Goal: Information Seeking & Learning: Find specific fact

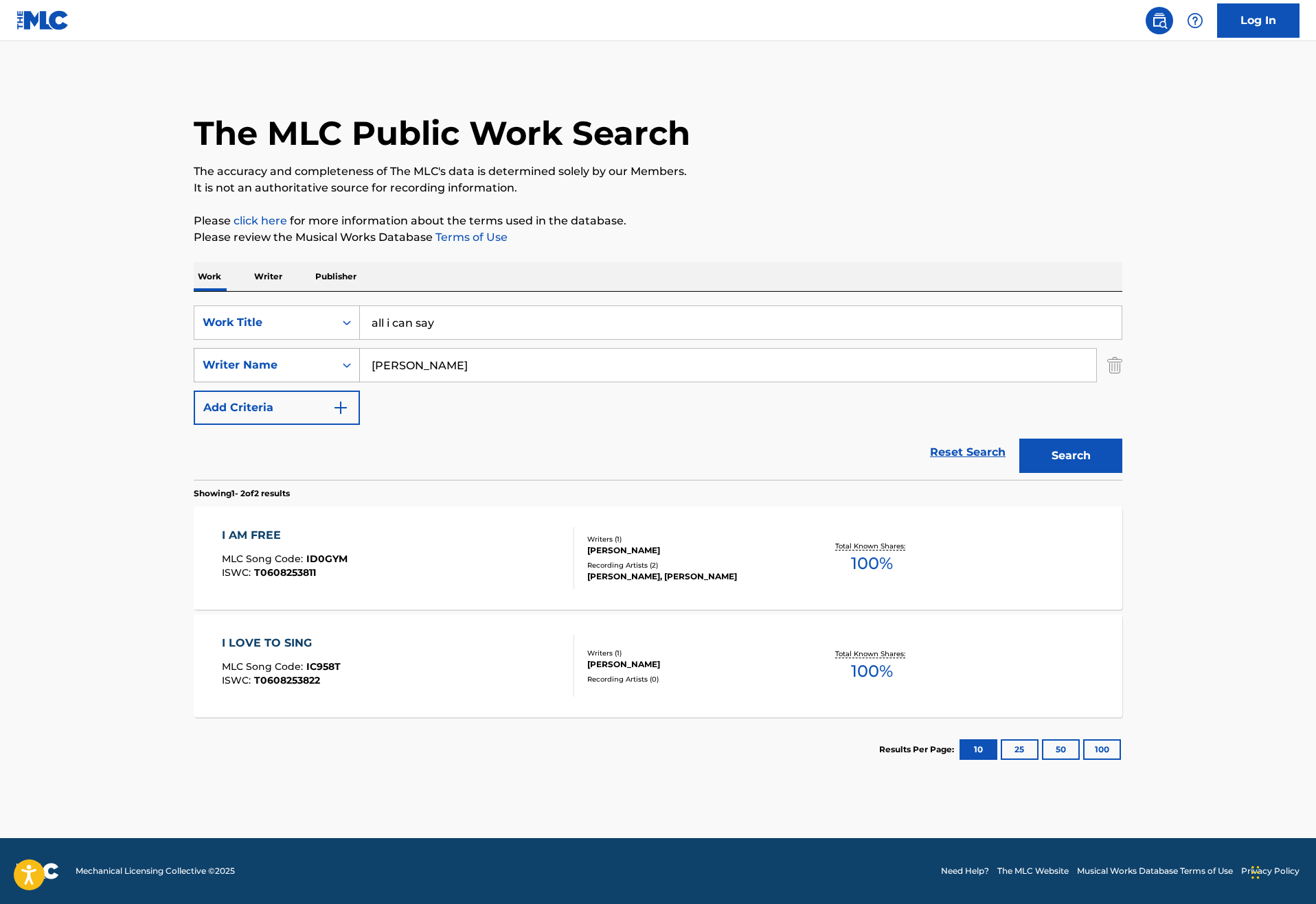
drag, startPoint x: 406, startPoint y: 363, endPoint x: 233, endPoint y: 361, distance: 173.0
click at [233, 361] on div "SearchWithCriteriac746085f-e851-4efa-88ce-defad646ba9c Writer Name [PERSON_NAME]" at bounding box center [658, 365] width 928 height 34
type input "[PERSON_NAME]"
click at [403, 311] on input "all i can say" at bounding box center [740, 323] width 762 height 33
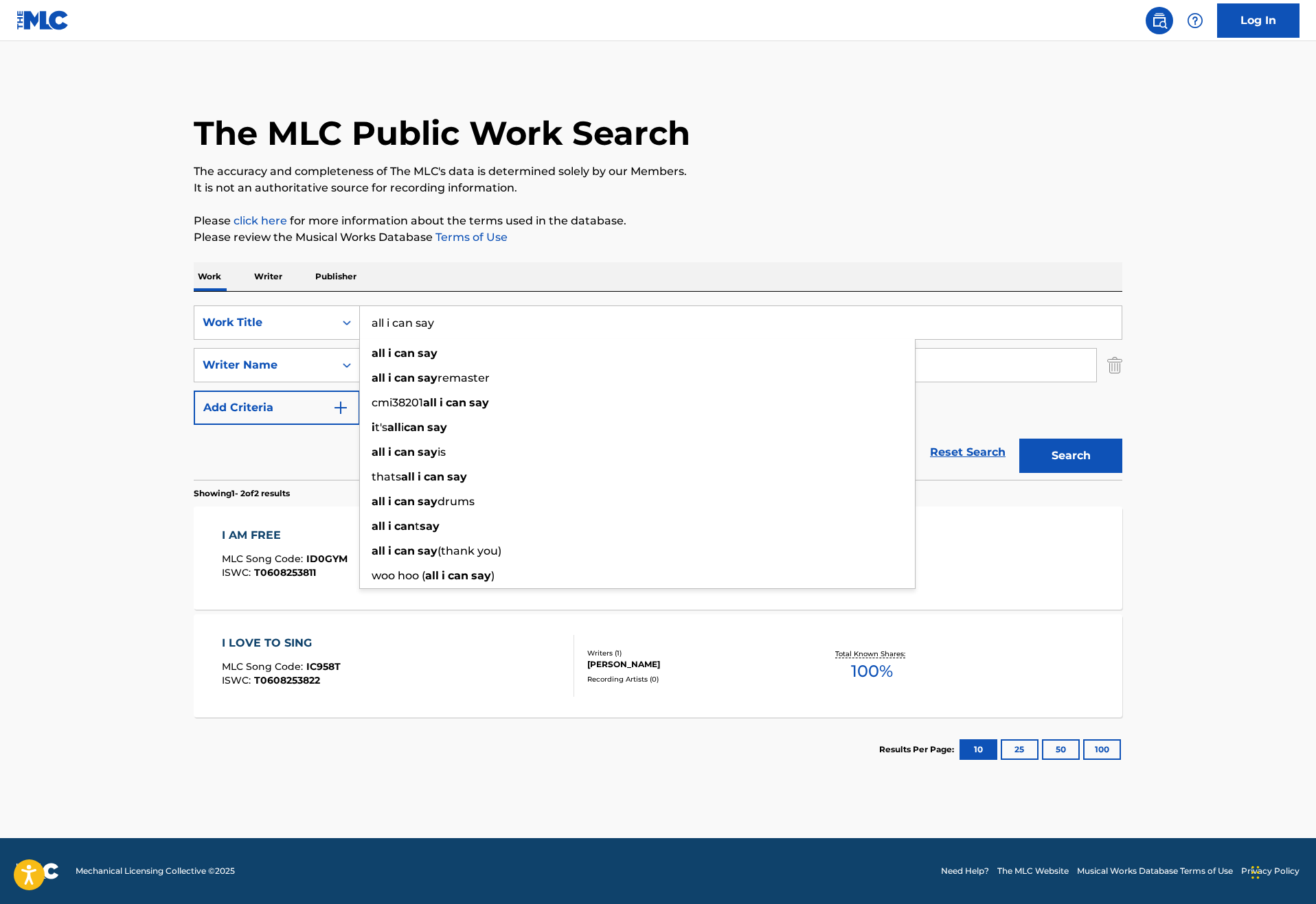
drag, startPoint x: 405, startPoint y: 308, endPoint x: 317, endPoint y: 299, distance: 88.5
click at [360, 307] on input "all i can say" at bounding box center [740, 323] width 762 height 33
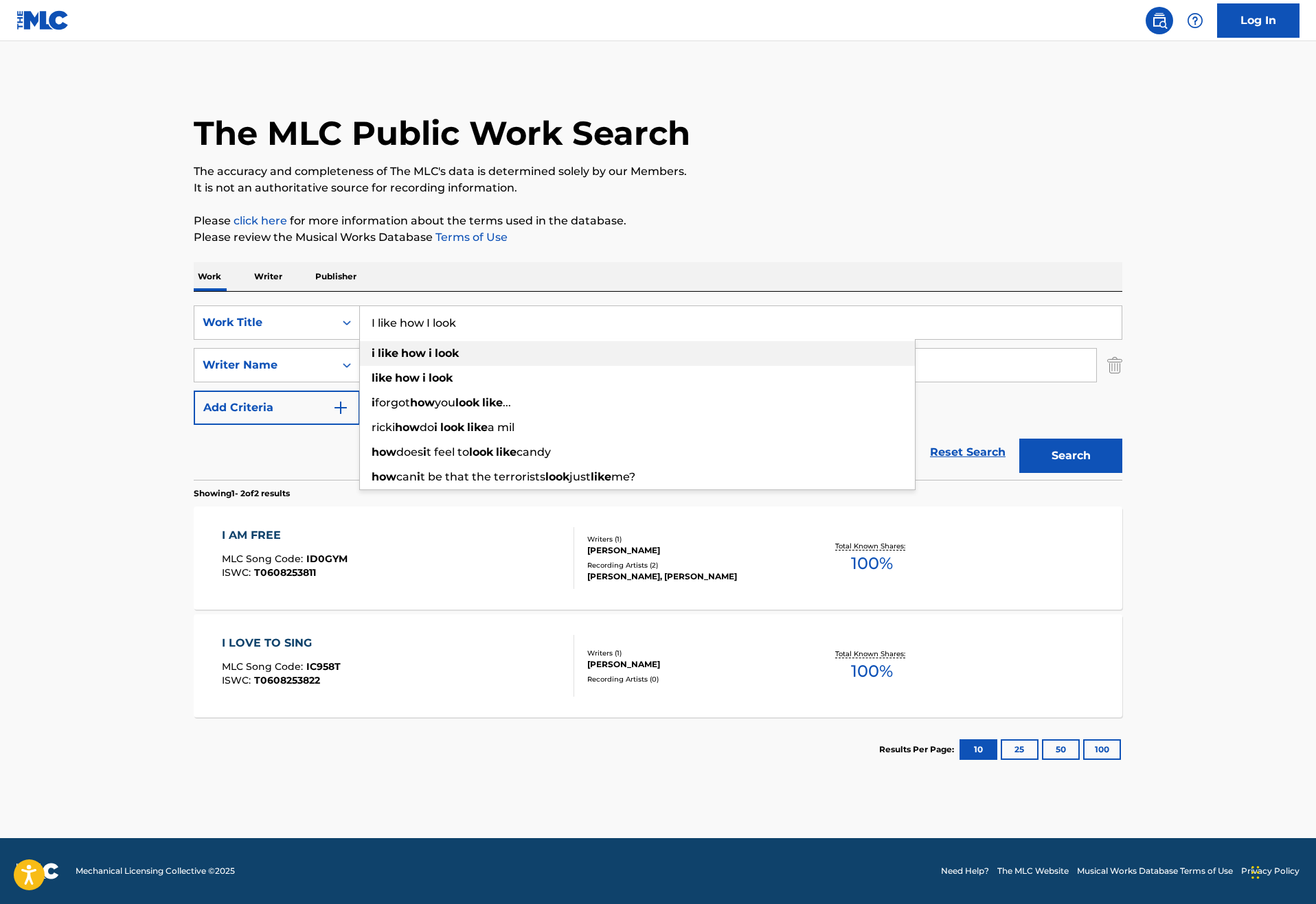
click at [401, 347] on strong "how" at bounding box center [413, 353] width 25 height 13
type input "i like how i look"
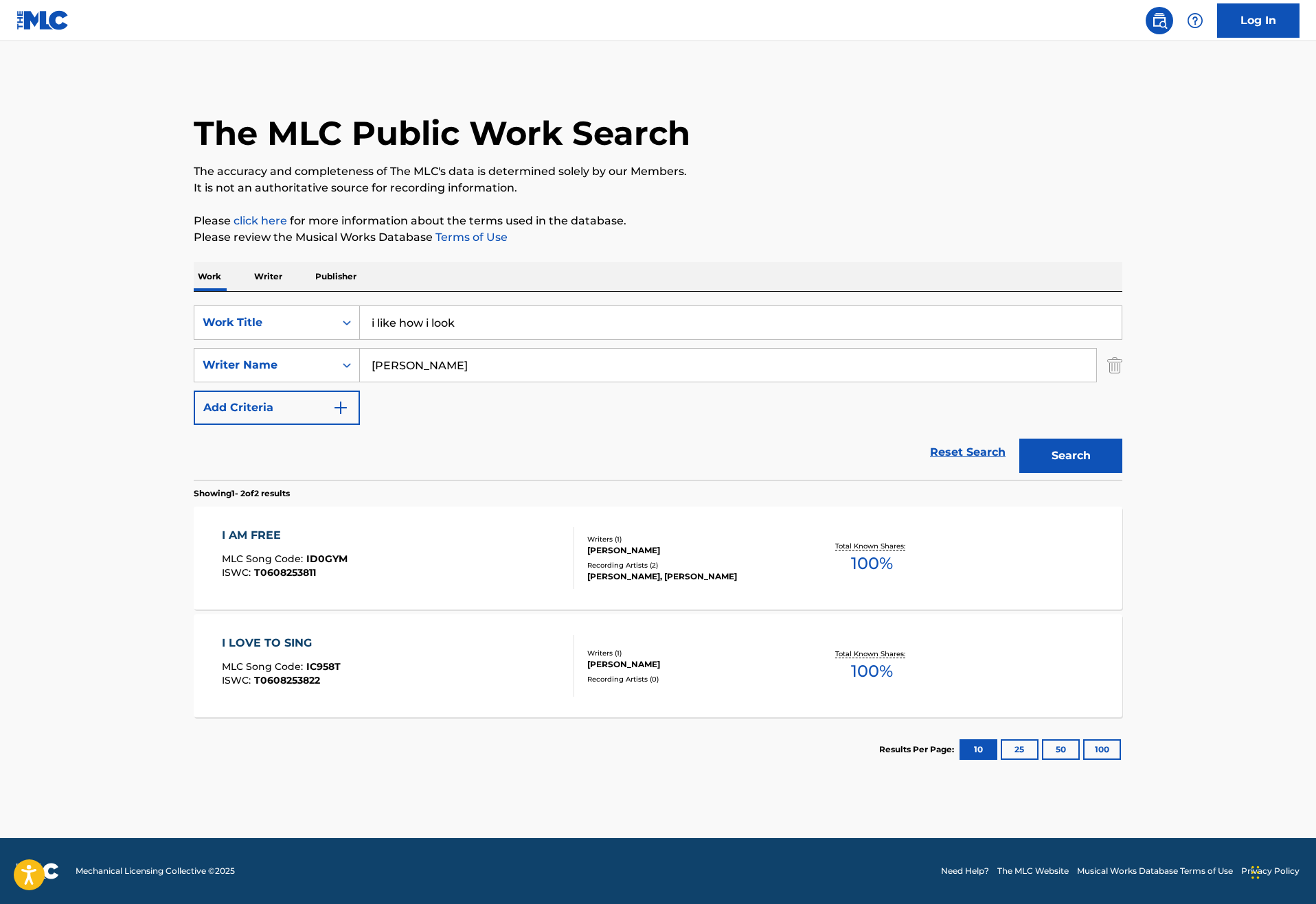
click at [1122, 473] on button "Search" at bounding box center [1070, 455] width 103 height 34
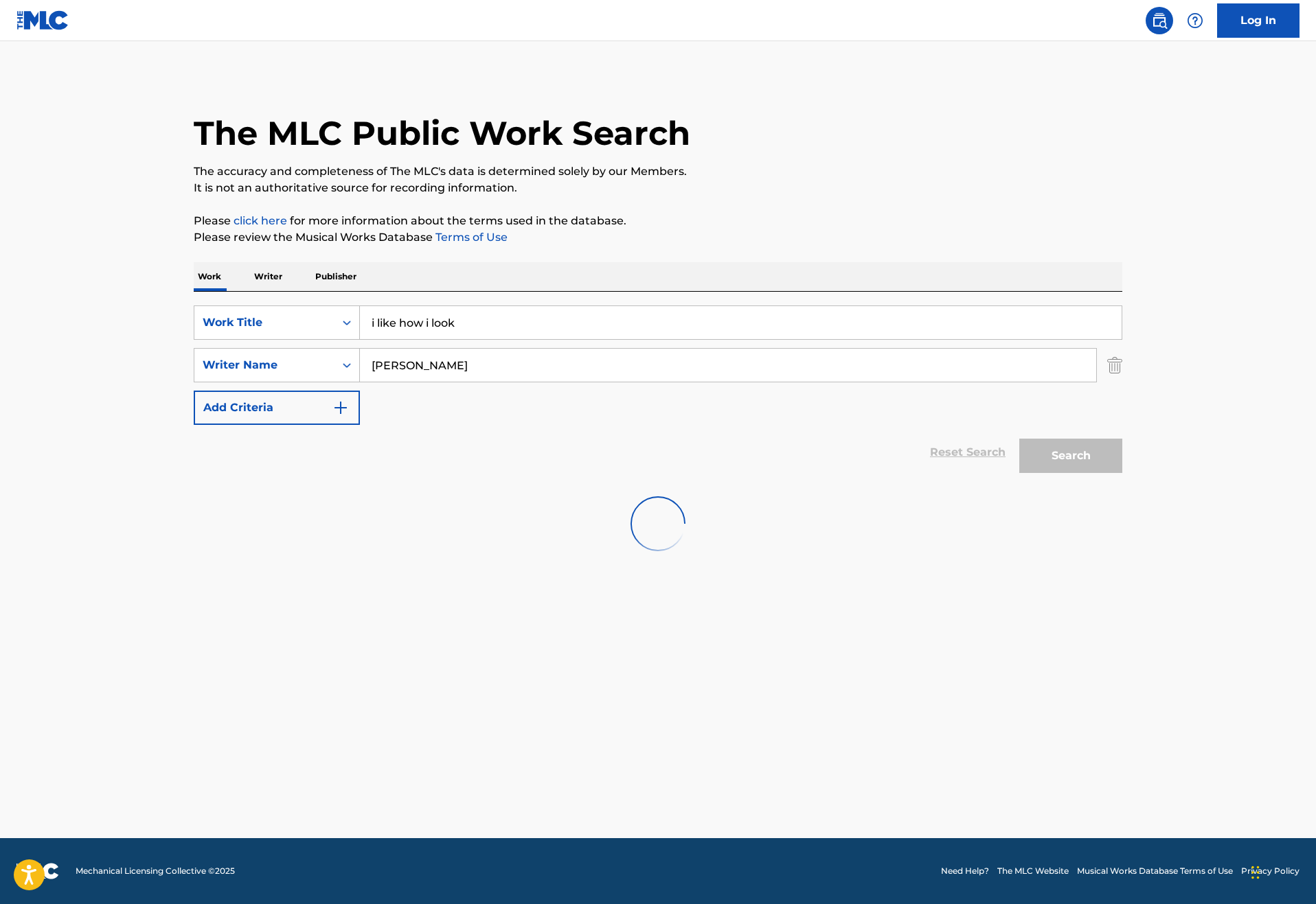
click at [644, 382] on input "[PERSON_NAME]" at bounding box center [728, 365] width 736 height 33
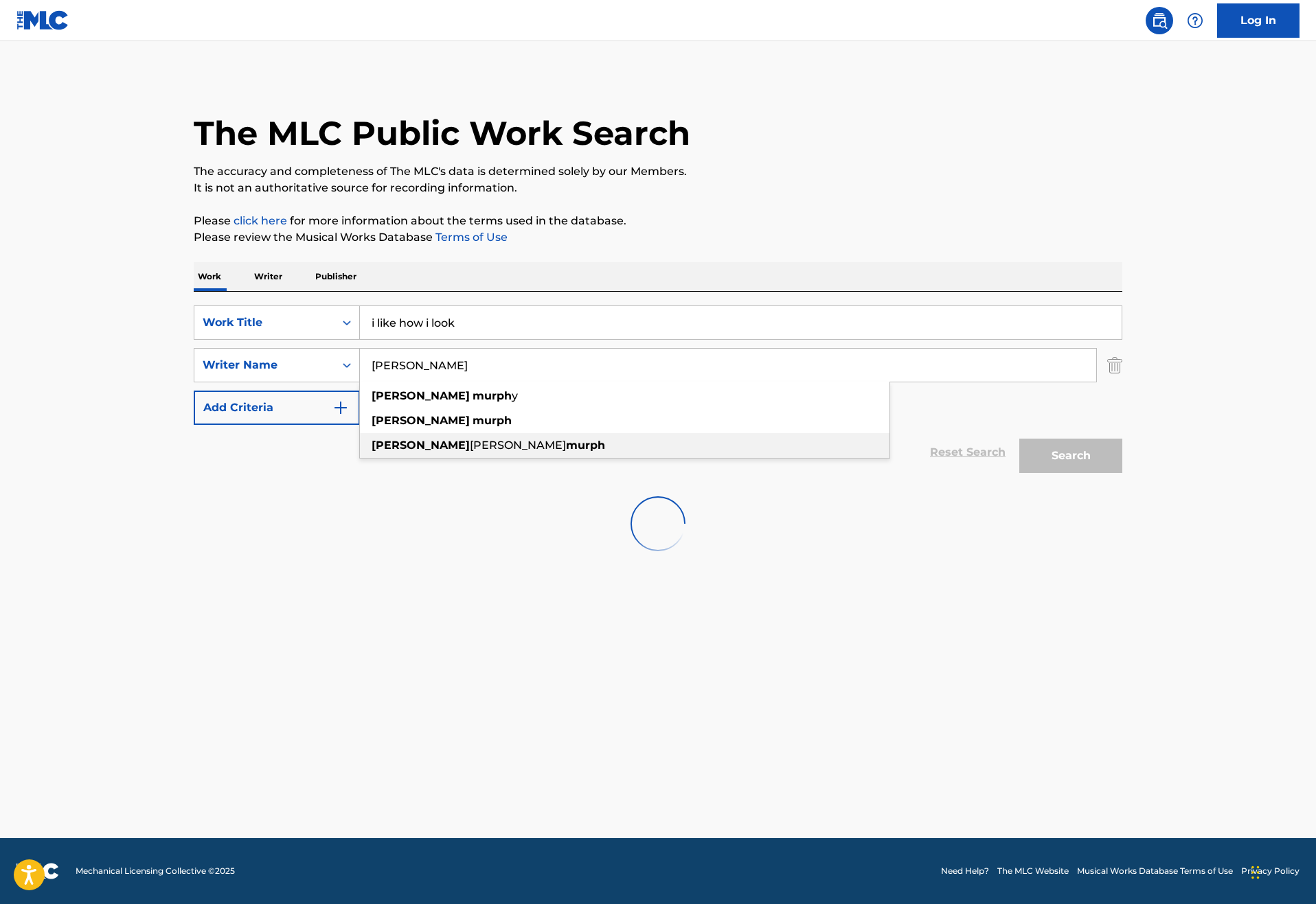
click at [360, 458] on div "jessie anne murph" at bounding box center [624, 445] width 530 height 25
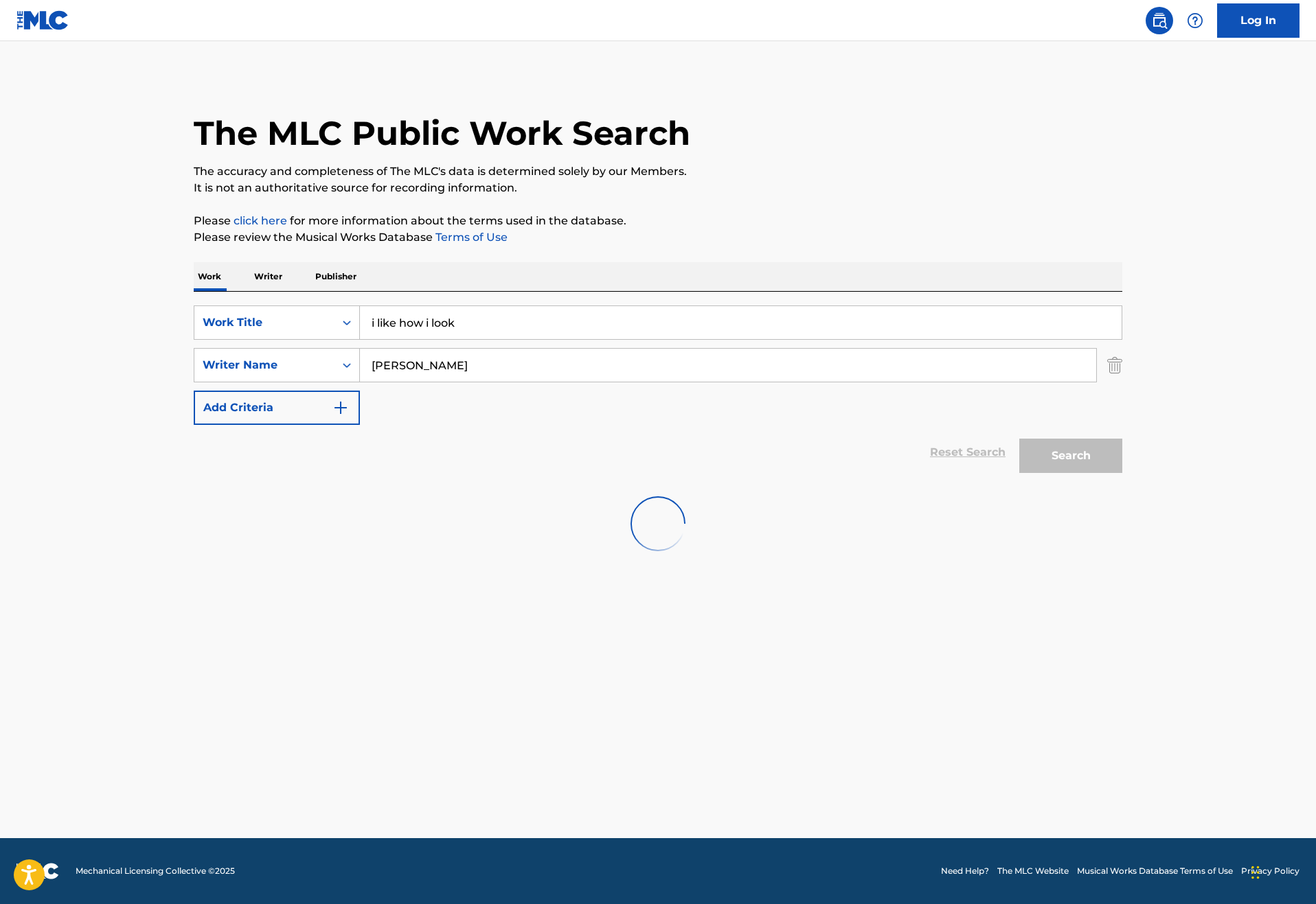
click at [360, 382] on input "jessie anne murph" at bounding box center [728, 365] width 736 height 33
type input "[PERSON_NAME]"
click at [468, 433] on div "jessie murph" at bounding box center [624, 421] width 530 height 25
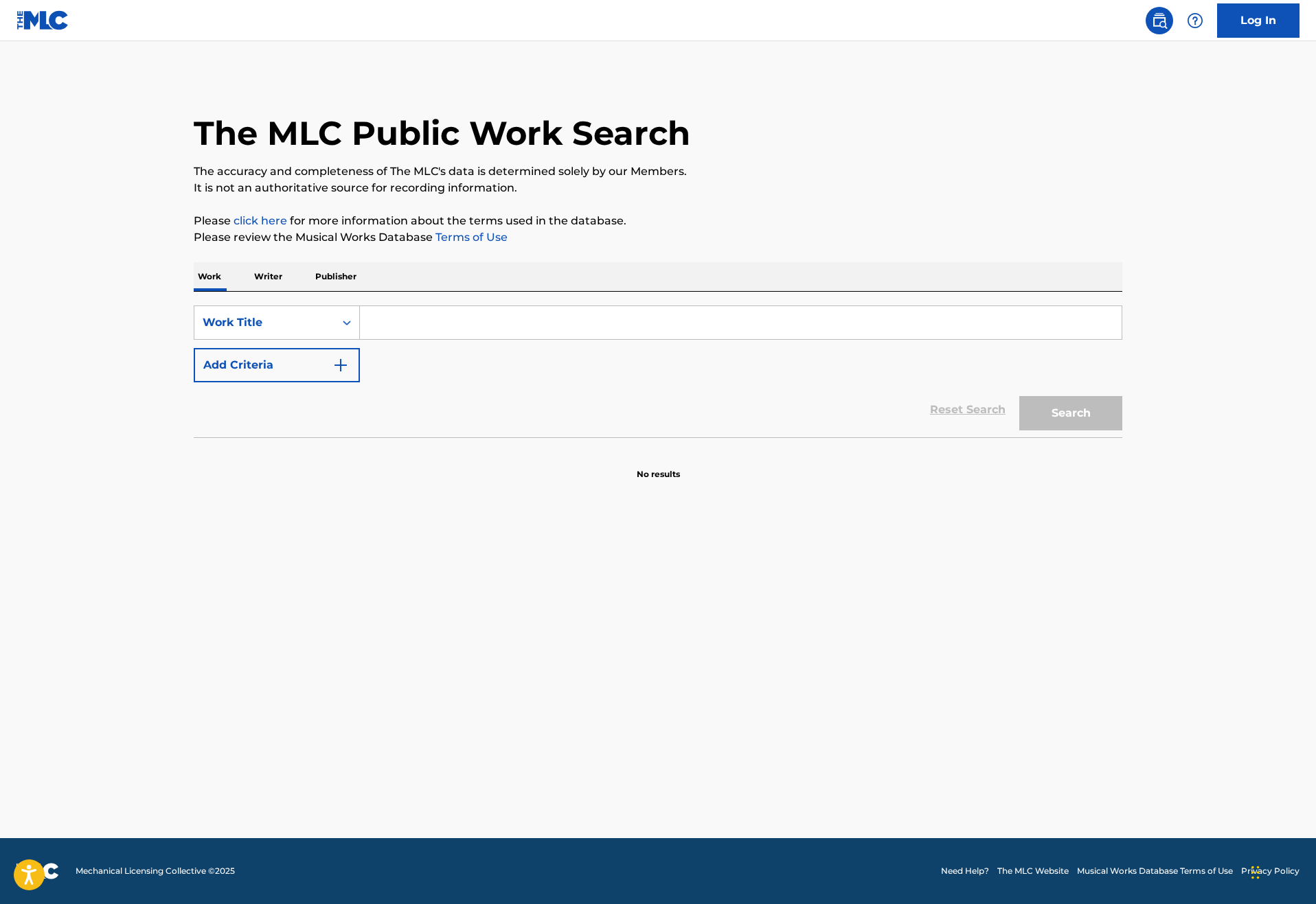
click at [360, 339] on input "Search Form" at bounding box center [740, 323] width 762 height 33
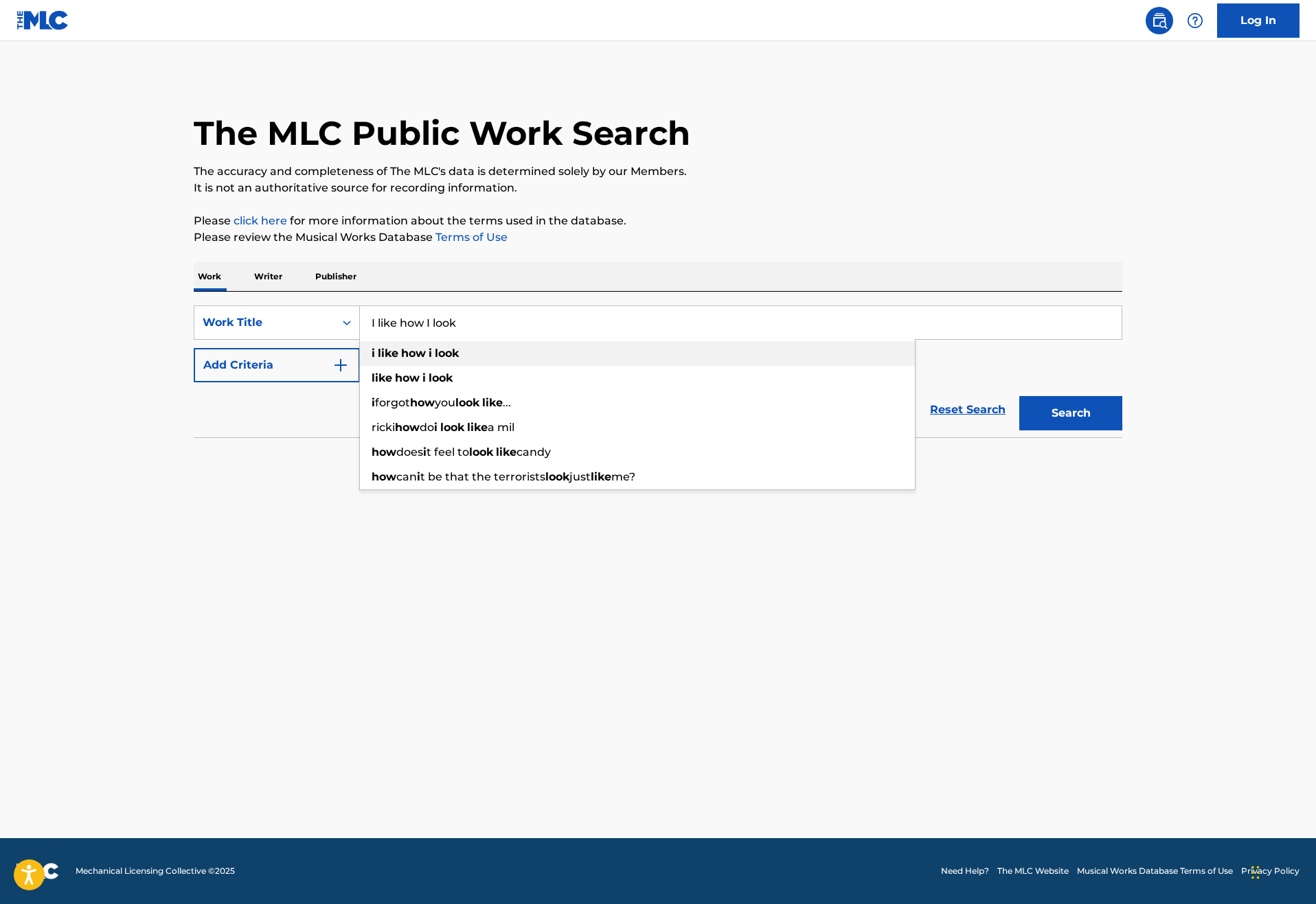
click at [378, 360] on strong "like" at bounding box center [388, 353] width 20 height 13
type input "i like how i look"
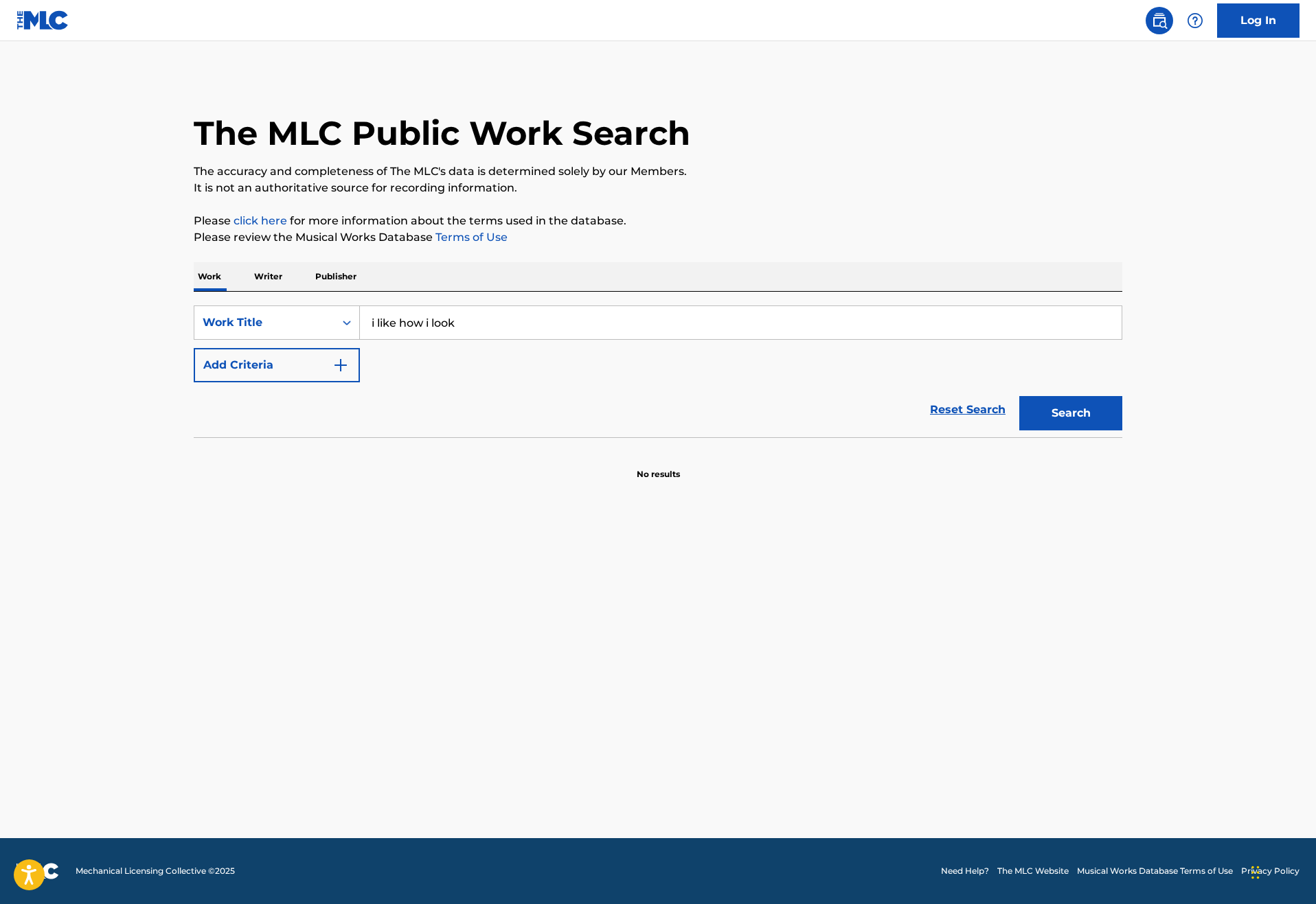
click at [255, 382] on button "Add Criteria" at bounding box center [276, 365] width 166 height 34
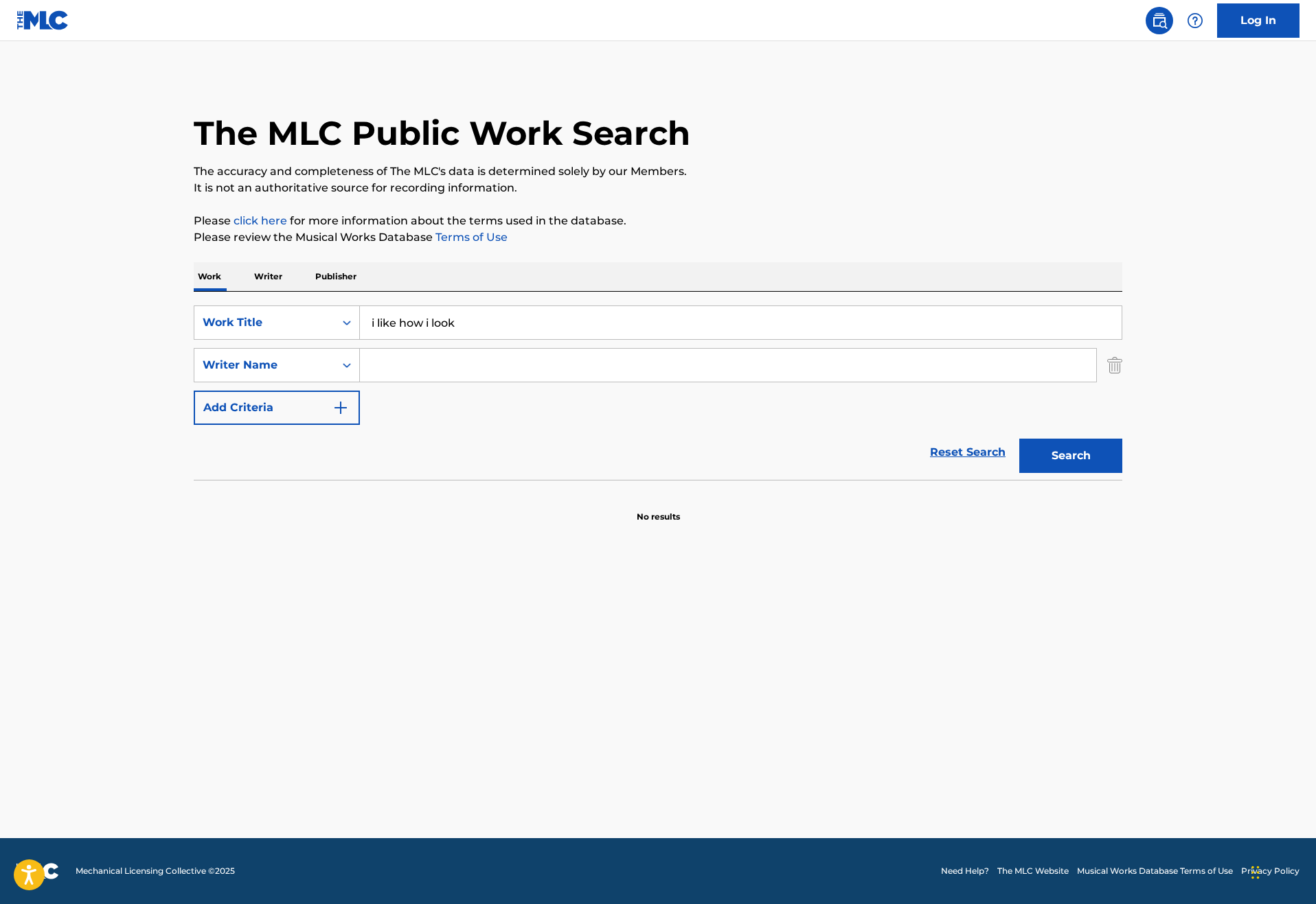
click at [360, 382] on input "Search Form" at bounding box center [728, 365] width 736 height 33
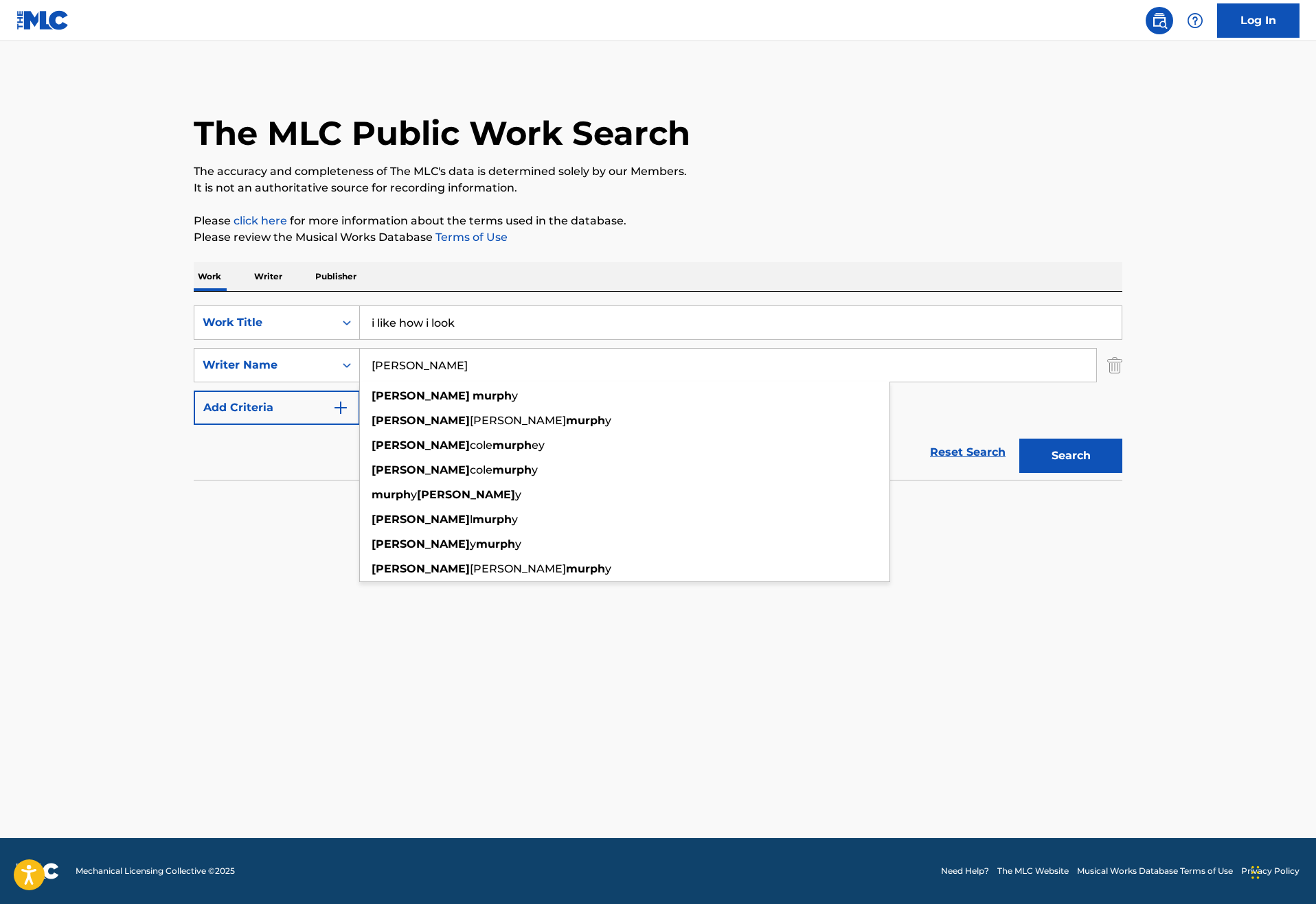
click at [394, 382] on input "[PERSON_NAME]" at bounding box center [728, 365] width 736 height 33
type input "[PERSON_NAME]"
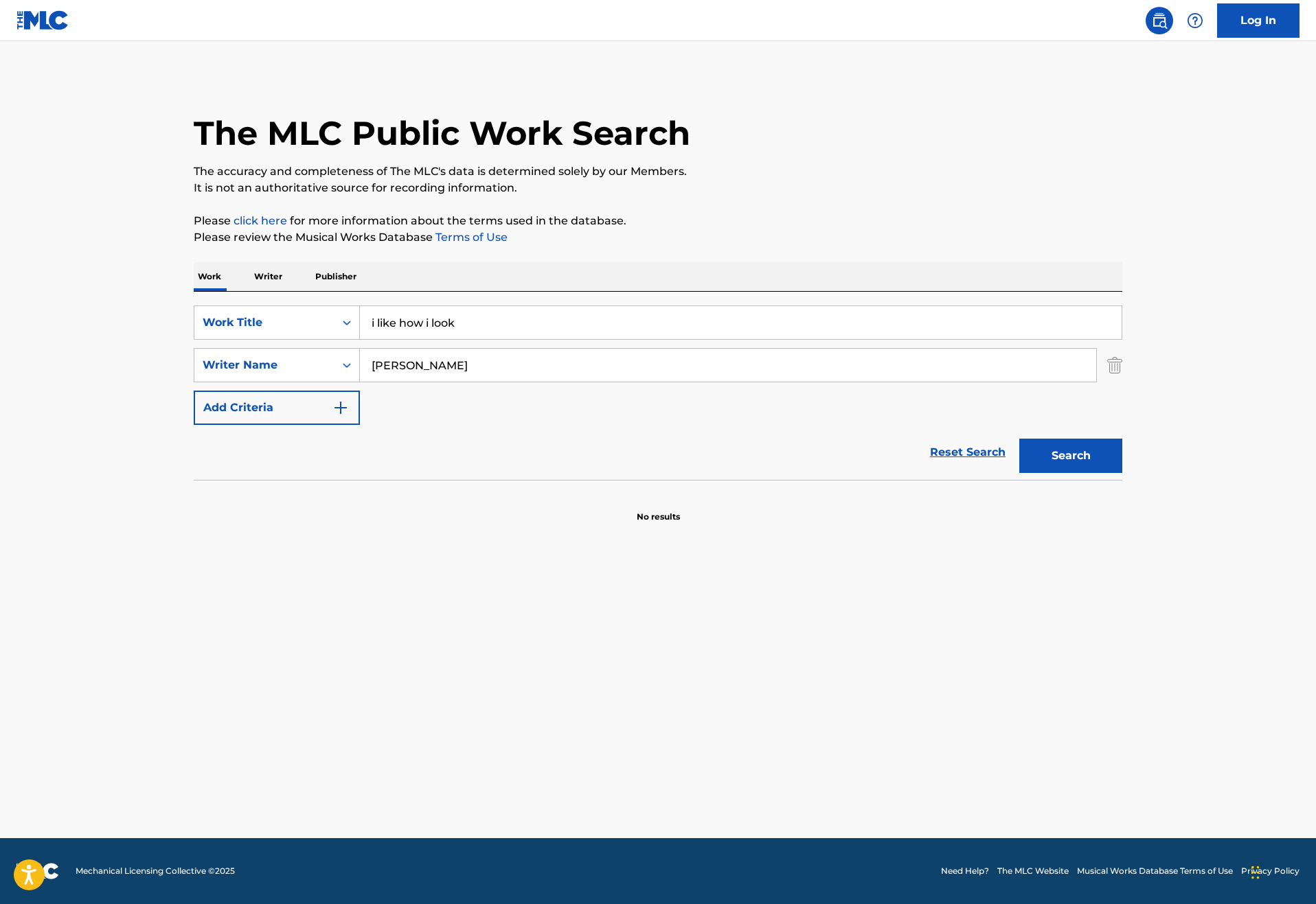
click at [1108, 612] on main "The MLC Public Work Search The accuracy and completeness of The MLC's data is d…" at bounding box center [658, 440] width 1316 height 797
click at [1122, 480] on div "Search" at bounding box center [1066, 453] width 110 height 55
click at [1122, 473] on button "Search" at bounding box center [1070, 455] width 103 height 34
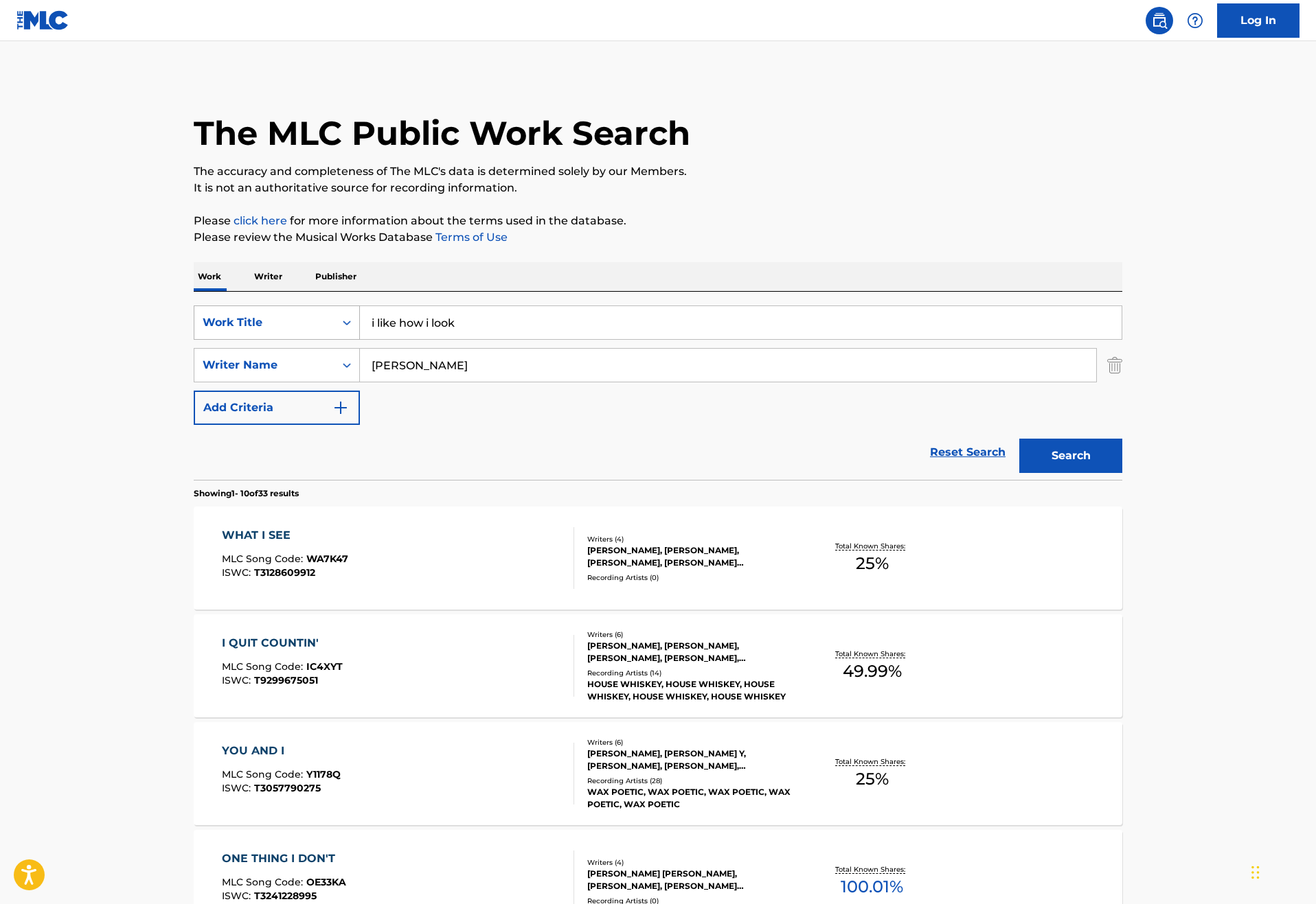
drag, startPoint x: 442, startPoint y: 357, endPoint x: 248, endPoint y: 357, distance: 194.0
click at [248, 340] on div "SearchWithCriteria46187c3e-a9b3-4f83-873c-cbaab20db670 Work Title i like how i …" at bounding box center [658, 322] width 928 height 34
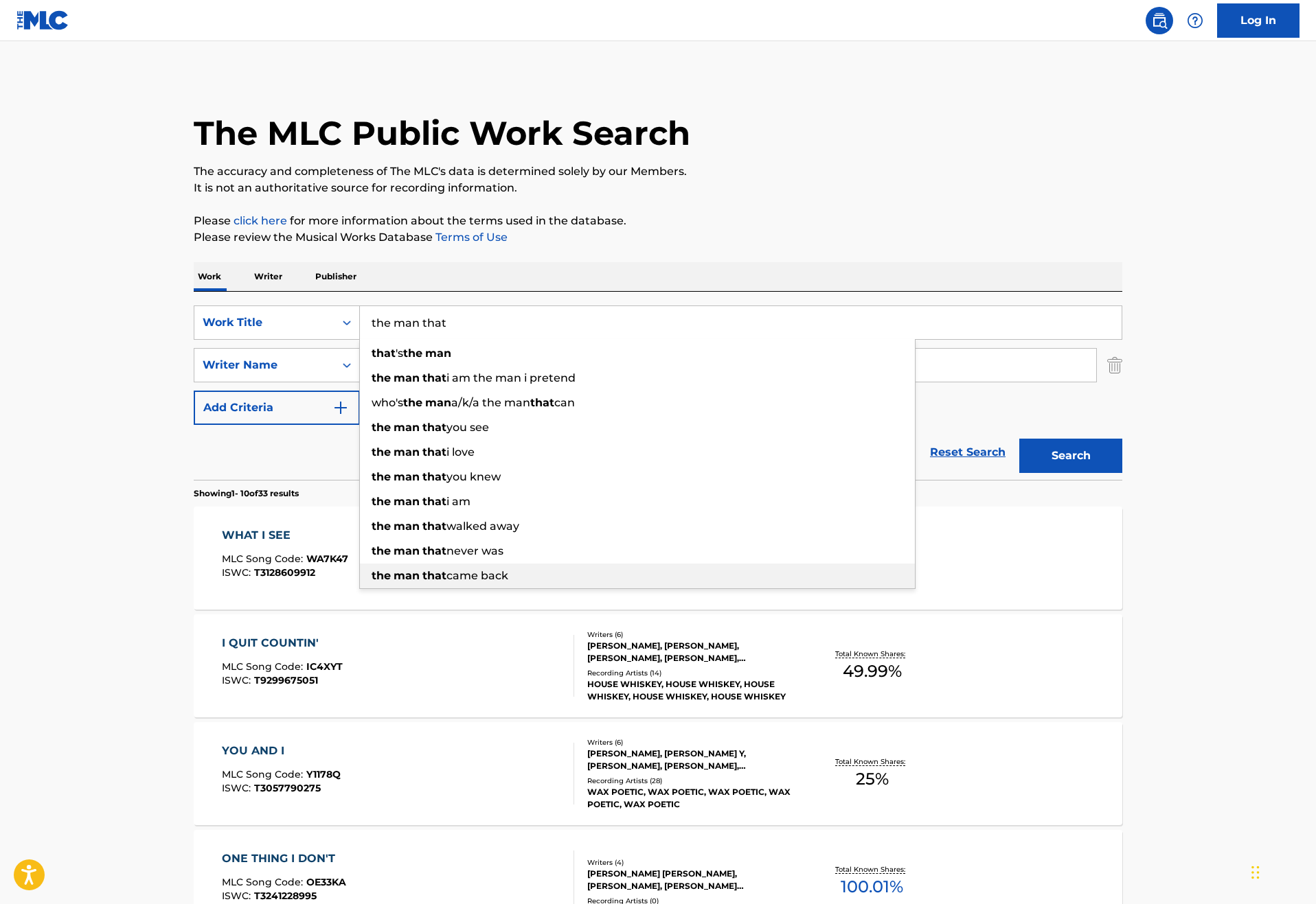
click at [423, 582] on strong "that" at bounding box center [435, 575] width 24 height 13
type input "the man that came back"
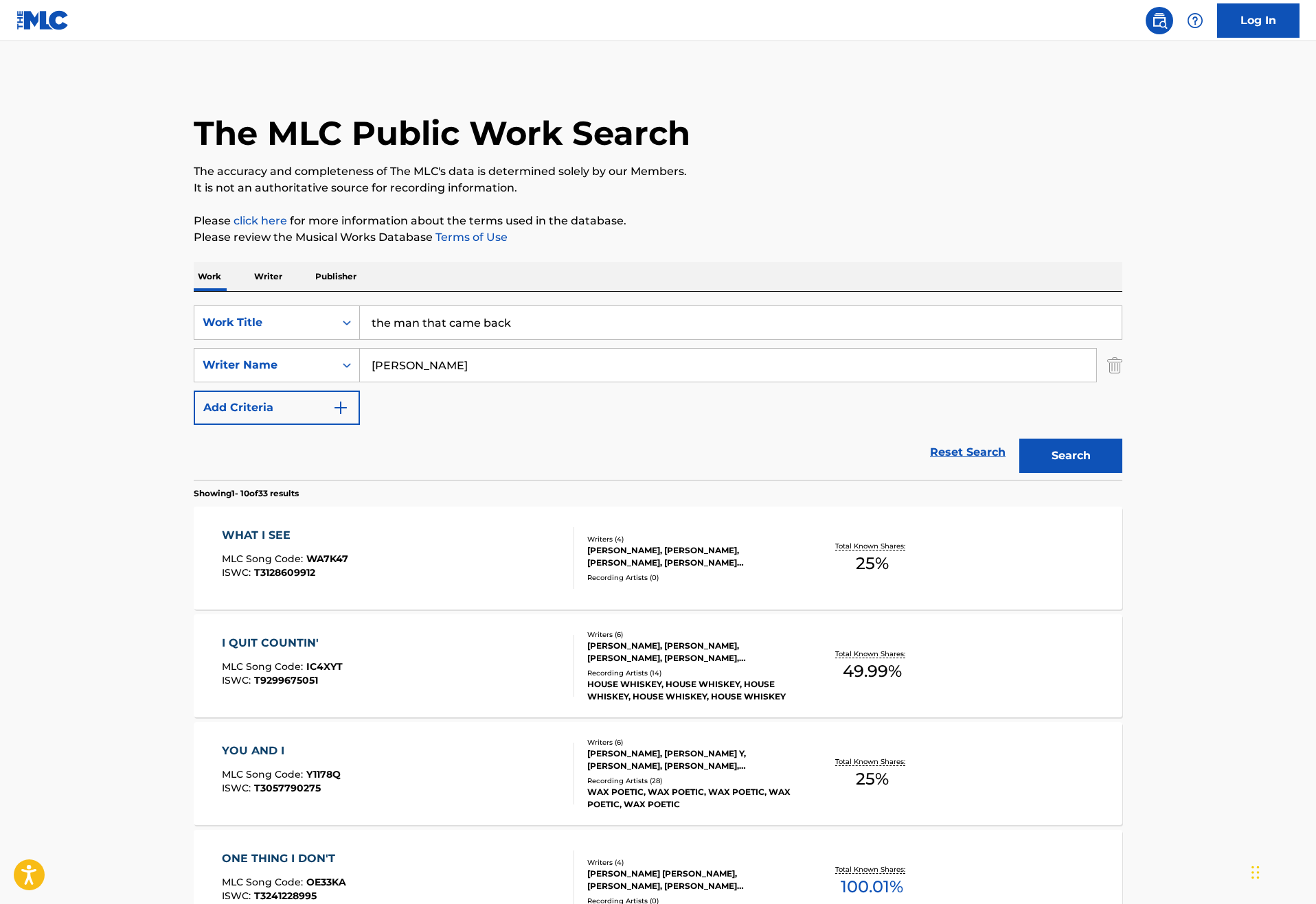
click at [1122, 473] on button "Search" at bounding box center [1070, 455] width 103 height 34
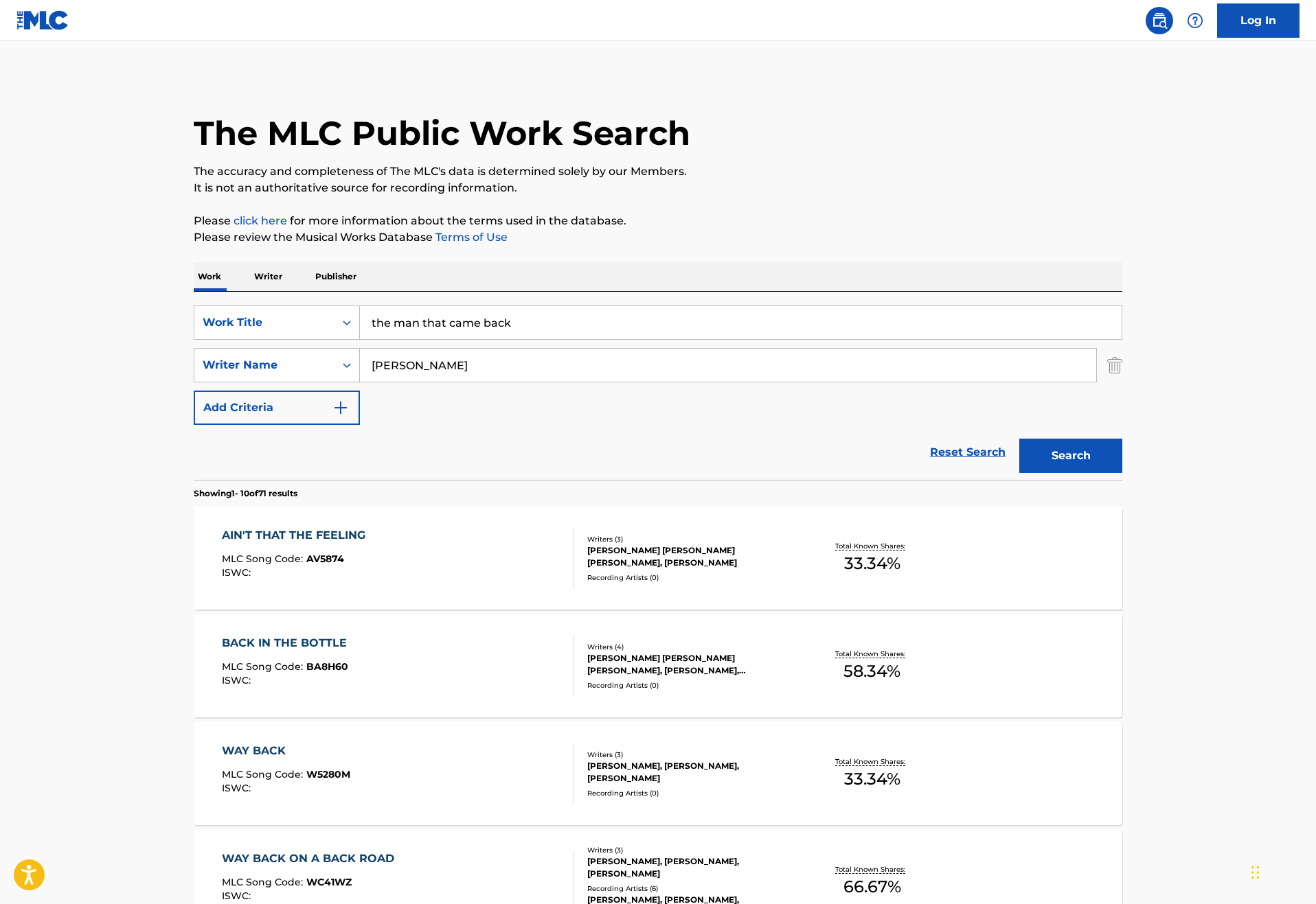
click at [360, 382] on input "[PERSON_NAME]" at bounding box center [728, 365] width 736 height 33
click at [450, 382] on input "[PERSON_NAME]" at bounding box center [728, 365] width 736 height 33
drag, startPoint x: 402, startPoint y: 470, endPoint x: 378, endPoint y: 481, distance: 26.4
click at [472, 427] on strong "murph" at bounding box center [492, 421] width 39 height 13
type input "[PERSON_NAME]"
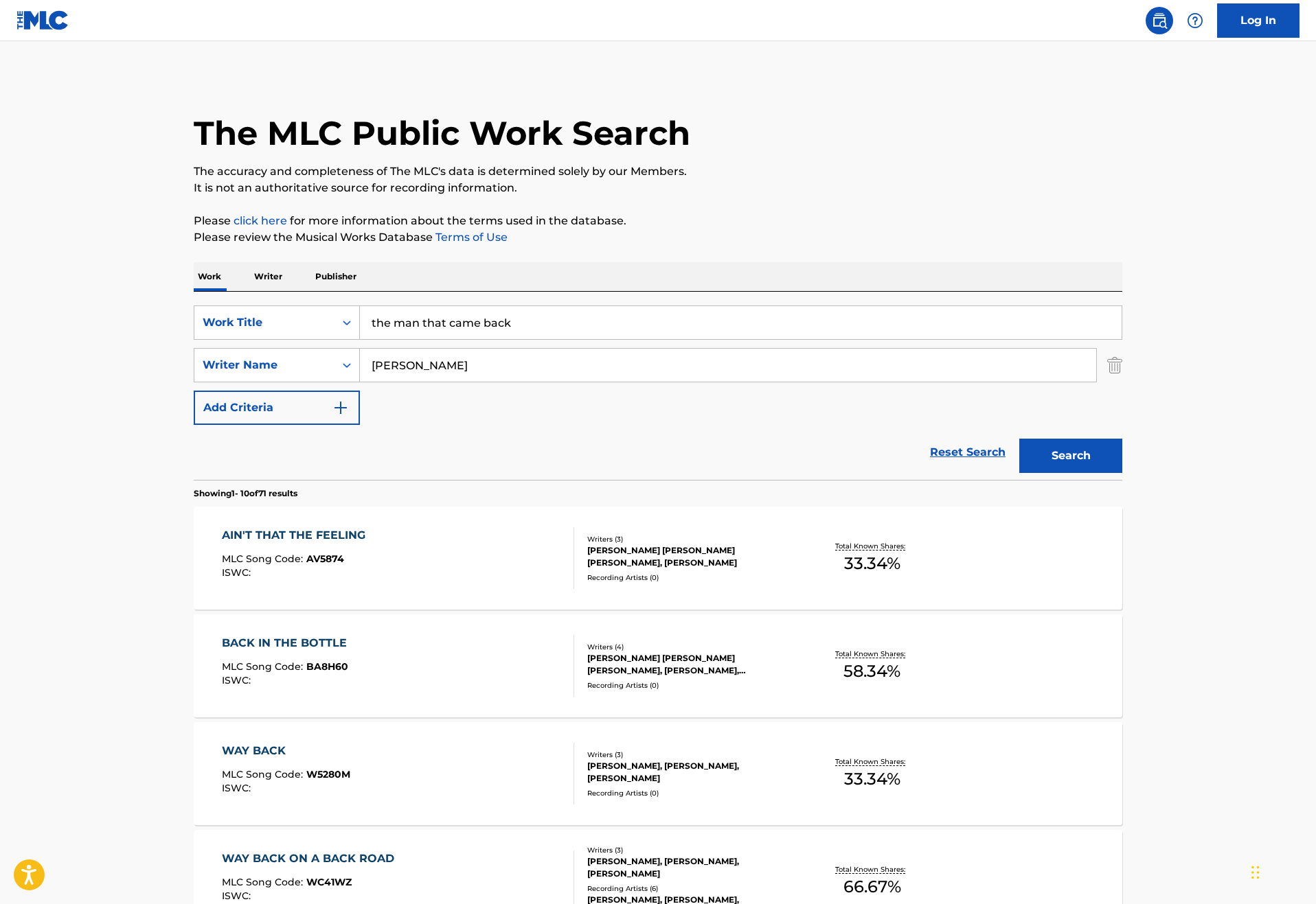
click at [1122, 473] on button "Search" at bounding box center [1070, 455] width 103 height 34
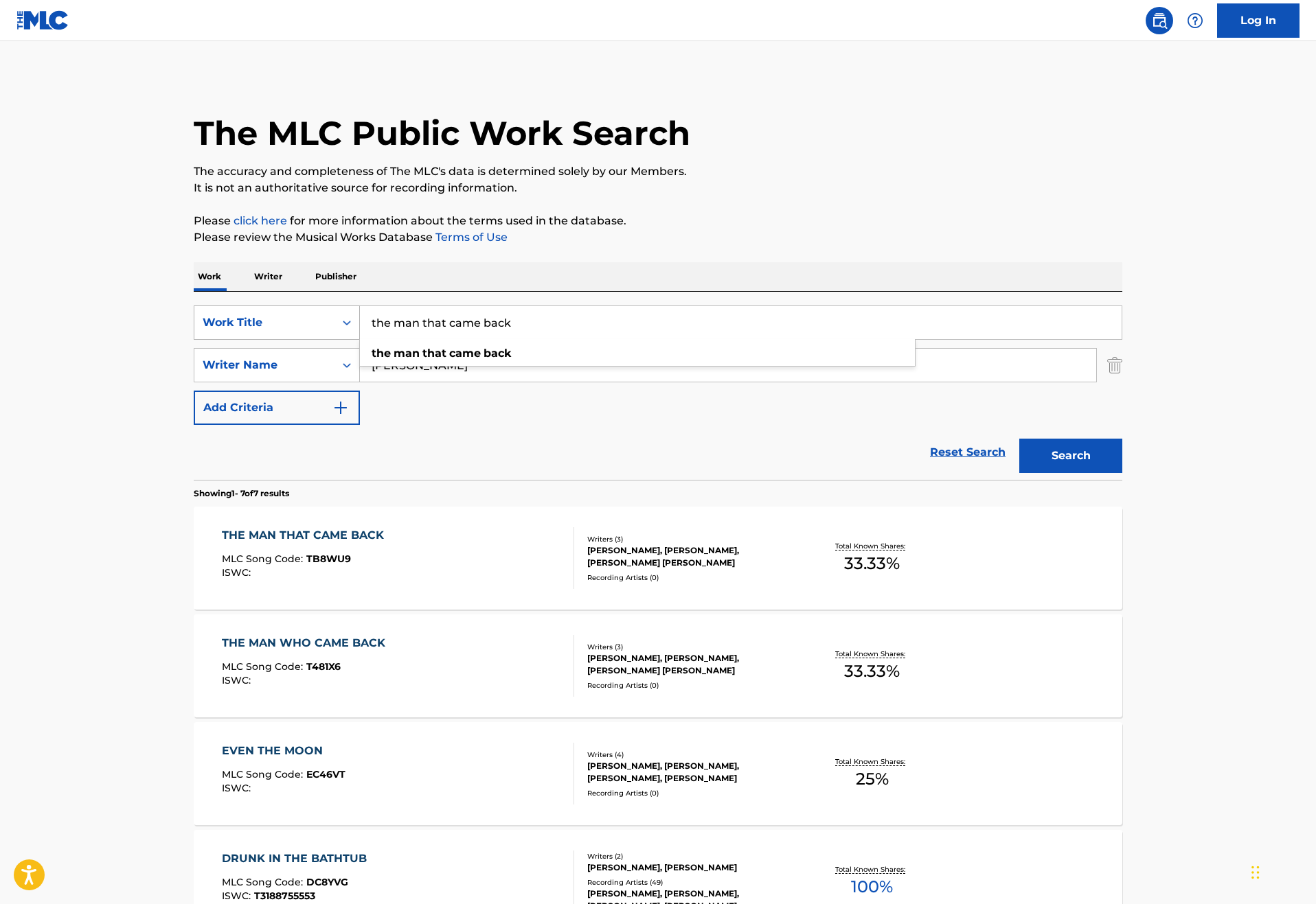
drag, startPoint x: 467, startPoint y: 363, endPoint x: 192, endPoint y: 360, distance: 275.0
click at [193, 340] on div "SearchWithCriteria46187c3e-a9b3-4f83-873c-cbaab20db670 Work Title the man that …" at bounding box center [658, 322] width 928 height 34
type input "couldn't be worse"
click at [421, 360] on strong "be" at bounding box center [428, 353] width 15 height 13
click at [1122, 473] on button "Search" at bounding box center [1070, 455] width 103 height 34
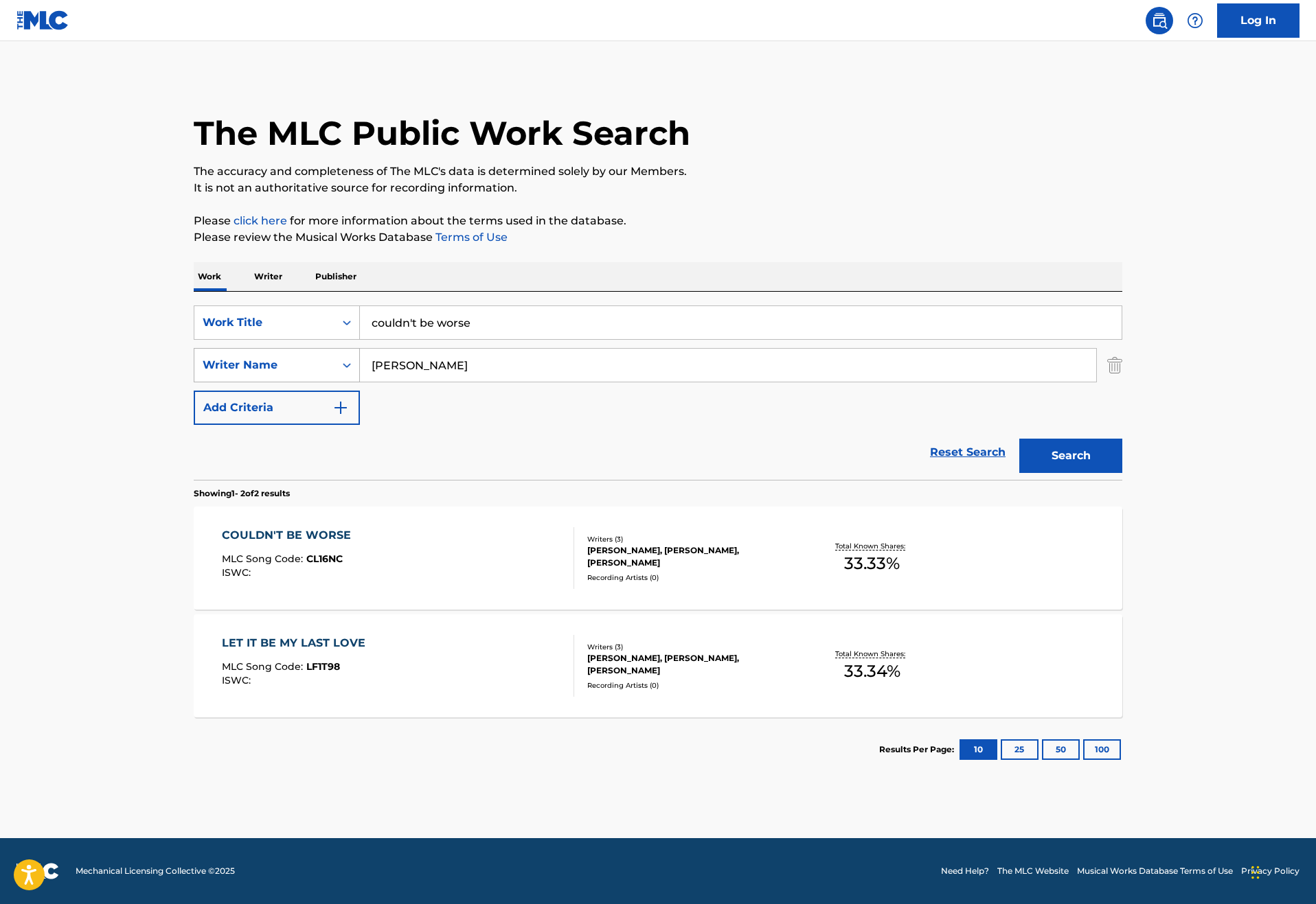
drag, startPoint x: 403, startPoint y: 416, endPoint x: 151, endPoint y: 416, distance: 252.0
click at [193, 382] on div "SearchWithCriteriae2cb194e-289c-4538-b456-f5f1c4c363c3 Writer Name [PERSON_NAME]" at bounding box center [658, 365] width 928 height 34
drag, startPoint x: 151, startPoint y: 416, endPoint x: 344, endPoint y: 452, distance: 196.3
click at [402, 402] on span "Search Form" at bounding box center [403, 396] width 3 height 13
type input "[PERSON_NAME]"
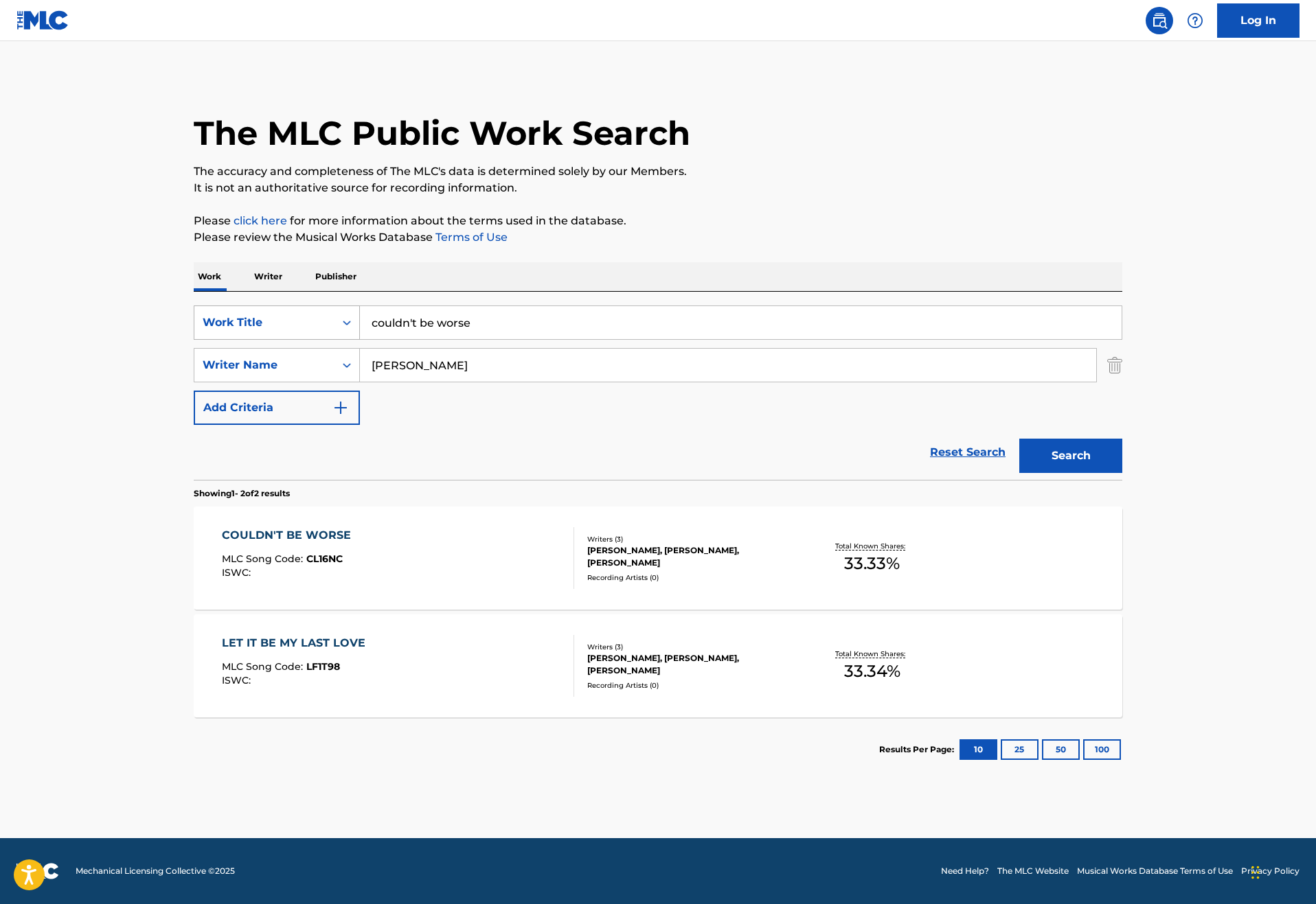
drag, startPoint x: 426, startPoint y: 363, endPoint x: 250, endPoint y: 363, distance: 176.0
click at [250, 340] on div "SearchWithCriteria46187c3e-a9b3-4f83-873c-cbaab20db670 Work Title couldn't be w…" at bounding box center [658, 322] width 928 height 34
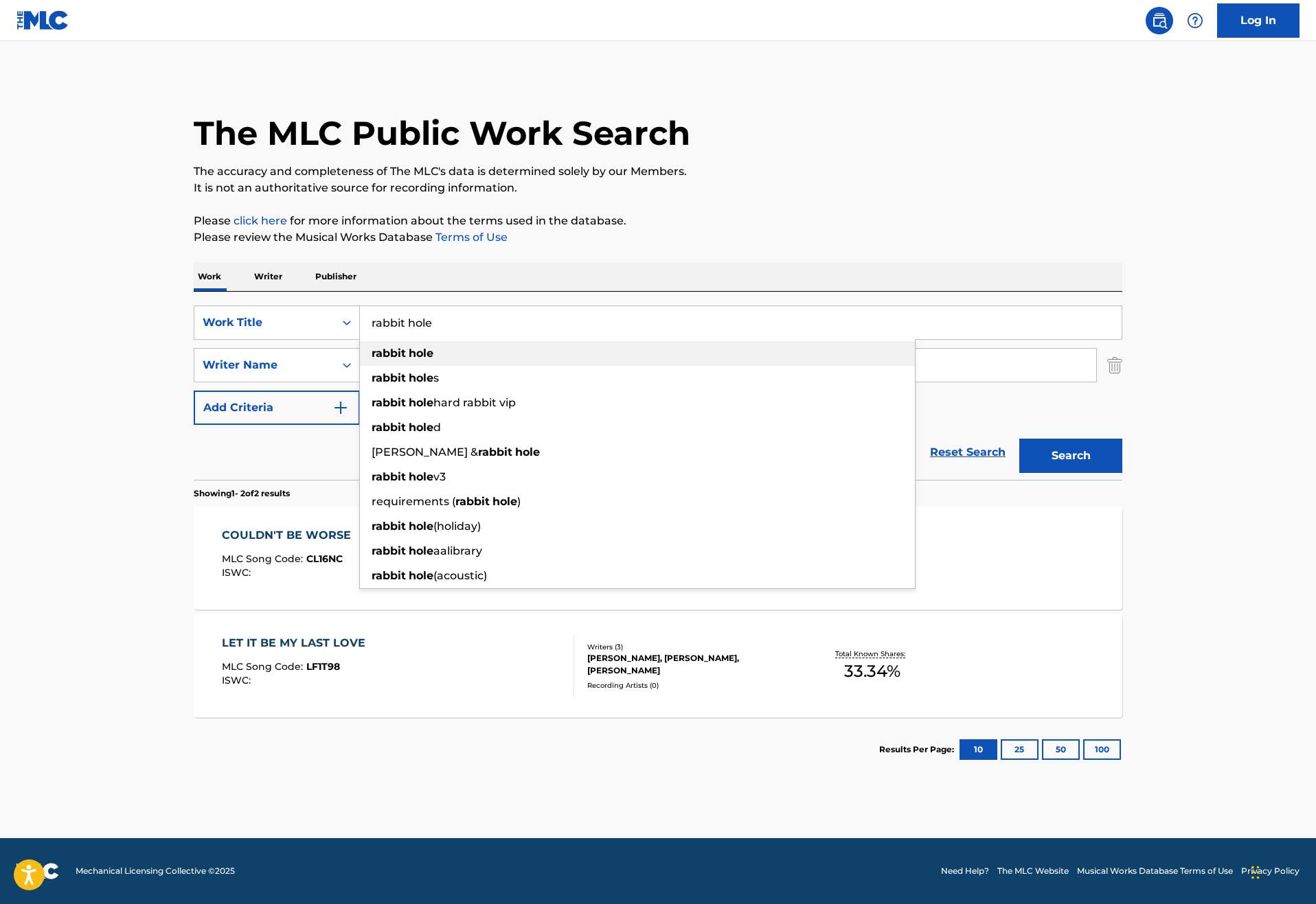
type input "rabbit hole"
click at [371, 360] on strong "rabbit" at bounding box center [388, 353] width 34 height 13
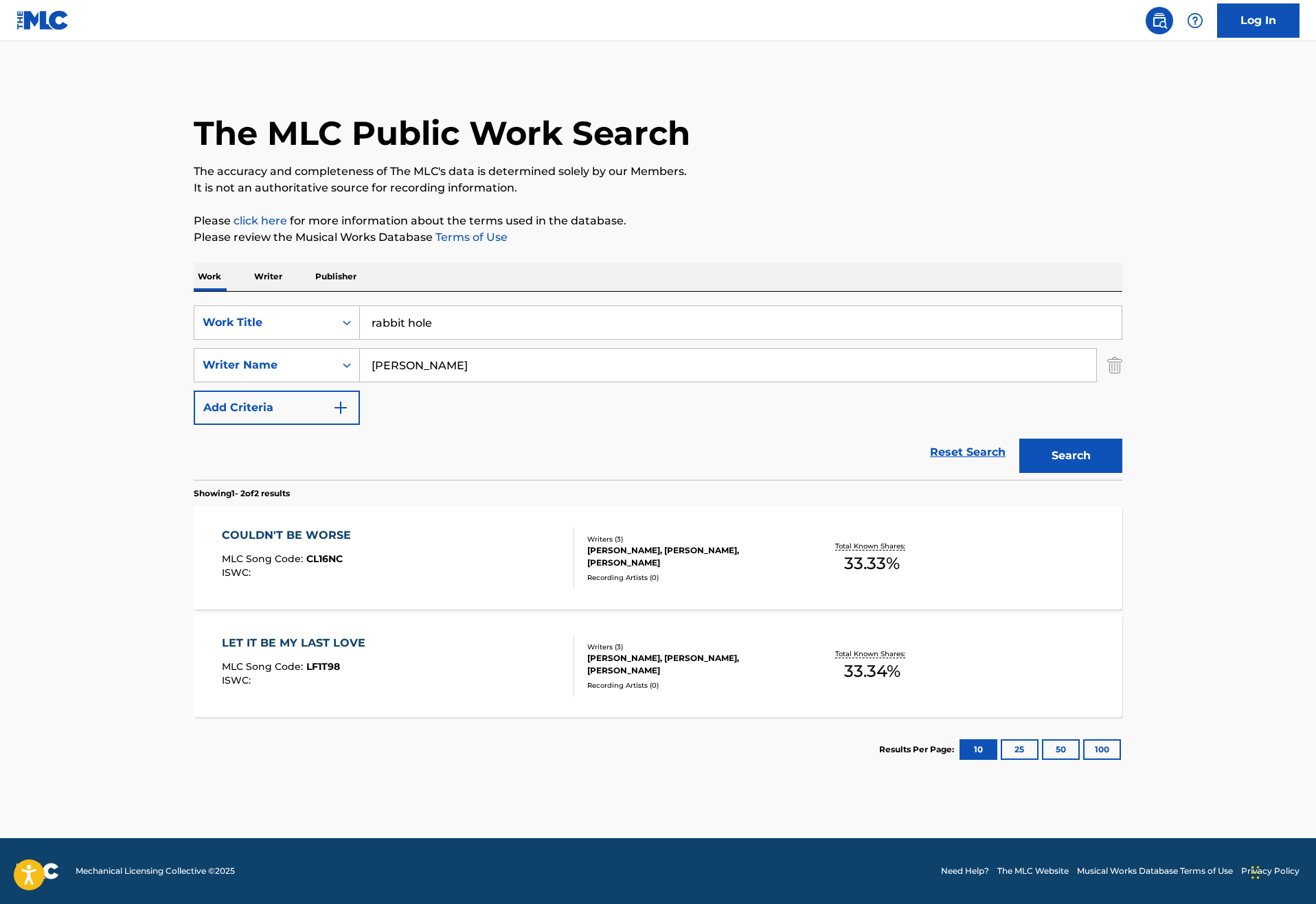
click at [1122, 473] on button "Search" at bounding box center [1070, 455] width 103 height 34
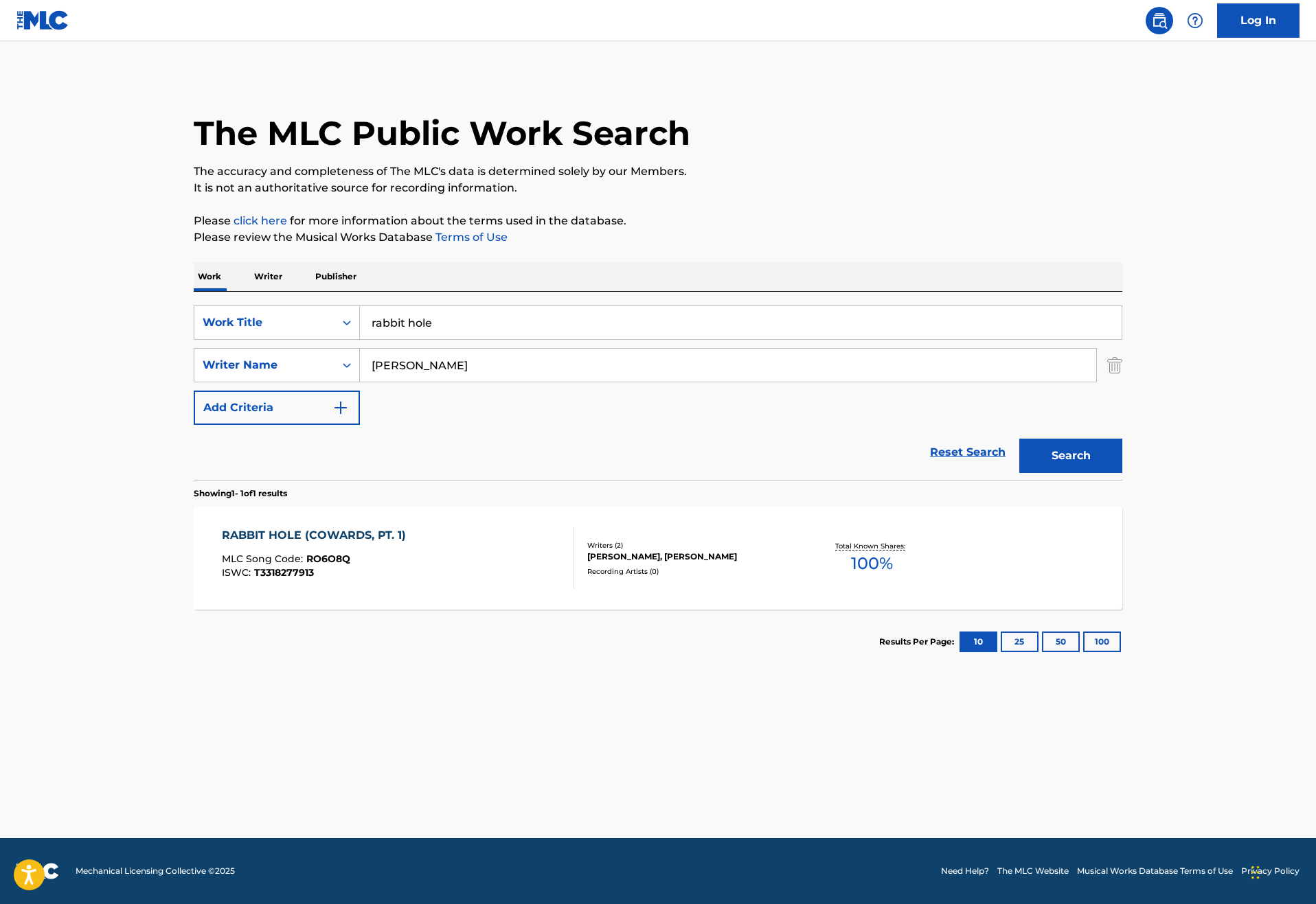
click at [293, 543] on div "RABBIT HOLE (COWARDS, PT. 1)" at bounding box center [317, 536] width 191 height 17
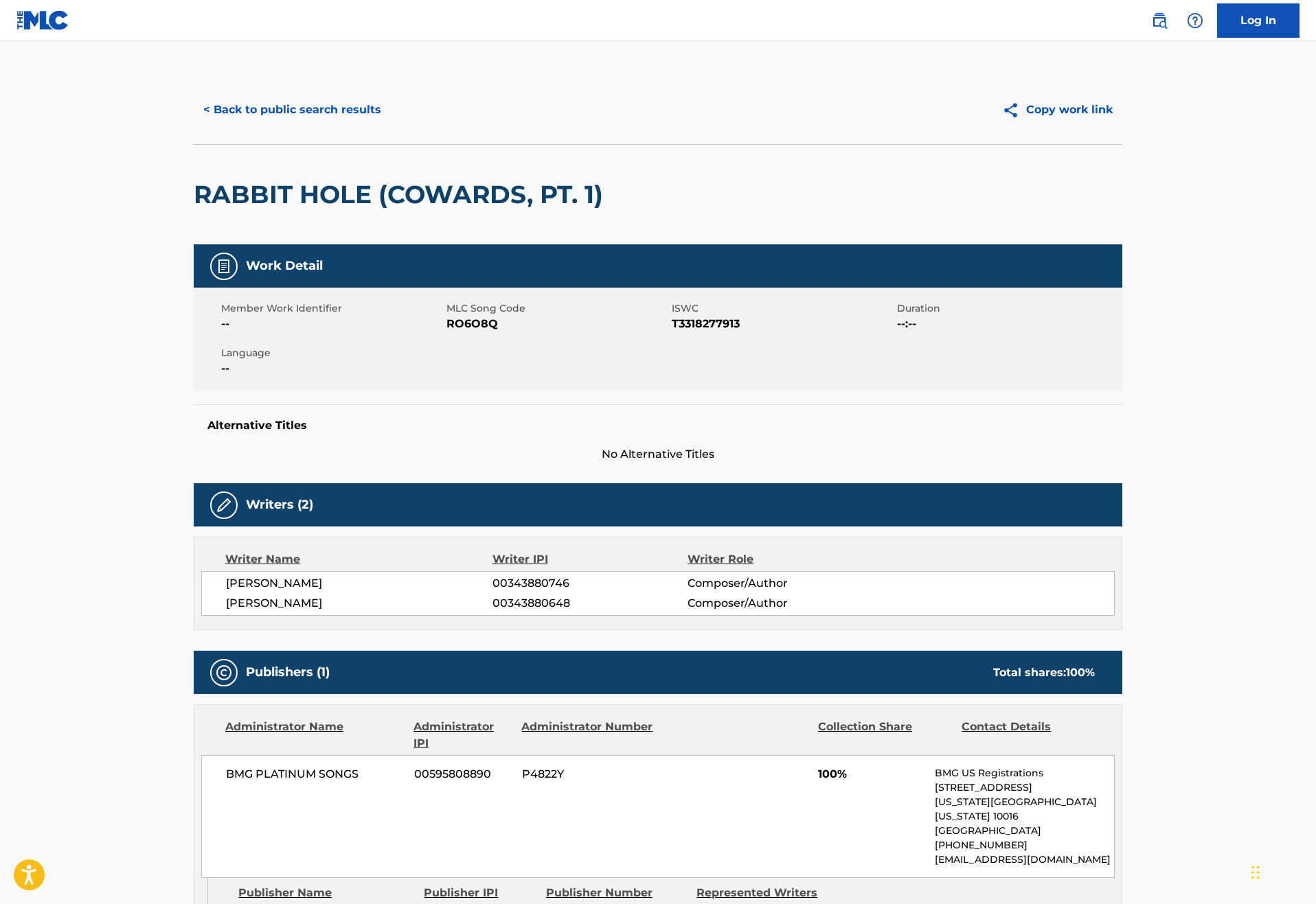
click at [193, 127] on button "< Back to public search results" at bounding box center [292, 110] width 197 height 34
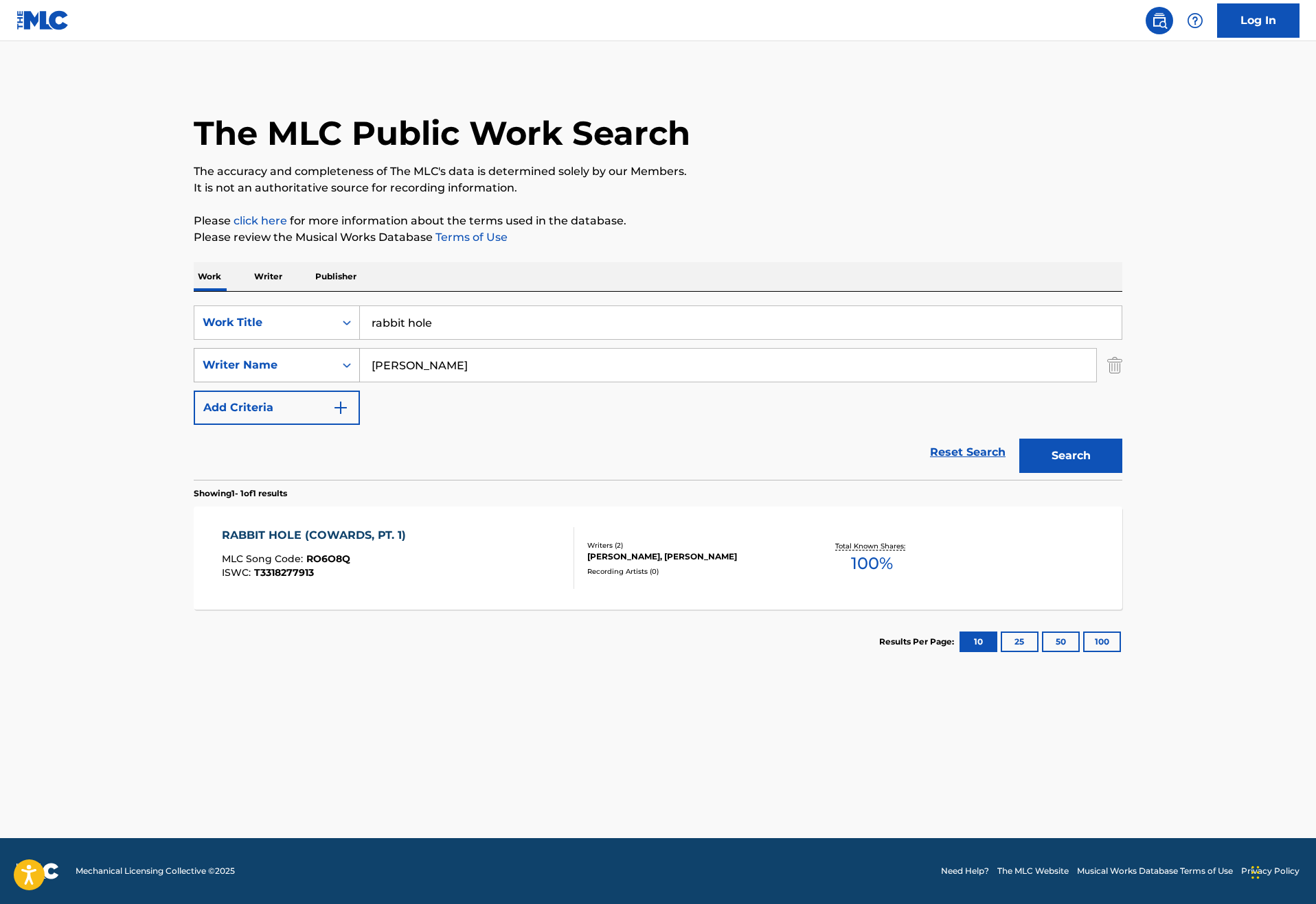
drag, startPoint x: 406, startPoint y: 425, endPoint x: 279, endPoint y: 420, distance: 127.1
click at [279, 382] on div "SearchWithCriteriae2cb194e-289c-4538-b456-f5f1c4c363c3 Writer Name [PERSON_NAME]" at bounding box center [658, 365] width 928 height 34
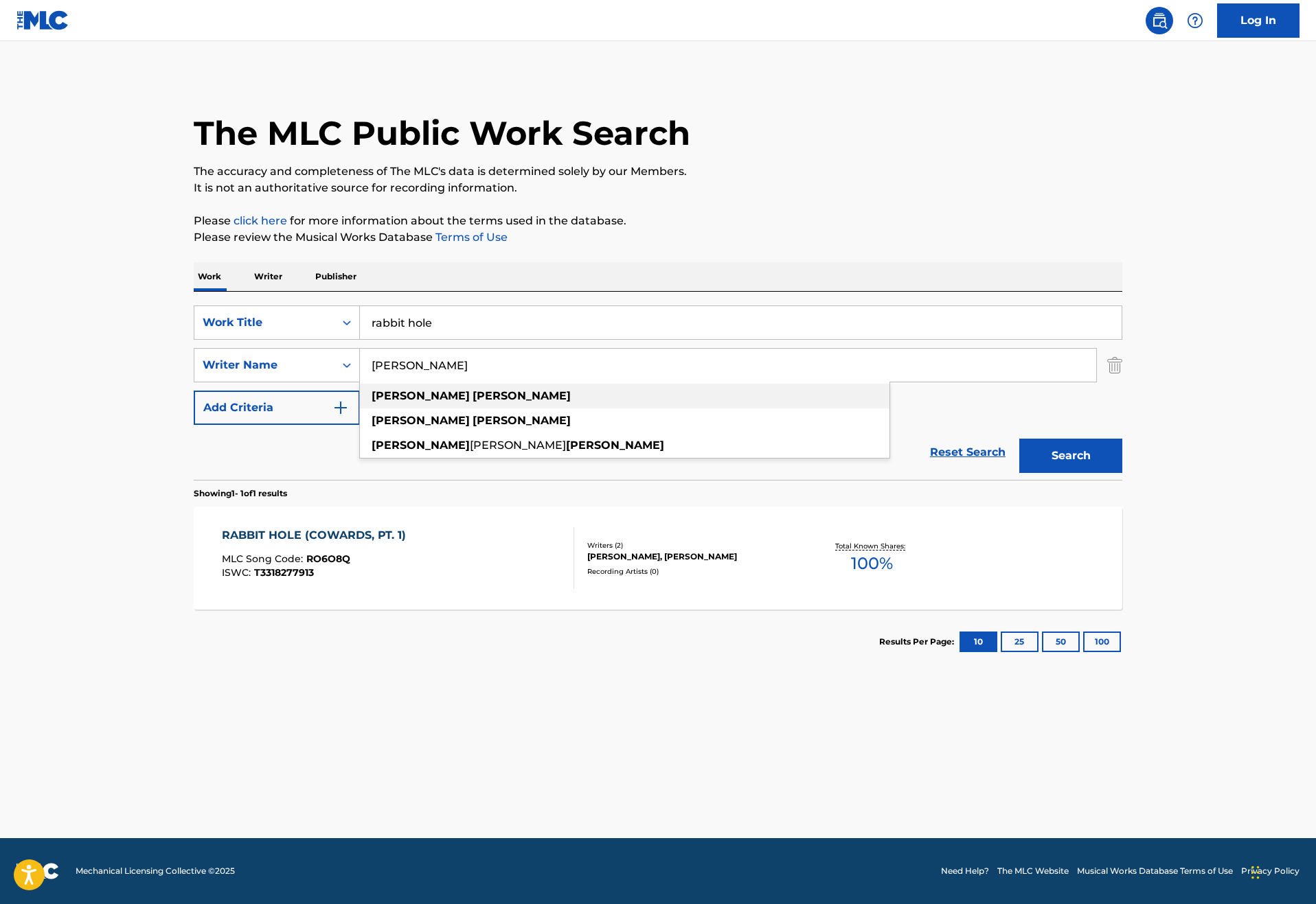
click at [470, 402] on span "Search Form" at bounding box center [471, 396] width 3 height 13
type input "[PERSON_NAME]"
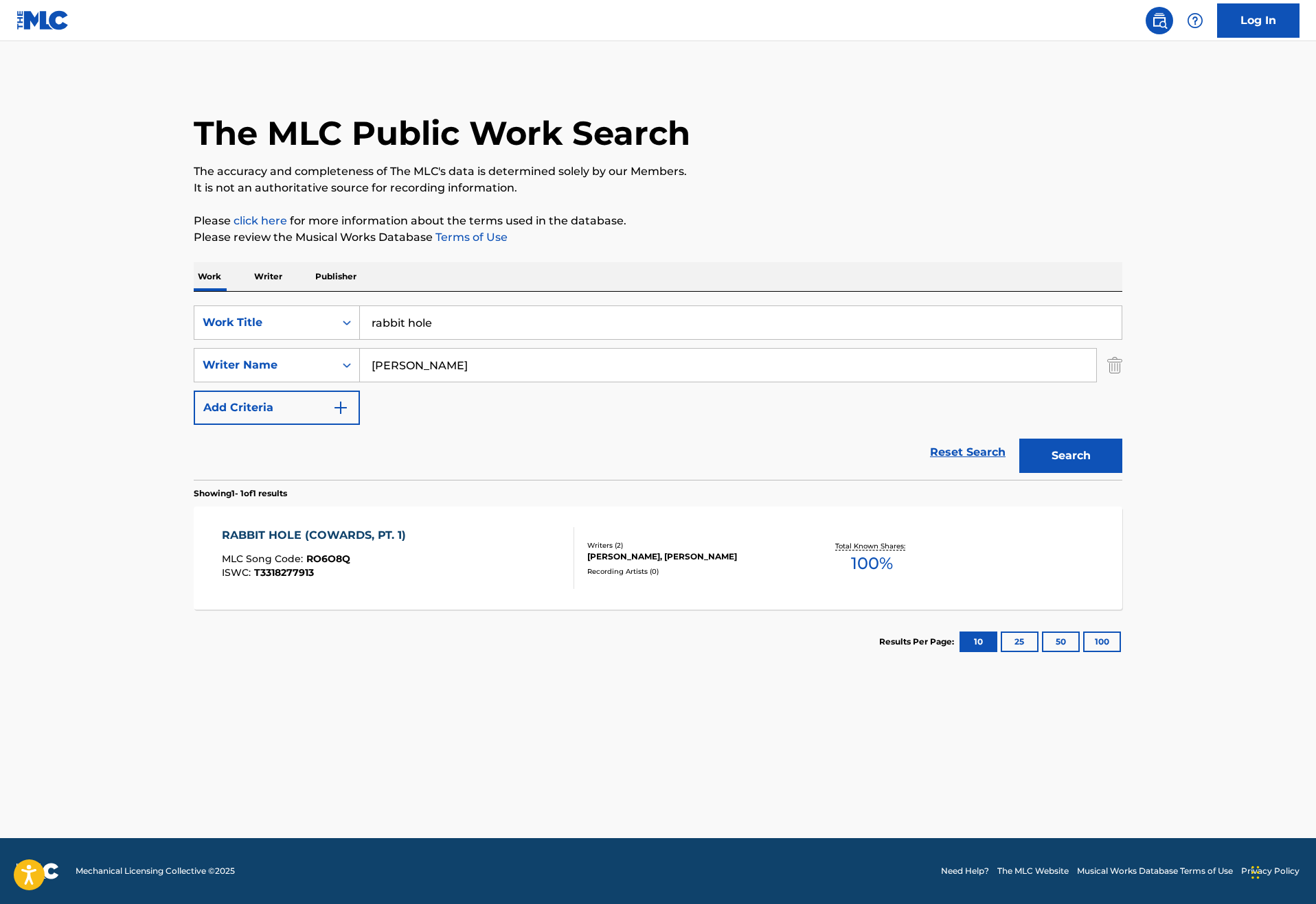
drag, startPoint x: 400, startPoint y: 357, endPoint x: 314, endPoint y: 352, distance: 86.1
click at [360, 339] on input "rabbit hole" at bounding box center [740, 323] width 762 height 33
click at [1122, 473] on button "Search" at bounding box center [1070, 455] width 103 height 34
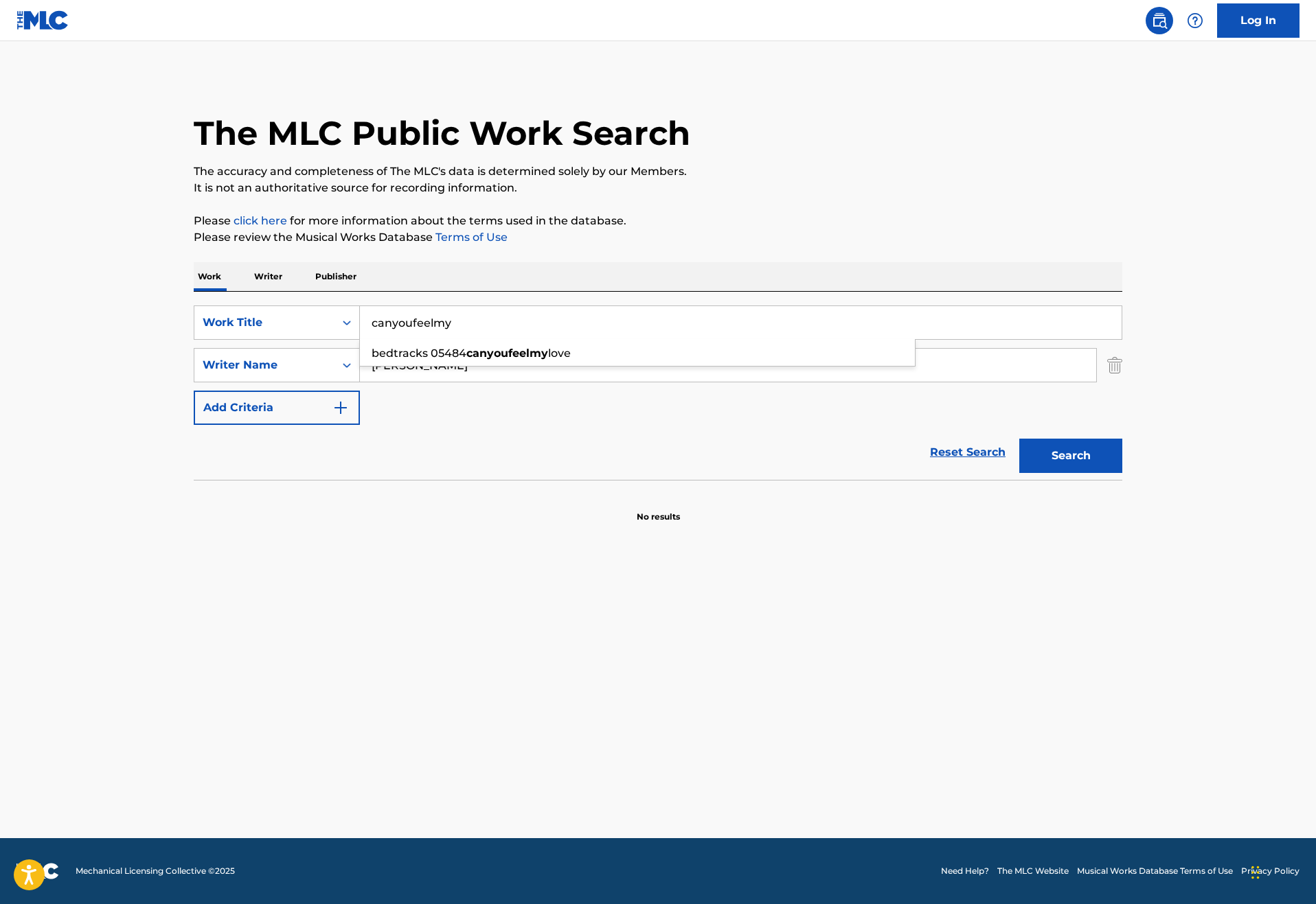
type input "canyoufeelmy"
click at [1122, 473] on button "Search" at bounding box center [1070, 455] width 103 height 34
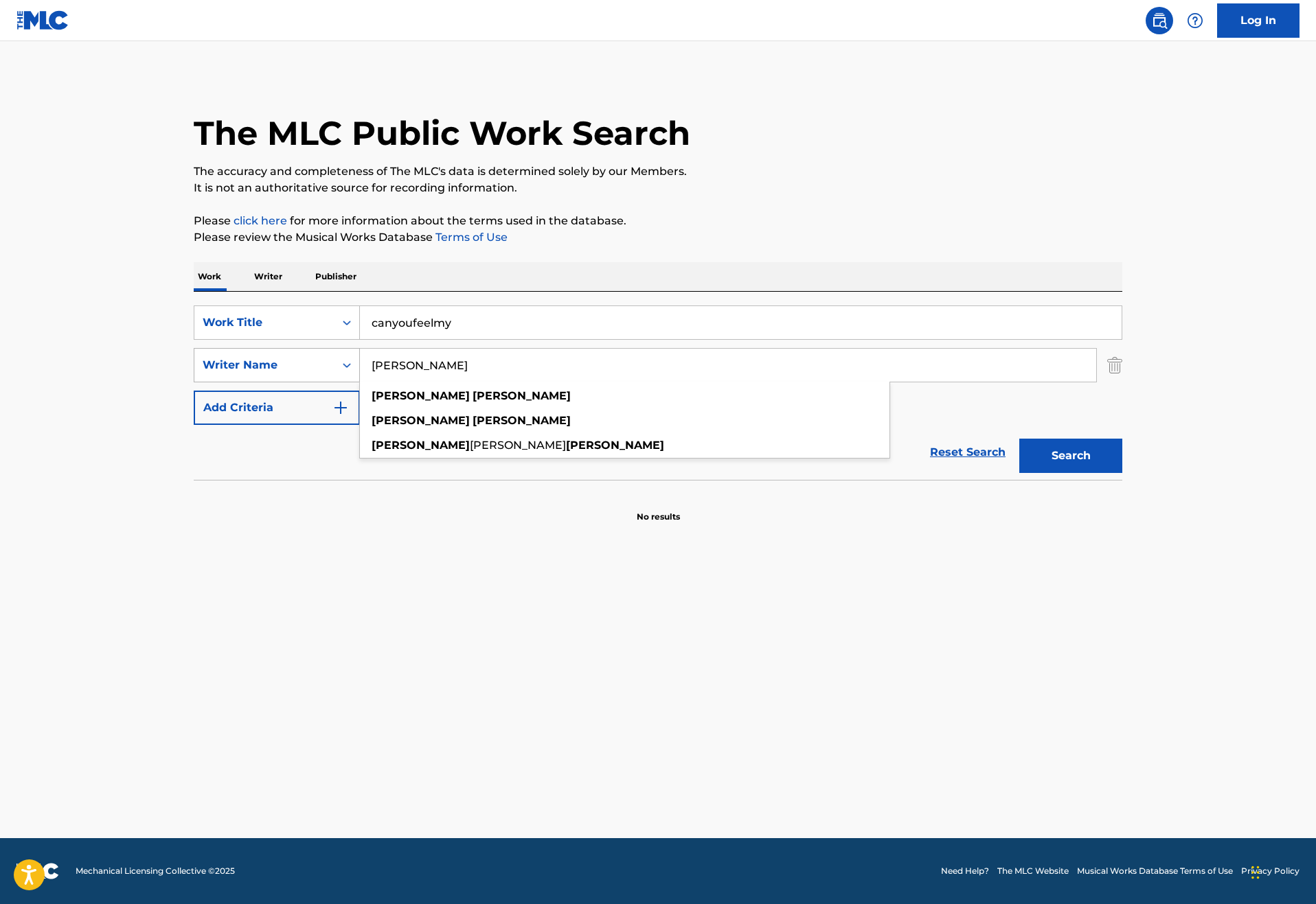
drag, startPoint x: 391, startPoint y: 419, endPoint x: 240, endPoint y: 418, distance: 151.0
click at [240, 382] on div "SearchWithCriteriae2cb194e-289c-4538-b456-f5f1c4c363c3 Writer Name [PERSON_NAME…" at bounding box center [658, 365] width 928 height 34
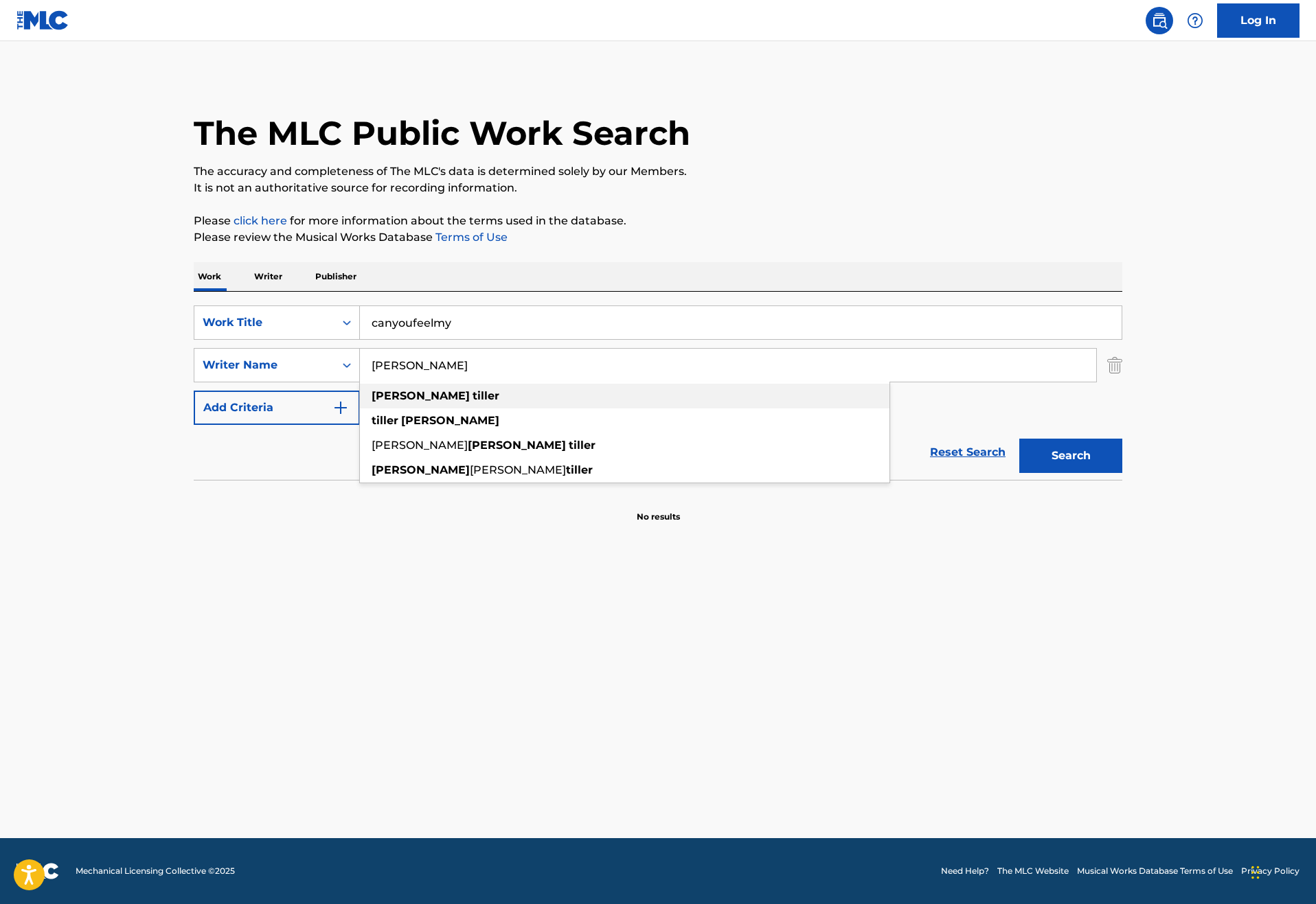
click at [371, 402] on strong "[PERSON_NAME]" at bounding box center [420, 396] width 99 height 13
type input "[PERSON_NAME]"
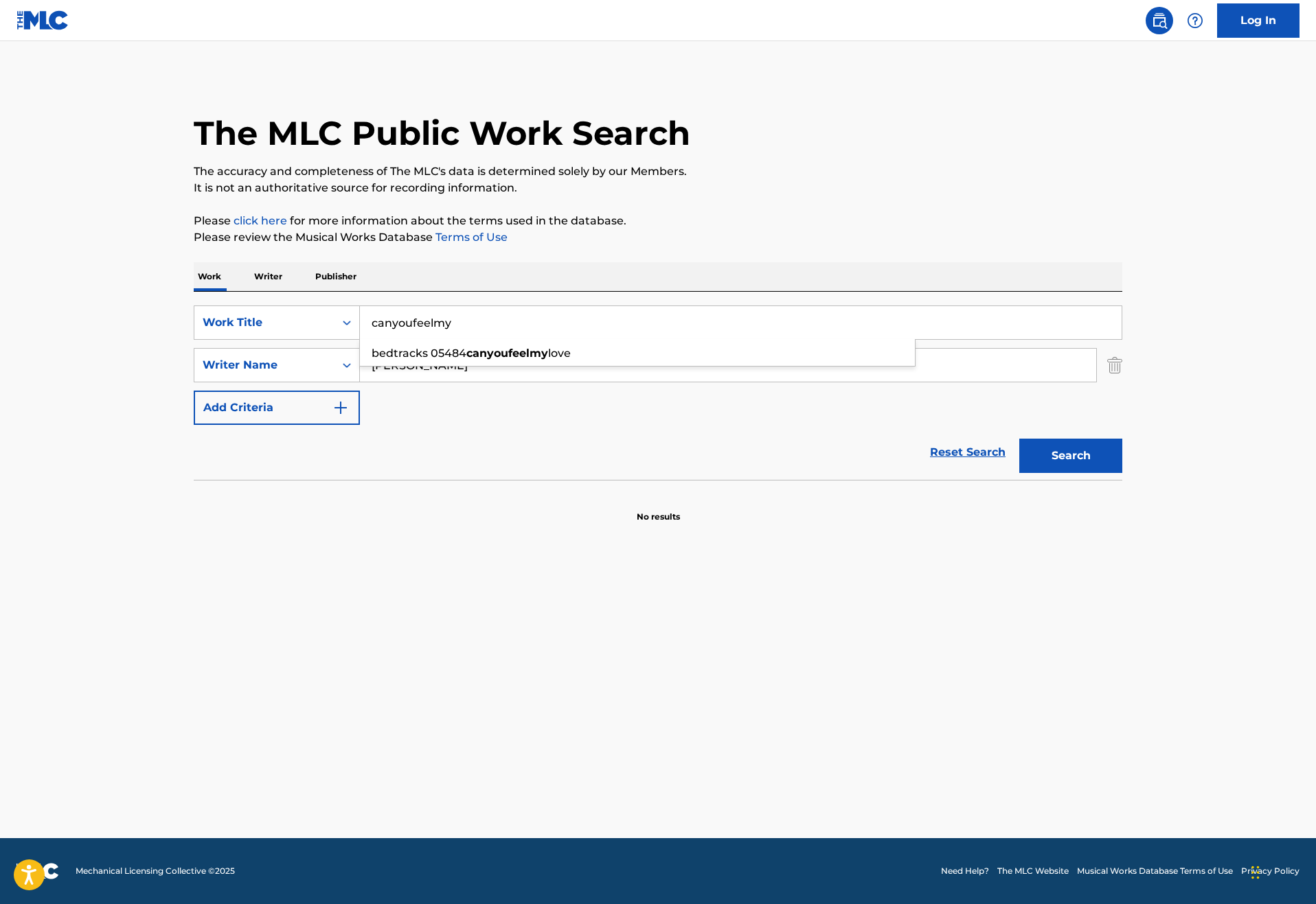
drag, startPoint x: 411, startPoint y: 364, endPoint x: 309, endPoint y: 358, distance: 102.2
click at [360, 339] on input "canyoufeelmy" at bounding box center [740, 323] width 762 height 33
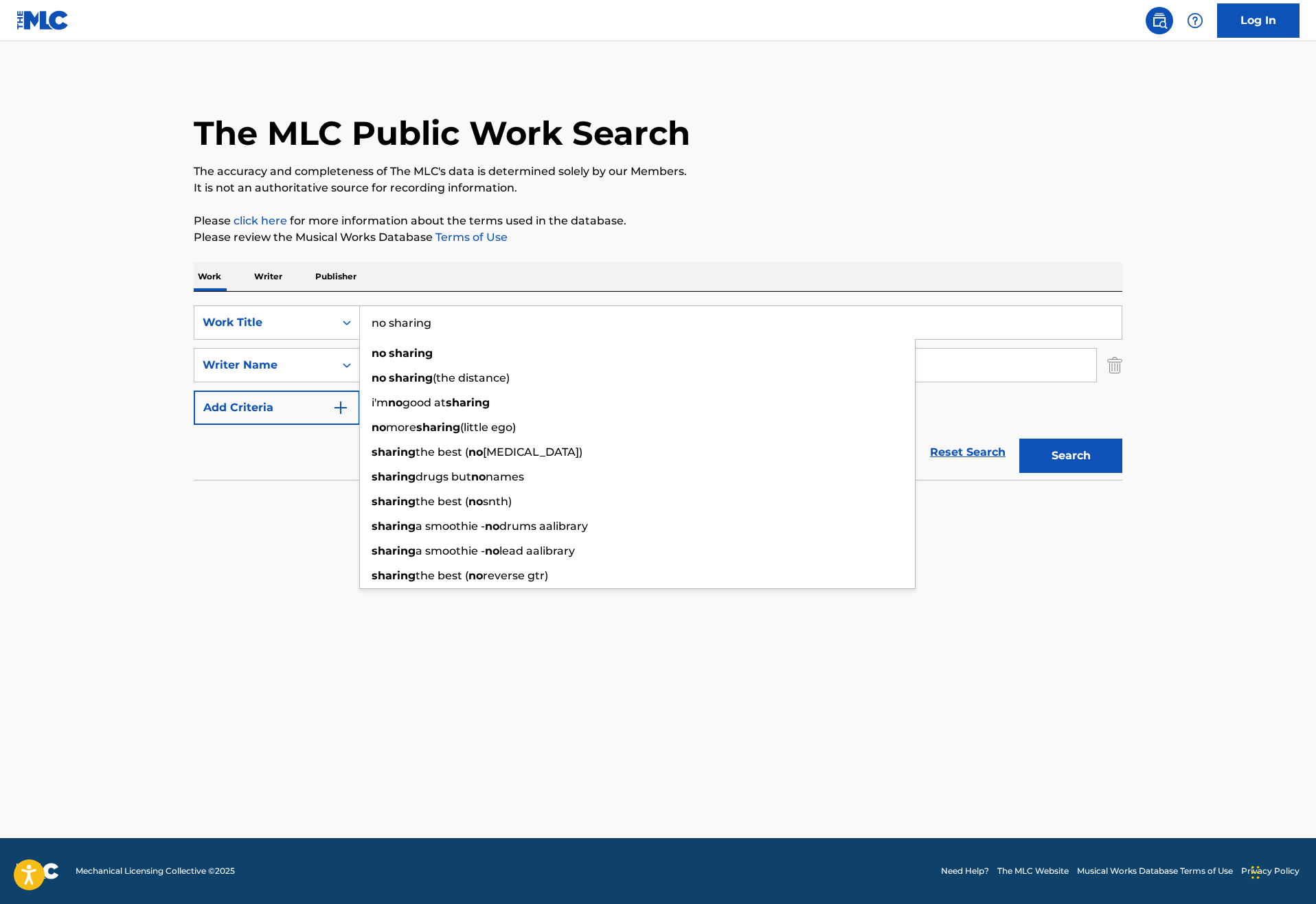
click at [1122, 473] on button "Search" at bounding box center [1070, 455] width 103 height 34
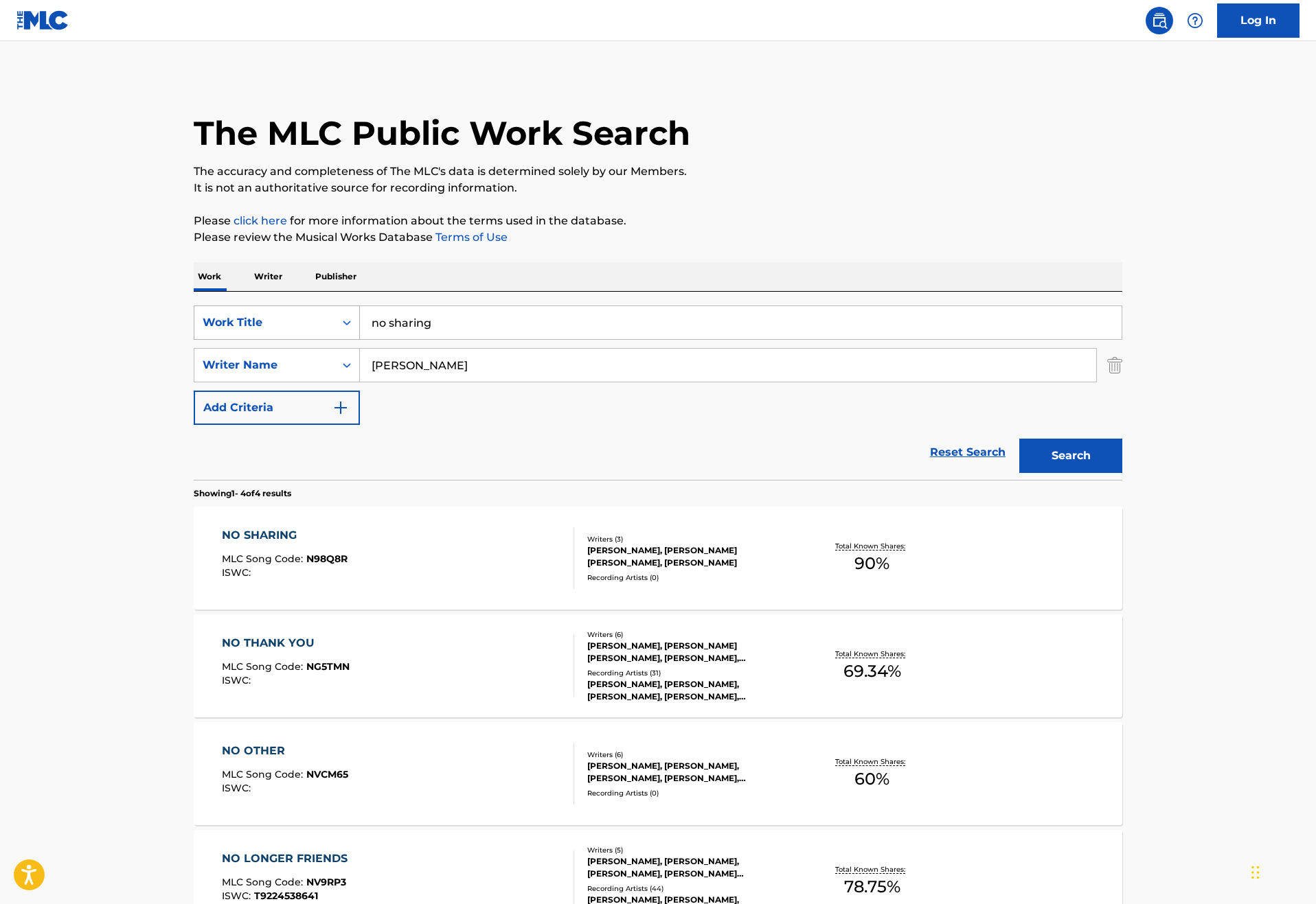
drag, startPoint x: 405, startPoint y: 363, endPoint x: 285, endPoint y: 360, distance: 120.0
click at [285, 340] on div "SearchWithCriteria46187c3e-a9b3-4f83-873c-cbaab20db670 Work Title no sharing" at bounding box center [658, 322] width 928 height 34
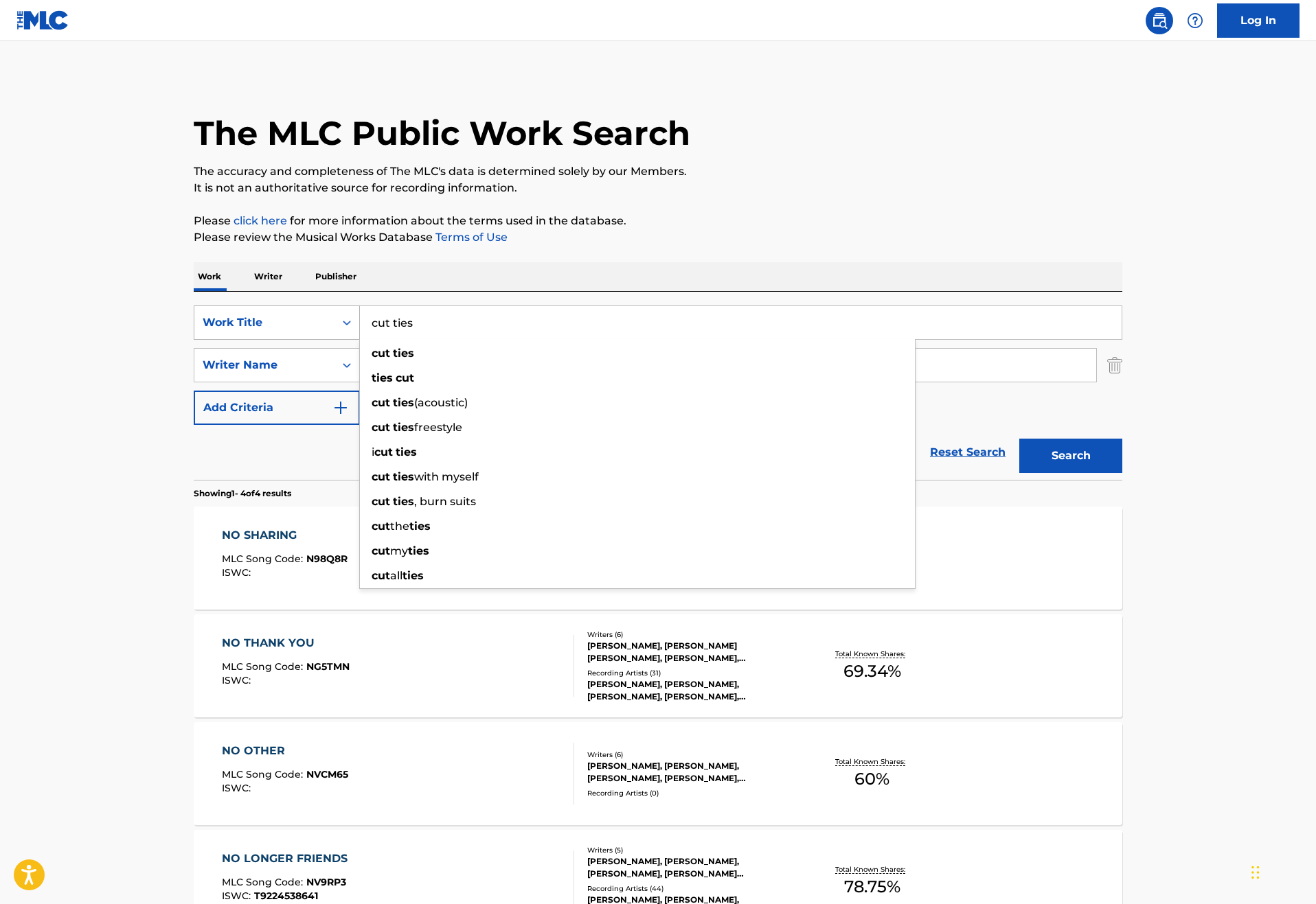
click at [1122, 473] on button "Search" at bounding box center [1070, 455] width 103 height 34
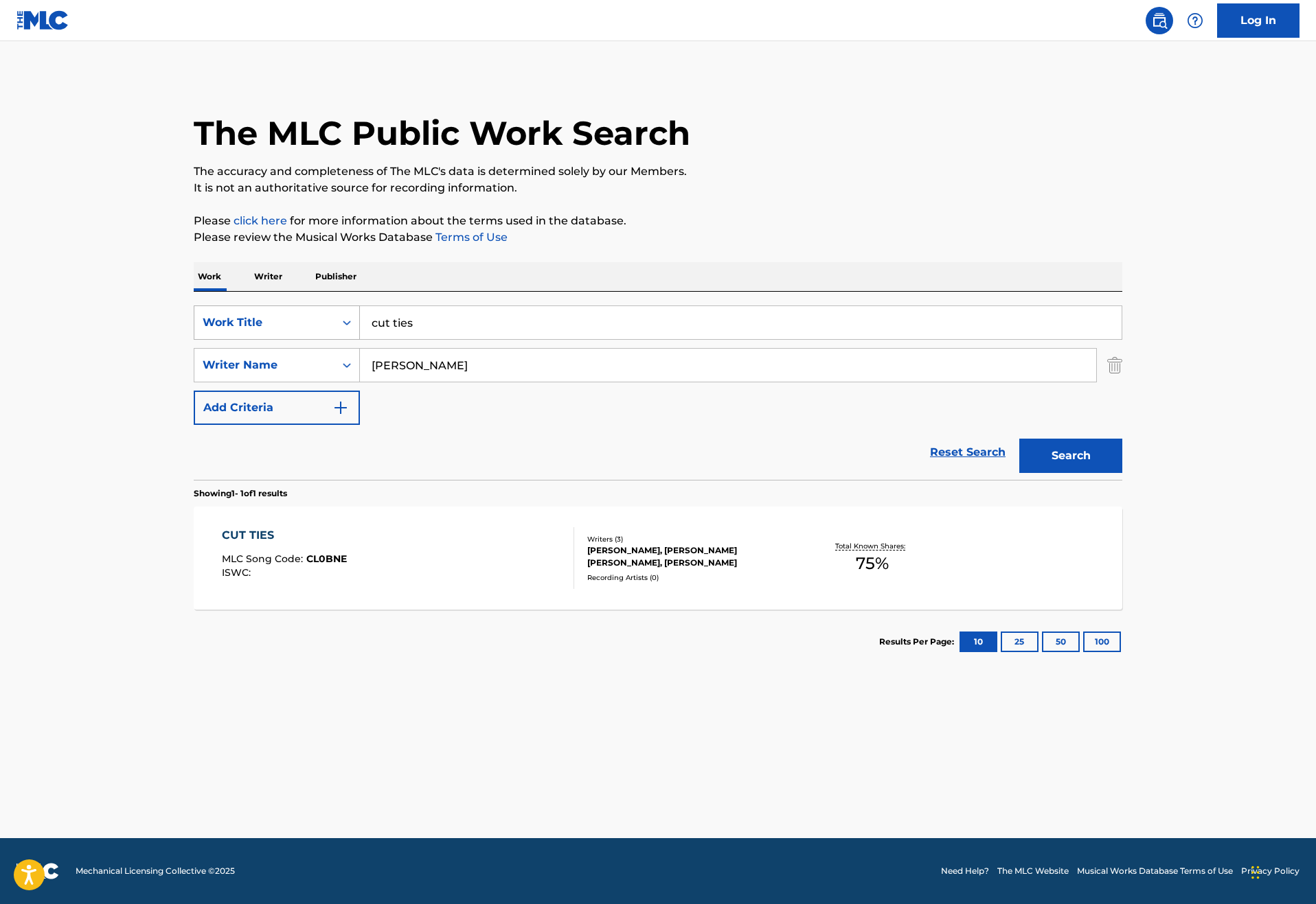
drag, startPoint x: 374, startPoint y: 365, endPoint x: 295, endPoint y: 365, distance: 79.0
click at [295, 340] on div "SearchWithCriteria46187c3e-a9b3-4f83-873c-cbaab20db670 Work Title cut ties" at bounding box center [658, 322] width 928 height 34
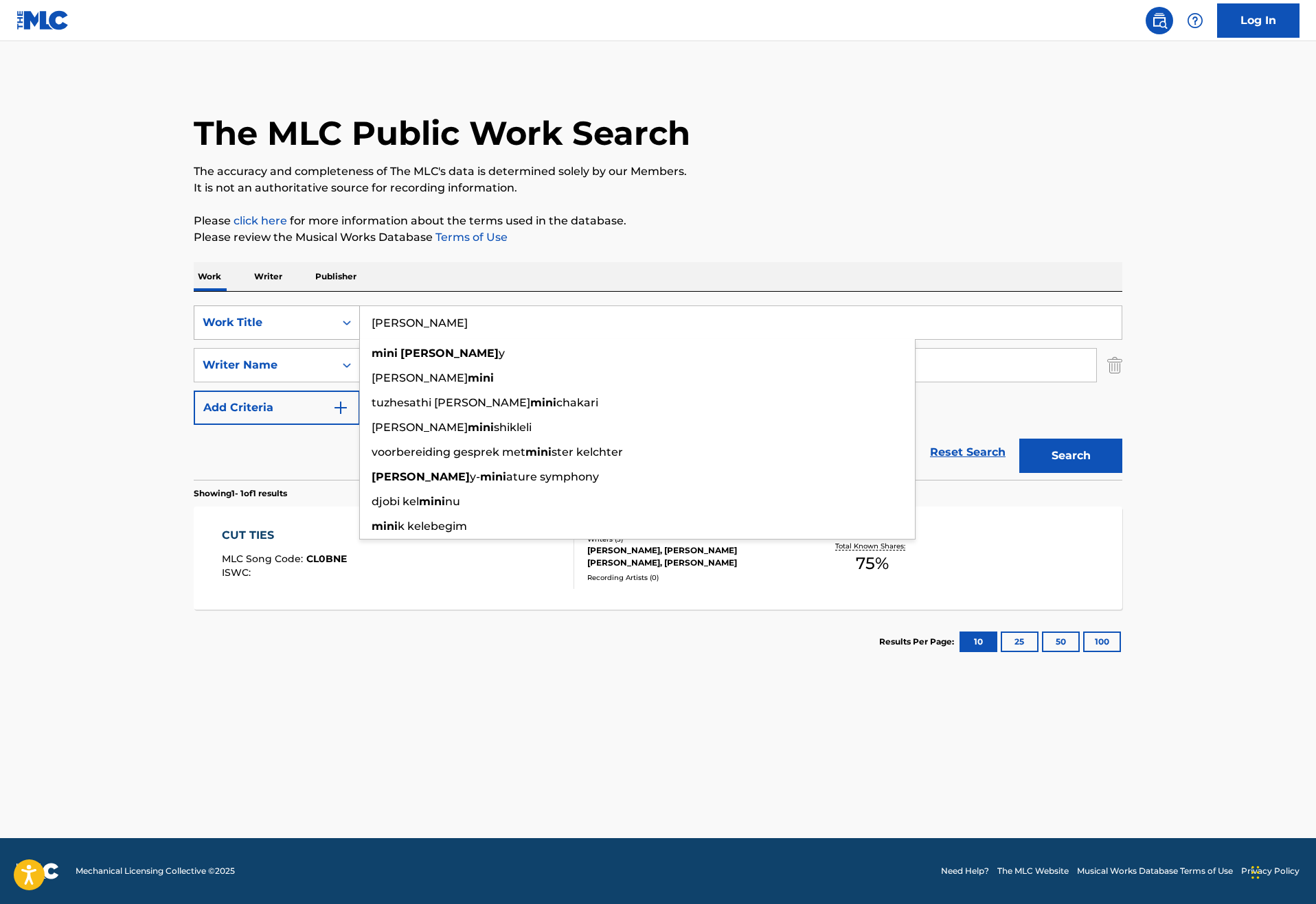
click at [1122, 473] on button "Search" at bounding box center [1070, 455] width 103 height 34
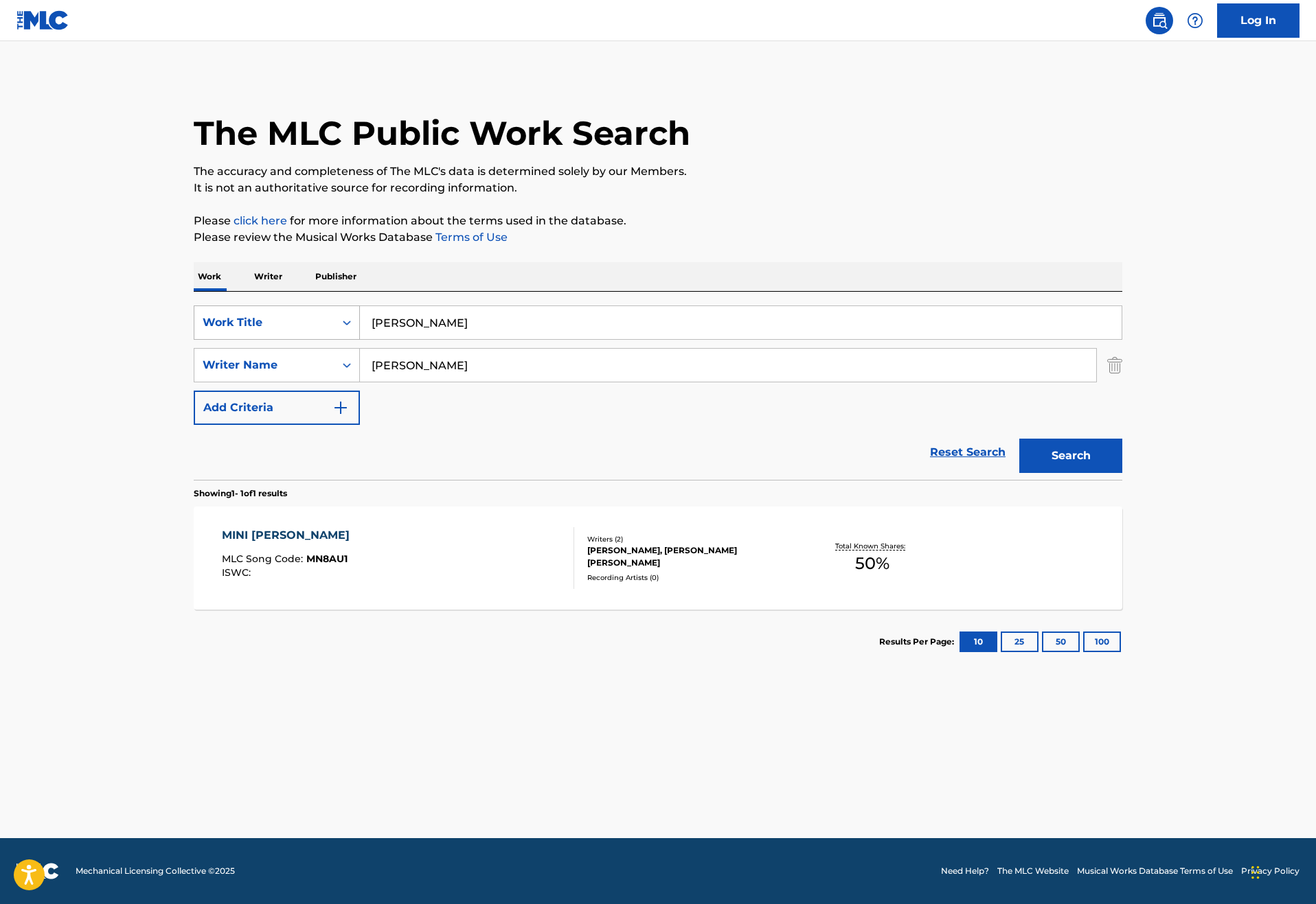
drag, startPoint x: 390, startPoint y: 363, endPoint x: 204, endPoint y: 360, distance: 186.0
click at [204, 340] on div "SearchWithCriteria46187c3e-a9b3-4f83-873c-cbaab20db670 Work Title mini [PERSON_…" at bounding box center [658, 322] width 928 height 34
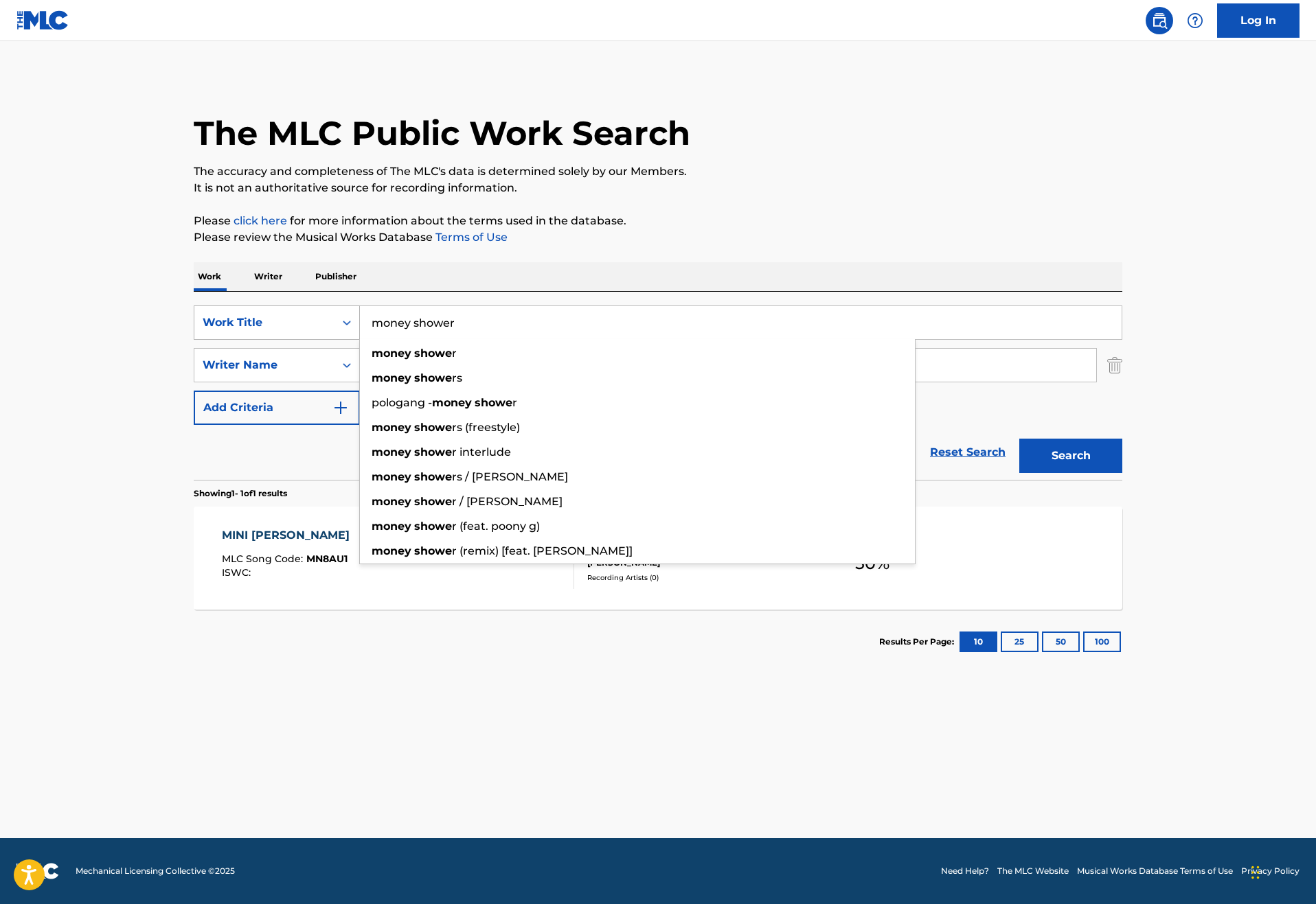
click at [1122, 473] on button "Search" at bounding box center [1070, 455] width 103 height 34
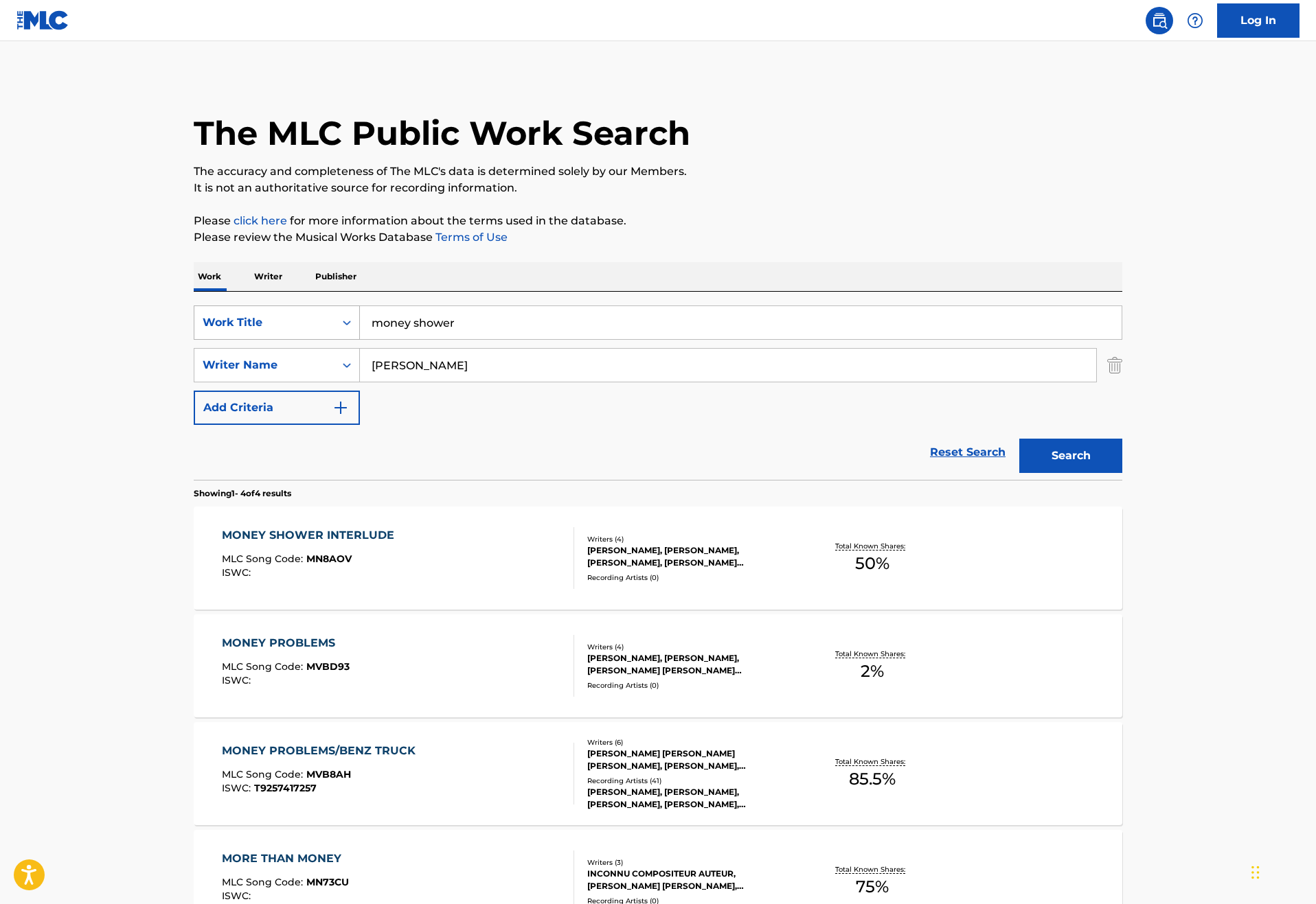
drag, startPoint x: 415, startPoint y: 361, endPoint x: 274, endPoint y: 355, distance: 141.1
click at [274, 340] on div "SearchWithCriteria46187c3e-a9b3-4f83-873c-cbaab20db670 Work Title money shower" at bounding box center [658, 322] width 928 height 34
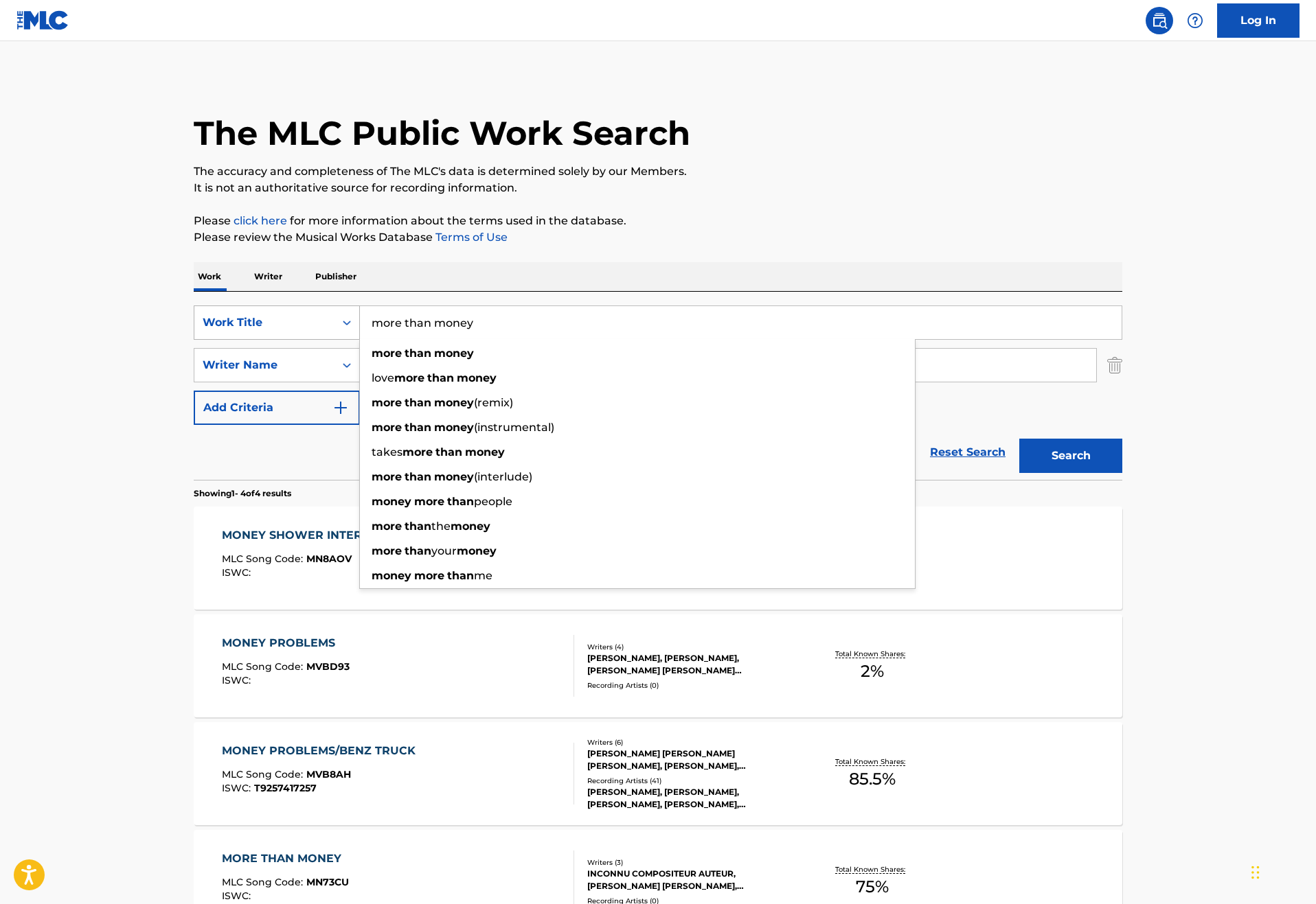
click at [1122, 473] on button "Search" at bounding box center [1070, 455] width 103 height 34
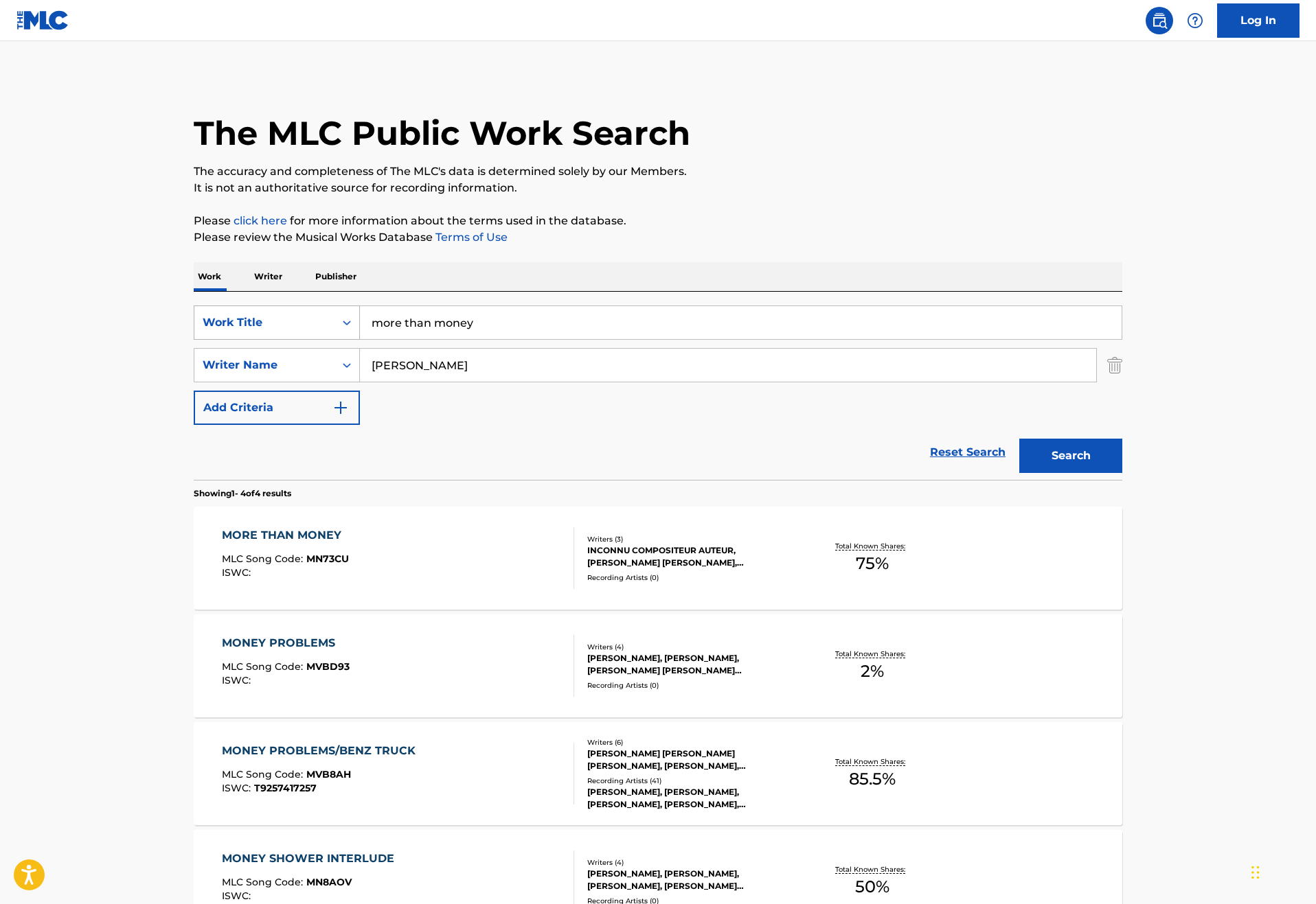
drag, startPoint x: 444, startPoint y: 366, endPoint x: 243, endPoint y: 358, distance: 201.2
click at [243, 340] on div "SearchWithCriteria46187c3e-a9b3-4f83-873c-cbaab20db670 Work Title more than mon…" at bounding box center [658, 322] width 928 height 34
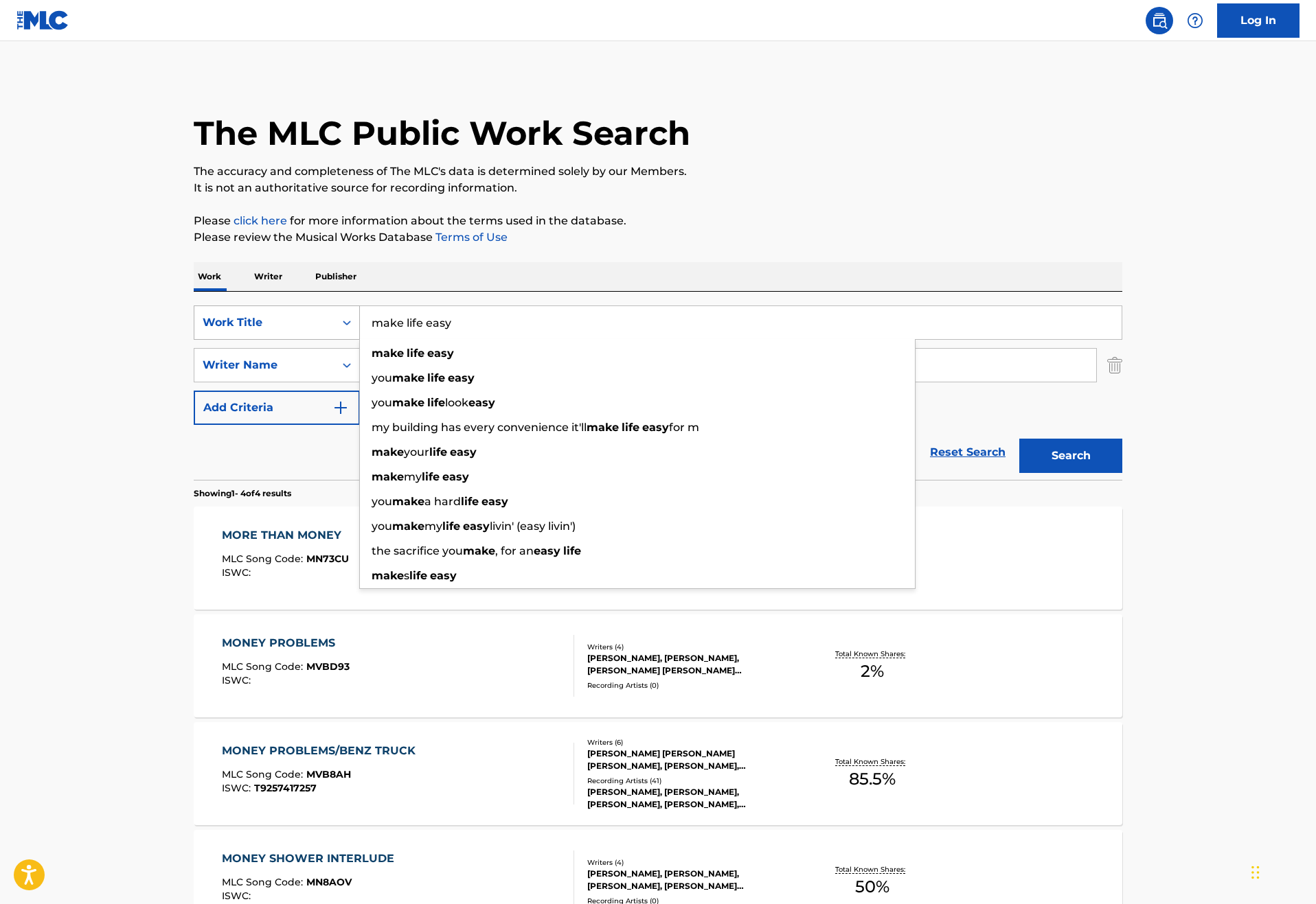
click at [1122, 473] on button "Search" at bounding box center [1070, 455] width 103 height 34
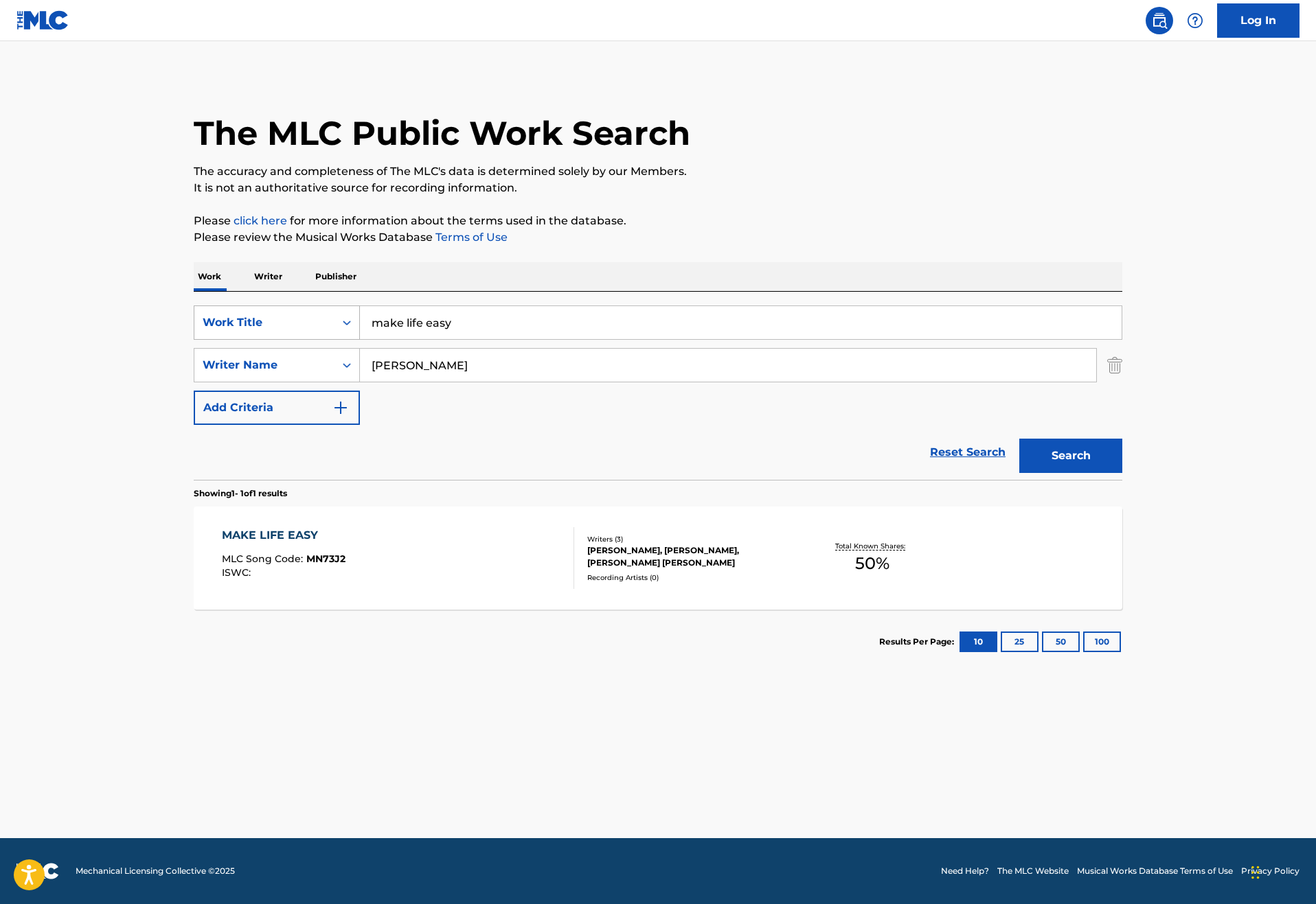
drag, startPoint x: 420, startPoint y: 368, endPoint x: 281, endPoint y: 360, distance: 139.2
click at [281, 340] on div "SearchWithCriteria46187c3e-a9b3-4f83-873c-cbaab20db670 Work Title make life easy" at bounding box center [658, 322] width 928 height 34
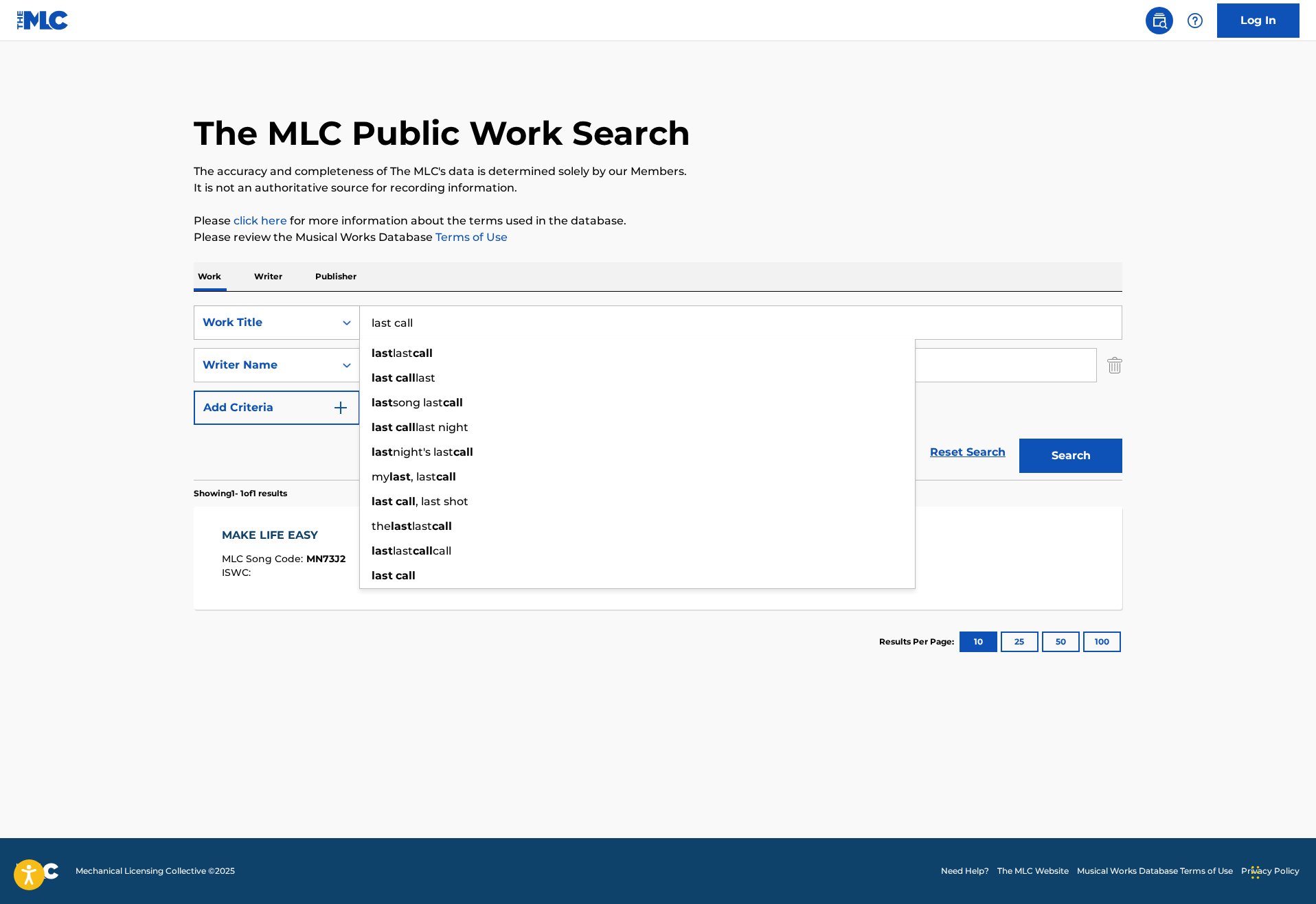
click at [1122, 473] on button "Search" at bounding box center [1070, 455] width 103 height 34
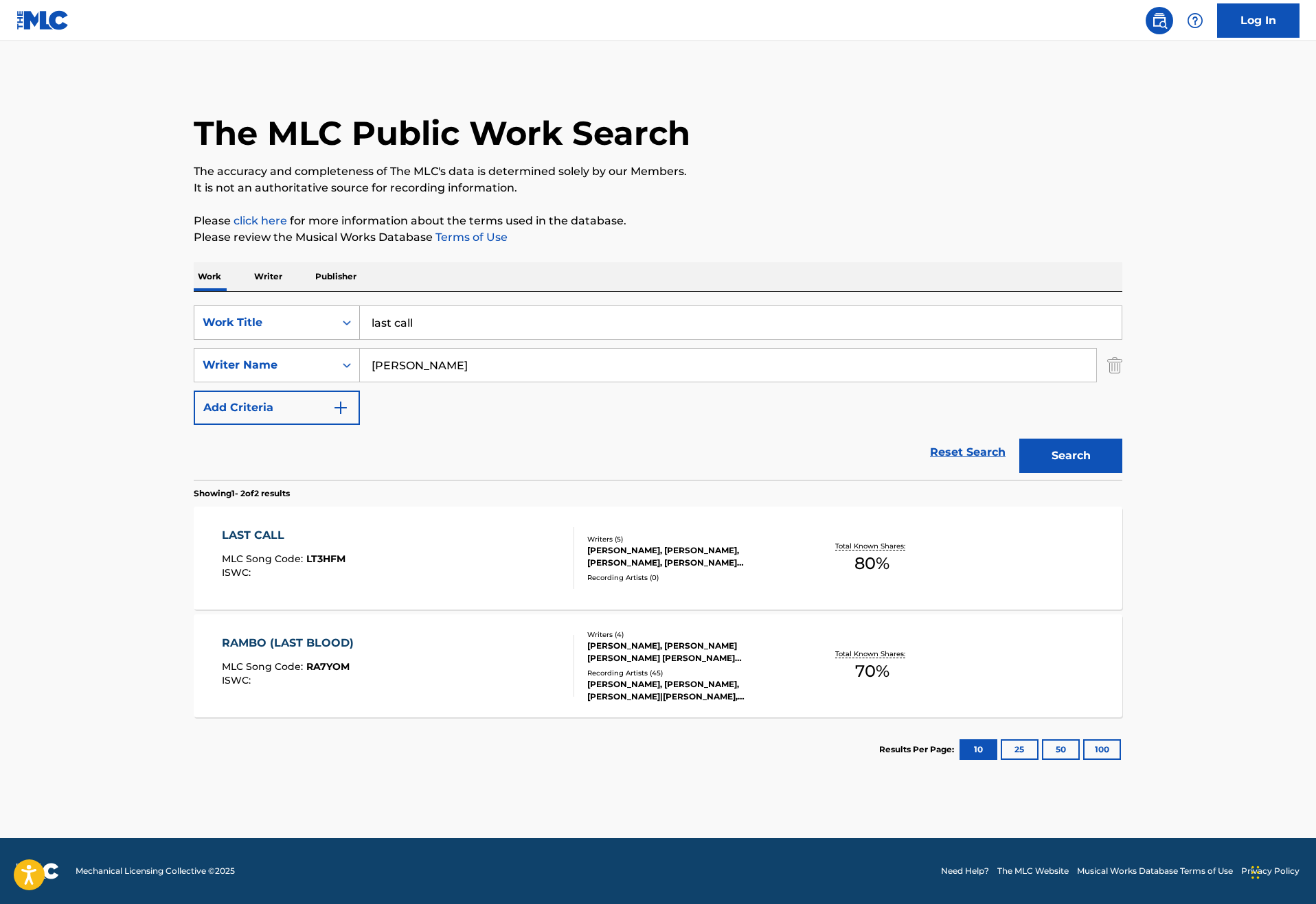
drag, startPoint x: 368, startPoint y: 363, endPoint x: 248, endPoint y: 361, distance: 120.0
click at [248, 340] on div "SearchWithCriteria46187c3e-a9b3-4f83-873c-cbaab20db670 Work Title last call" at bounding box center [658, 322] width 928 height 34
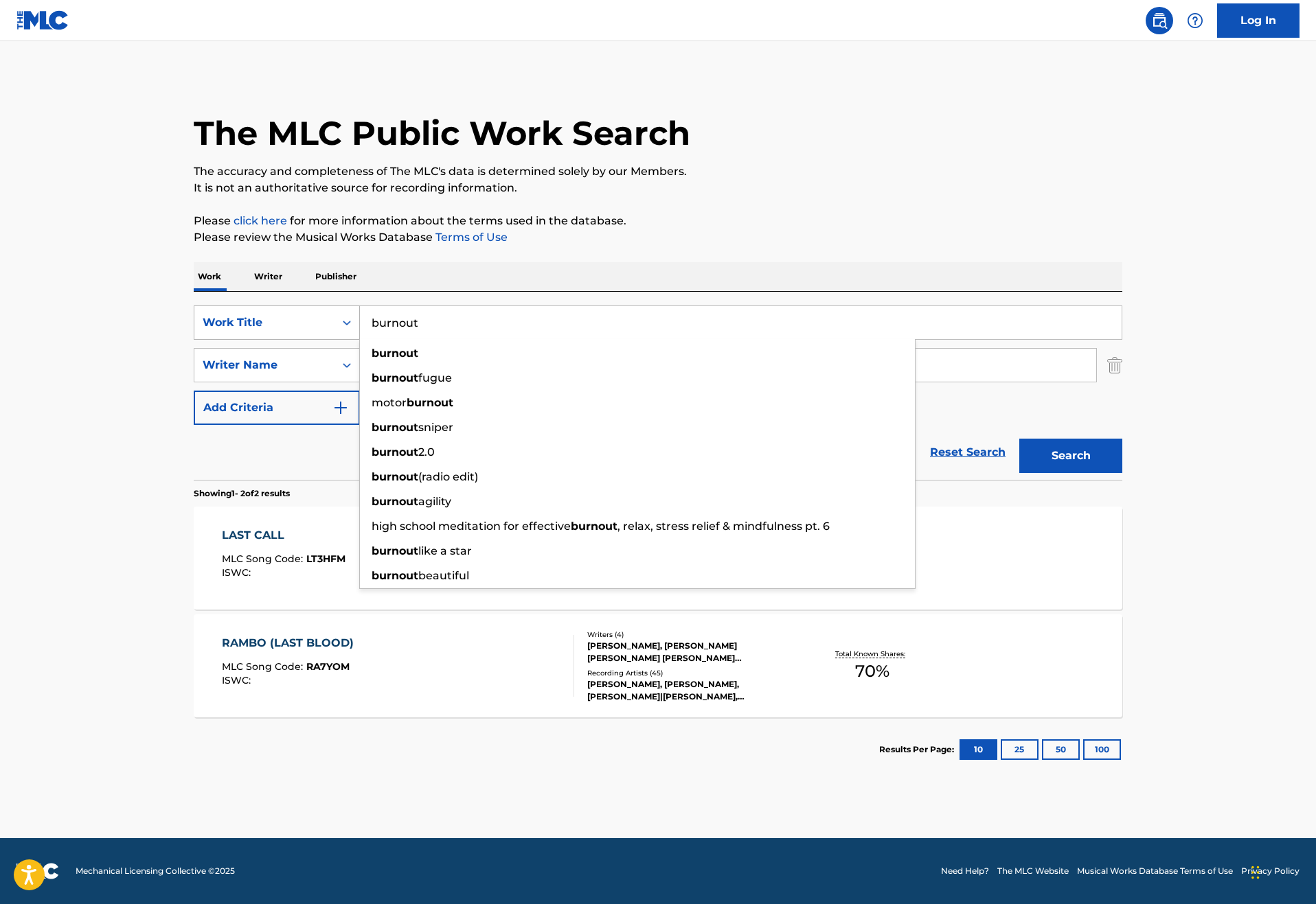
click at [1122, 473] on button "Search" at bounding box center [1070, 455] width 103 height 34
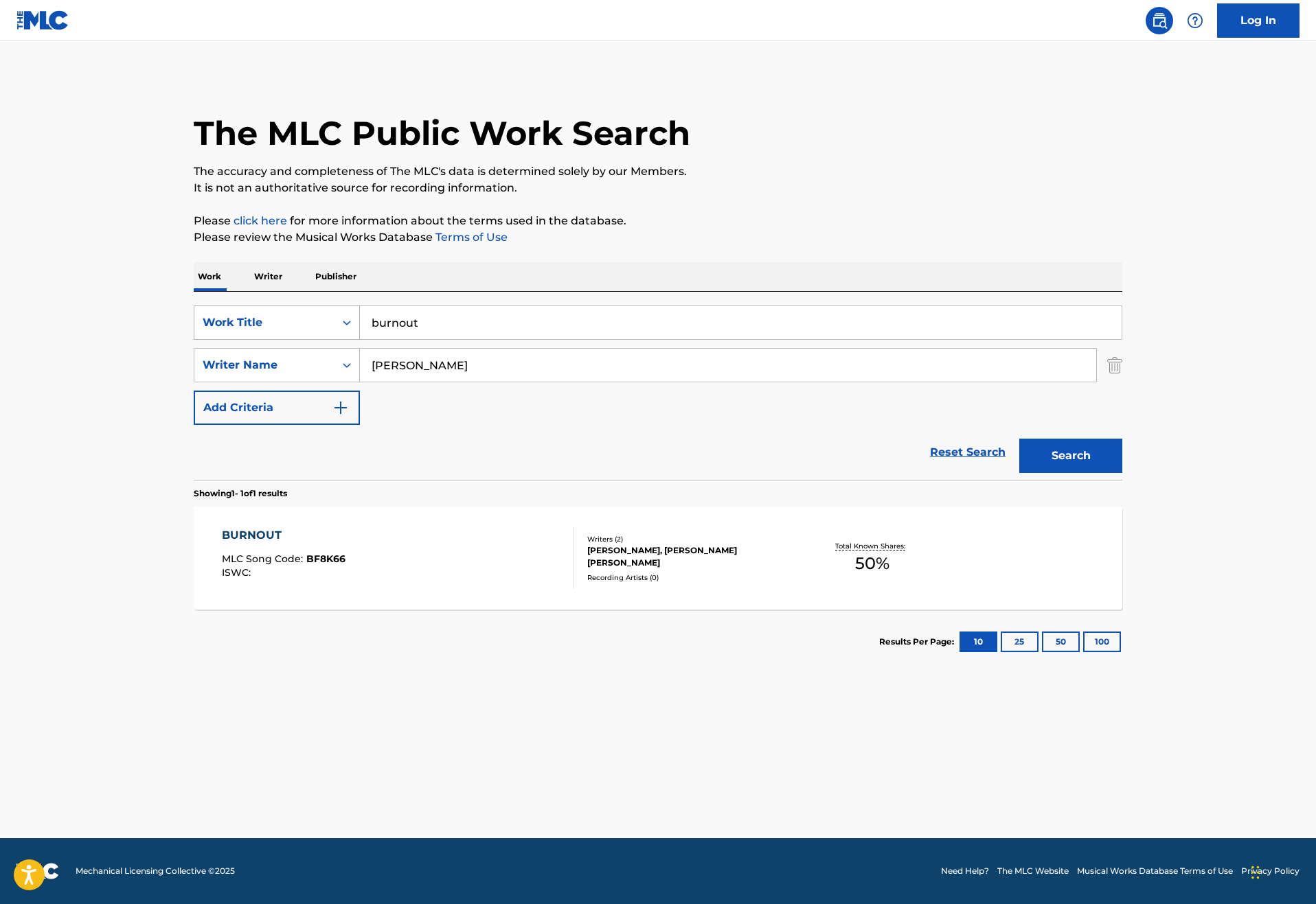
drag, startPoint x: 375, startPoint y: 361, endPoint x: 251, endPoint y: 358, distance: 124.0
click at [251, 340] on div "SearchWithCriteria46187c3e-a9b3-4f83-873c-cbaab20db670 Work Title burnout" at bounding box center [658, 322] width 928 height 34
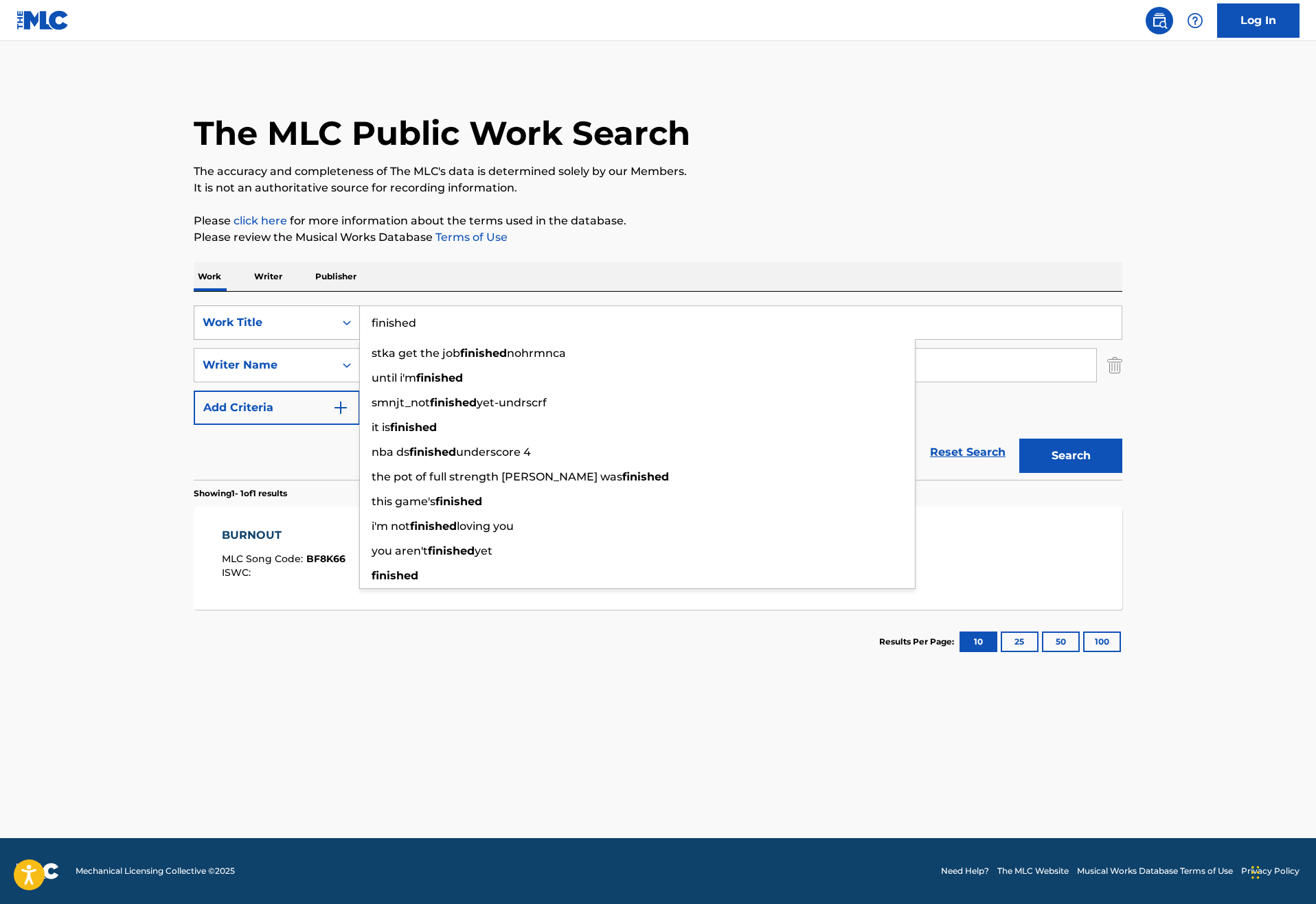
click at [1122, 473] on button "Search" at bounding box center [1070, 455] width 103 height 34
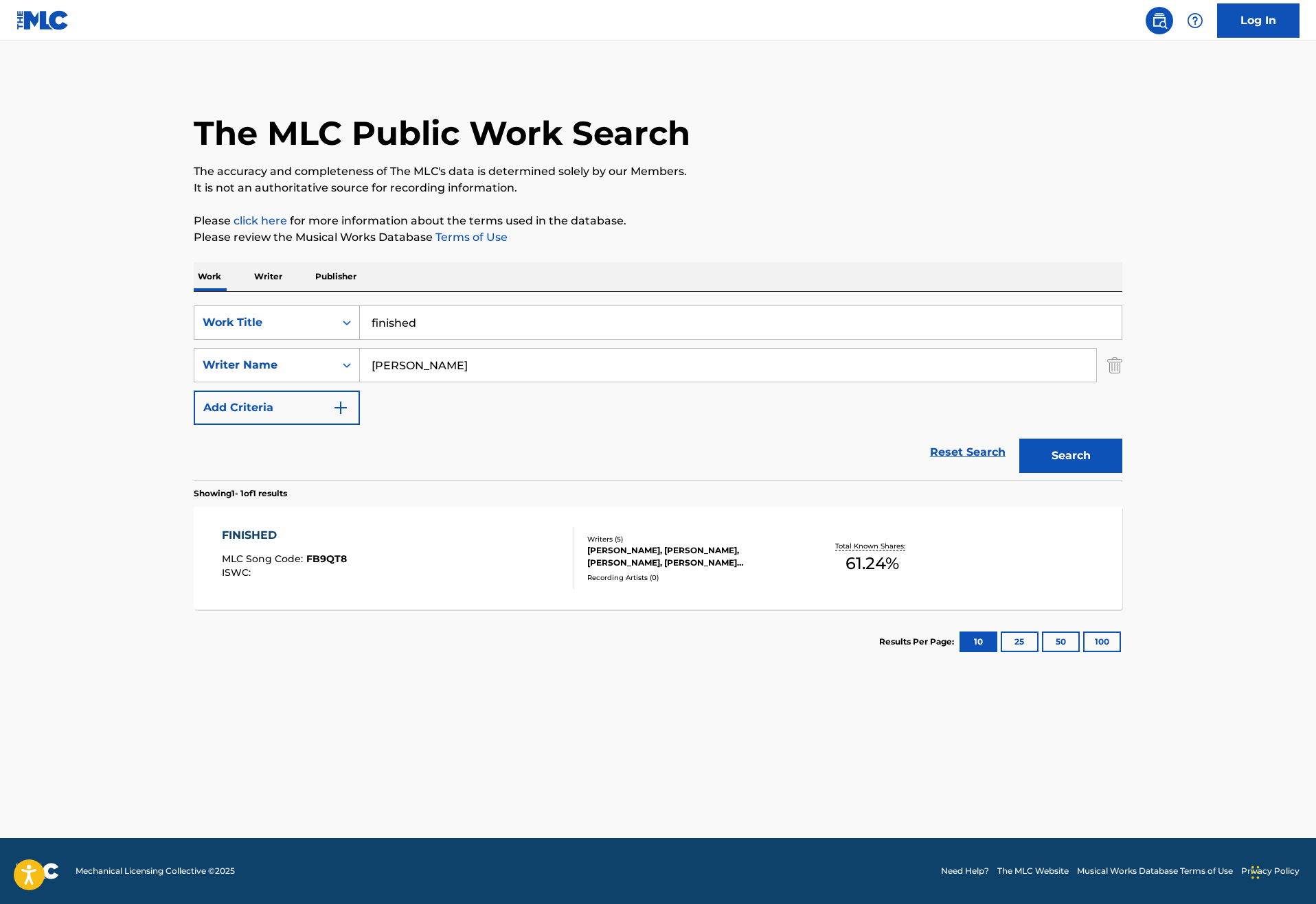
drag, startPoint x: 372, startPoint y: 363, endPoint x: 283, endPoint y: 360, distance: 89.1
click at [287, 340] on div "SearchWithCriteria46187c3e-a9b3-4f83-873c-cbaab20db670 Work Title finished" at bounding box center [658, 322] width 928 height 34
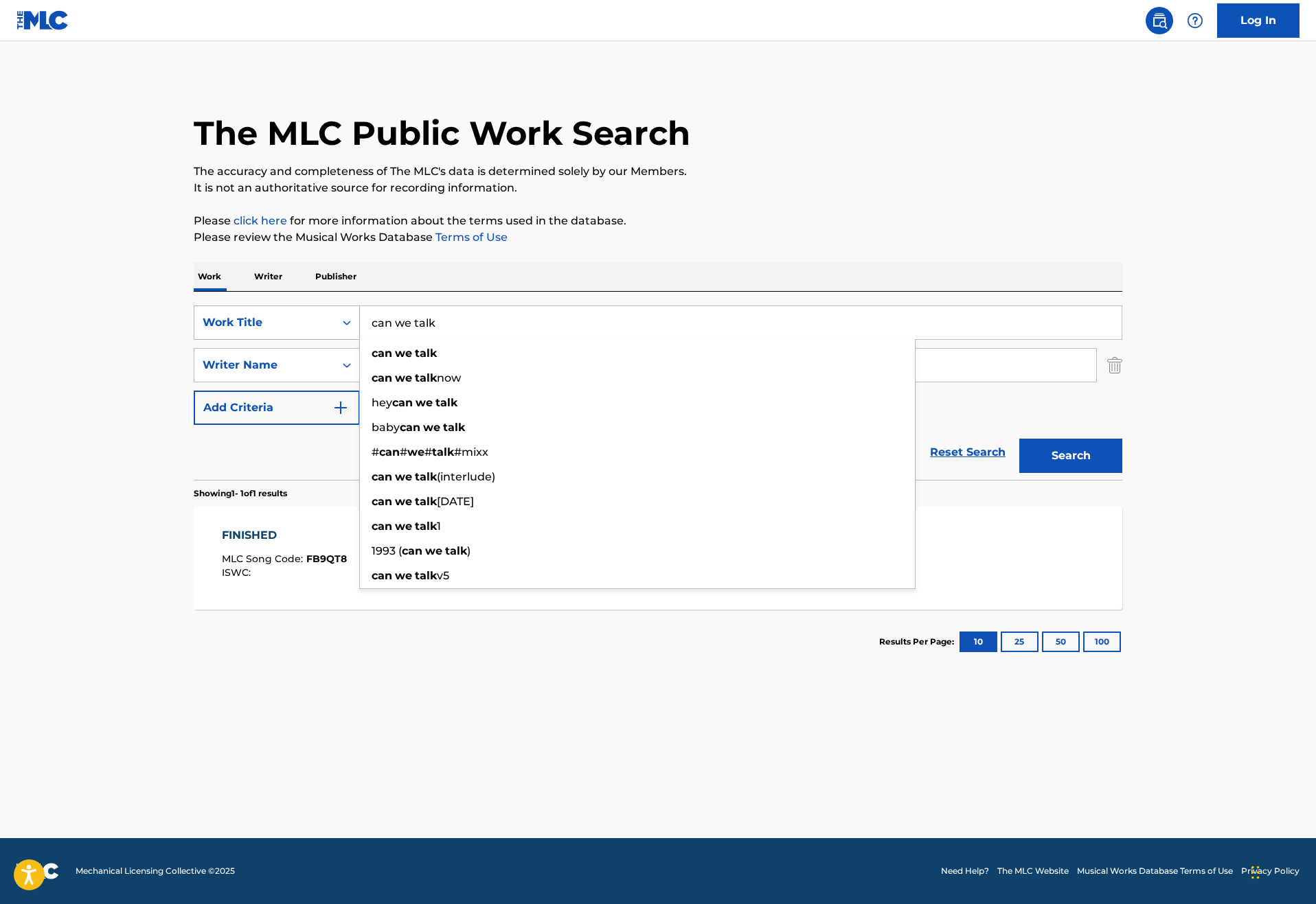
click at [1122, 473] on button "Search" at bounding box center [1070, 455] width 103 height 34
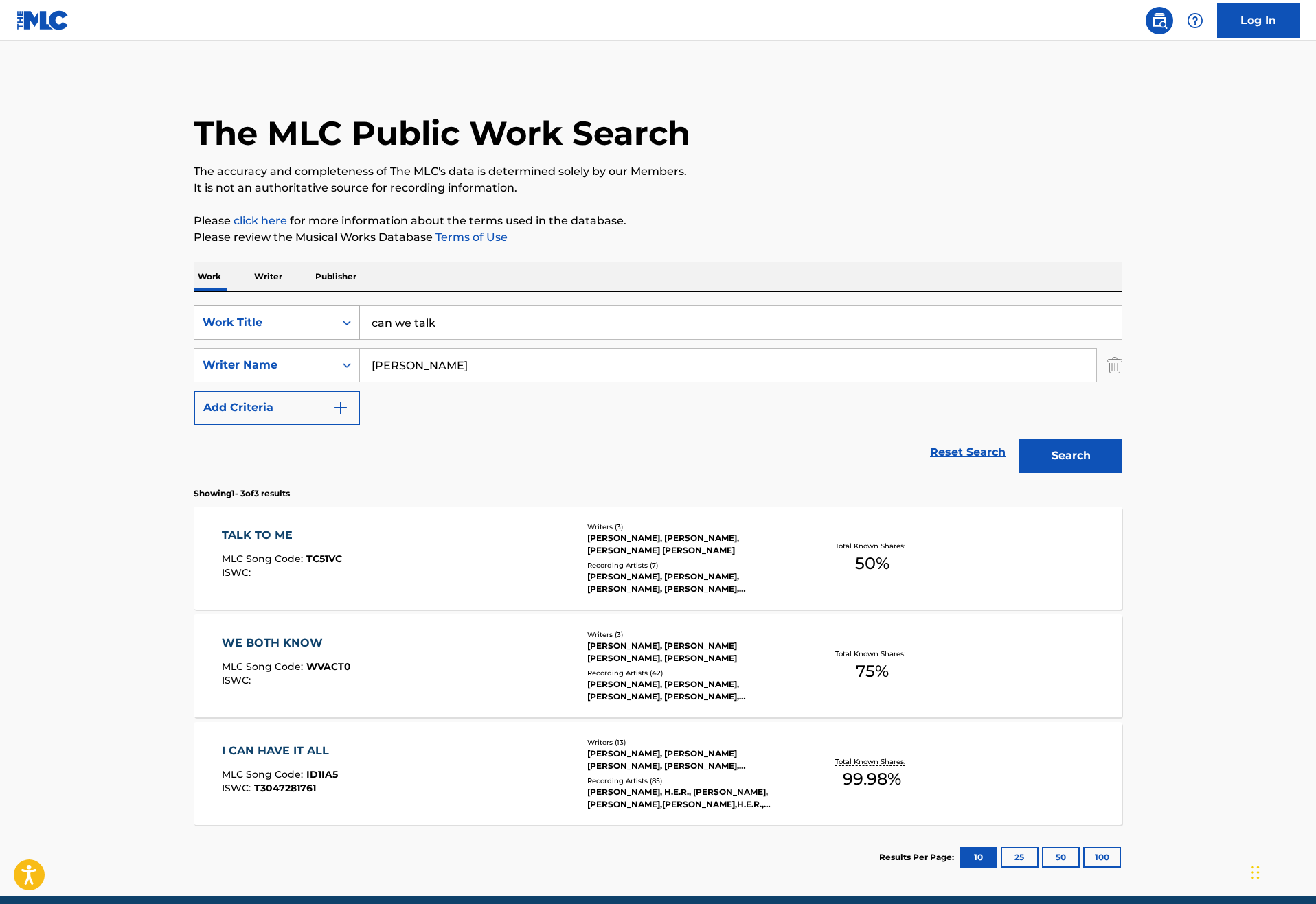
drag, startPoint x: 409, startPoint y: 363, endPoint x: 220, endPoint y: 360, distance: 189.0
click at [220, 340] on div "SearchWithCriteria46187c3e-a9b3-4f83-873c-cbaab20db670 Work Title can we talk" at bounding box center [658, 322] width 928 height 34
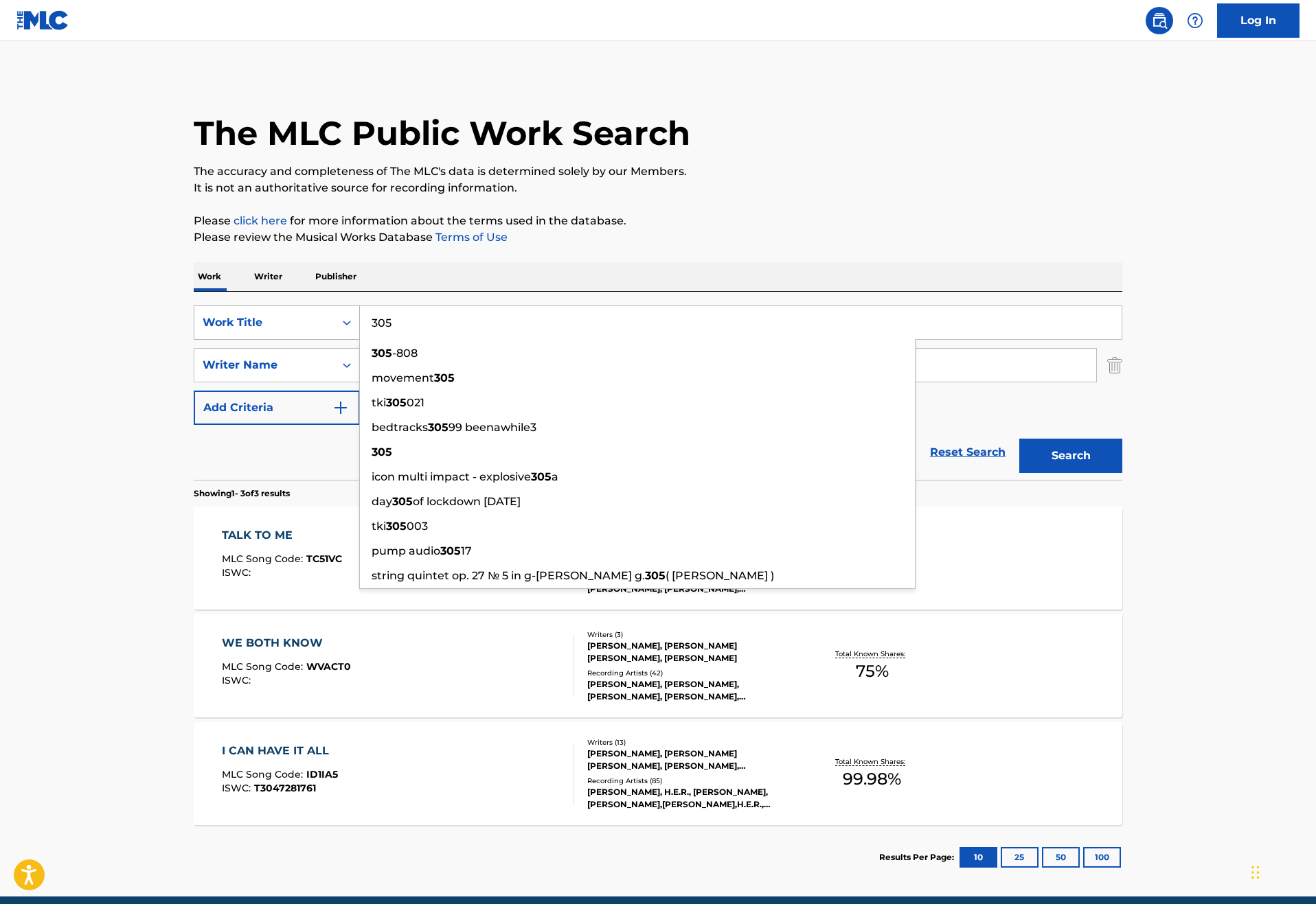
type input "305"
click at [1122, 473] on button "Search" at bounding box center [1070, 455] width 103 height 34
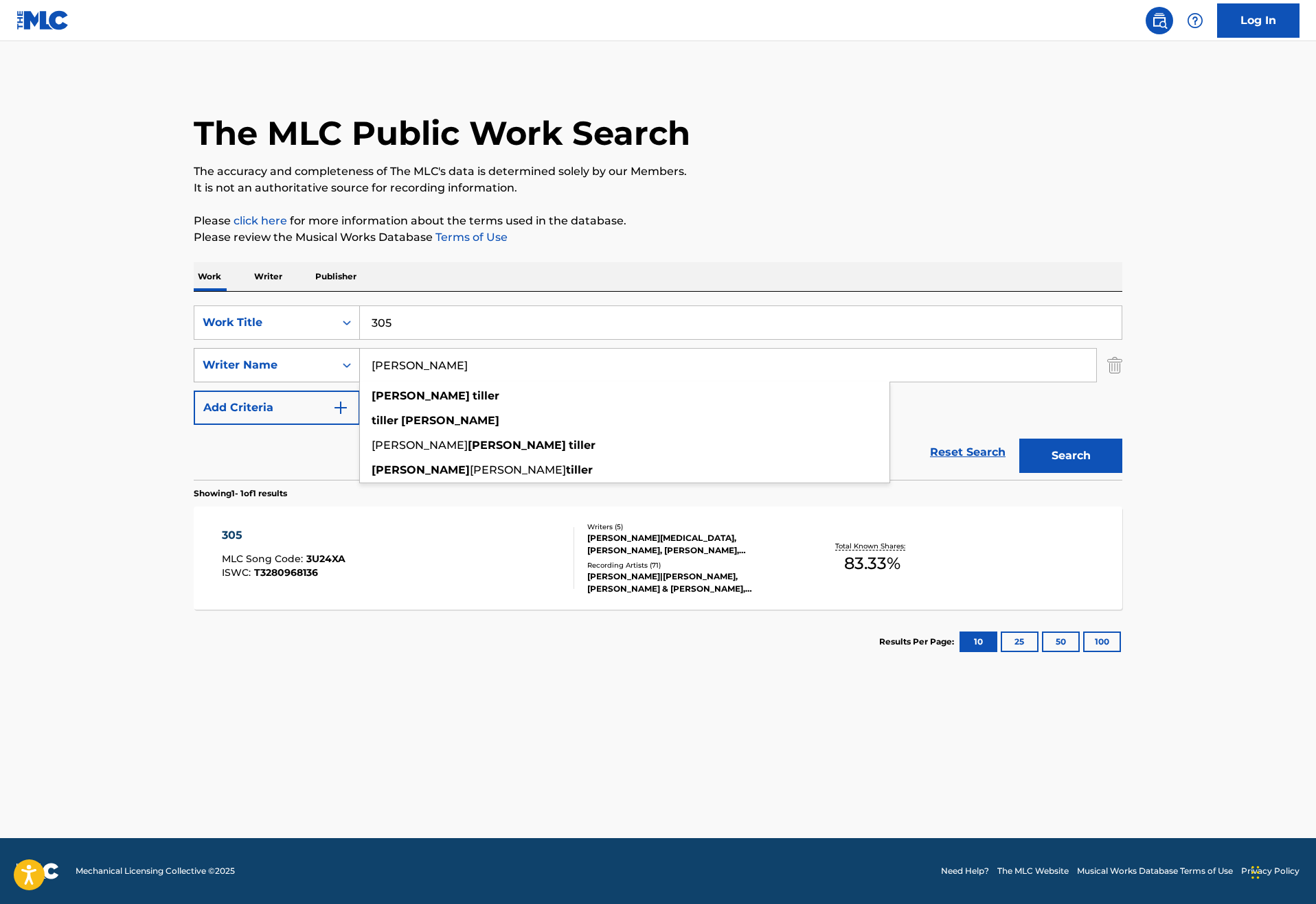
drag, startPoint x: 391, startPoint y: 420, endPoint x: 285, endPoint y: 420, distance: 106.0
click at [285, 382] on div "SearchWithCriteriae2cb194e-289c-4538-b456-f5f1c4c363c3 Writer Name [PERSON_NAME…" at bounding box center [658, 365] width 928 height 34
drag, startPoint x: 6, startPoint y: 501, endPoint x: 339, endPoint y: 447, distance: 337.3
click at [371, 402] on strong "[PERSON_NAME]" at bounding box center [420, 396] width 99 height 13
type input "[PERSON_NAME]"
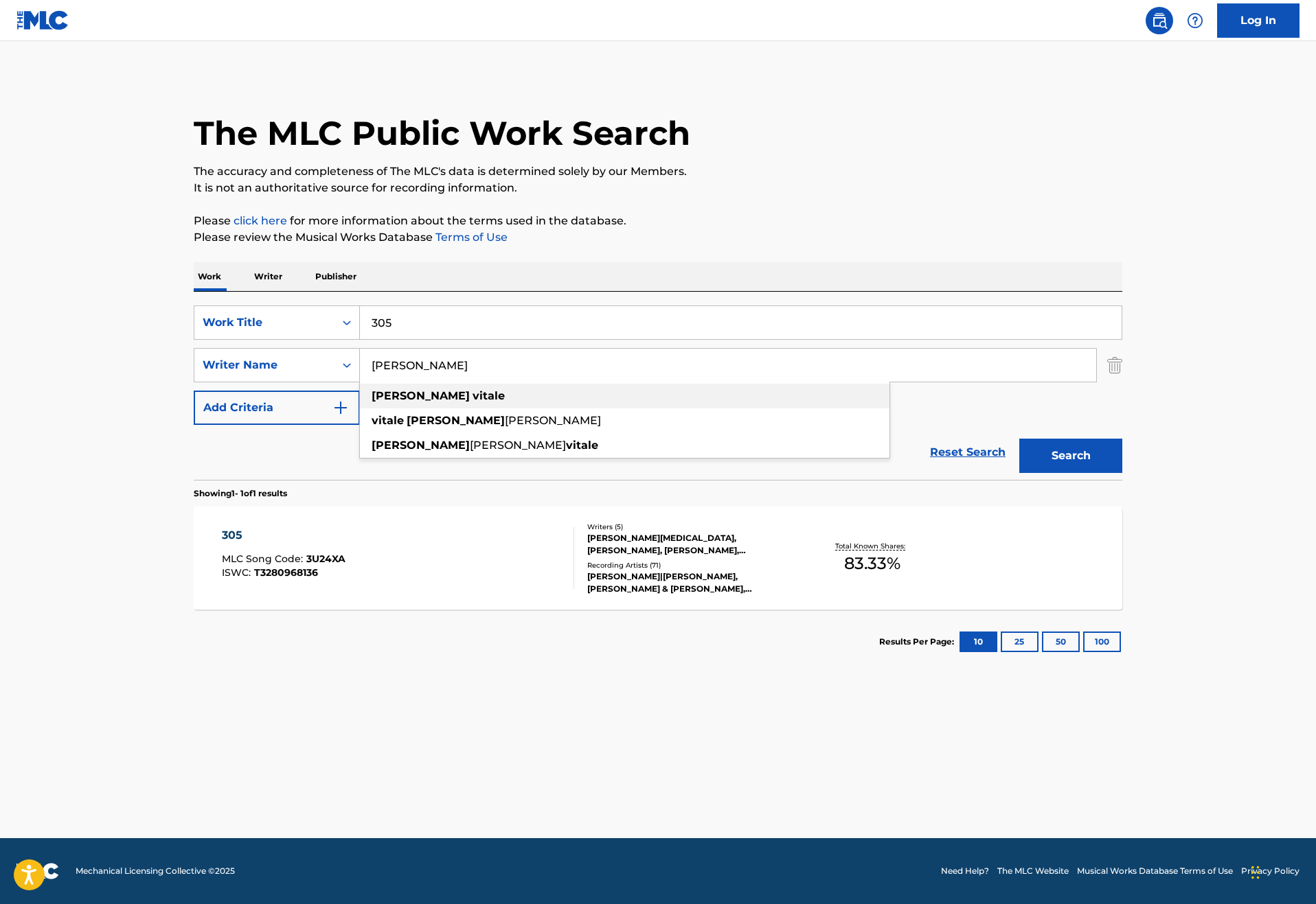
click at [371, 402] on strong "[PERSON_NAME]" at bounding box center [420, 396] width 99 height 13
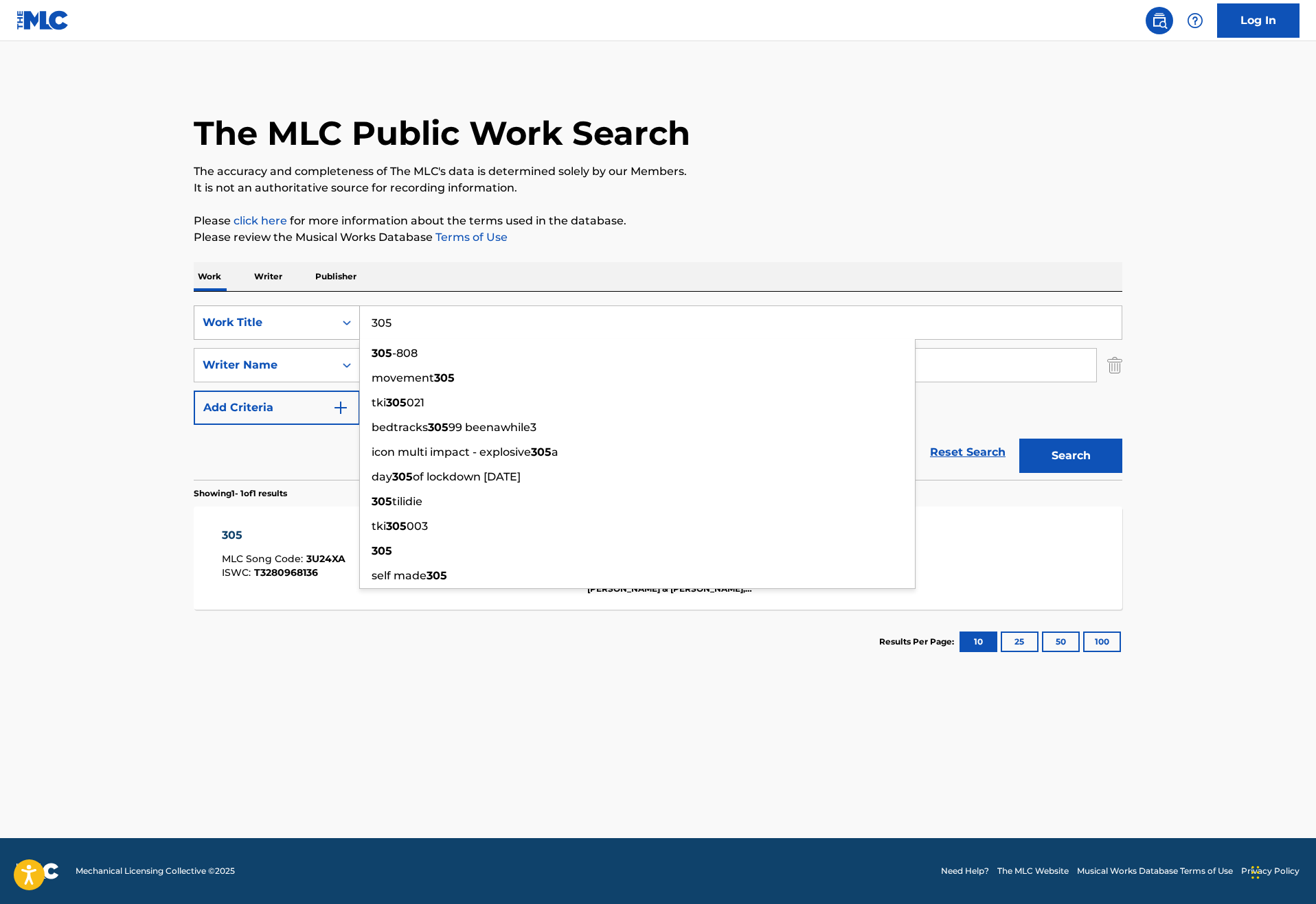
drag, startPoint x: 357, startPoint y: 361, endPoint x: 278, endPoint y: 349, distance: 79.9
click at [278, 340] on div "SearchWithCriteria46187c3e-a9b3-4f83-873c-cbaab20db670 Work Title 305 305 -808 …" at bounding box center [658, 322] width 928 height 34
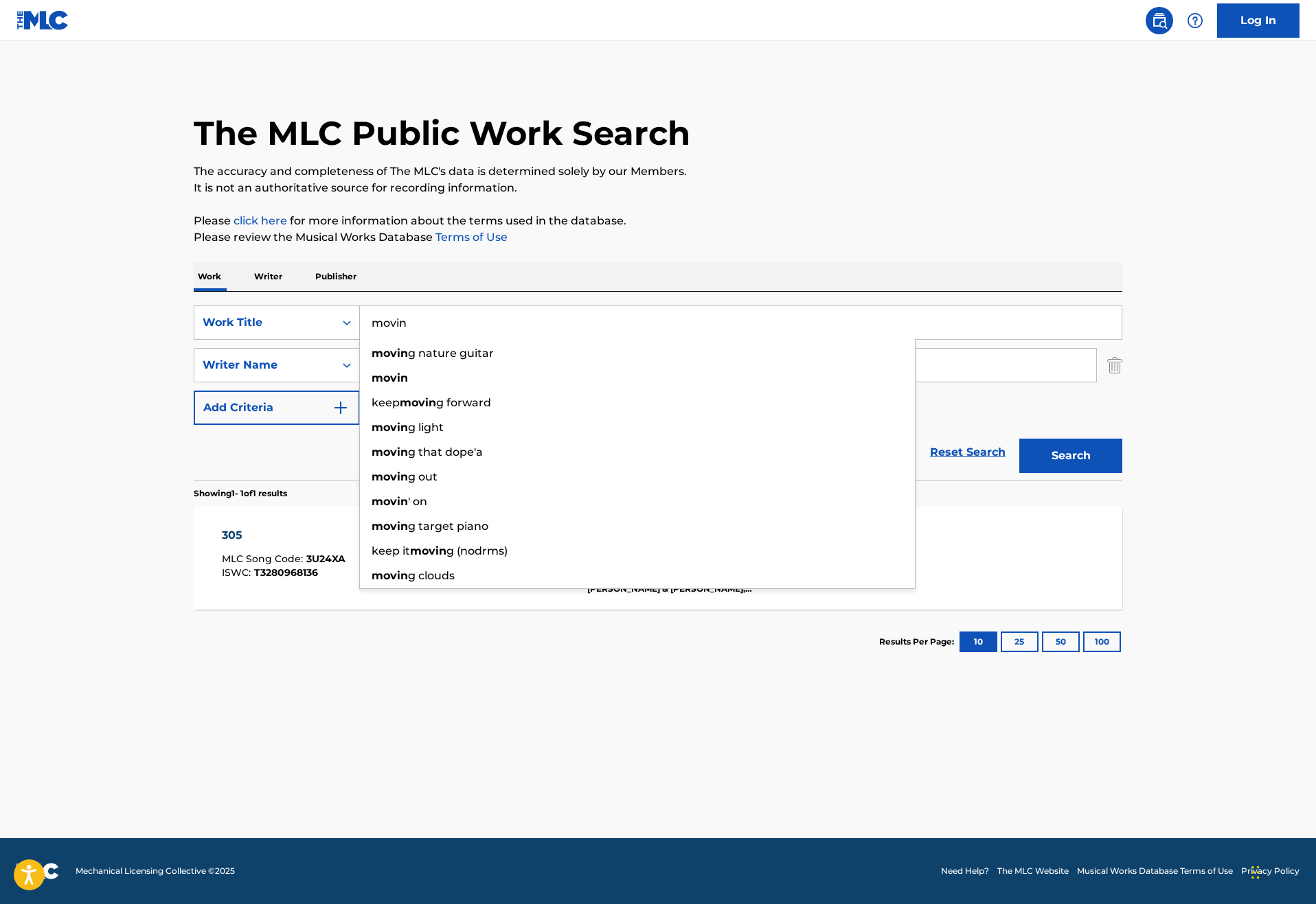
click at [1122, 473] on button "Search" at bounding box center [1070, 455] width 103 height 34
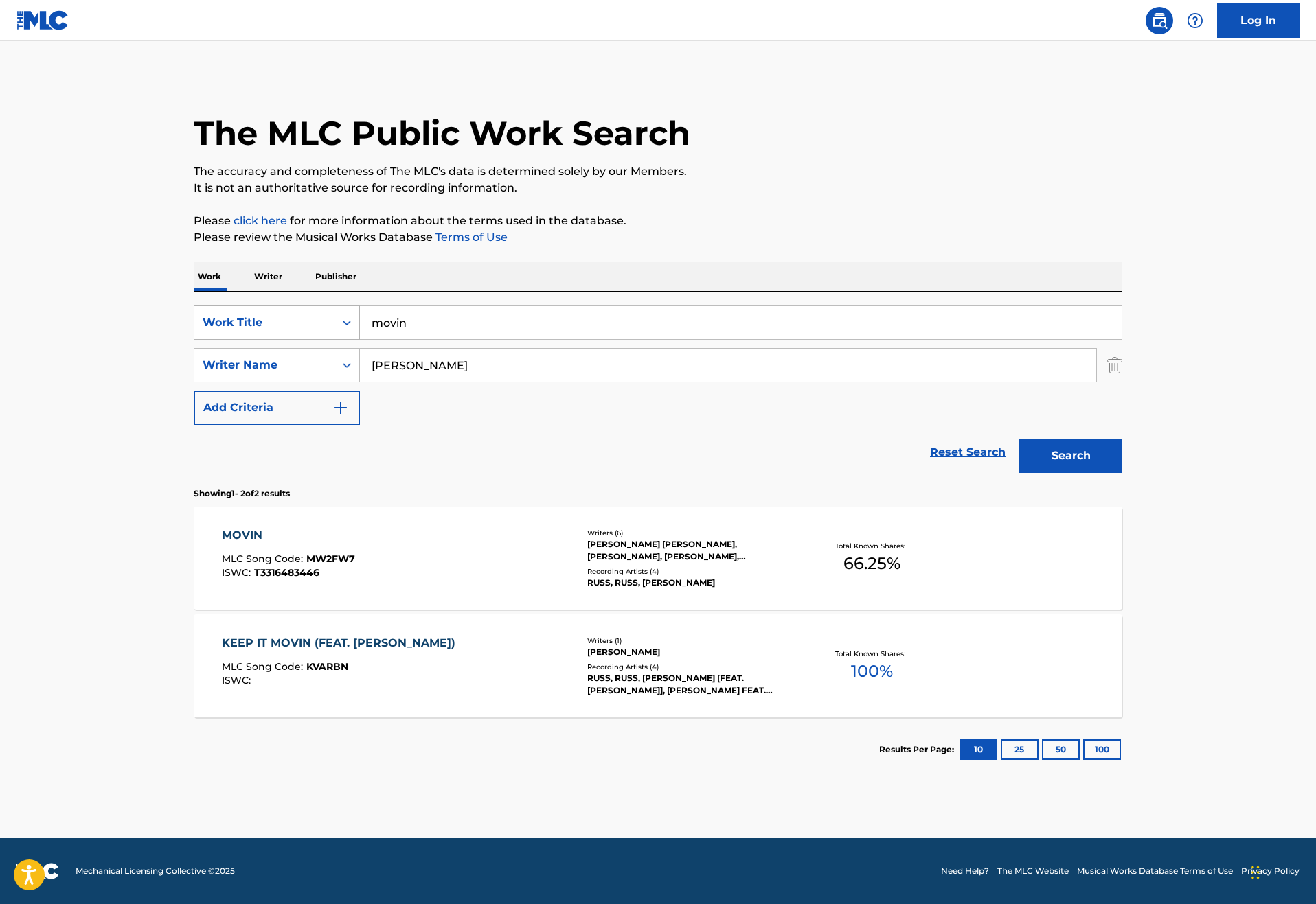
drag, startPoint x: 375, startPoint y: 361, endPoint x: 264, endPoint y: 360, distance: 111.0
click at [264, 340] on div "SearchWithCriteria46187c3e-a9b3-4f83-873c-cbaab20db670 Work Title movin" at bounding box center [658, 322] width 928 height 34
click at [371, 360] on strong "pent" at bounding box center [384, 353] width 27 height 13
click at [1122, 473] on button "Search" at bounding box center [1070, 455] width 103 height 34
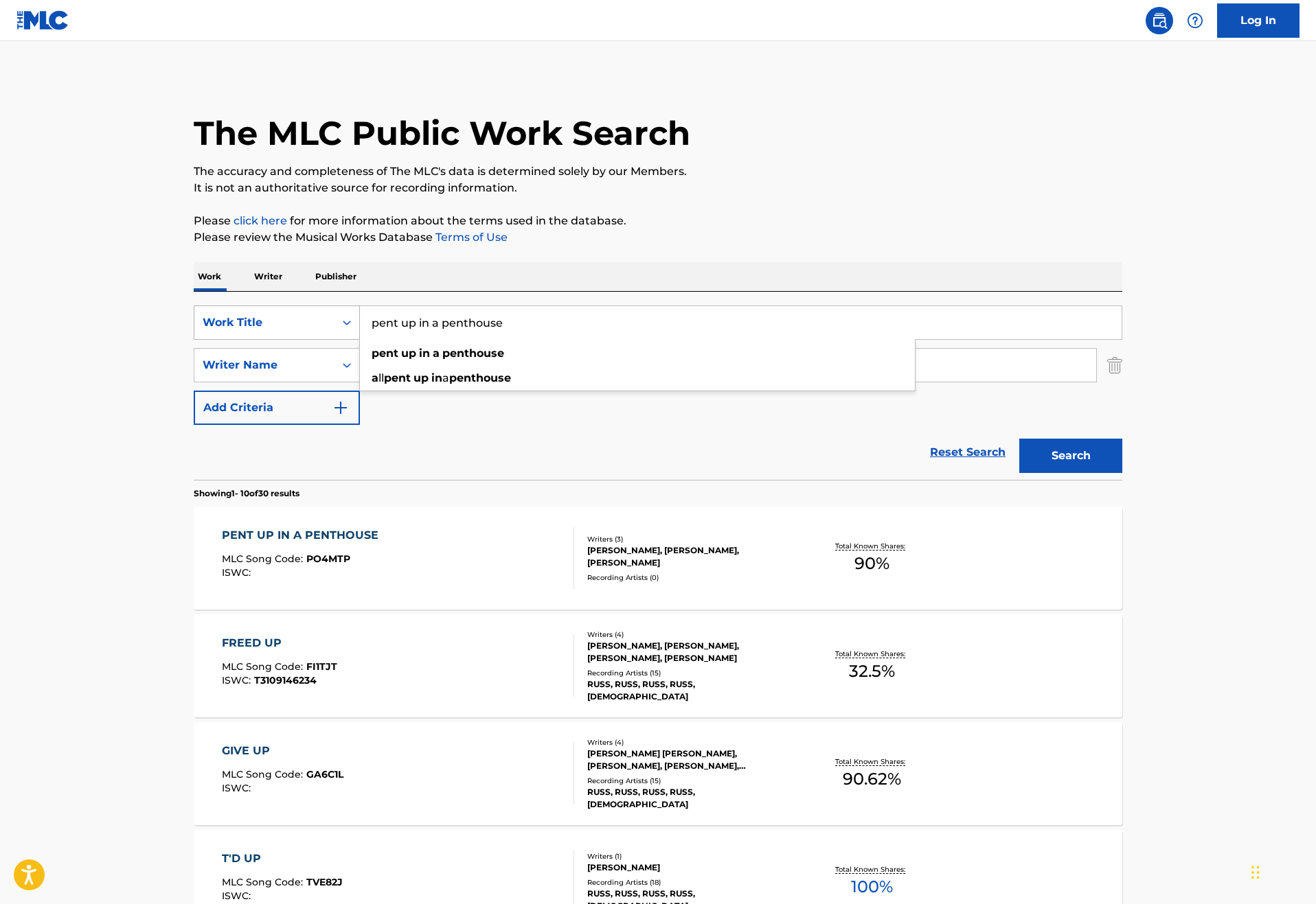
drag, startPoint x: 484, startPoint y: 360, endPoint x: 261, endPoint y: 354, distance: 223.1
click at [261, 340] on div "SearchWithCriteria46187c3e-a9b3-4f83-873c-cbaab20db670 Work Title pent up in a …" at bounding box center [658, 322] width 928 height 34
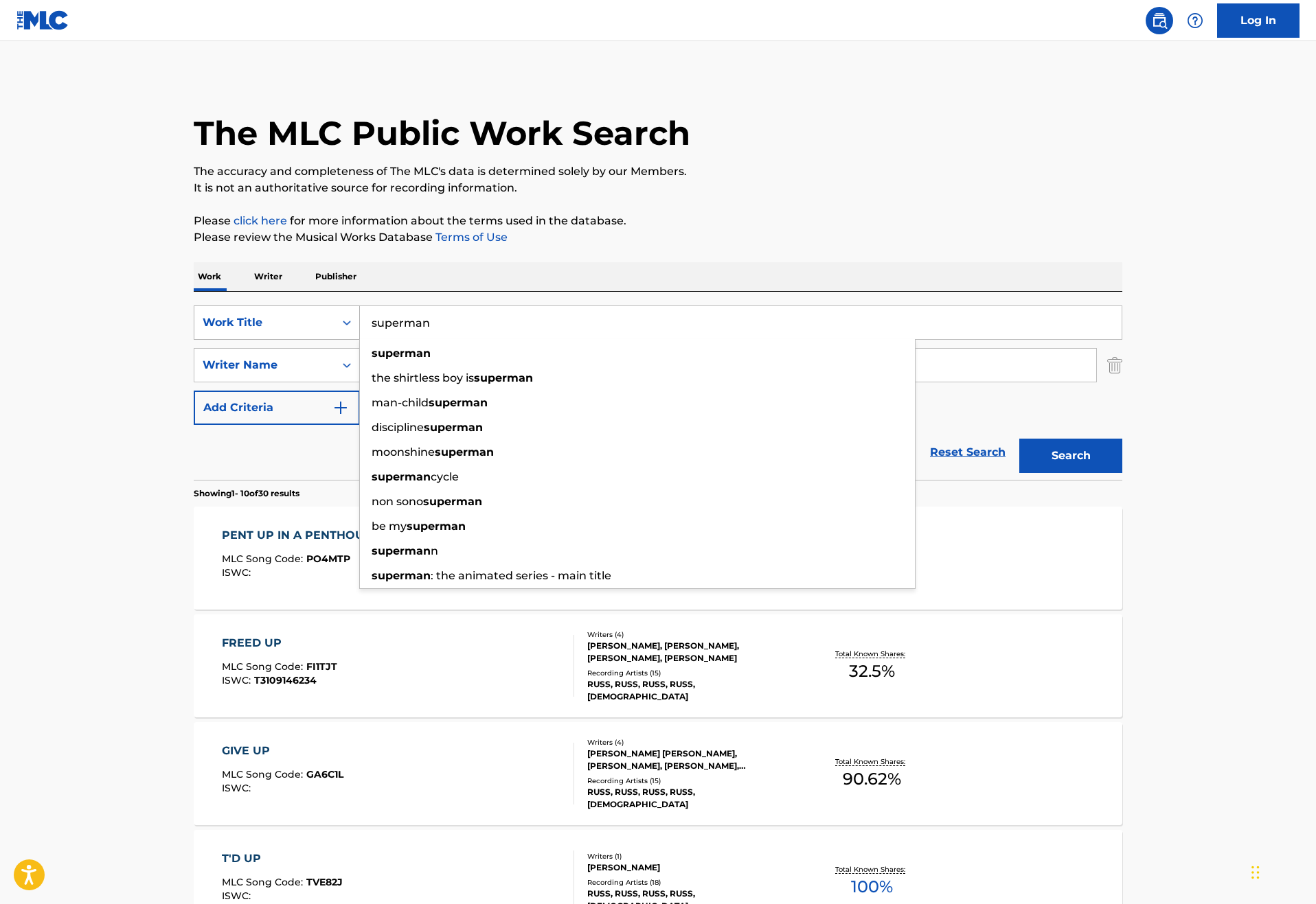
click at [1122, 473] on button "Search" at bounding box center [1070, 455] width 103 height 34
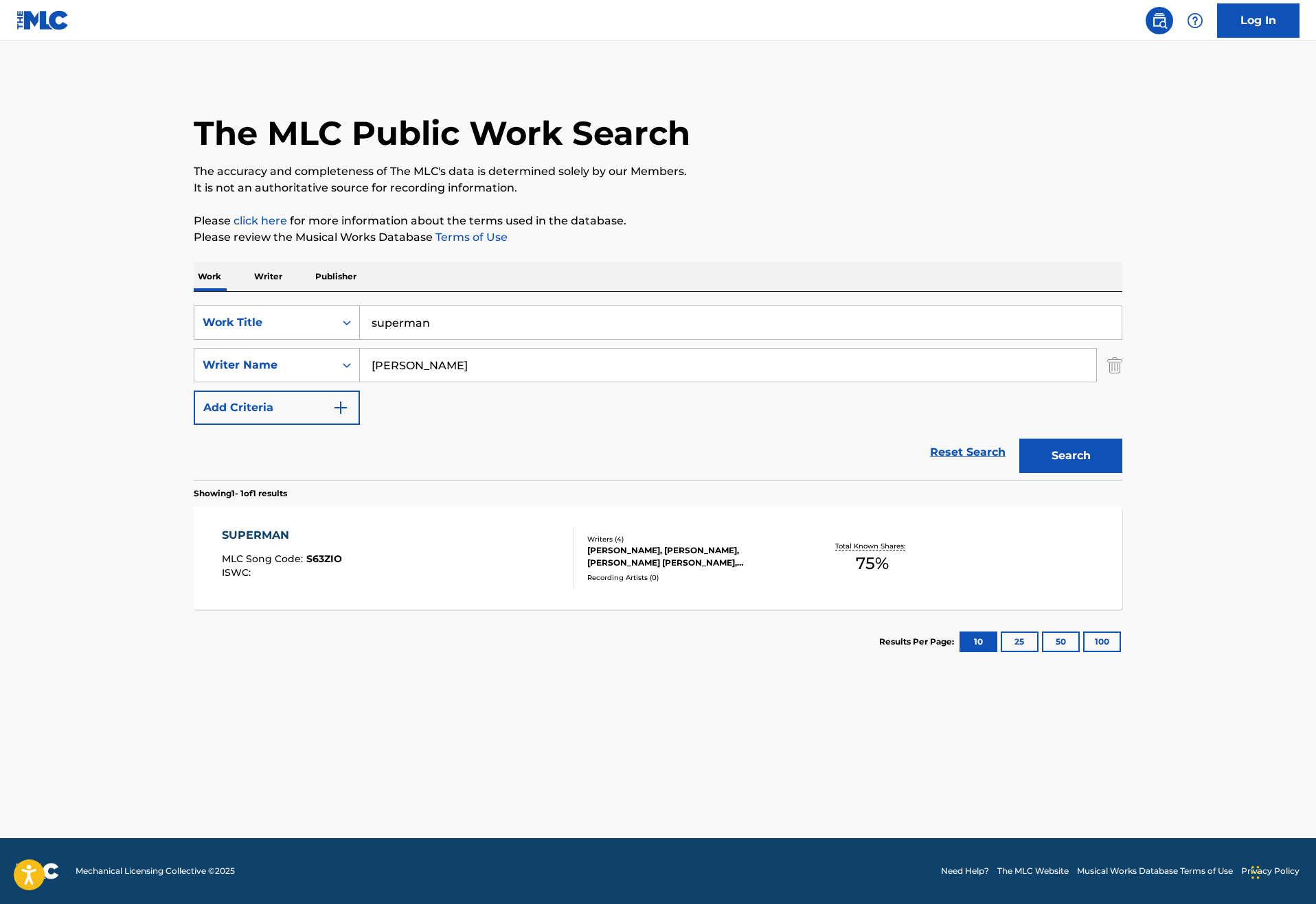
drag, startPoint x: 386, startPoint y: 353, endPoint x: 250, endPoint y: 354, distance: 136.0
click at [250, 340] on div "SearchWithCriteria46187c3e-a9b3-4f83-873c-cbaab20db670 Work Title superman" at bounding box center [658, 322] width 928 height 34
drag, startPoint x: 386, startPoint y: 363, endPoint x: 300, endPoint y: 360, distance: 86.1
click at [360, 339] on input "superman" at bounding box center [740, 323] width 762 height 33
click at [1122, 473] on button "Search" at bounding box center [1070, 455] width 103 height 34
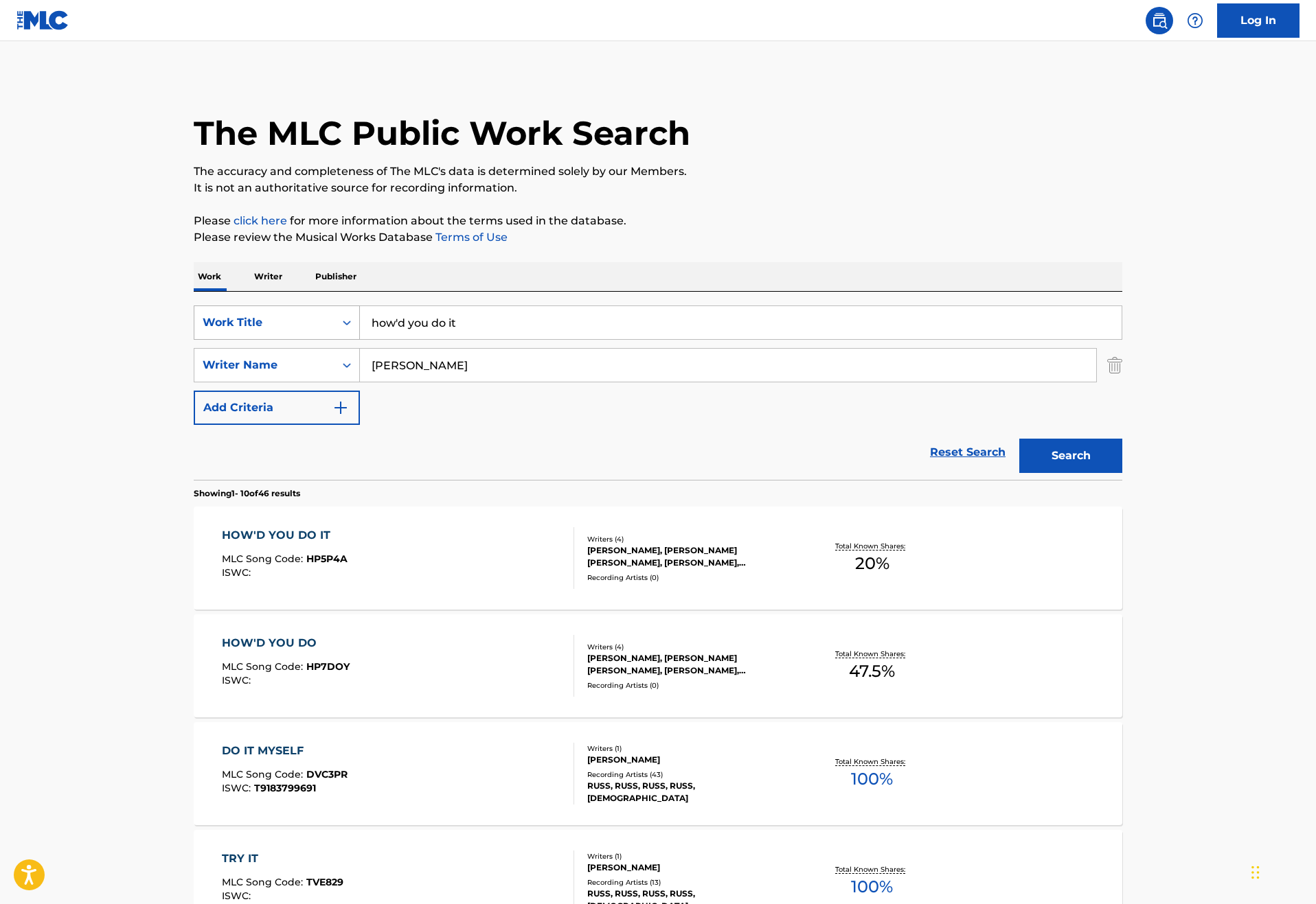
drag, startPoint x: 425, startPoint y: 363, endPoint x: 276, endPoint y: 354, distance: 149.3
click at [276, 340] on div "SearchWithCriteria46187c3e-a9b3-4f83-873c-cbaab20db670 Work Title how'd you do …" at bounding box center [658, 322] width 928 height 34
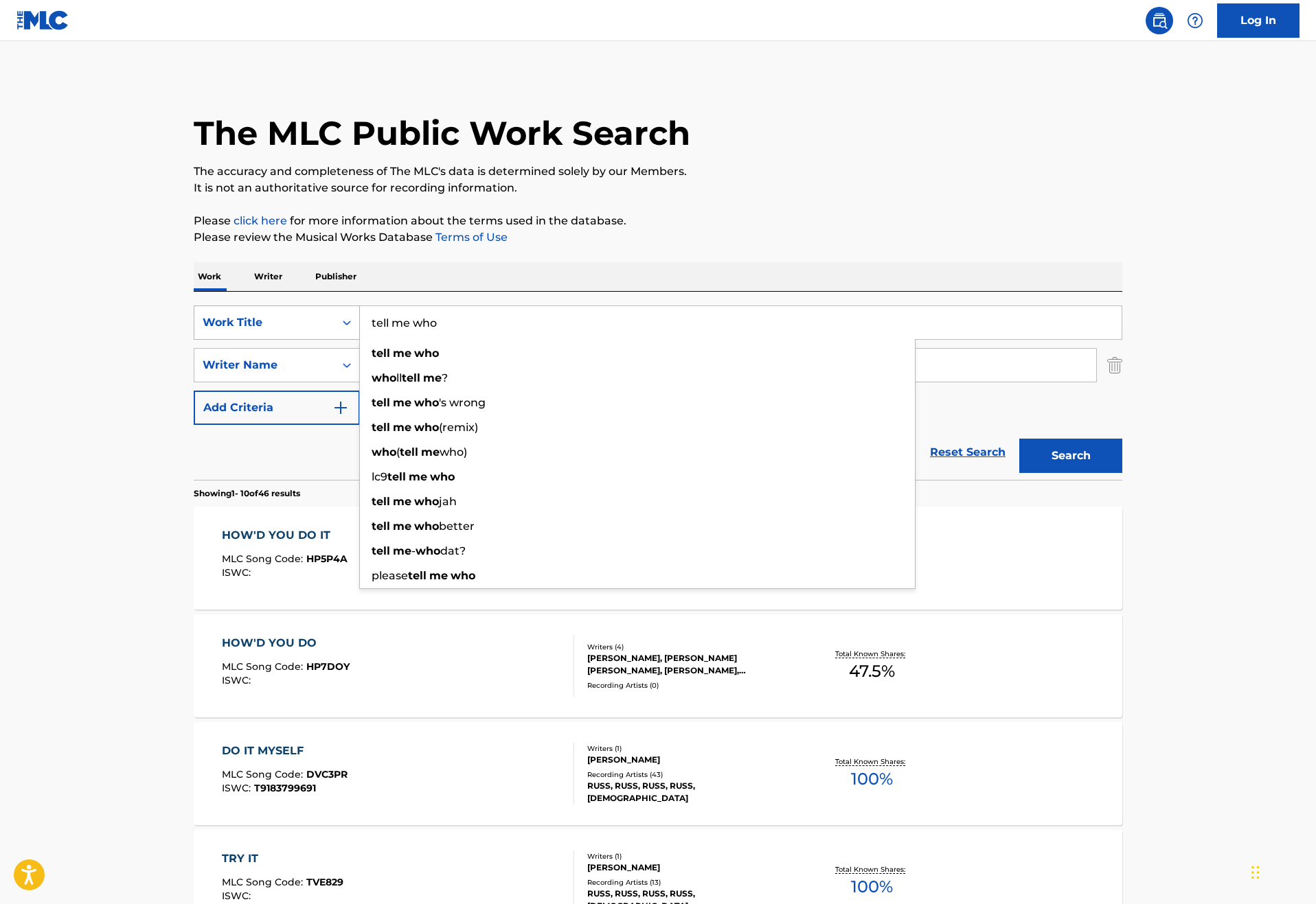
click at [1122, 473] on button "Search" at bounding box center [1070, 455] width 103 height 34
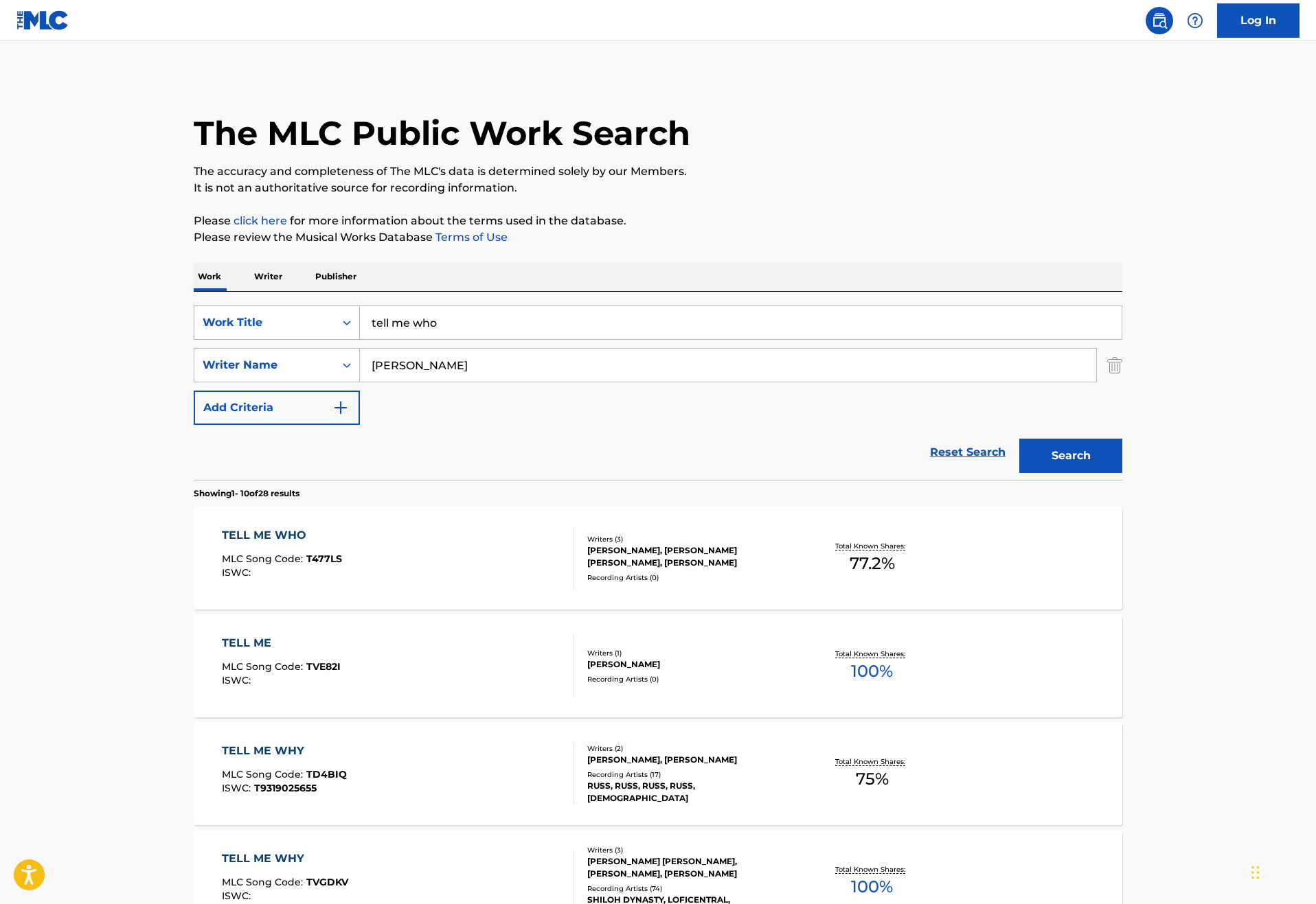
drag, startPoint x: 390, startPoint y: 360, endPoint x: 228, endPoint y: 354, distance: 162.1
click at [228, 340] on div "SearchWithCriteria46187c3e-a9b3-4f83-873c-cbaab20db670 Work Title tell me who" at bounding box center [658, 322] width 928 height 34
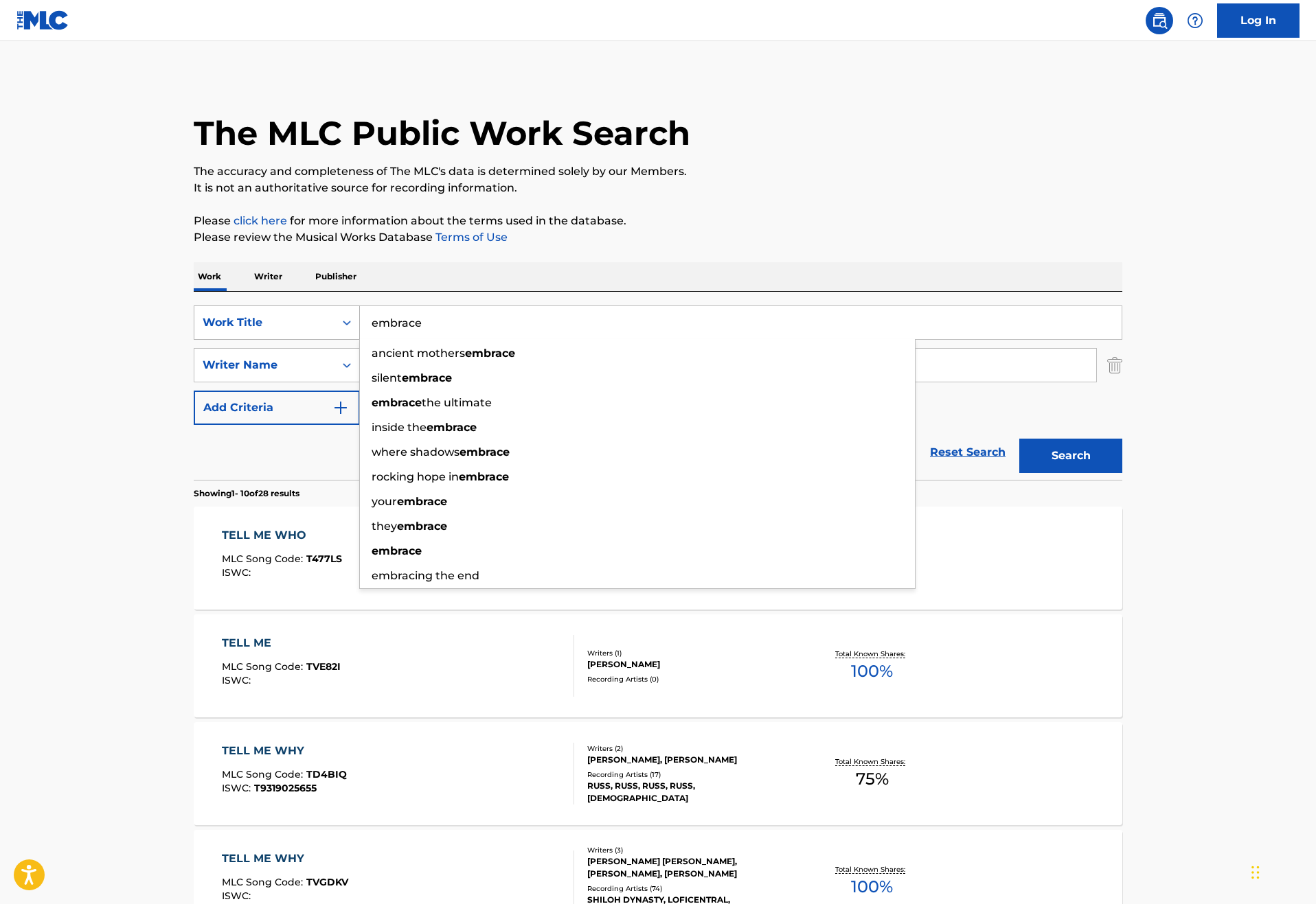
click at [1122, 473] on button "Search" at bounding box center [1070, 455] width 103 height 34
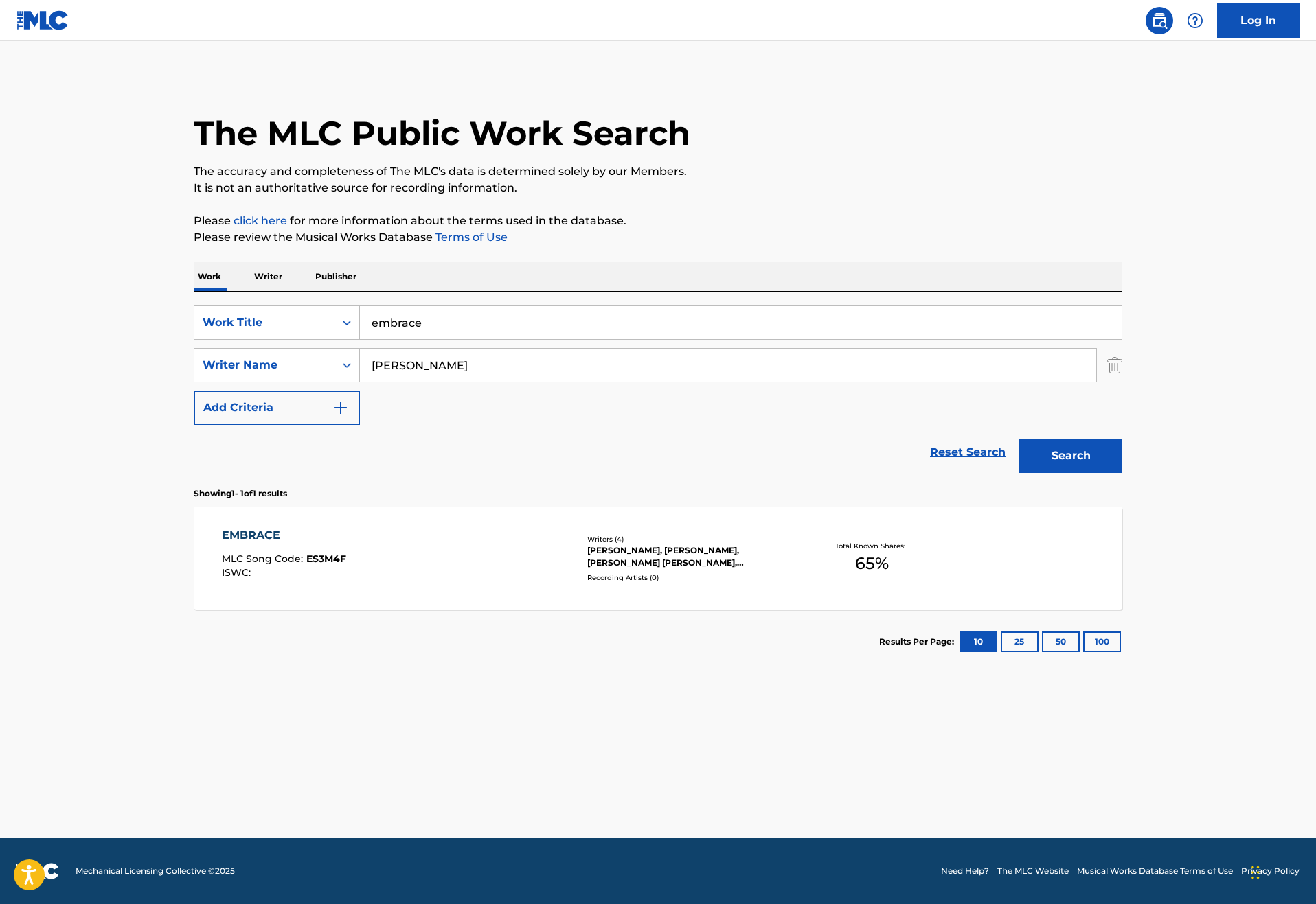
drag, startPoint x: 382, startPoint y: 364, endPoint x: 301, endPoint y: 357, distance: 81.3
click at [360, 339] on input "embrace" at bounding box center [740, 323] width 762 height 33
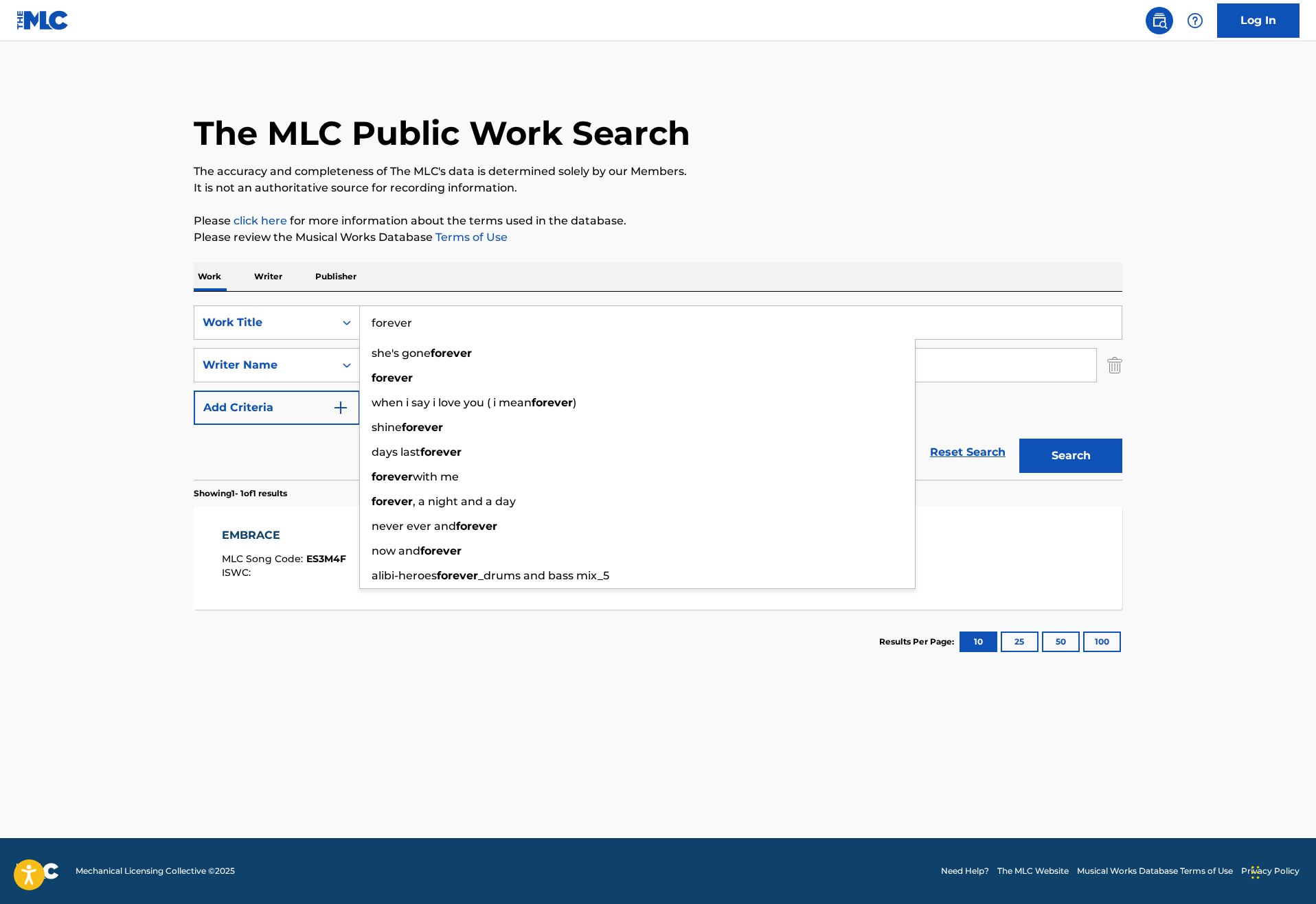
click at [1122, 473] on button "Search" at bounding box center [1070, 455] width 103 height 34
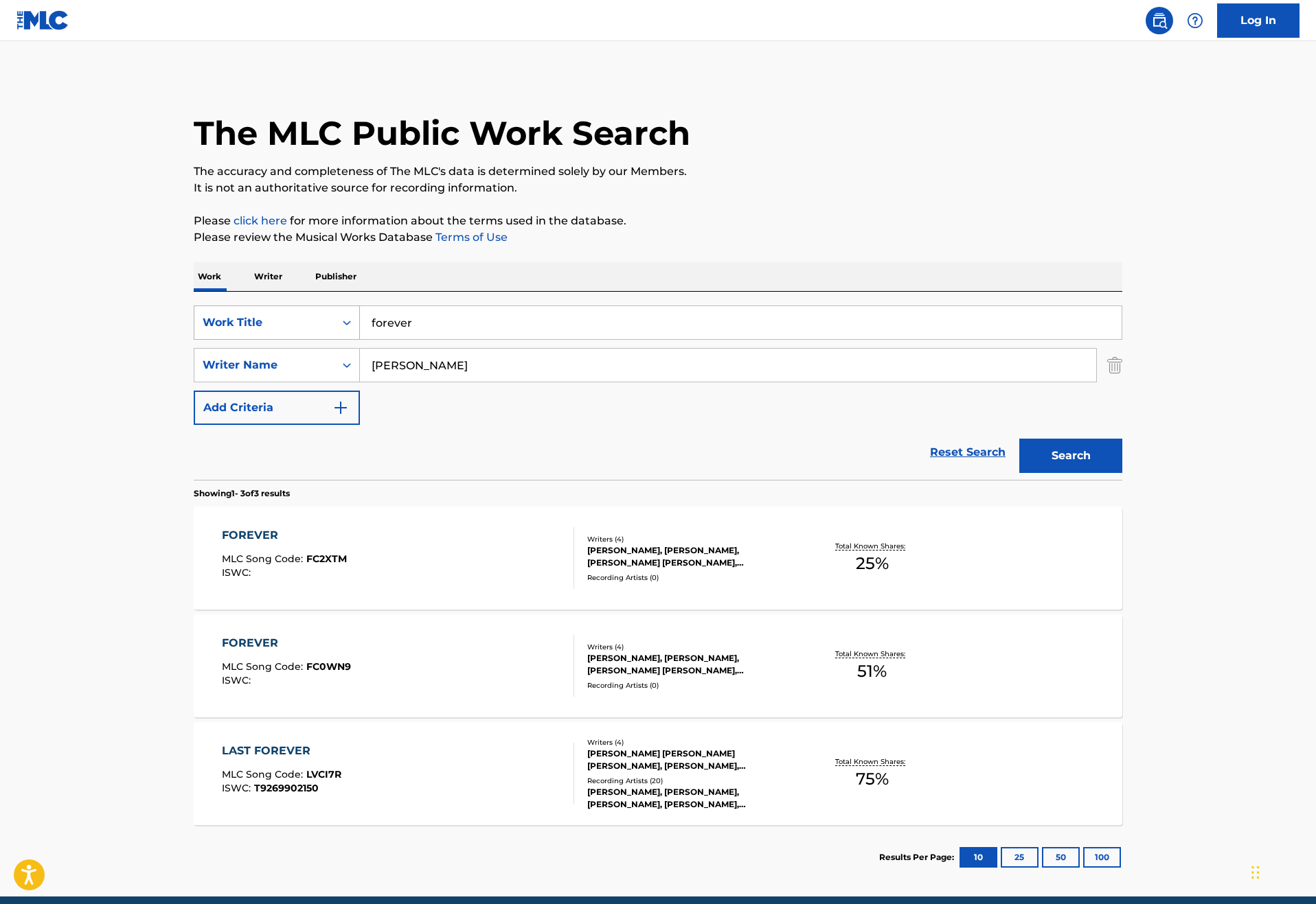
drag, startPoint x: 367, startPoint y: 366, endPoint x: 269, endPoint y: 365, distance: 98.0
click at [269, 340] on div "SearchWithCriteria46187c3e-a9b3-4f83-873c-cbaab20db670 Work Title forever" at bounding box center [658, 322] width 928 height 34
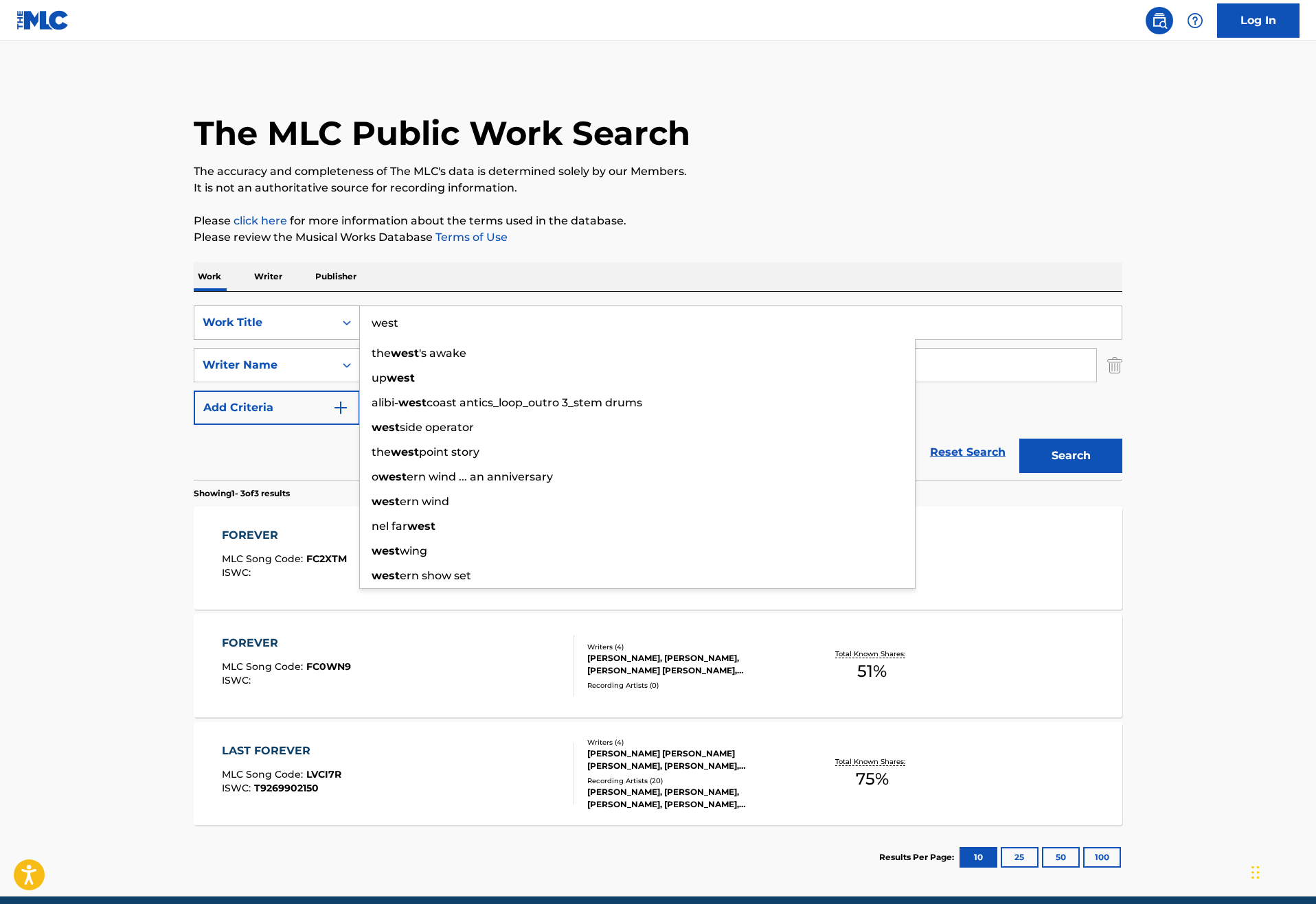
type input "west"
click at [1122, 473] on button "Search" at bounding box center [1070, 455] width 103 height 34
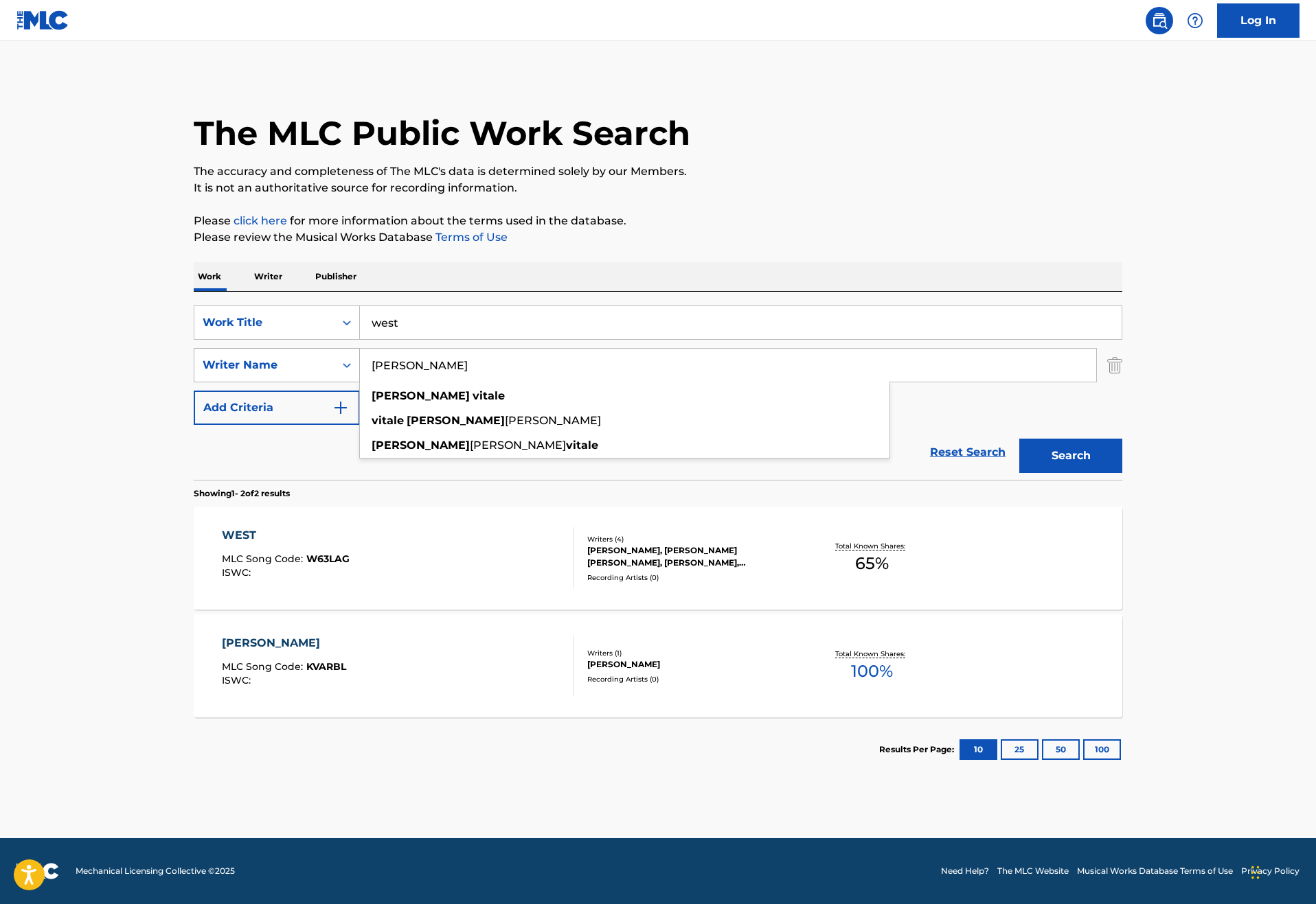
drag, startPoint x: 413, startPoint y: 411, endPoint x: 252, endPoint y: 405, distance: 161.1
click at [252, 382] on div "SearchWithCriteriae2cb194e-289c-4538-b456-f5f1c4c363c3 Writer Name [PERSON_NAME…" at bounding box center [658, 365] width 928 height 34
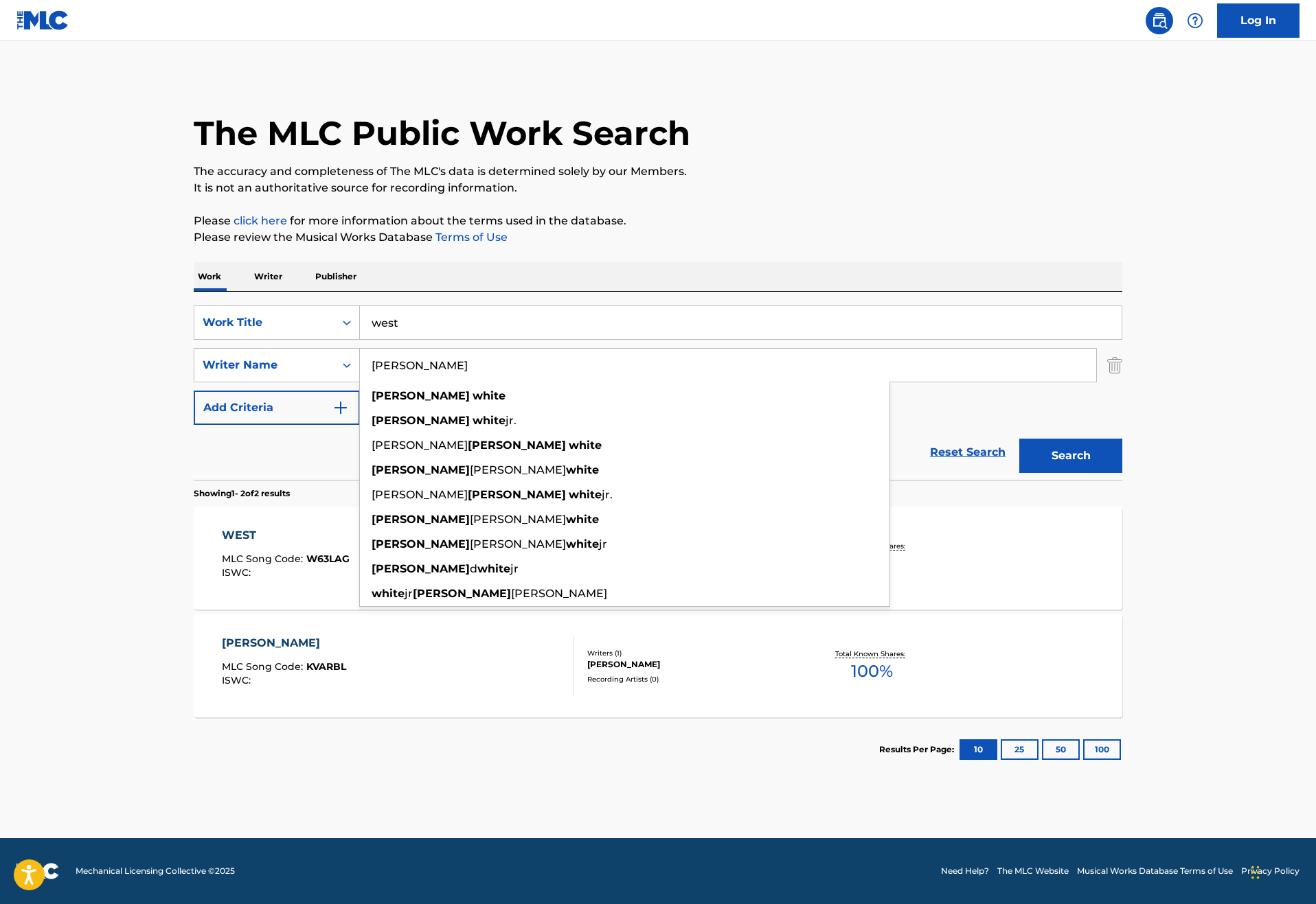
type input "[PERSON_NAME]"
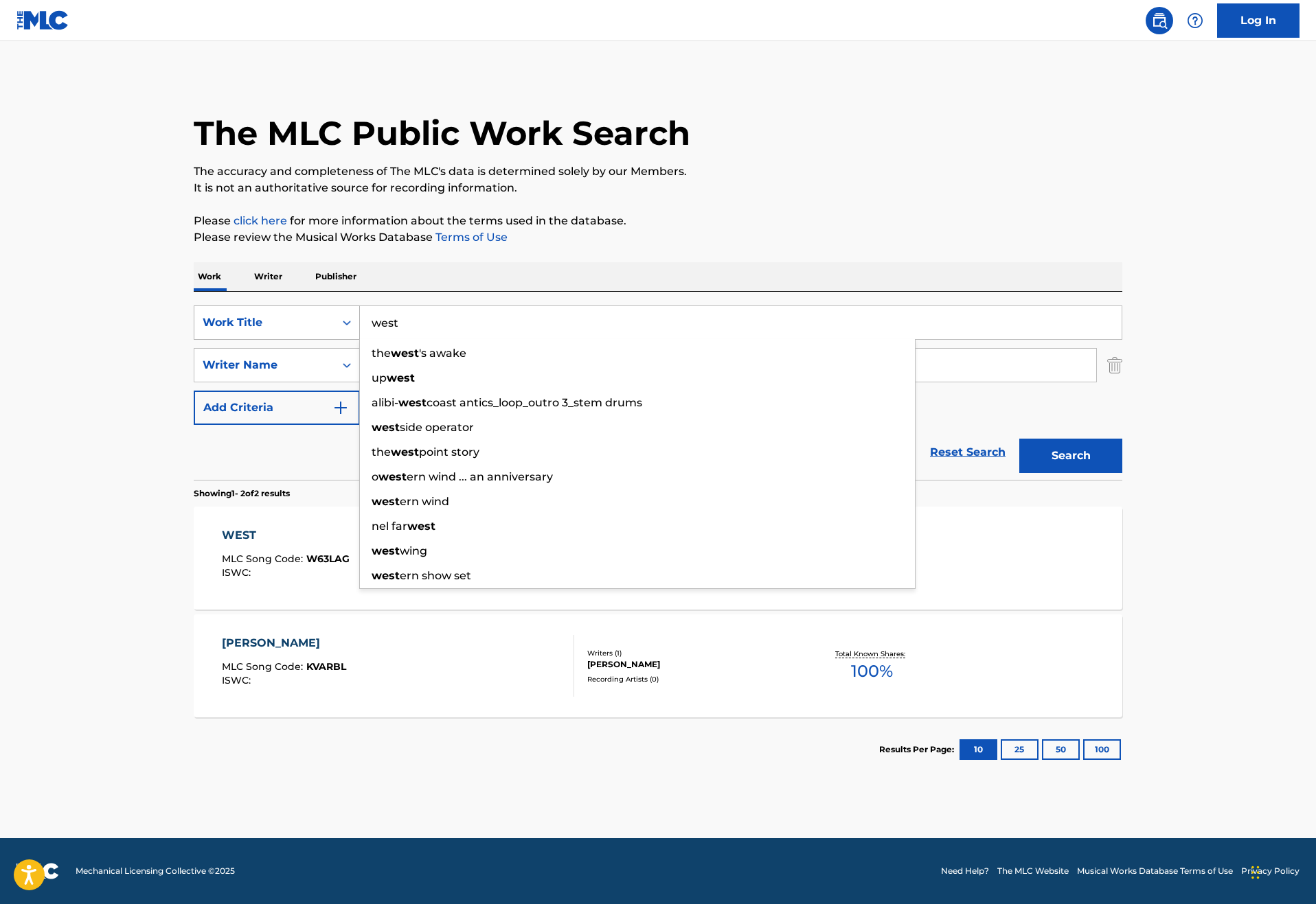
drag, startPoint x: 366, startPoint y: 364, endPoint x: 258, endPoint y: 360, distance: 108.1
click at [259, 340] on div "SearchWithCriteria46187c3e-a9b3-4f83-873c-cbaab20db670 Work Title west the west…" at bounding box center [658, 322] width 928 height 34
type input "I'm him"
click at [1122, 473] on button "Search" at bounding box center [1070, 455] width 103 height 34
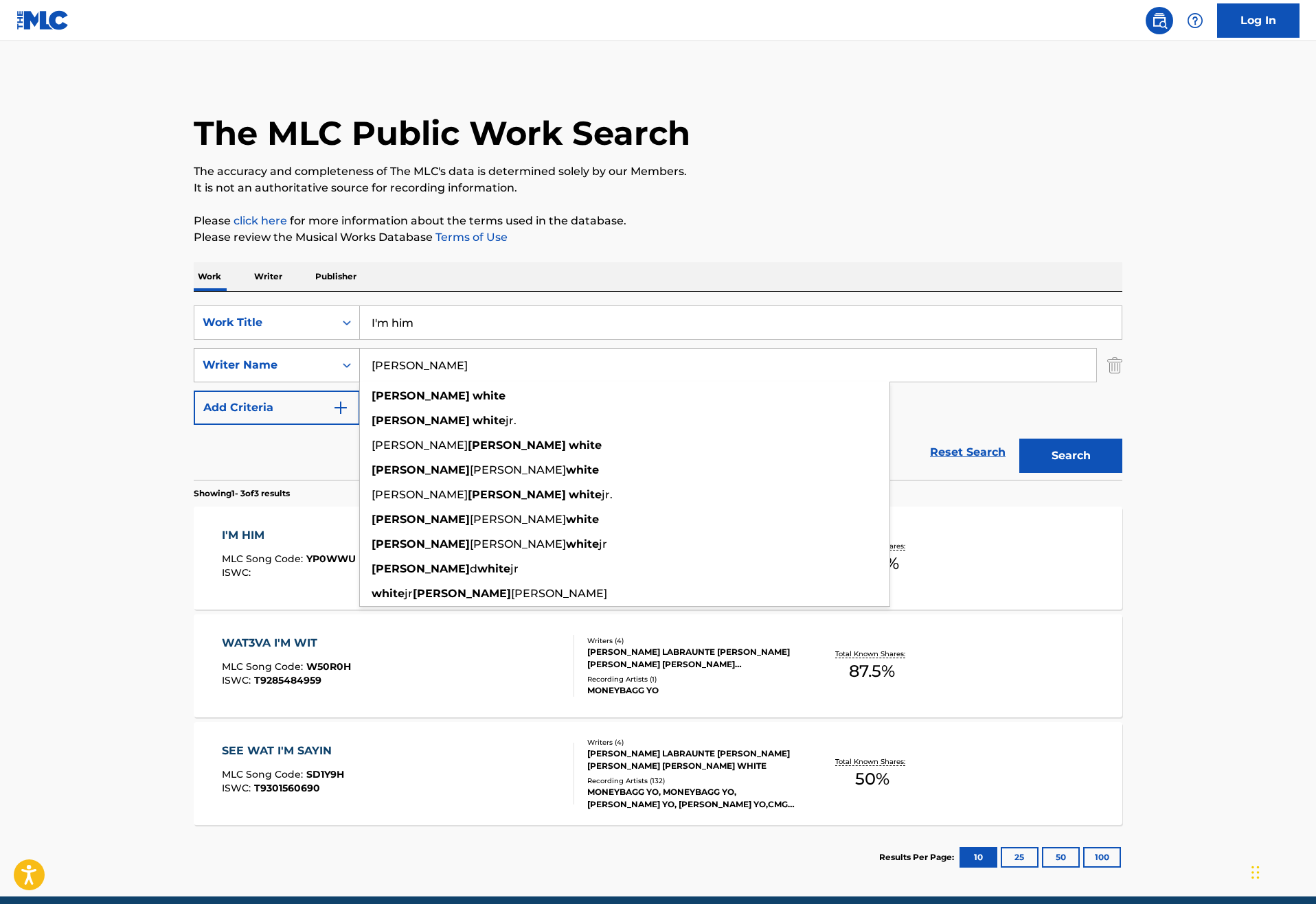
drag, startPoint x: 421, startPoint y: 418, endPoint x: 271, endPoint y: 413, distance: 150.1
click at [271, 382] on div "SearchWithCriteriae2cb194e-289c-4538-b456-f5f1c4c363c3 Writer Name [PERSON_NAME…" at bounding box center [658, 365] width 928 height 34
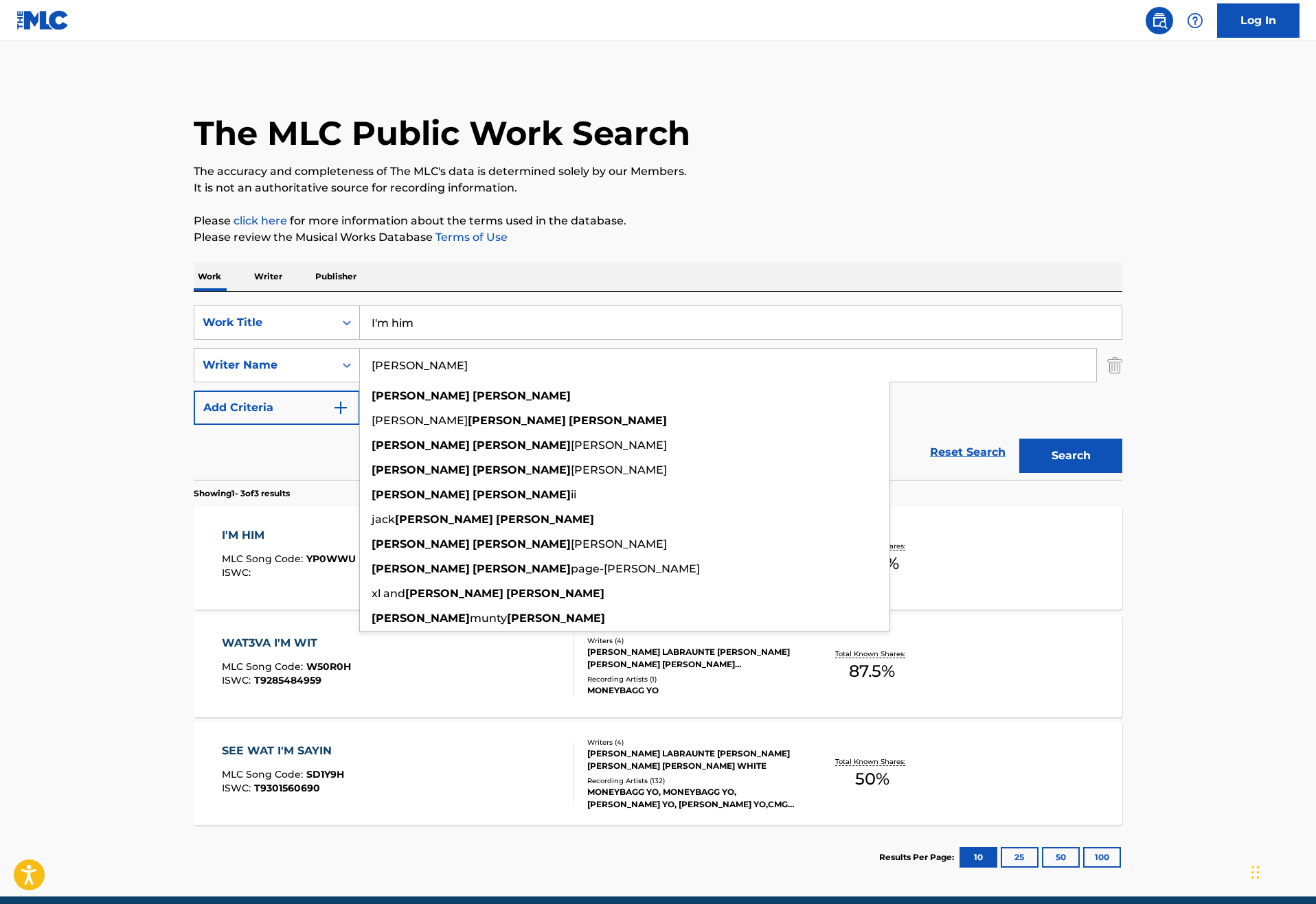
type input "[PERSON_NAME]"
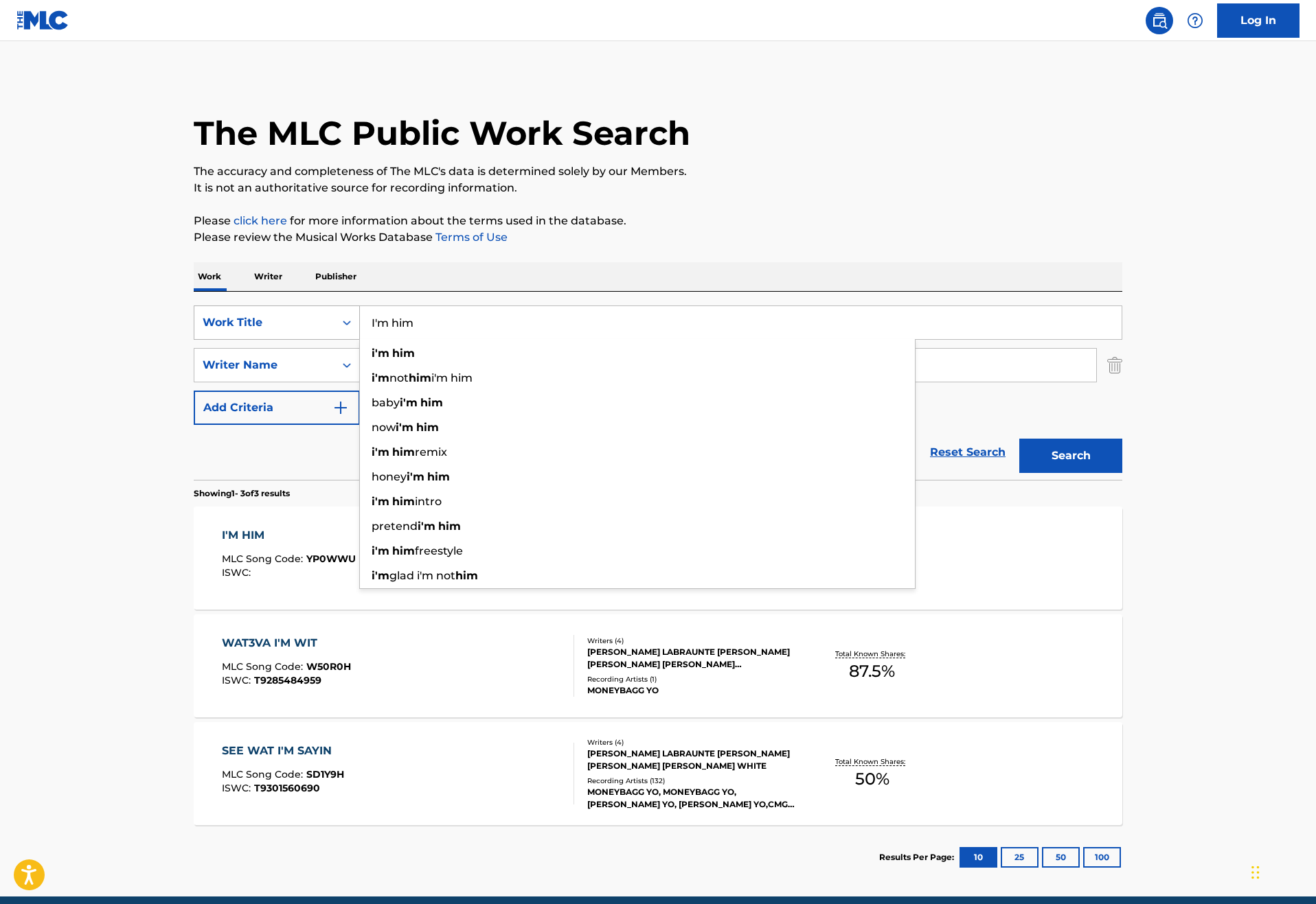
drag, startPoint x: 375, startPoint y: 368, endPoint x: 234, endPoint y: 368, distance: 141.0
click at [234, 340] on div "SearchWithCriteria46187c3e-a9b3-4f83-873c-cbaab20db670 Work Title I'm him i'm h…" at bounding box center [658, 322] width 928 height 34
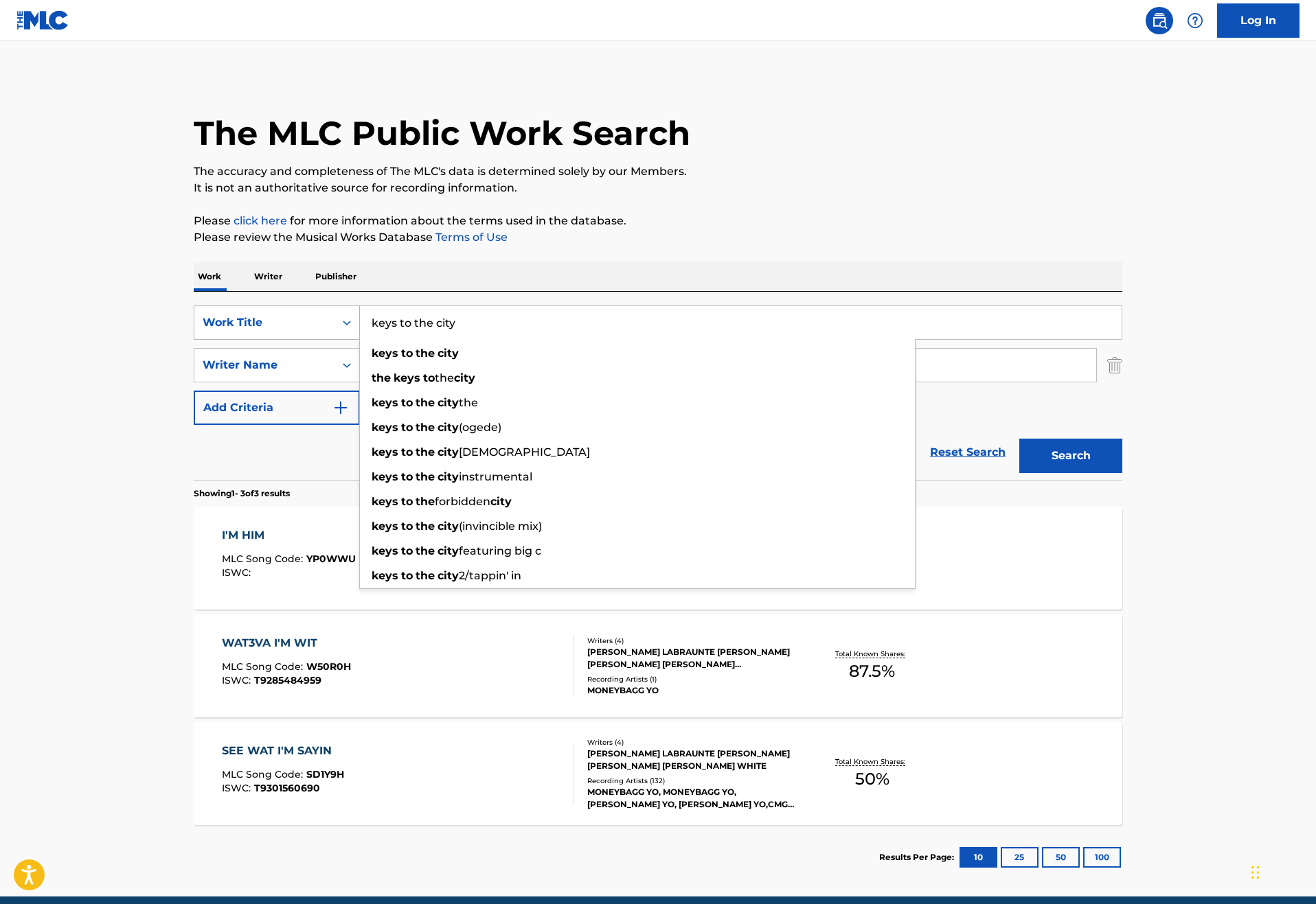
type input "keys to the city"
click at [1122, 473] on button "Search" at bounding box center [1070, 455] width 103 height 34
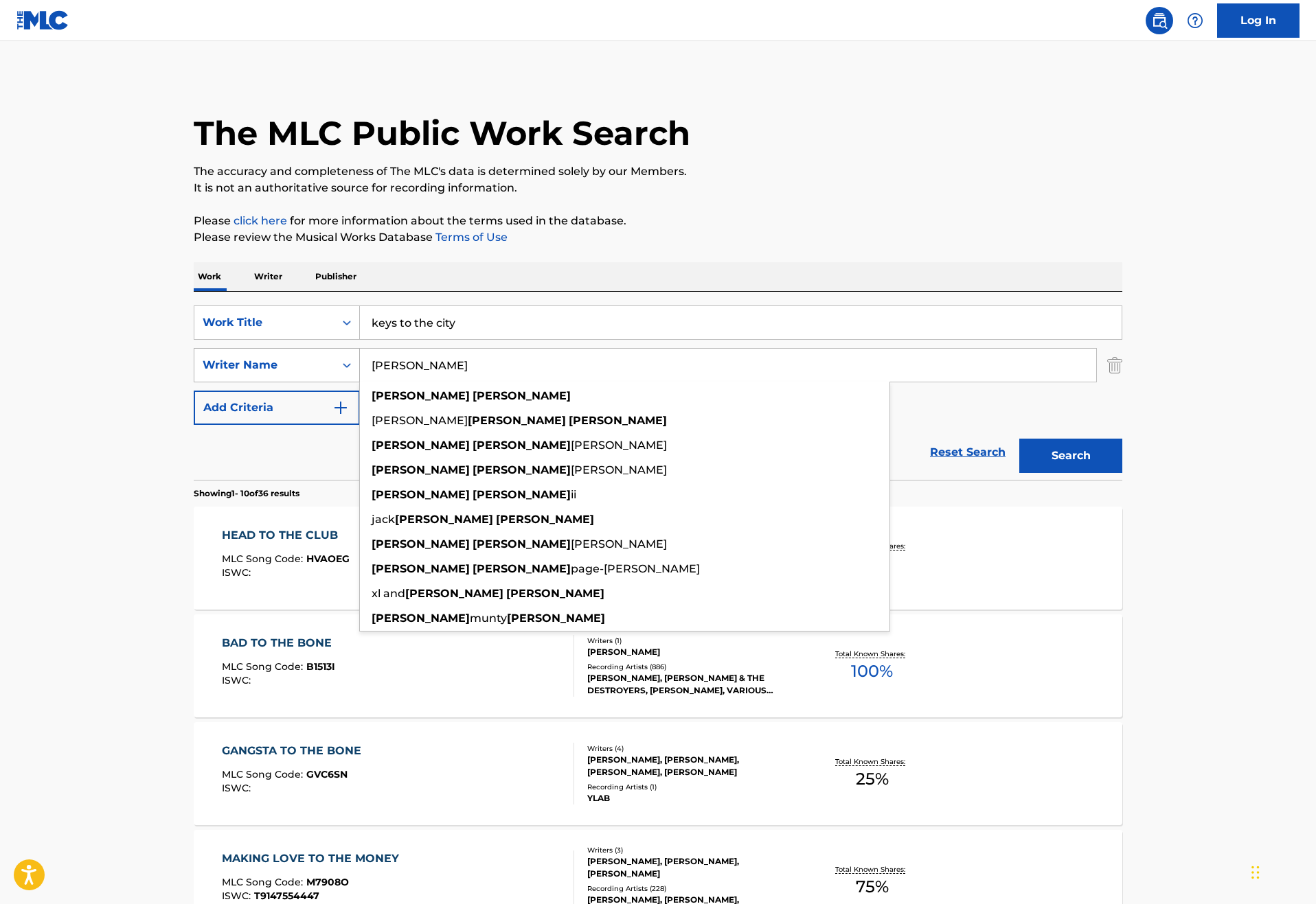
drag, startPoint x: 366, startPoint y: 413, endPoint x: 274, endPoint y: 411, distance: 92.0
click at [274, 382] on div "SearchWithCriteriae2cb194e-289c-4538-b456-f5f1c4c363c3 Writer Name [PERSON_NAME…" at bounding box center [658, 365] width 928 height 34
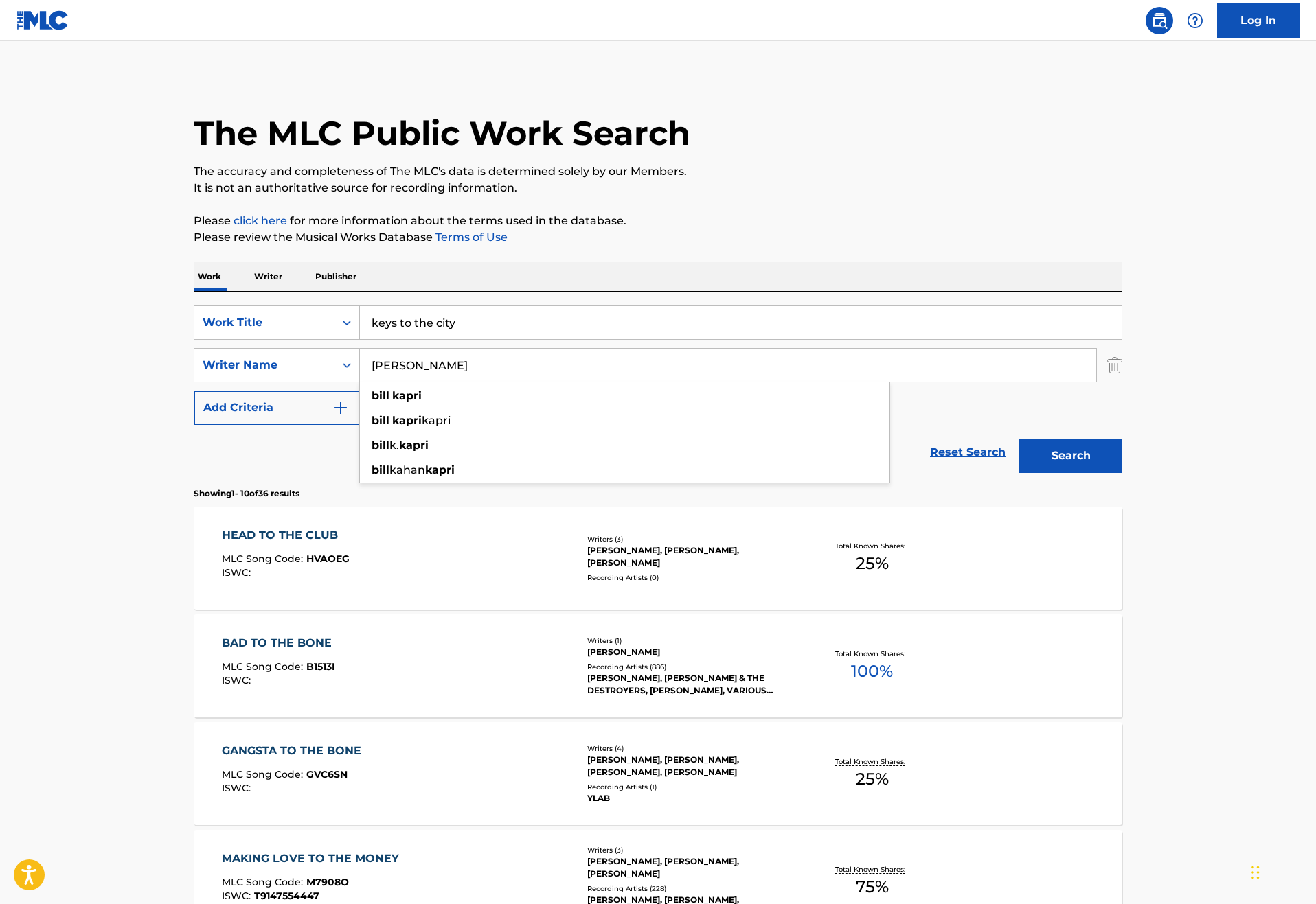
drag, startPoint x: 274, startPoint y: 411, endPoint x: 316, endPoint y: 449, distance: 56.6
click at [371, 402] on strong "bill" at bounding box center [379, 396] width 17 height 13
click at [366, 409] on div "[PERSON_NAME]" at bounding box center [624, 396] width 530 height 25
drag, startPoint x: 462, startPoint y: 417, endPoint x: 1161, endPoint y: 514, distance: 705.7
click at [1122, 473] on button "Search" at bounding box center [1070, 455] width 103 height 34
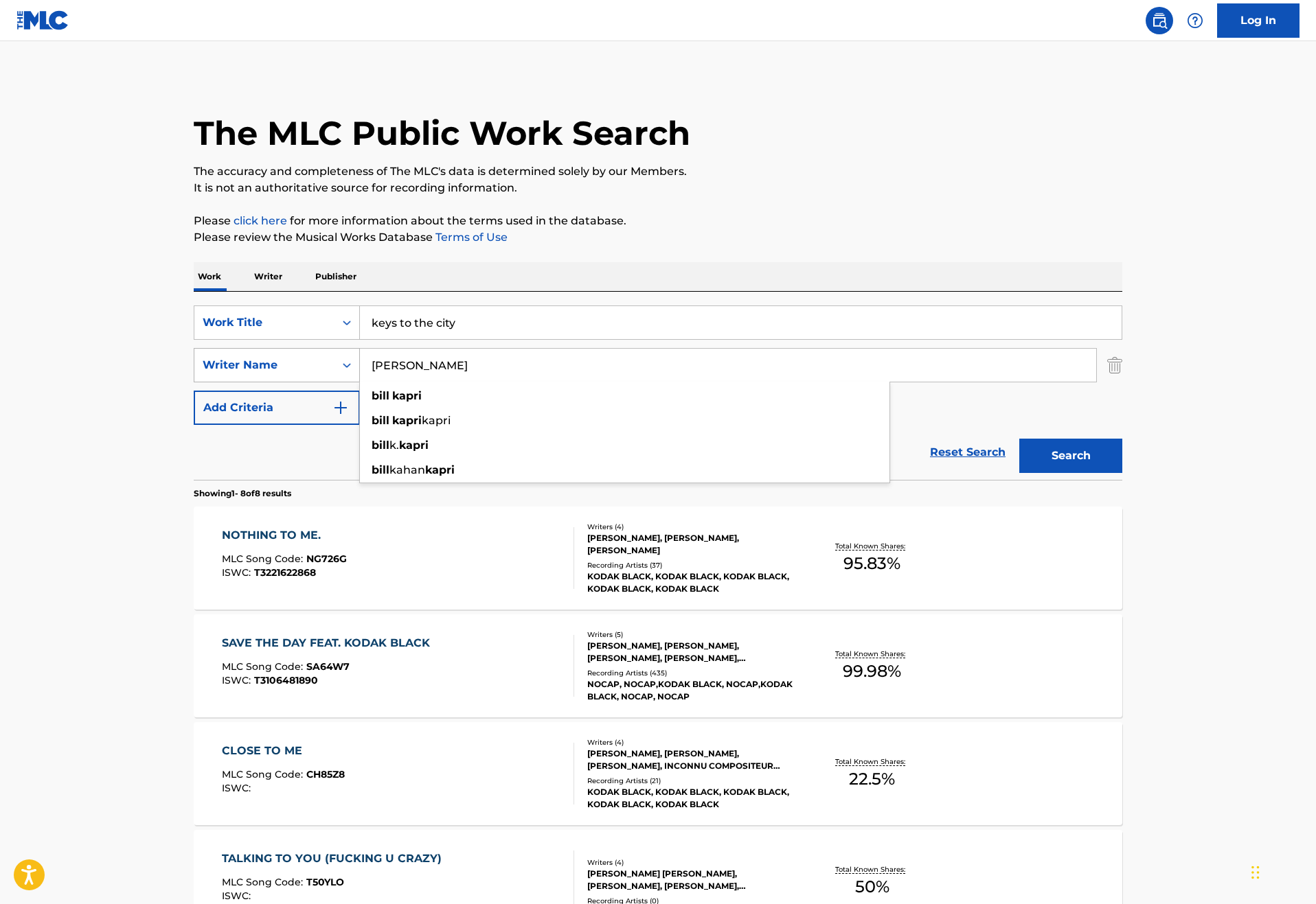
drag, startPoint x: 382, startPoint y: 419, endPoint x: 281, endPoint y: 417, distance: 101.0
click at [281, 382] on div "SearchWithCriteriae2cb194e-289c-4538-b456-f5f1c4c363c3 Writer Name [PERSON_NAME…" at bounding box center [658, 365] width 928 height 34
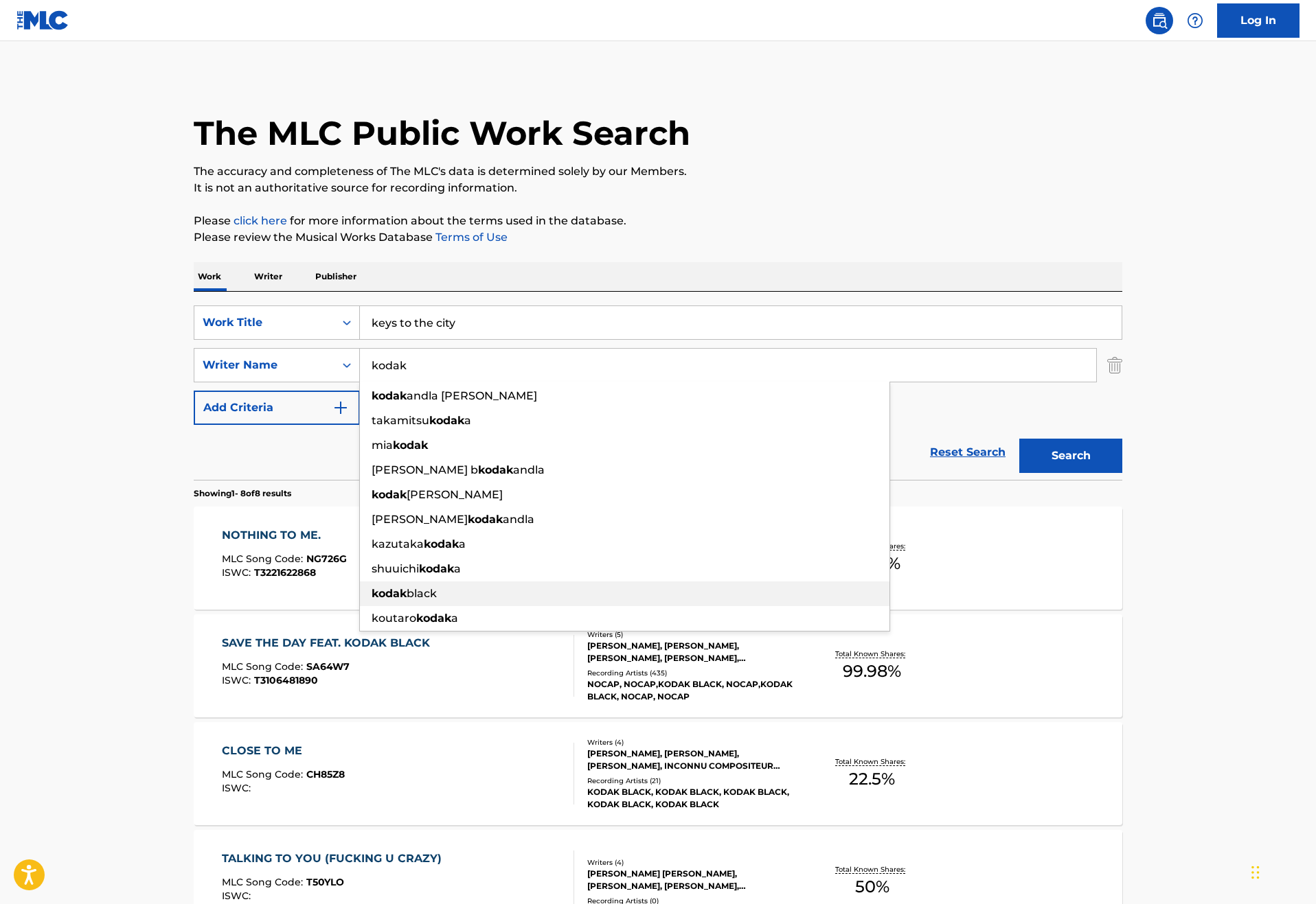
click at [360, 606] on div "kodak black" at bounding box center [624, 593] width 530 height 25
type input "kodak black"
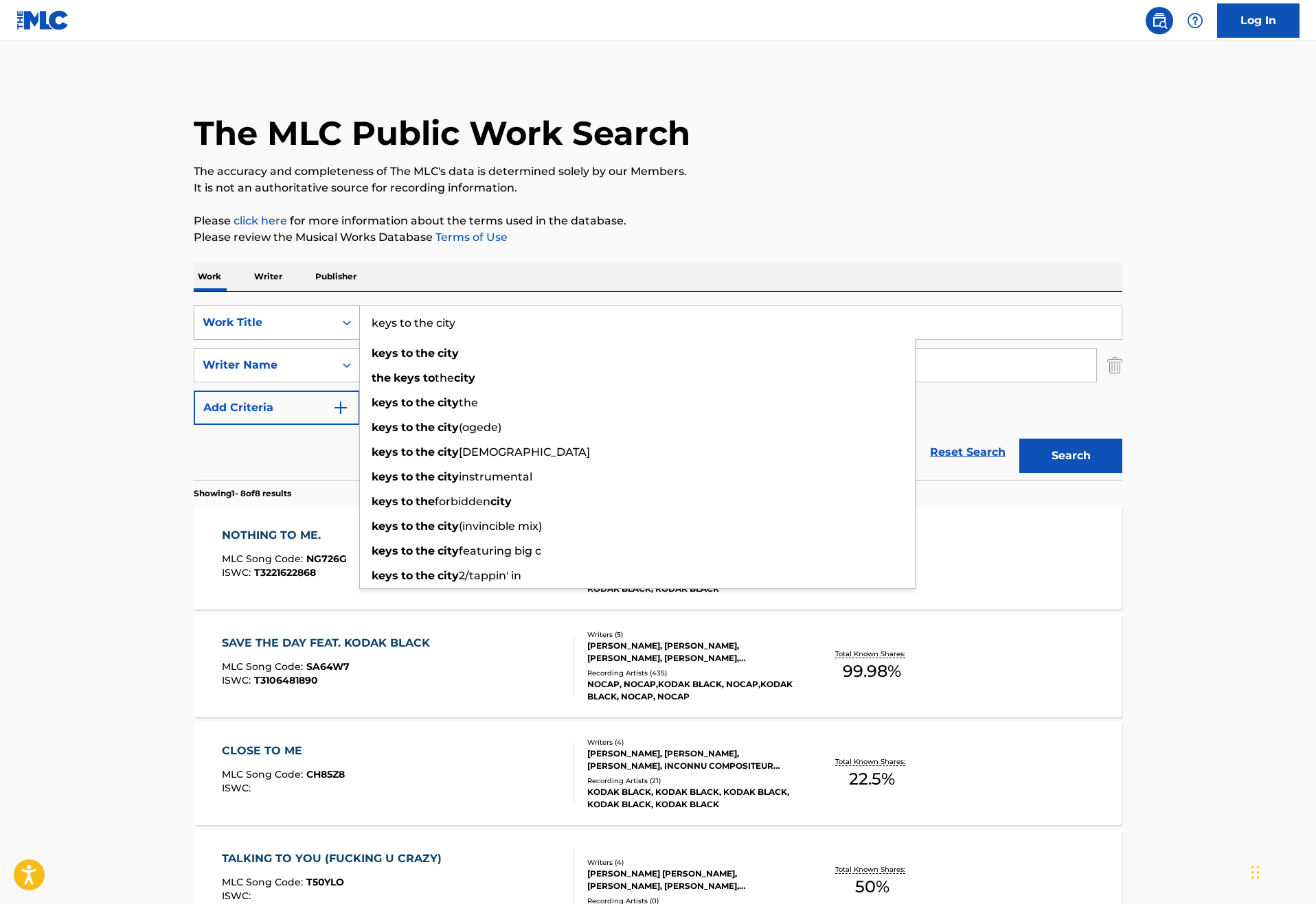
drag, startPoint x: 439, startPoint y: 363, endPoint x: 259, endPoint y: 361, distance: 180.0
click at [259, 340] on div "SearchWithCriteria46187c3e-a9b3-4f83-873c-cbaab20db670 Work Title keys to the c…" at bounding box center [658, 322] width 928 height 34
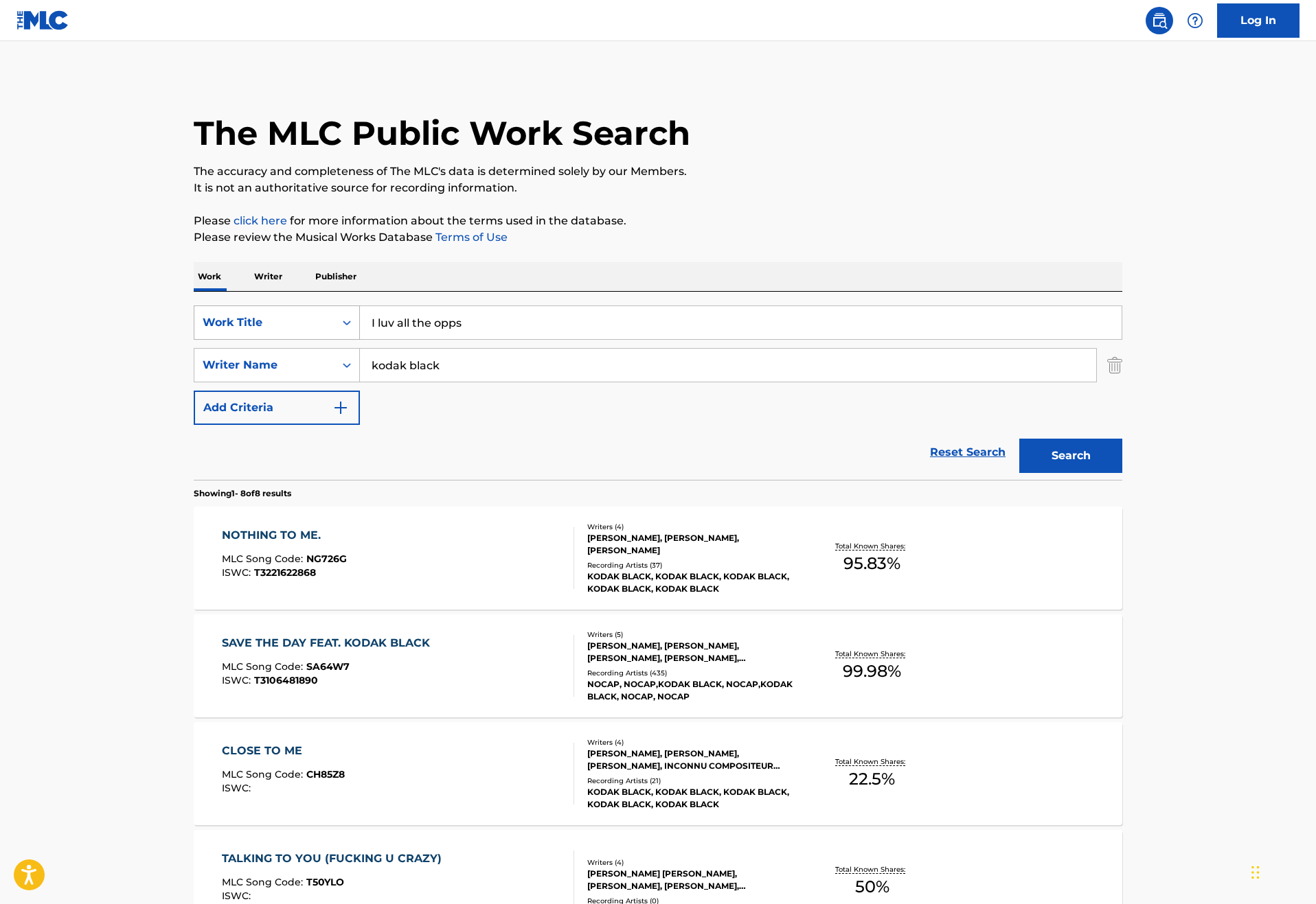
type input "I luv all the opps"
click at [1122, 473] on button "Search" at bounding box center [1070, 455] width 103 height 34
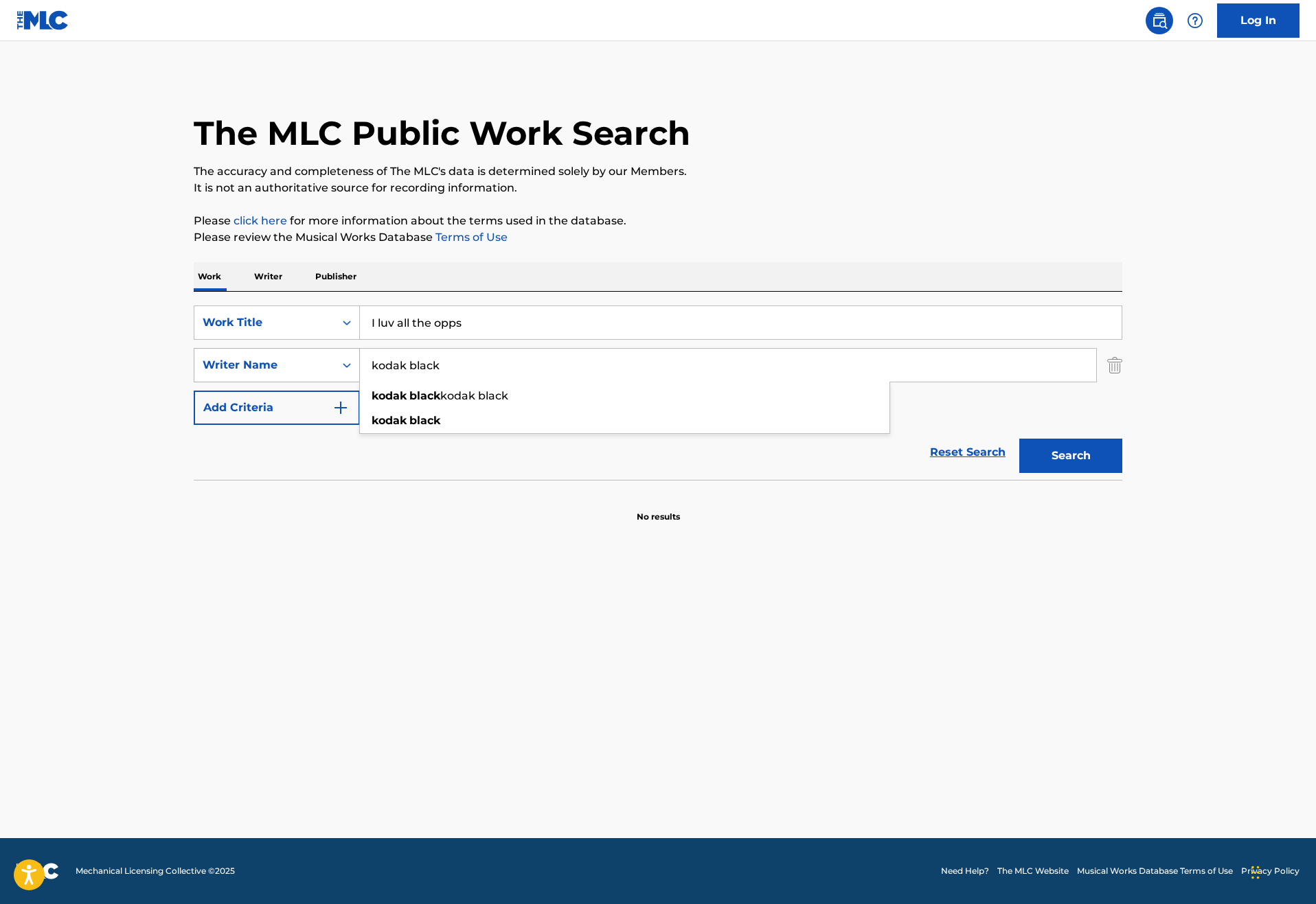
drag, startPoint x: 402, startPoint y: 419, endPoint x: 272, endPoint y: 410, distance: 130.3
click at [272, 382] on div "SearchWithCriteriae2cb194e-289c-4538-b456-f5f1c4c363c3 Writer Name kodak black …" at bounding box center [658, 365] width 928 height 34
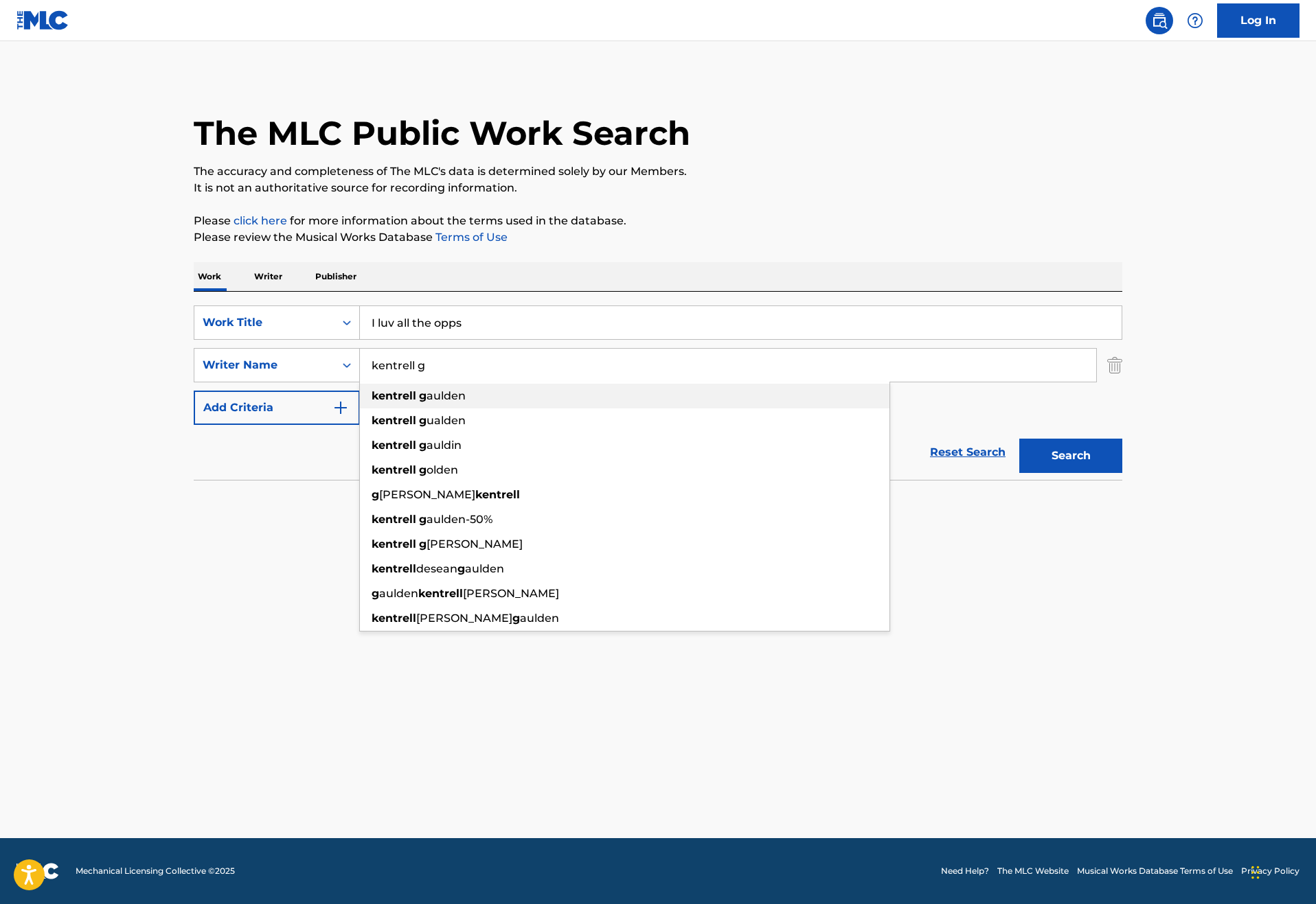
click at [371, 402] on strong "kentrell" at bounding box center [393, 396] width 44 height 13
type input "[PERSON_NAME]"
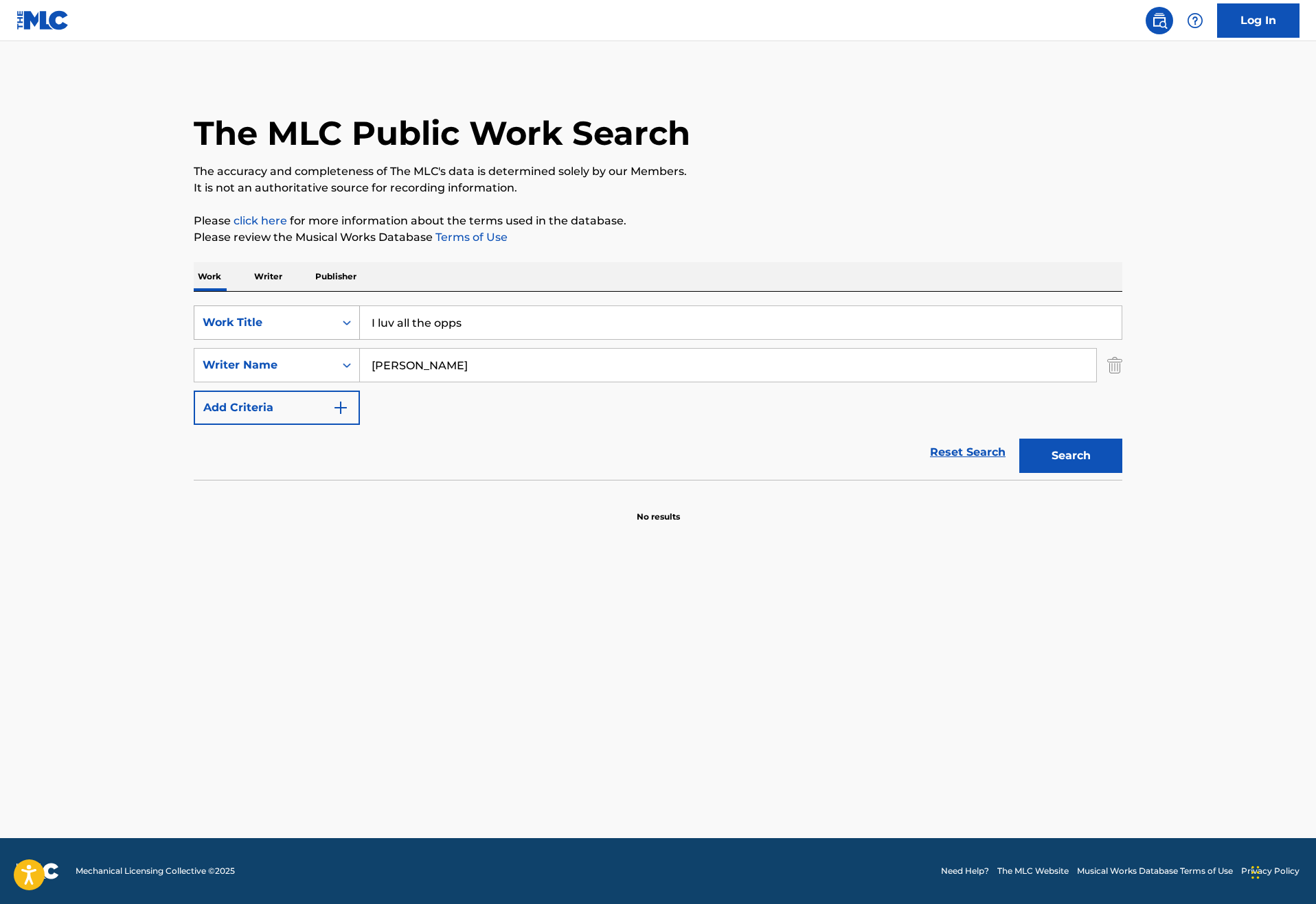
drag, startPoint x: 412, startPoint y: 360, endPoint x: 238, endPoint y: 360, distance: 174.0
click at [238, 340] on div "SearchWithCriteria46187c3e-a9b3-4f83-873c-cbaab20db670 Work Title I luv all the…" at bounding box center [658, 322] width 928 height 34
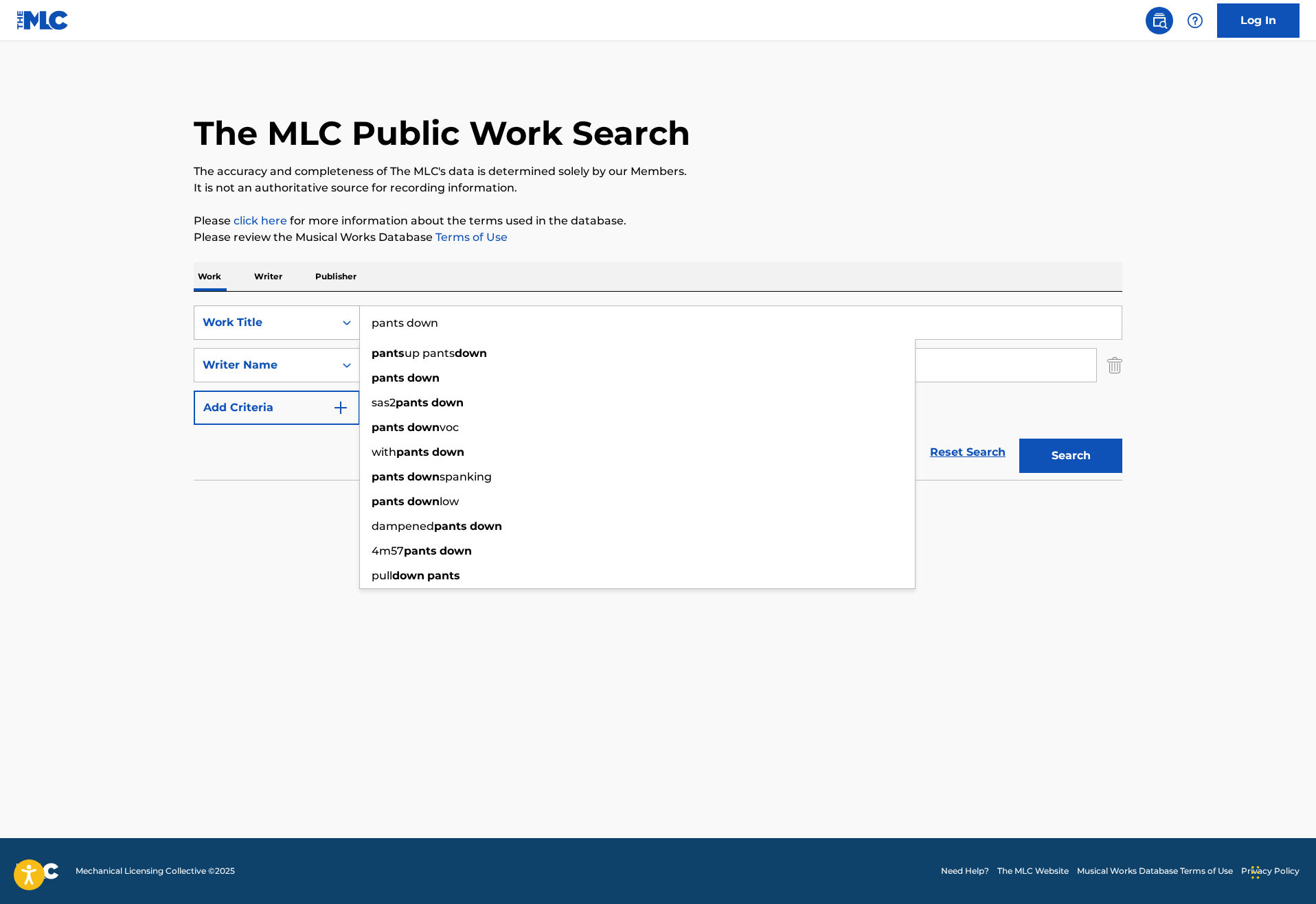
click at [1122, 473] on button "Search" at bounding box center [1070, 455] width 103 height 34
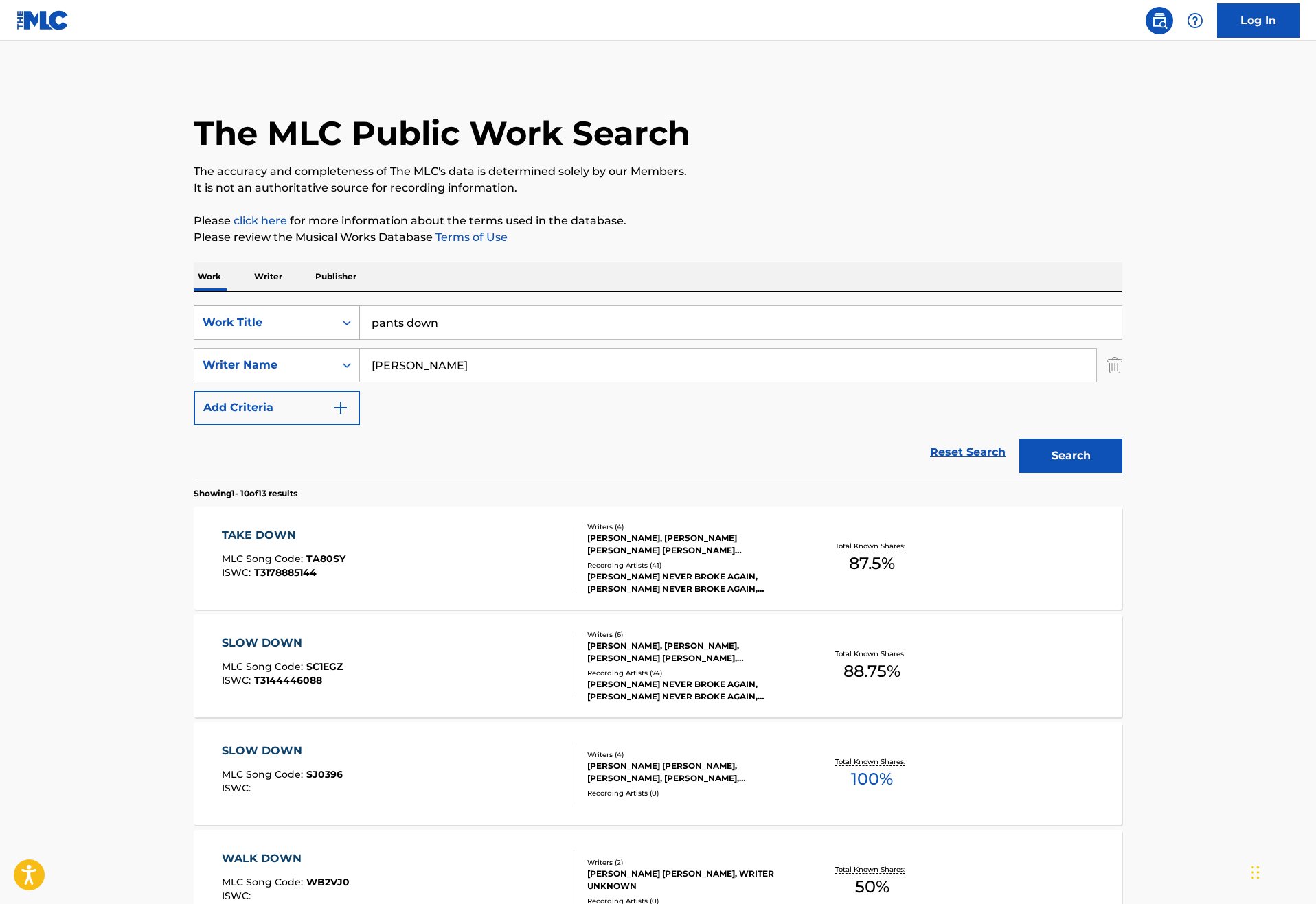
drag, startPoint x: 405, startPoint y: 355, endPoint x: 220, endPoint y: 352, distance: 185.0
click at [220, 340] on div "SearchWithCriteria46187c3e-a9b3-4f83-873c-cbaab20db670 Work Title pants down" at bounding box center [658, 322] width 928 height 34
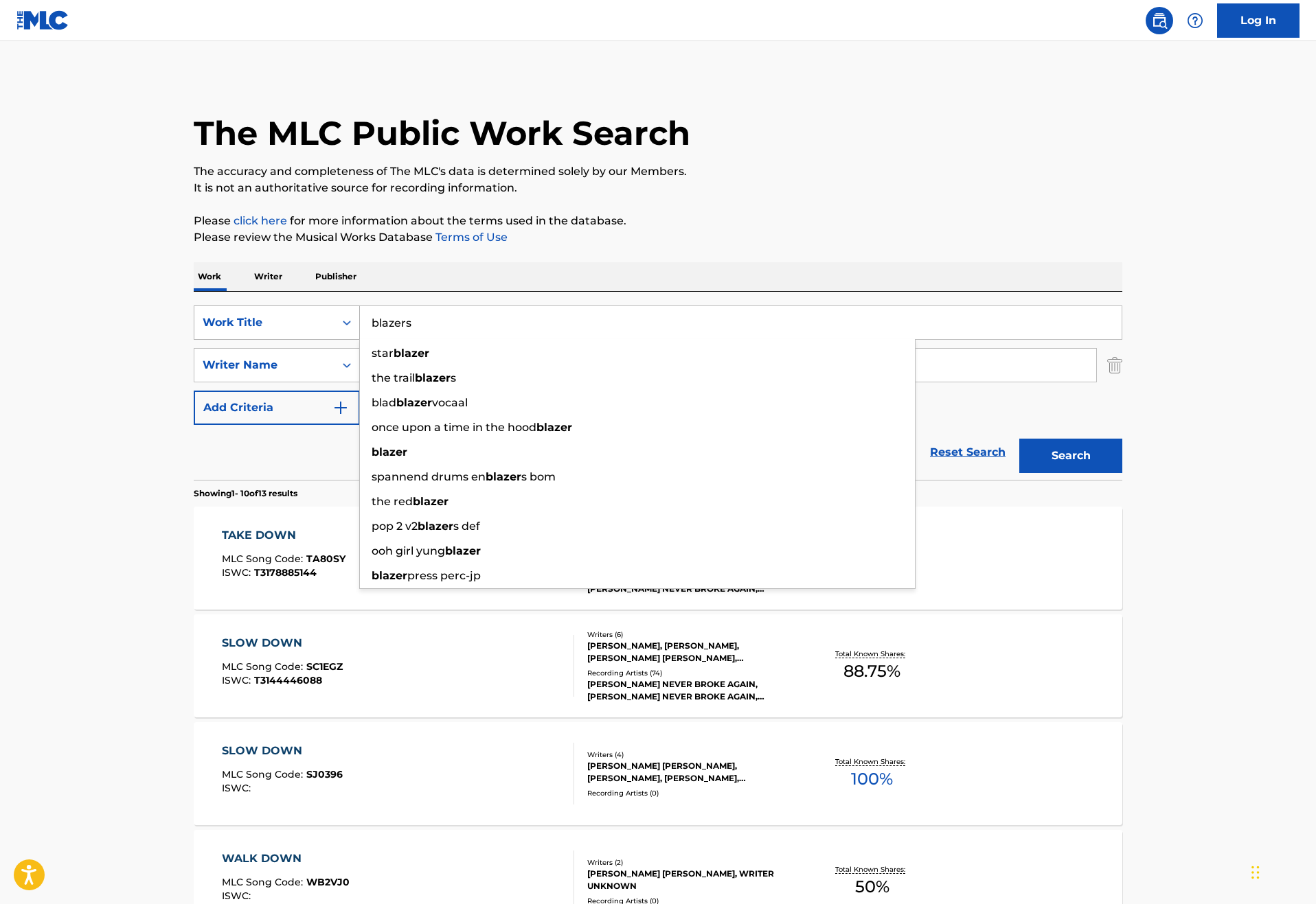
click at [1122, 473] on button "Search" at bounding box center [1070, 455] width 103 height 34
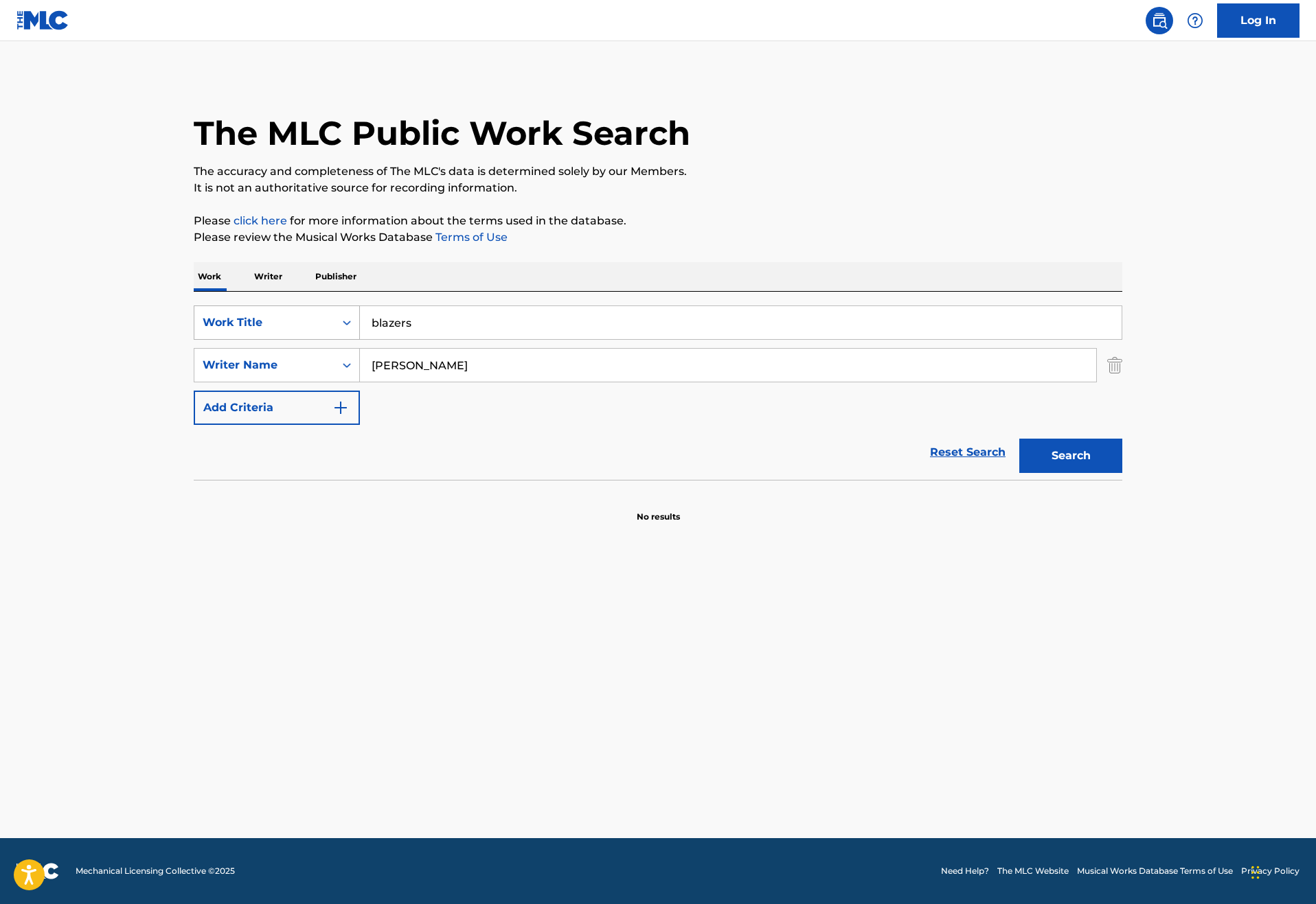
drag, startPoint x: 371, startPoint y: 357, endPoint x: 269, endPoint y: 354, distance: 102.0
click at [269, 340] on div "SearchWithCriteria46187c3e-a9b3-4f83-873c-cbaab20db670 Work Title blazers" at bounding box center [658, 322] width 928 height 34
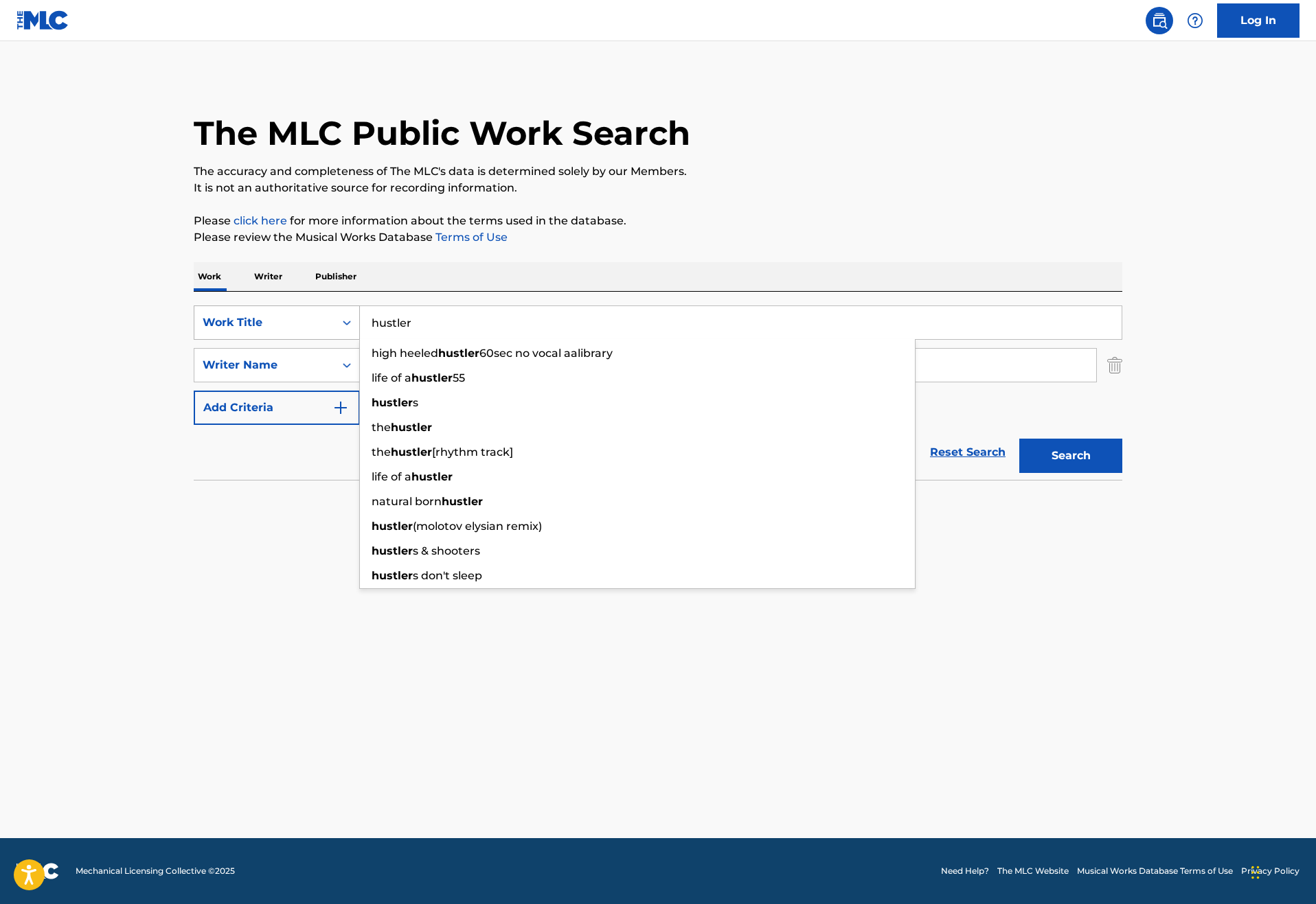
click at [1122, 473] on button "Search" at bounding box center [1070, 455] width 103 height 34
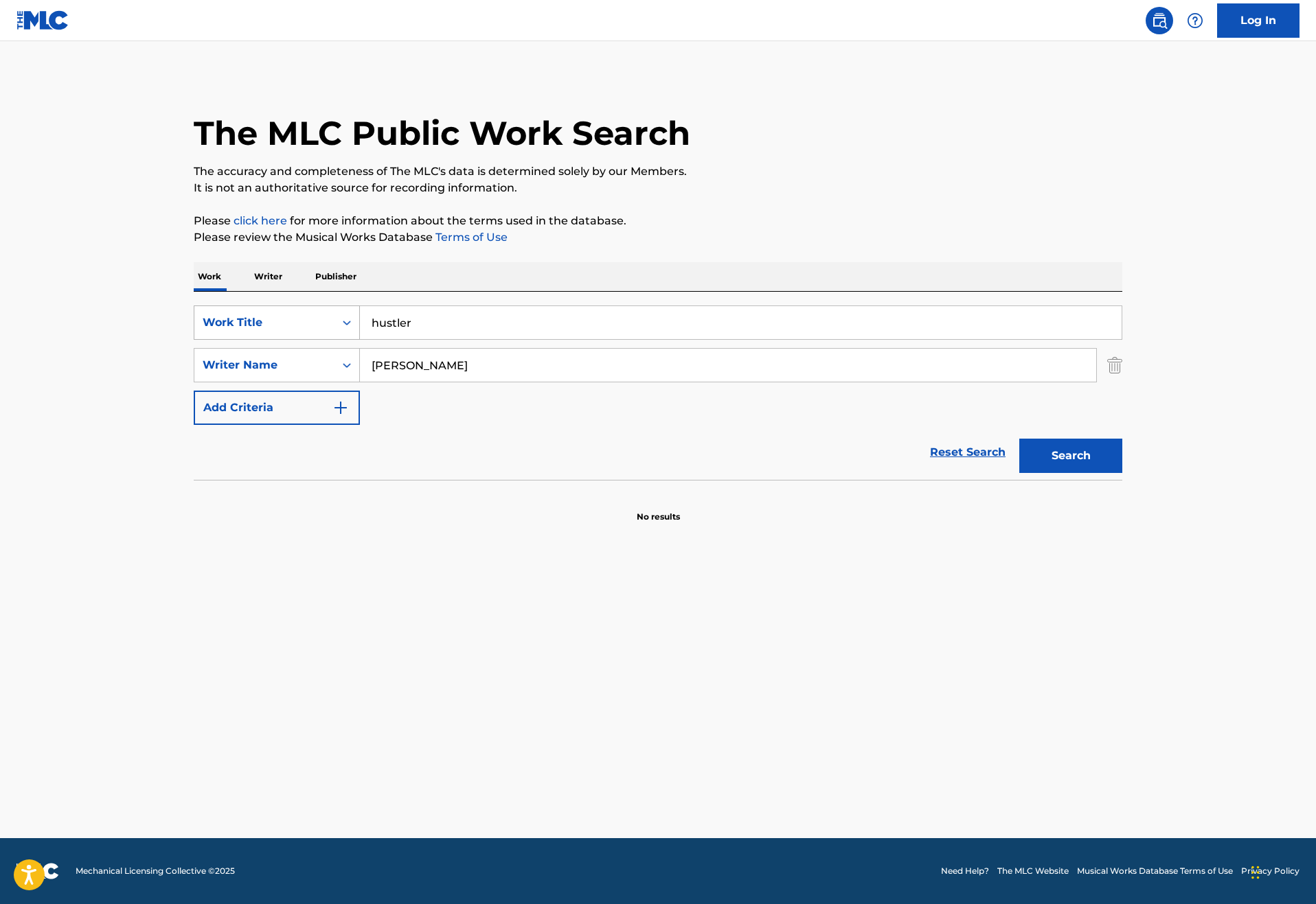
drag, startPoint x: 371, startPoint y: 365, endPoint x: 259, endPoint y: 364, distance: 112.0
click at [259, 340] on div "SearchWithCriteria46187c3e-a9b3-4f83-873c-cbaab20db670 Work Title hustler" at bounding box center [658, 322] width 928 height 34
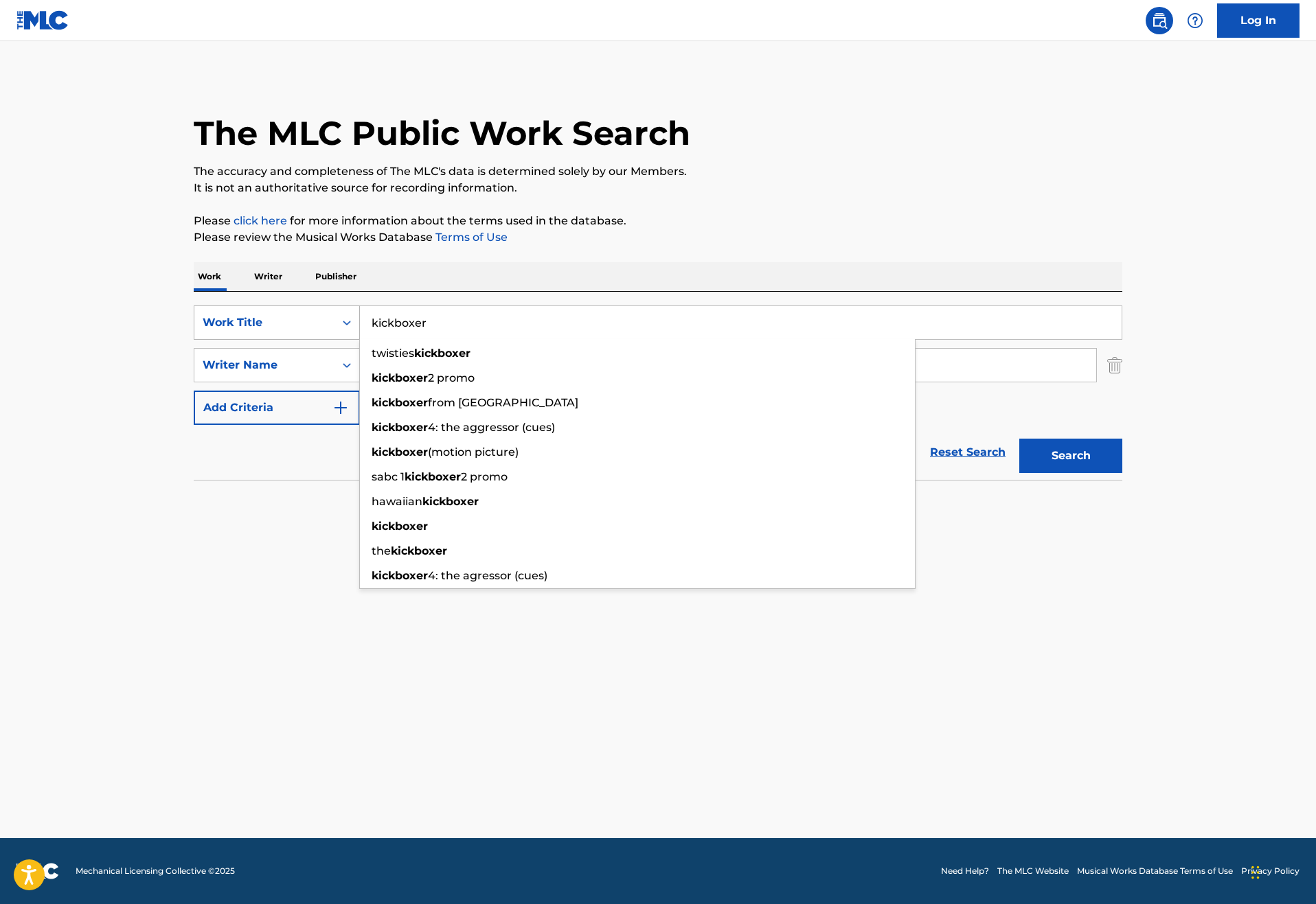
click at [1122, 473] on button "Search" at bounding box center [1070, 455] width 103 height 34
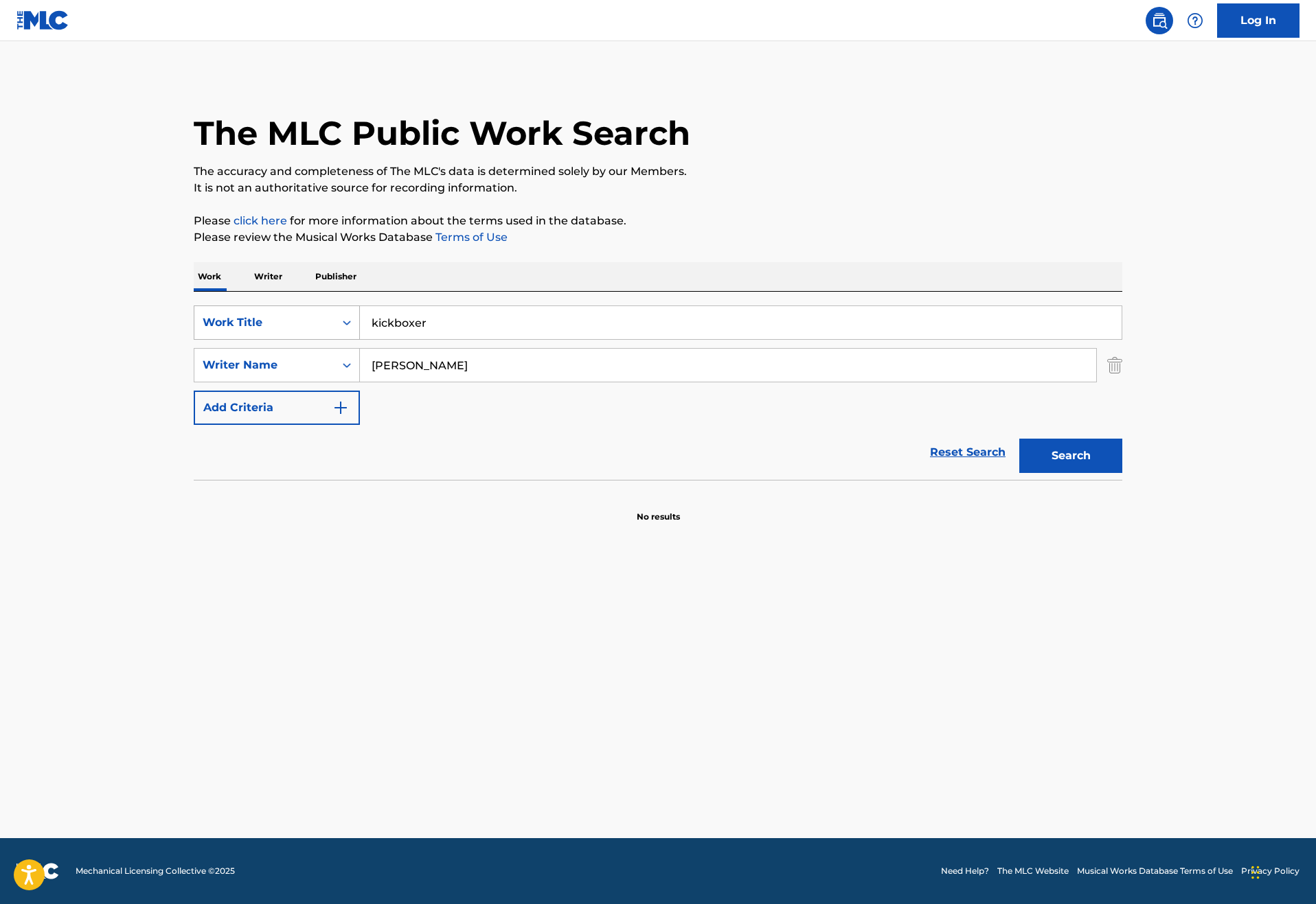
drag, startPoint x: 386, startPoint y: 363, endPoint x: 234, endPoint y: 363, distance: 152.0
click at [234, 340] on div "SearchWithCriteria46187c3e-a9b3-4f83-873c-cbaab20db670 Work Title kickboxer" at bounding box center [658, 322] width 928 height 34
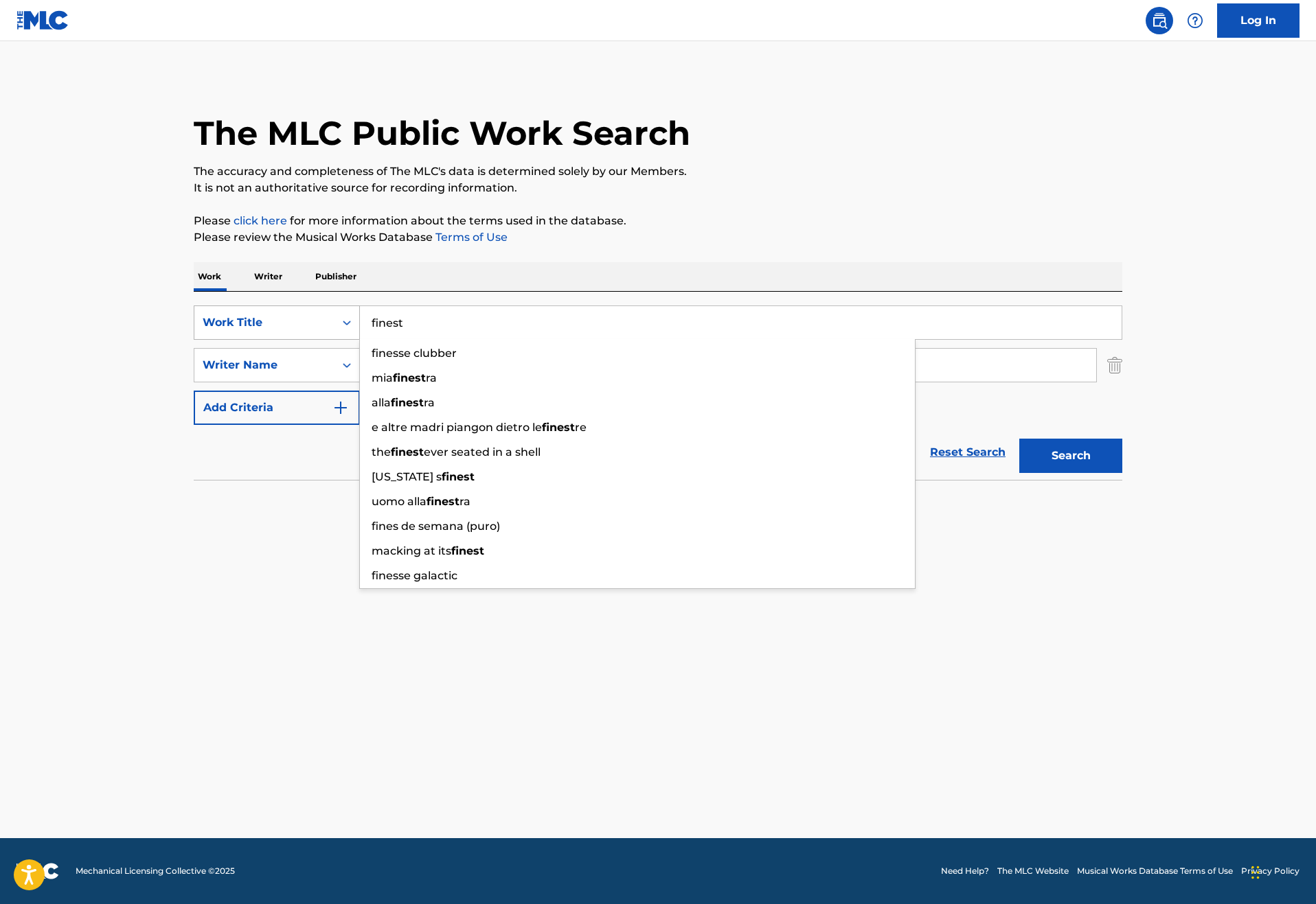
click at [1122, 473] on button "Search" at bounding box center [1070, 455] width 103 height 34
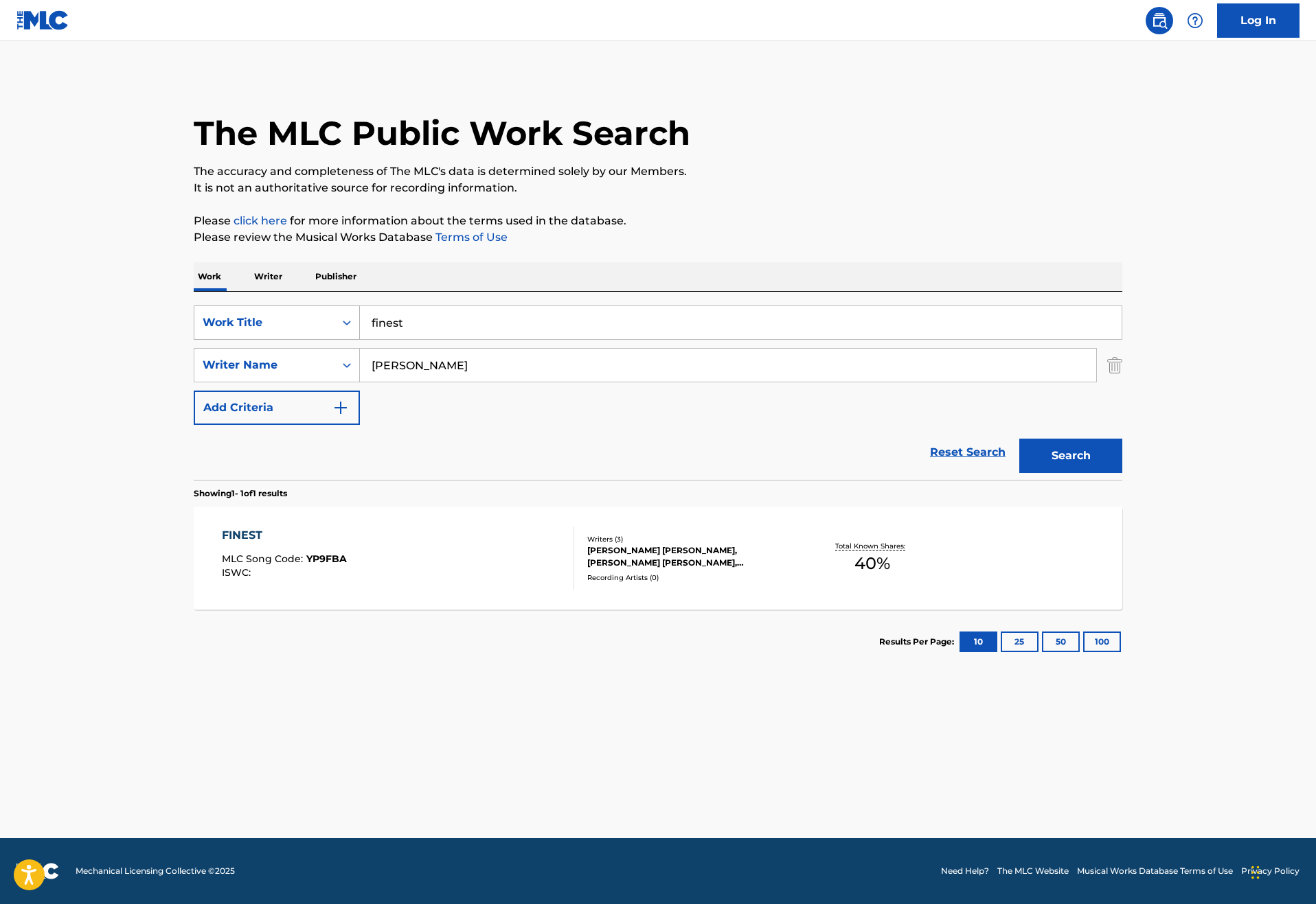
drag, startPoint x: 363, startPoint y: 358, endPoint x: 254, endPoint y: 358, distance: 109.0
click at [254, 340] on div "SearchWithCriteria46187c3e-a9b3-4f83-873c-cbaab20db670 Work Title finest" at bounding box center [658, 322] width 928 height 34
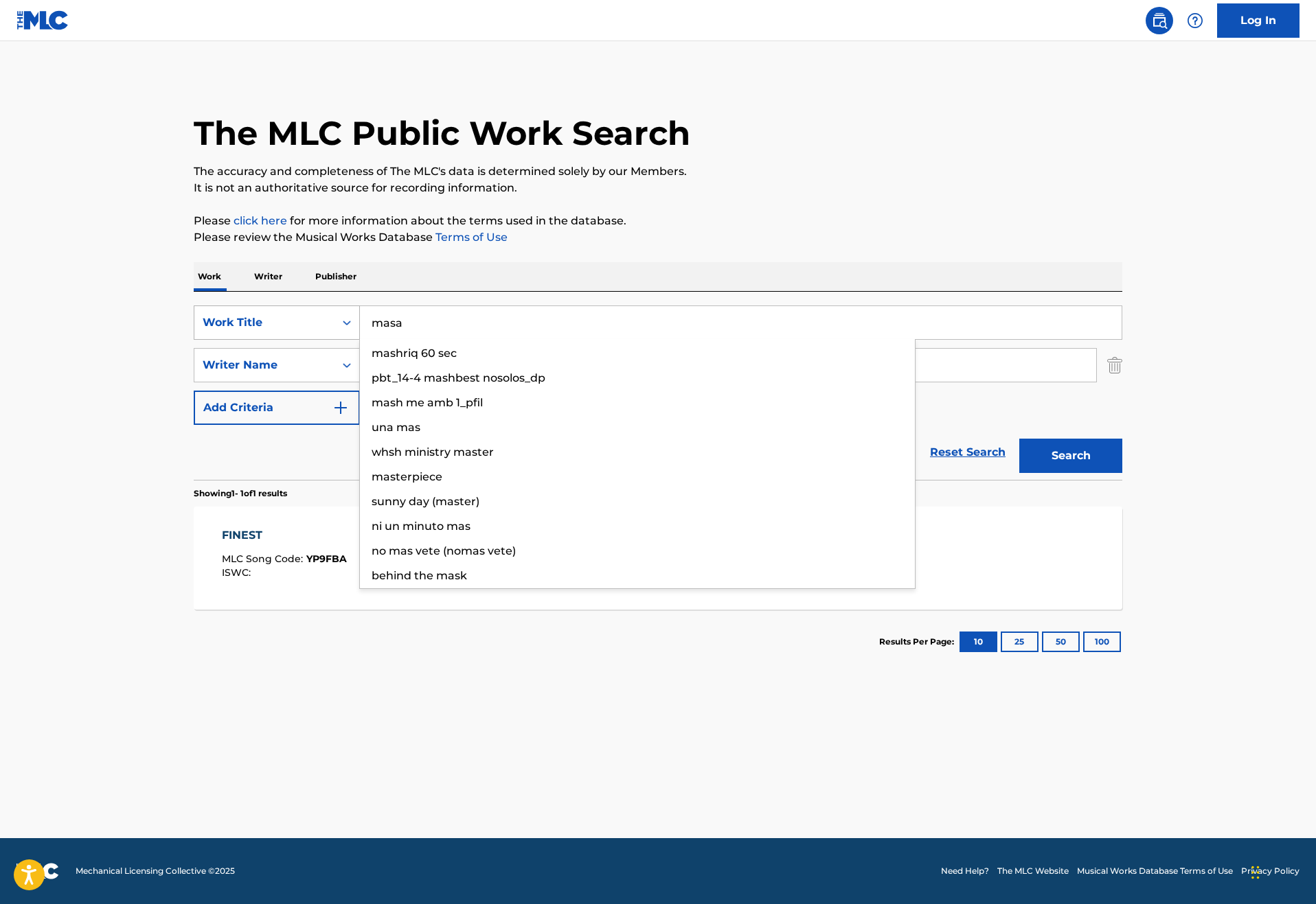
click at [1122, 473] on button "Search" at bounding box center [1070, 455] width 103 height 34
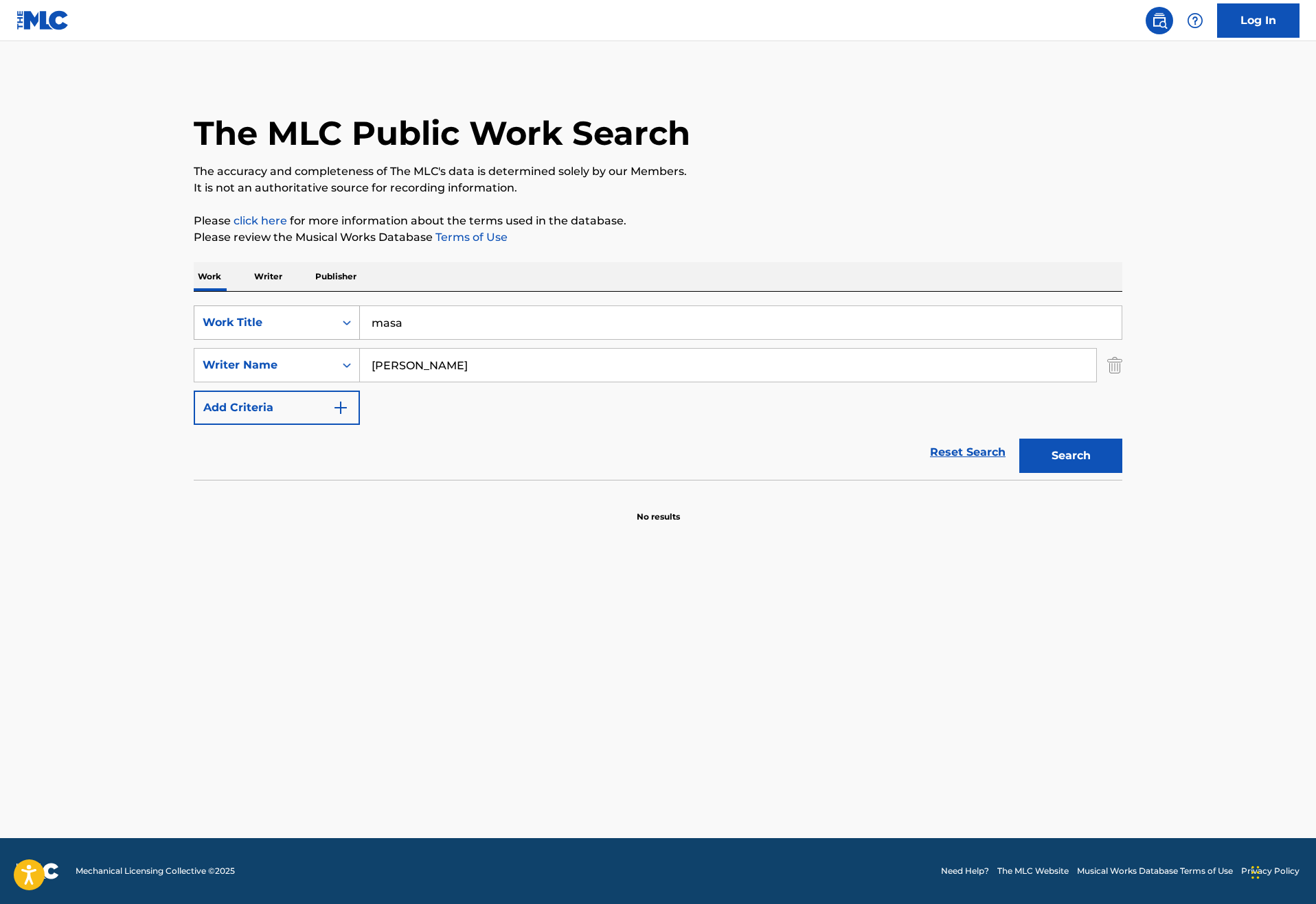
drag, startPoint x: 355, startPoint y: 360, endPoint x: 277, endPoint y: 360, distance: 78.0
click at [277, 340] on div "SearchWithCriteria46187c3e-a9b3-4f83-873c-cbaab20db670 Work Title masa" at bounding box center [658, 322] width 928 height 34
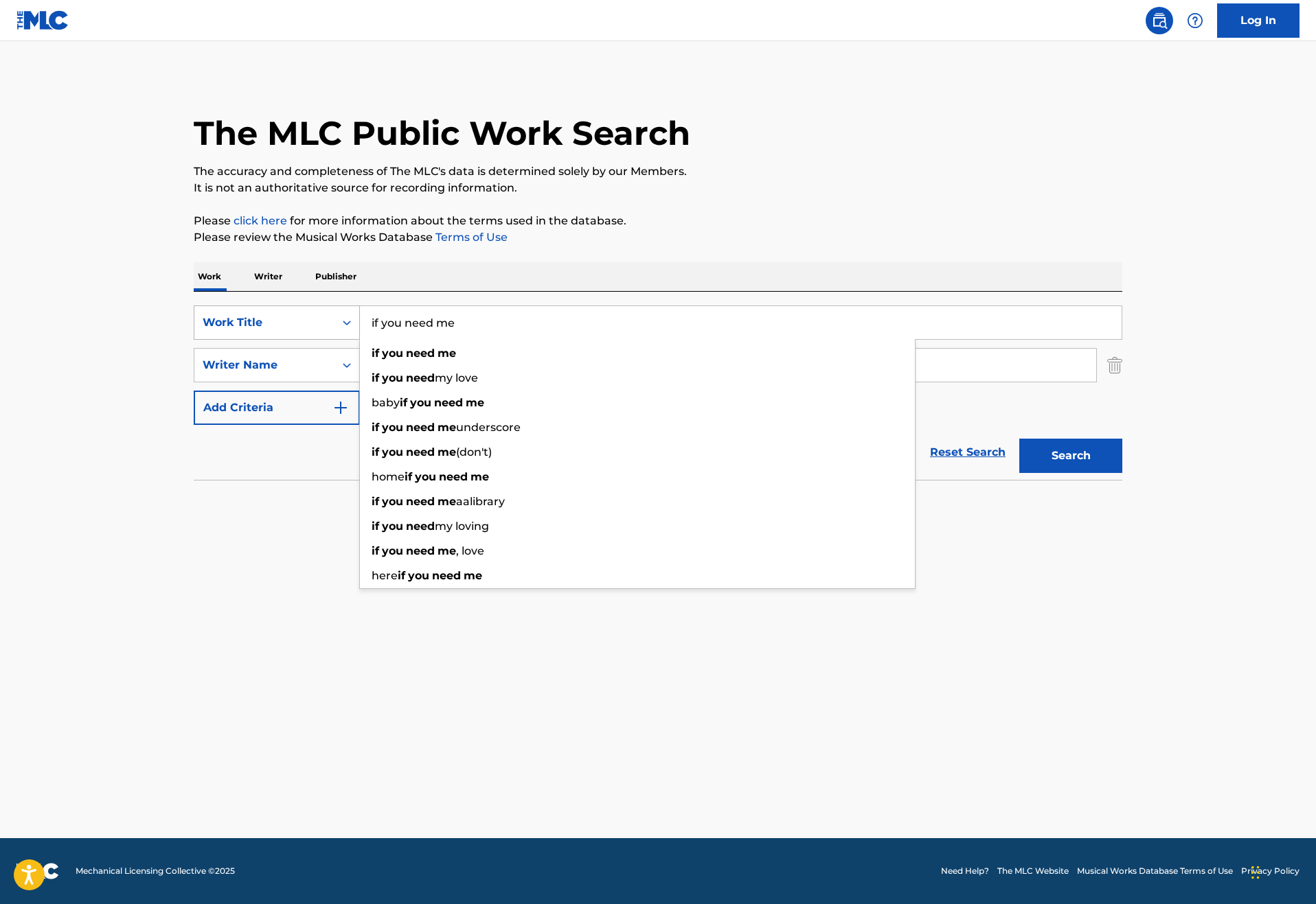
click at [1122, 473] on button "Search" at bounding box center [1070, 455] width 103 height 34
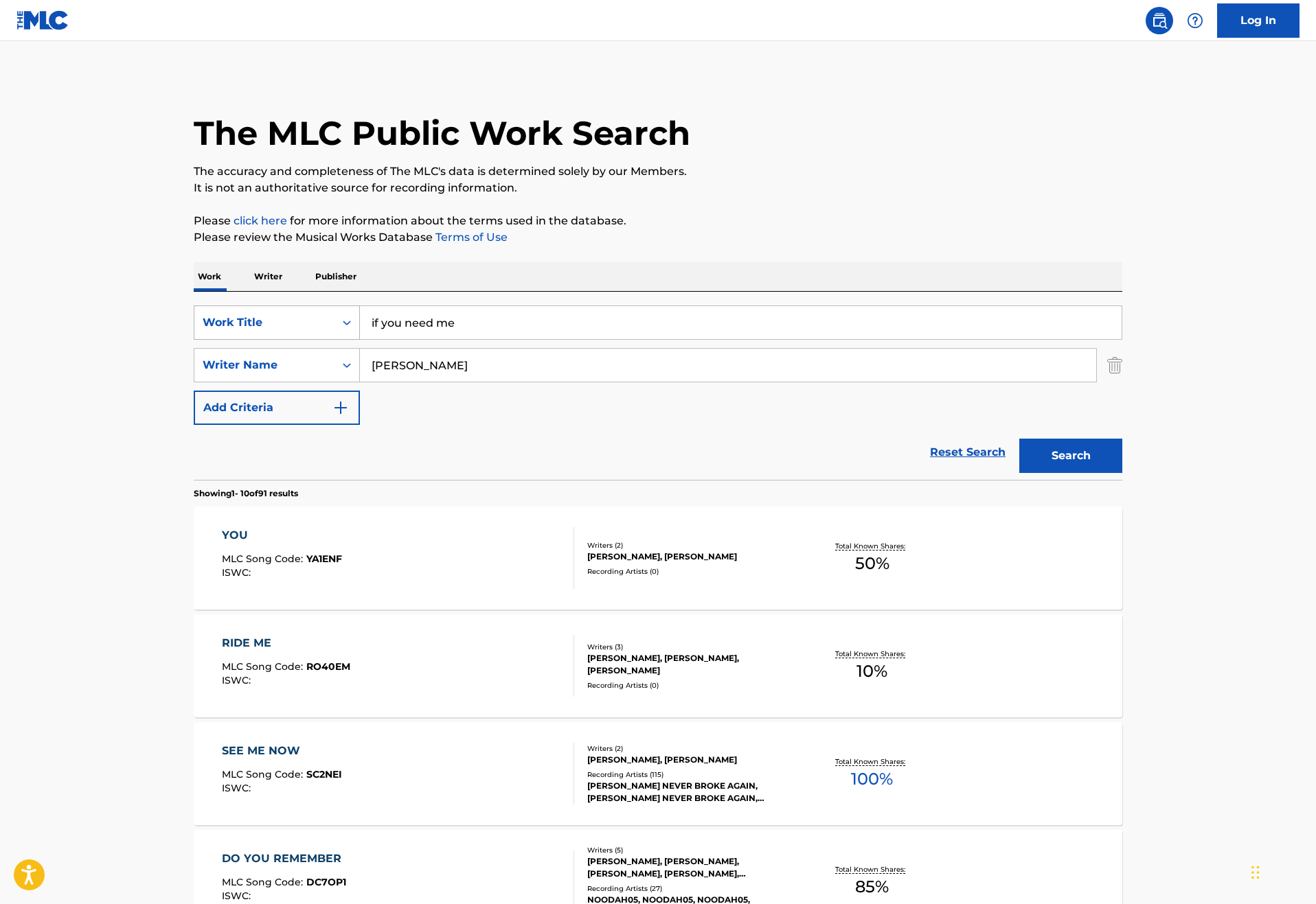
drag, startPoint x: 431, startPoint y: 368, endPoint x: 206, endPoint y: 368, distance: 225.0
click at [218, 340] on div "SearchWithCriteria46187c3e-a9b3-4f83-873c-cbaab20db670 Work Title if you need me" at bounding box center [658, 322] width 928 height 34
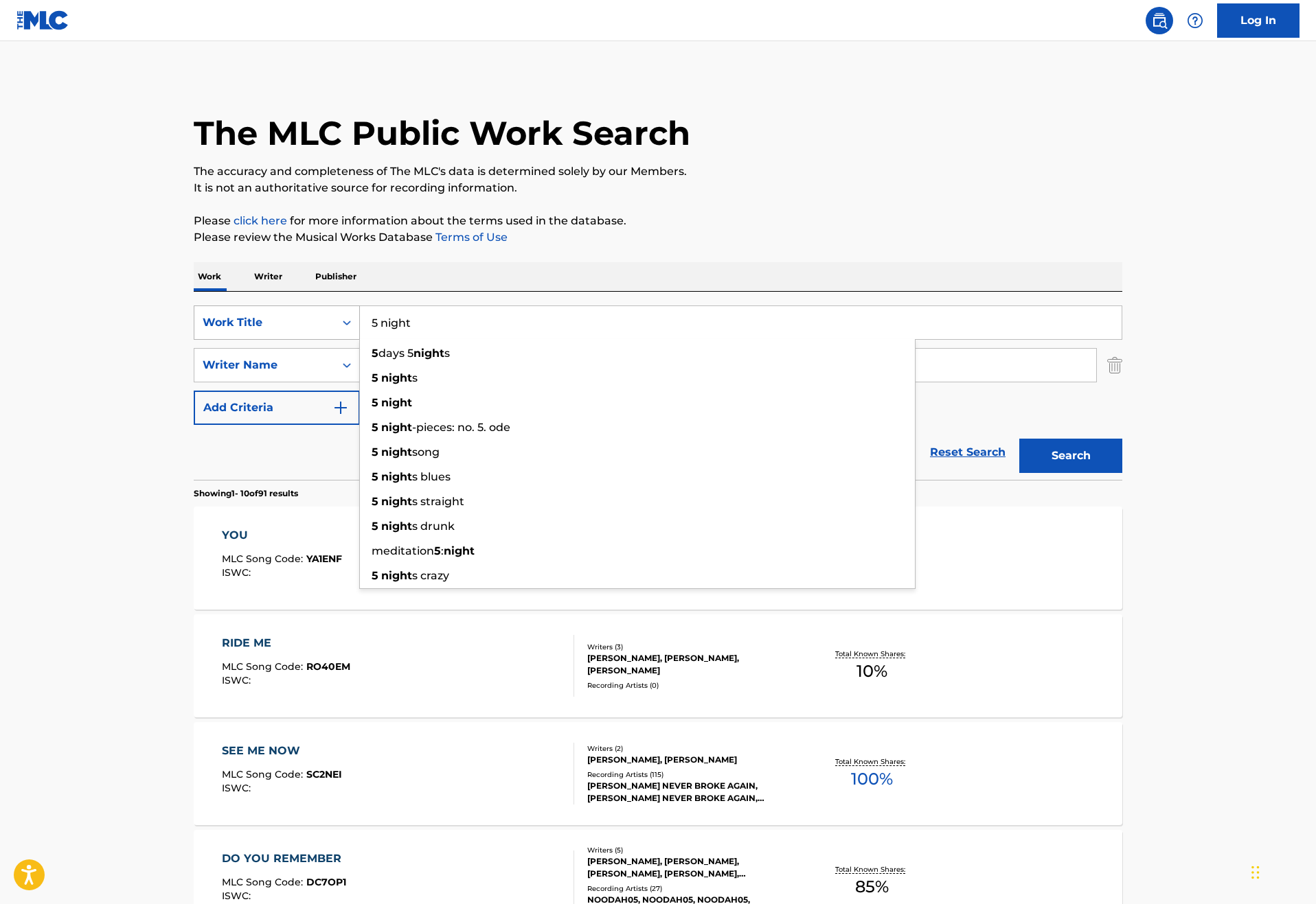
click at [1122, 473] on button "Search" at bounding box center [1070, 455] width 103 height 34
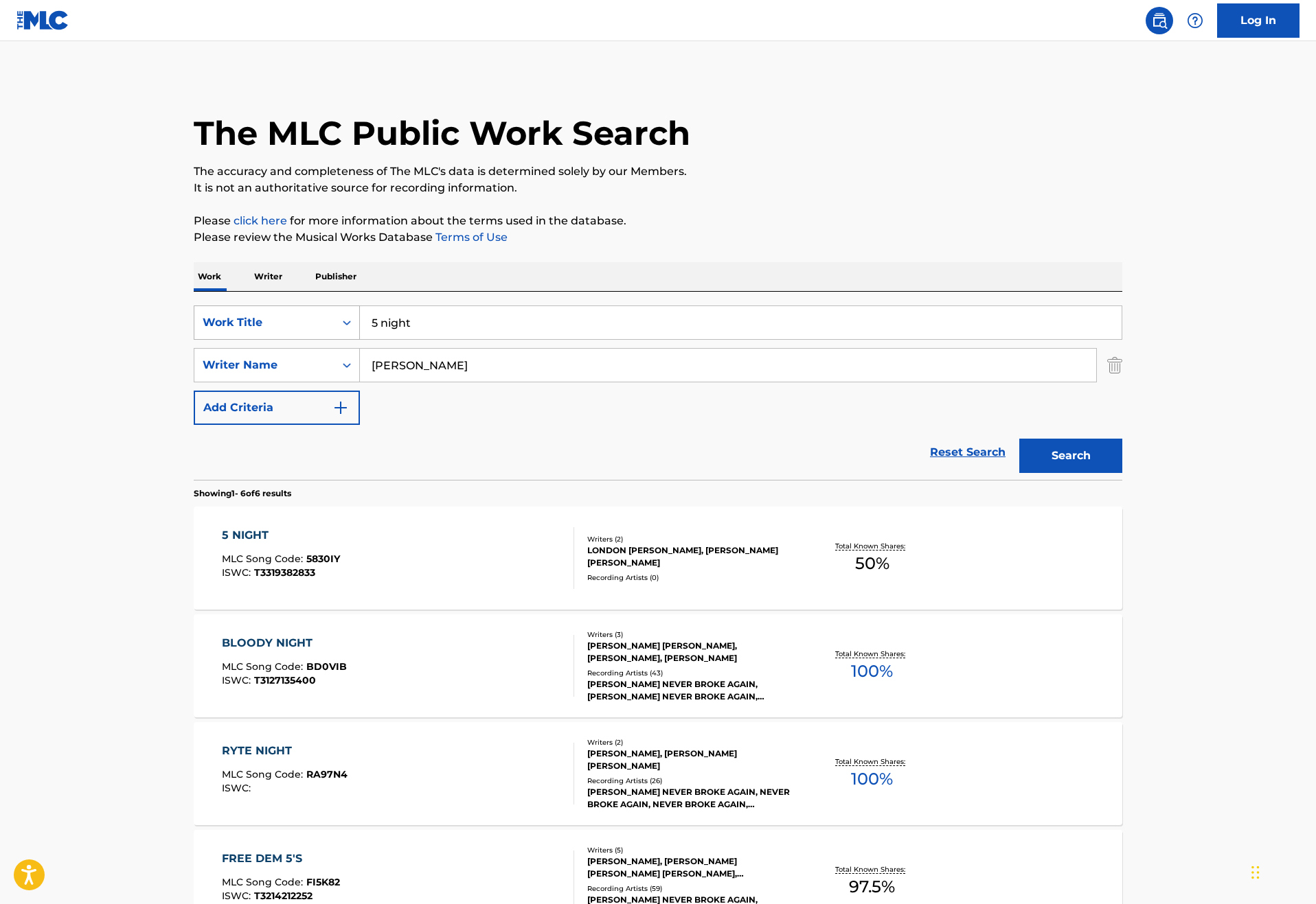
drag, startPoint x: 390, startPoint y: 361, endPoint x: 226, endPoint y: 357, distance: 164.0
click at [226, 340] on div "SearchWithCriteria46187c3e-a9b3-4f83-873c-cbaab20db670 Work Title 5 night" at bounding box center [658, 322] width 928 height 34
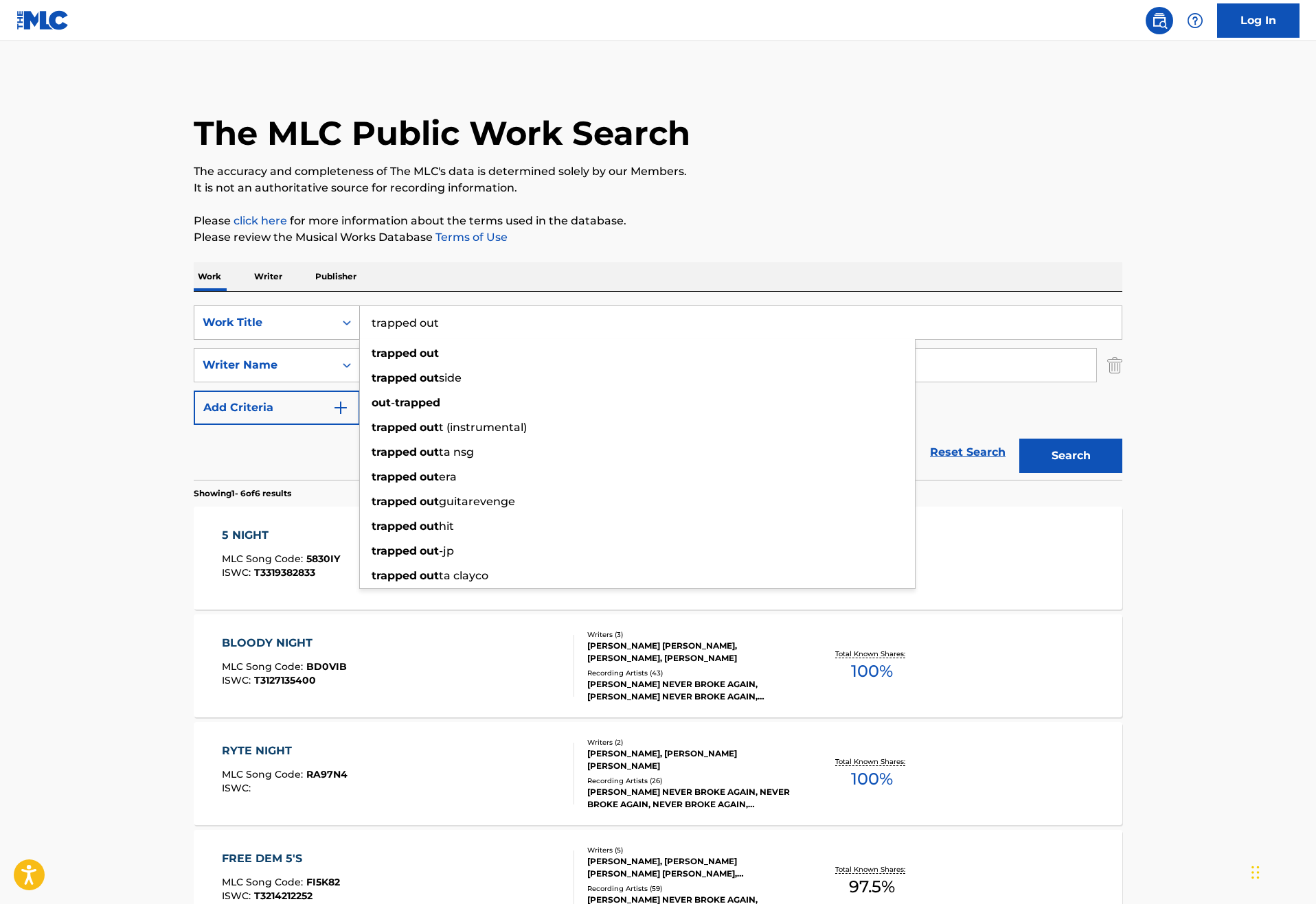
click at [1122, 473] on button "Search" at bounding box center [1070, 455] width 103 height 34
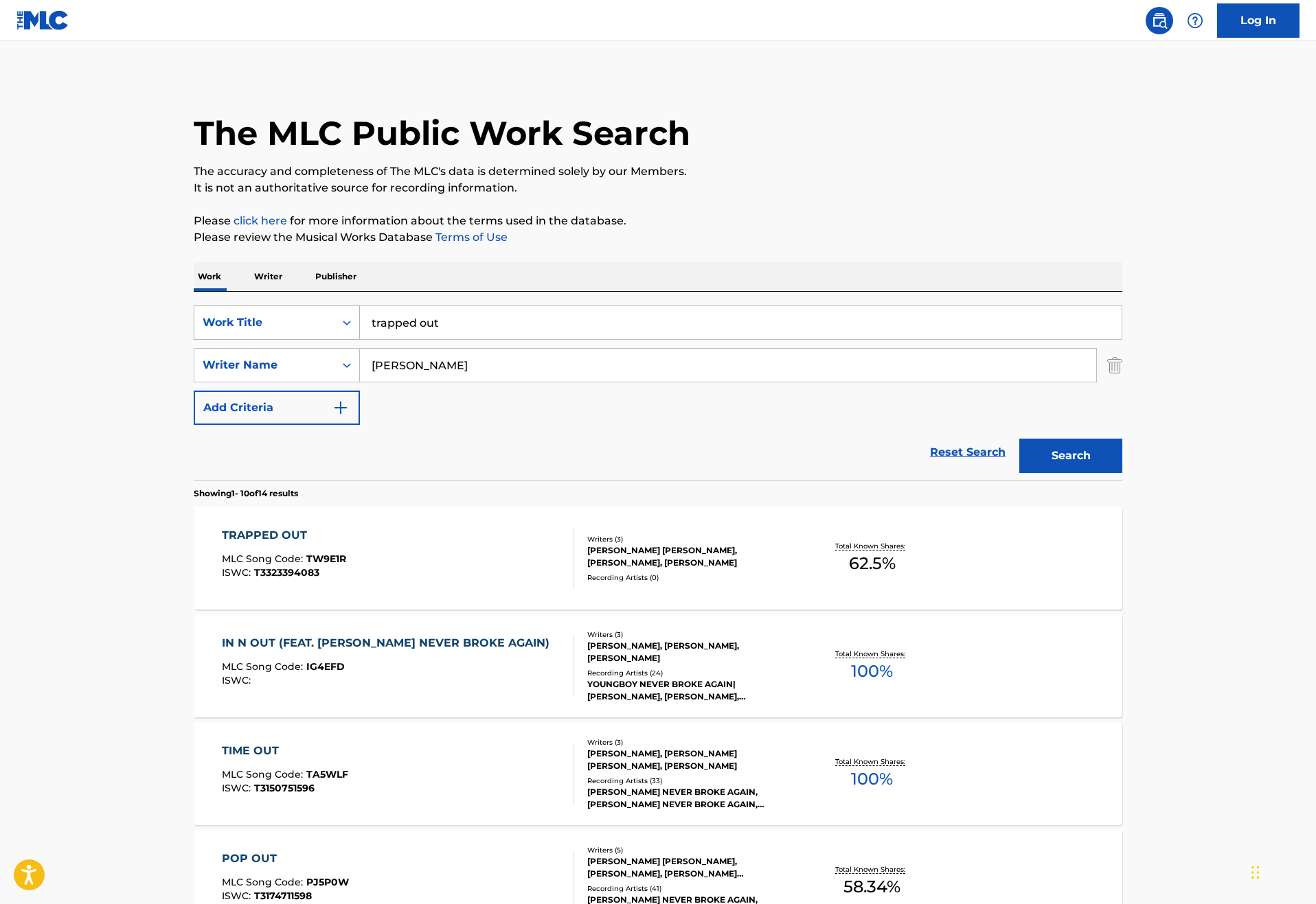
drag, startPoint x: 397, startPoint y: 358, endPoint x: 223, endPoint y: 354, distance: 174.0
click at [223, 340] on div "SearchWithCriteria46187c3e-a9b3-4f83-873c-cbaab20db670 Work Title trapped out" at bounding box center [658, 322] width 928 height 34
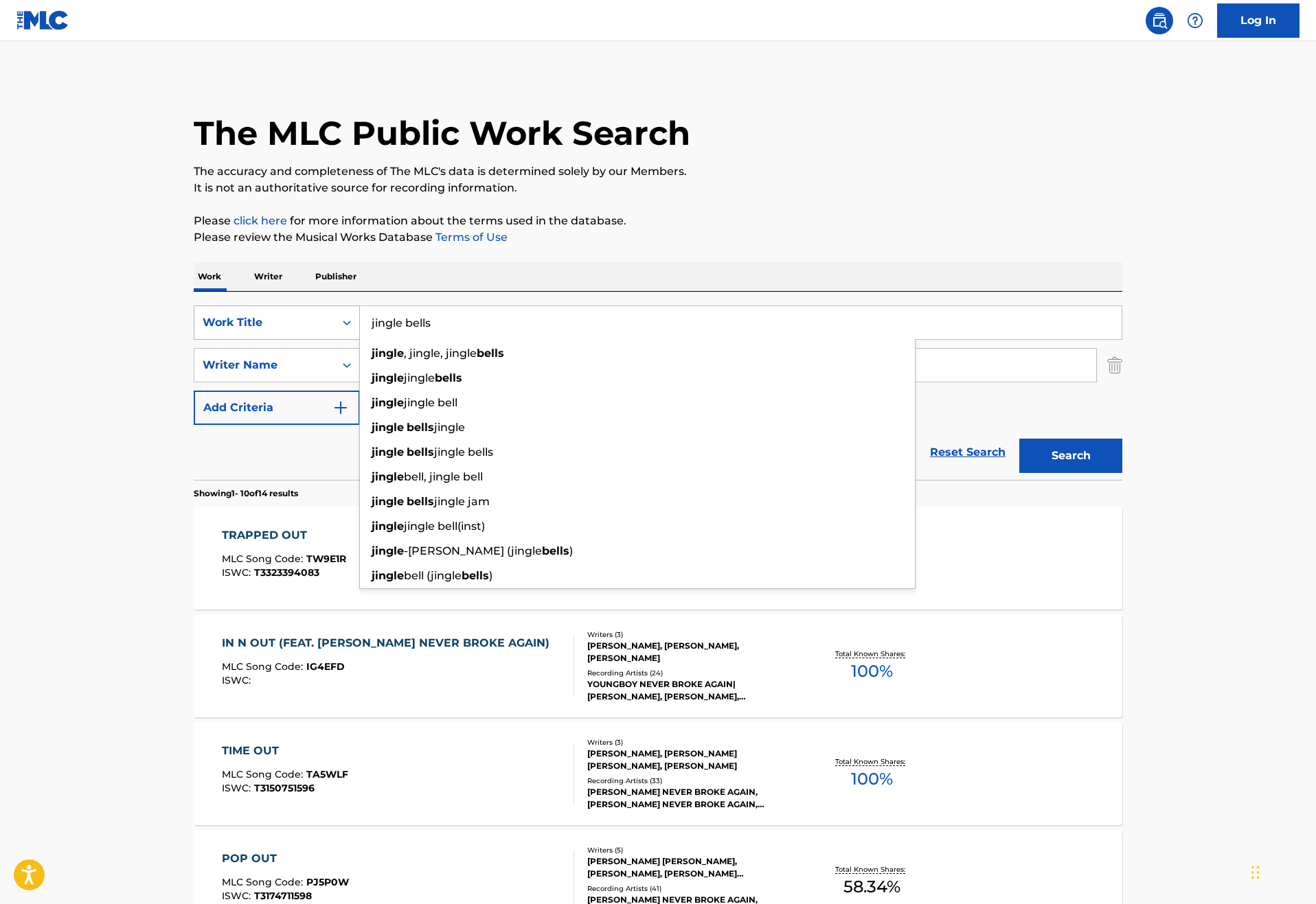
click at [1122, 473] on button "Search" at bounding box center [1070, 455] width 103 height 34
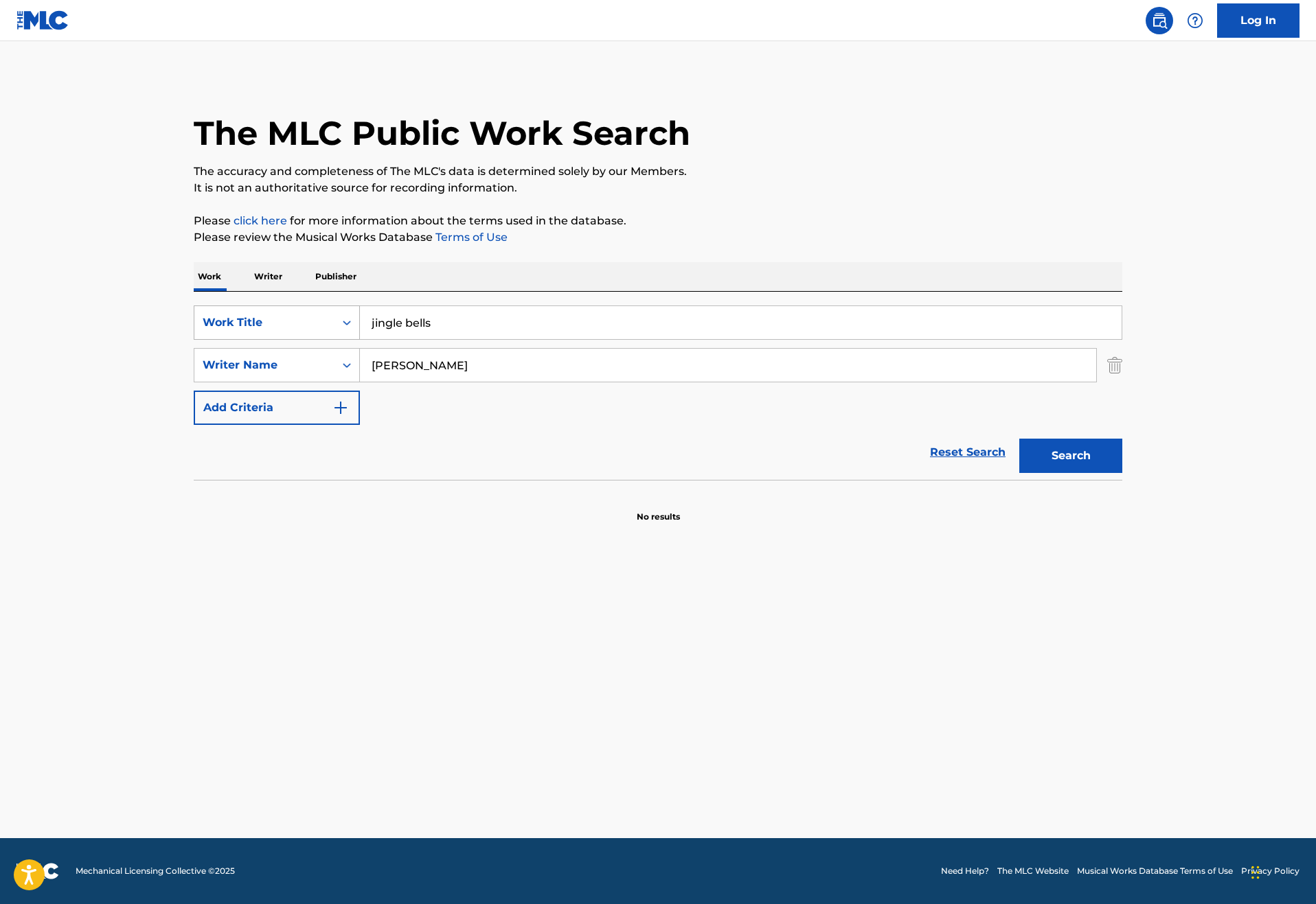
drag, startPoint x: 399, startPoint y: 355, endPoint x: 217, endPoint y: 354, distance: 182.0
click at [217, 340] on div "SearchWithCriteria46187c3e-a9b3-4f83-873c-cbaab20db670 Work Title jingle bells" at bounding box center [658, 322] width 928 height 34
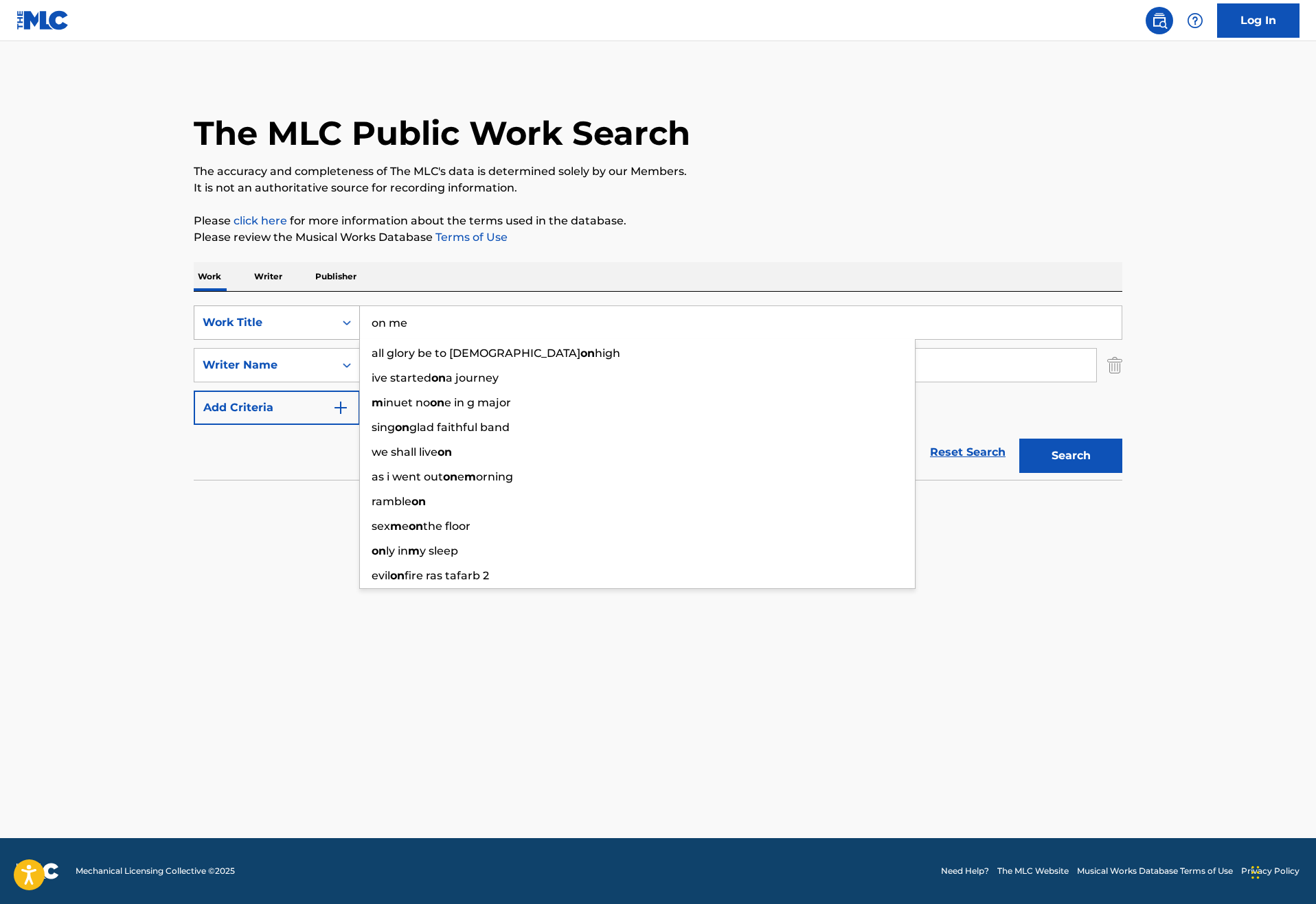
click at [1122, 473] on button "Search" at bounding box center [1070, 455] width 103 height 34
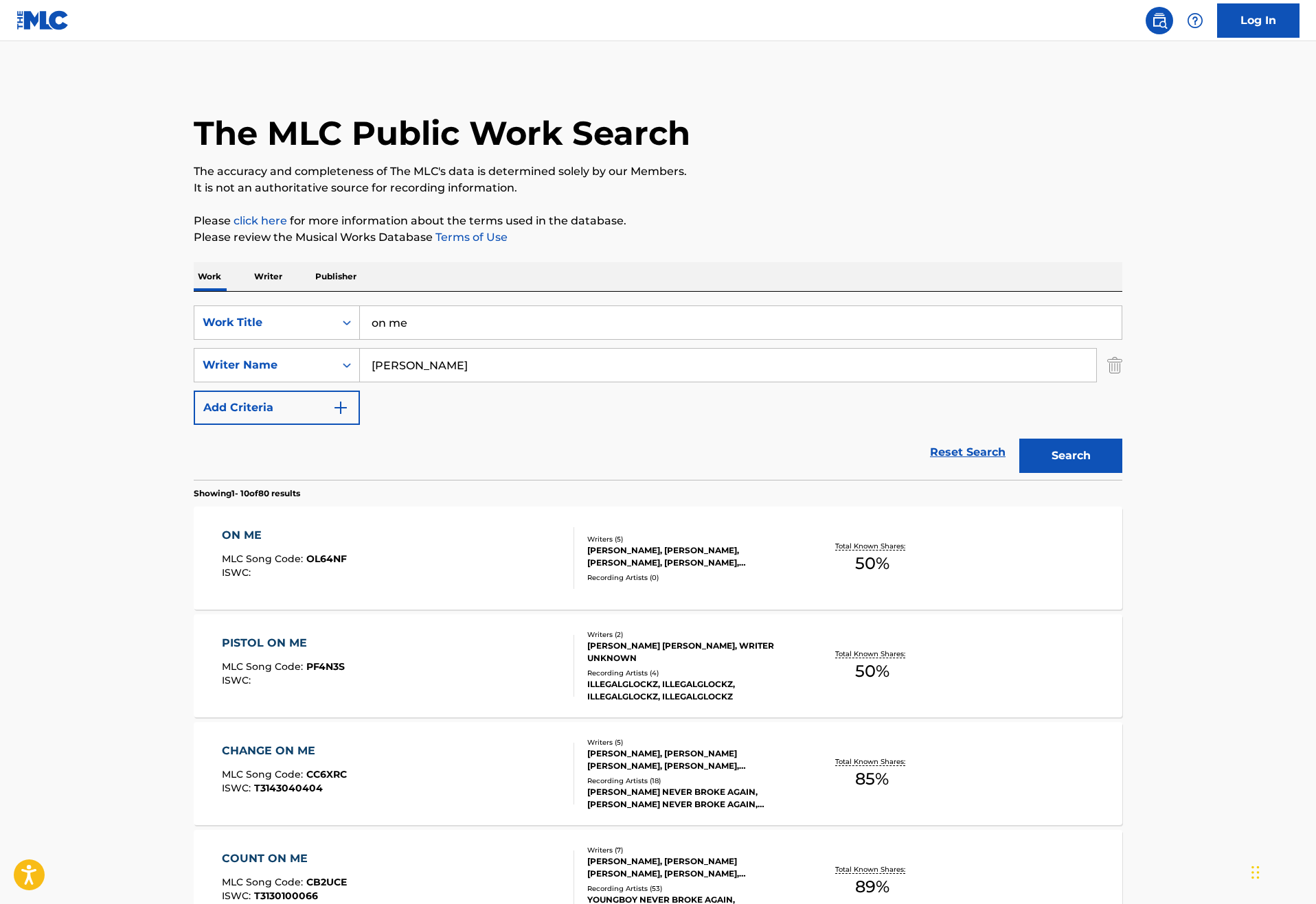
click at [37, 530] on main "The MLC Public Work Search The accuracy and completeness of The MLC's data is d…" at bounding box center [658, 849] width 1316 height 1616
drag, startPoint x: 387, startPoint y: 361, endPoint x: 215, endPoint y: 360, distance: 172.0
click at [215, 340] on div "SearchWithCriteria46187c3e-a9b3-4f83-873c-cbaab20db670 Work Title on me" at bounding box center [658, 322] width 928 height 34
click at [1122, 473] on button "Search" at bounding box center [1070, 455] width 103 height 34
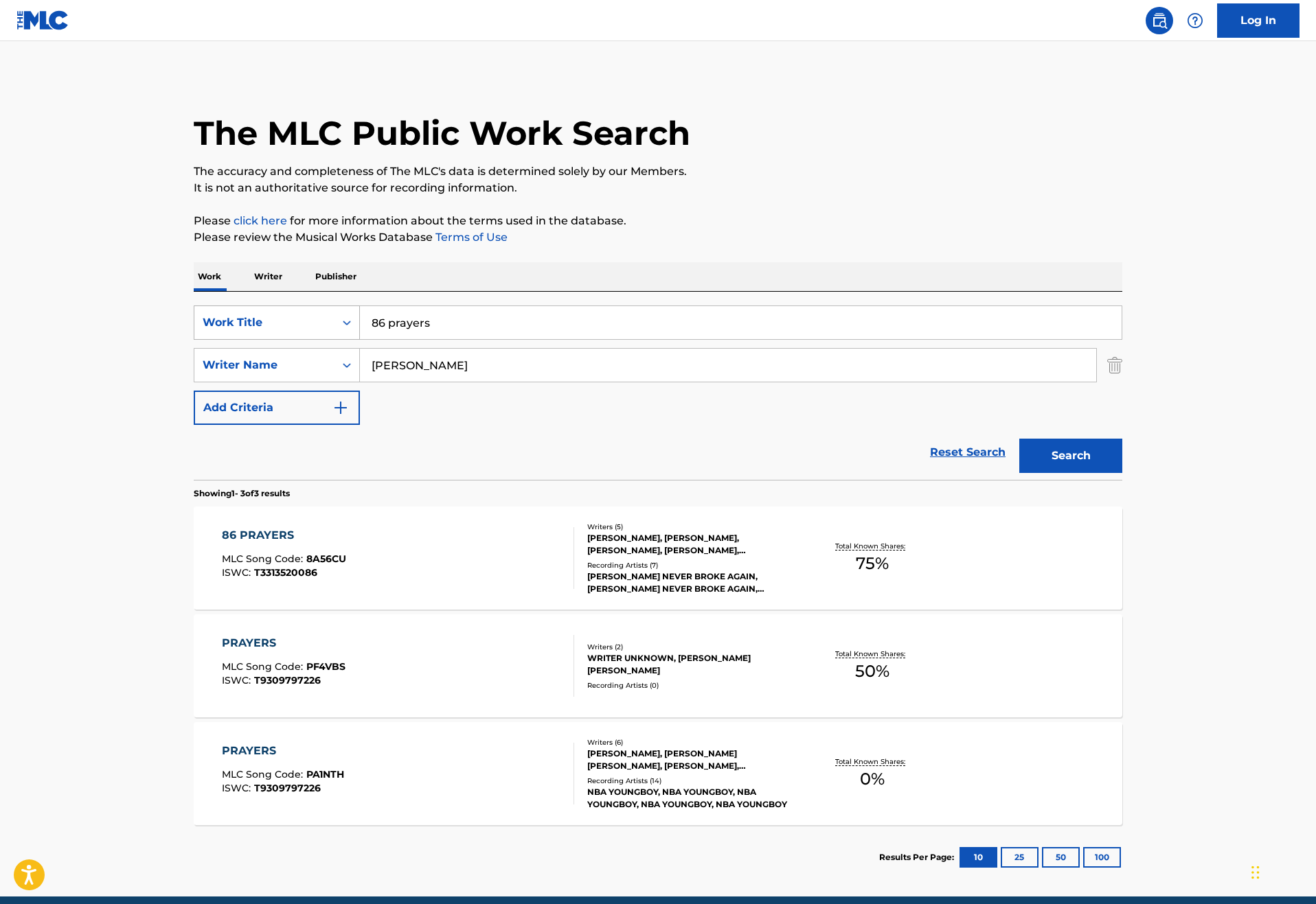
drag, startPoint x: 382, startPoint y: 361, endPoint x: 198, endPoint y: 361, distance: 184.0
click at [215, 340] on div "SearchWithCriteria46187c3e-a9b3-4f83-873c-cbaab20db670 Work Title 86 prayers" at bounding box center [658, 322] width 928 height 34
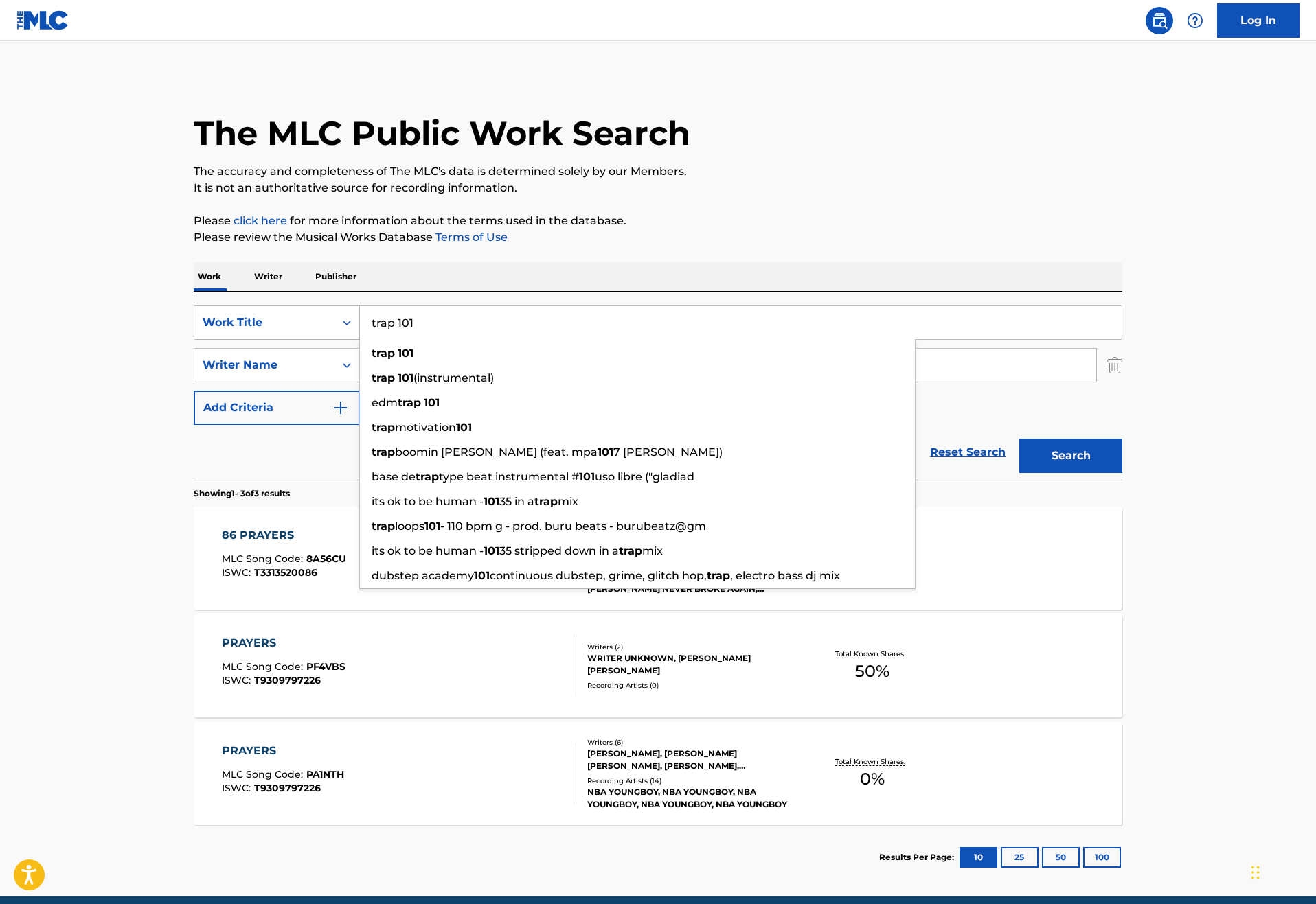
click at [1122, 473] on button "Search" at bounding box center [1070, 455] width 103 height 34
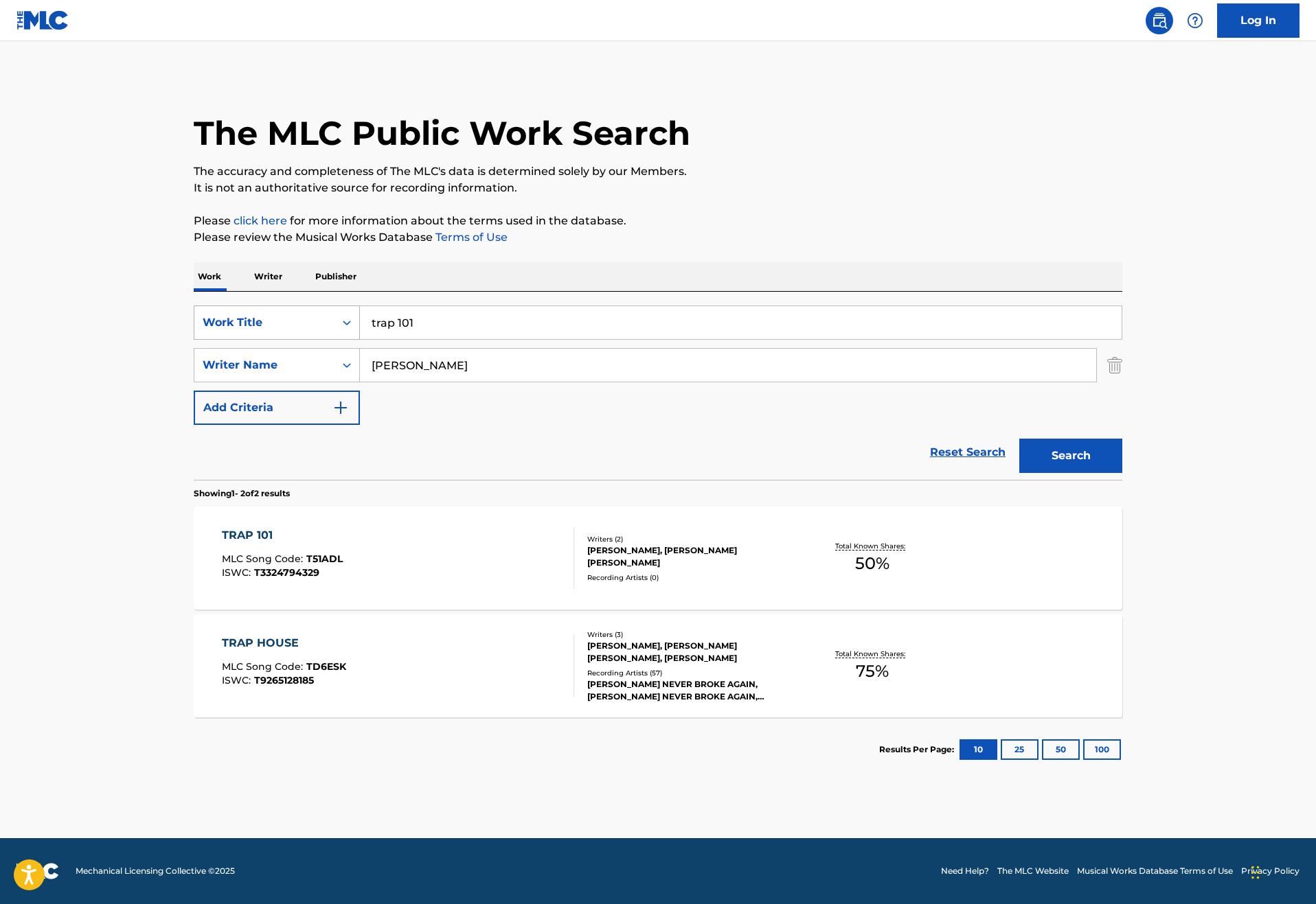
drag, startPoint x: 372, startPoint y: 368, endPoint x: 218, endPoint y: 365, distance: 154.0
click at [218, 340] on div "SearchWithCriteria46187c3e-a9b3-4f83-873c-cbaab20db670 Work Title trap 101" at bounding box center [658, 322] width 928 height 34
click at [1122, 473] on button "Search" at bounding box center [1070, 455] width 103 height 34
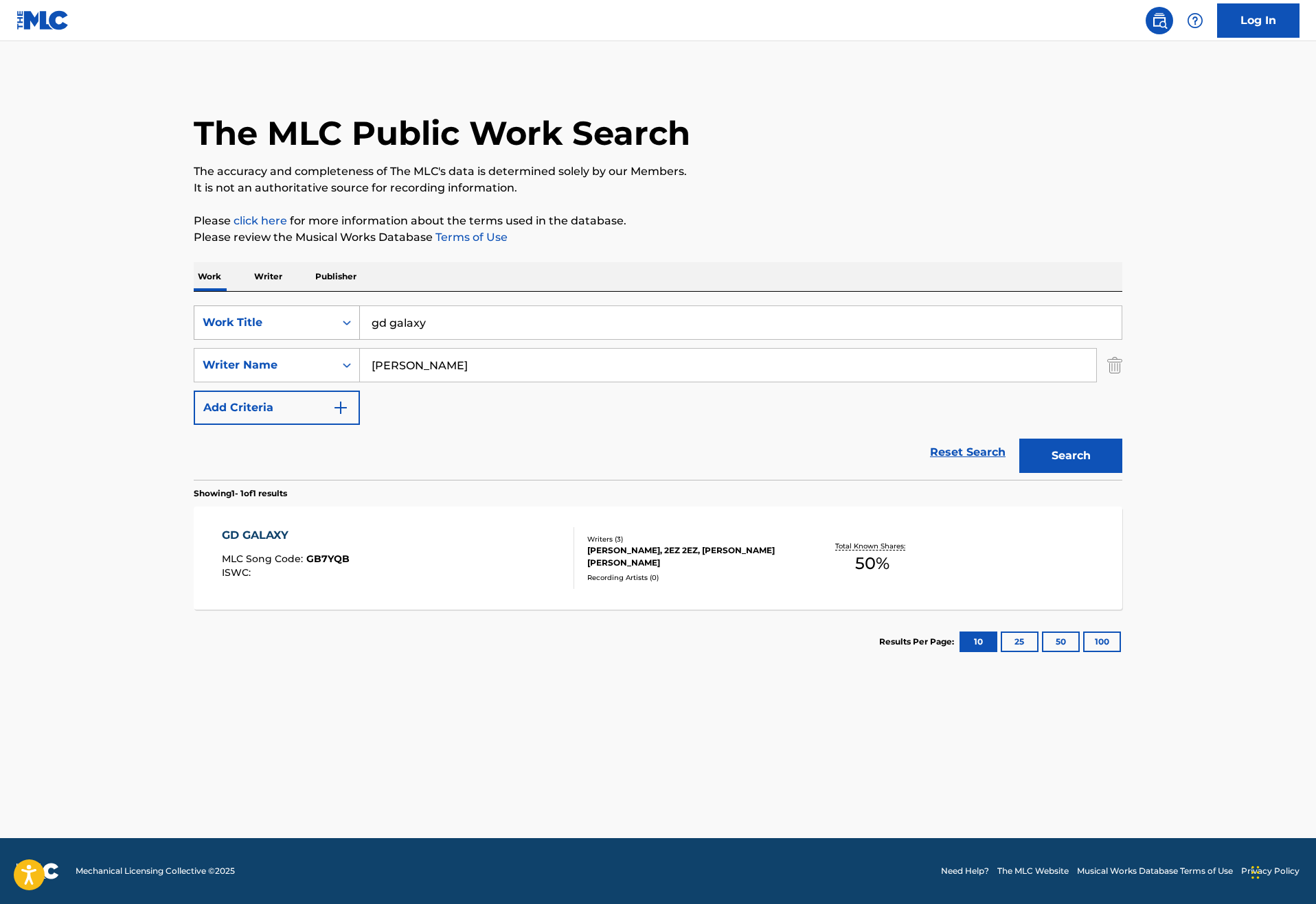
drag, startPoint x: 383, startPoint y: 360, endPoint x: 218, endPoint y: 357, distance: 165.0
click at [218, 340] on div "SearchWithCriteria46187c3e-a9b3-4f83-873c-cbaab20db670 Work Title gd galaxy" at bounding box center [658, 322] width 928 height 34
click at [1122, 473] on button "Search" at bounding box center [1070, 455] width 103 height 34
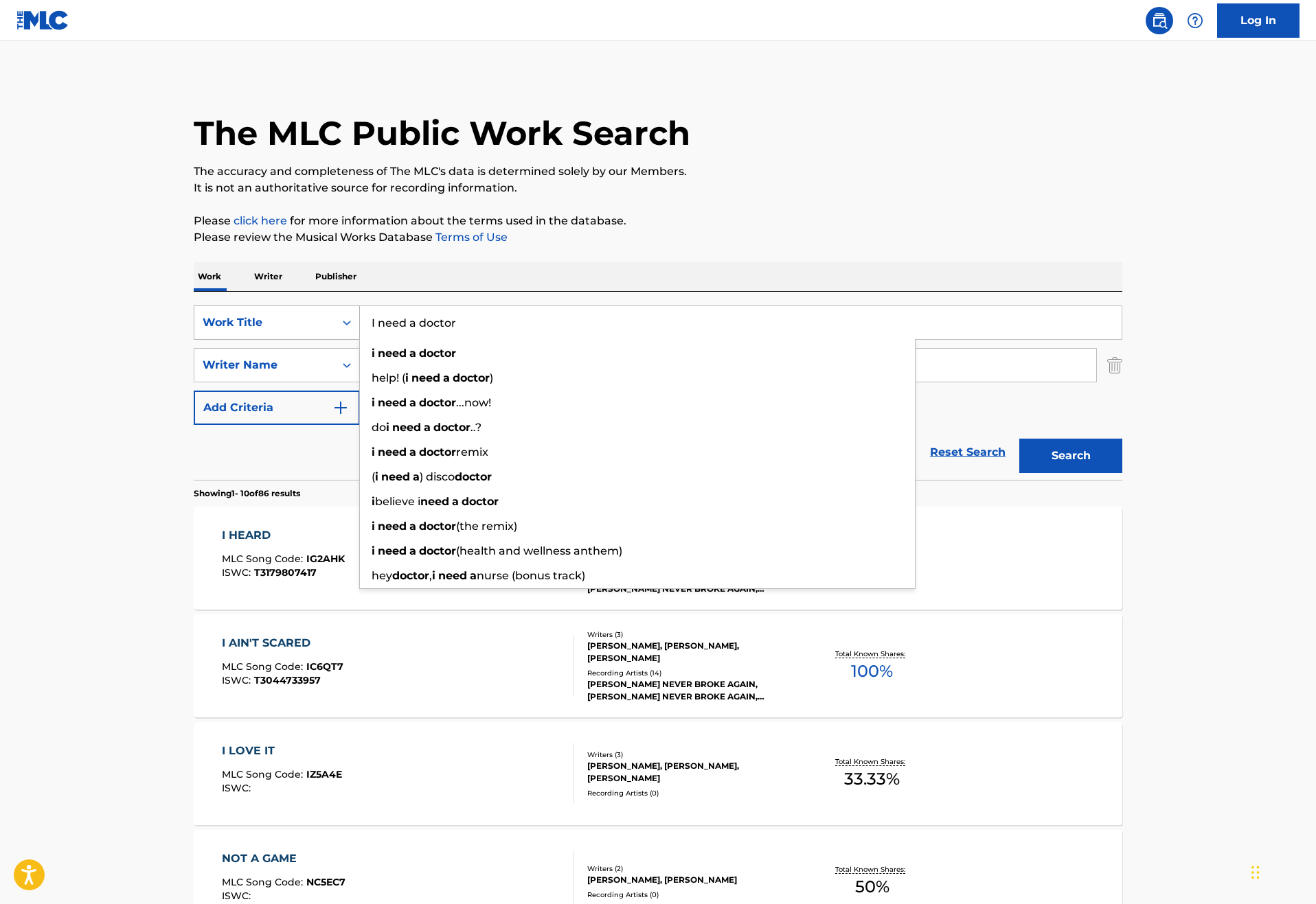
type input "I need a doctor"
click at [1122, 473] on button "Search" at bounding box center [1070, 455] width 103 height 34
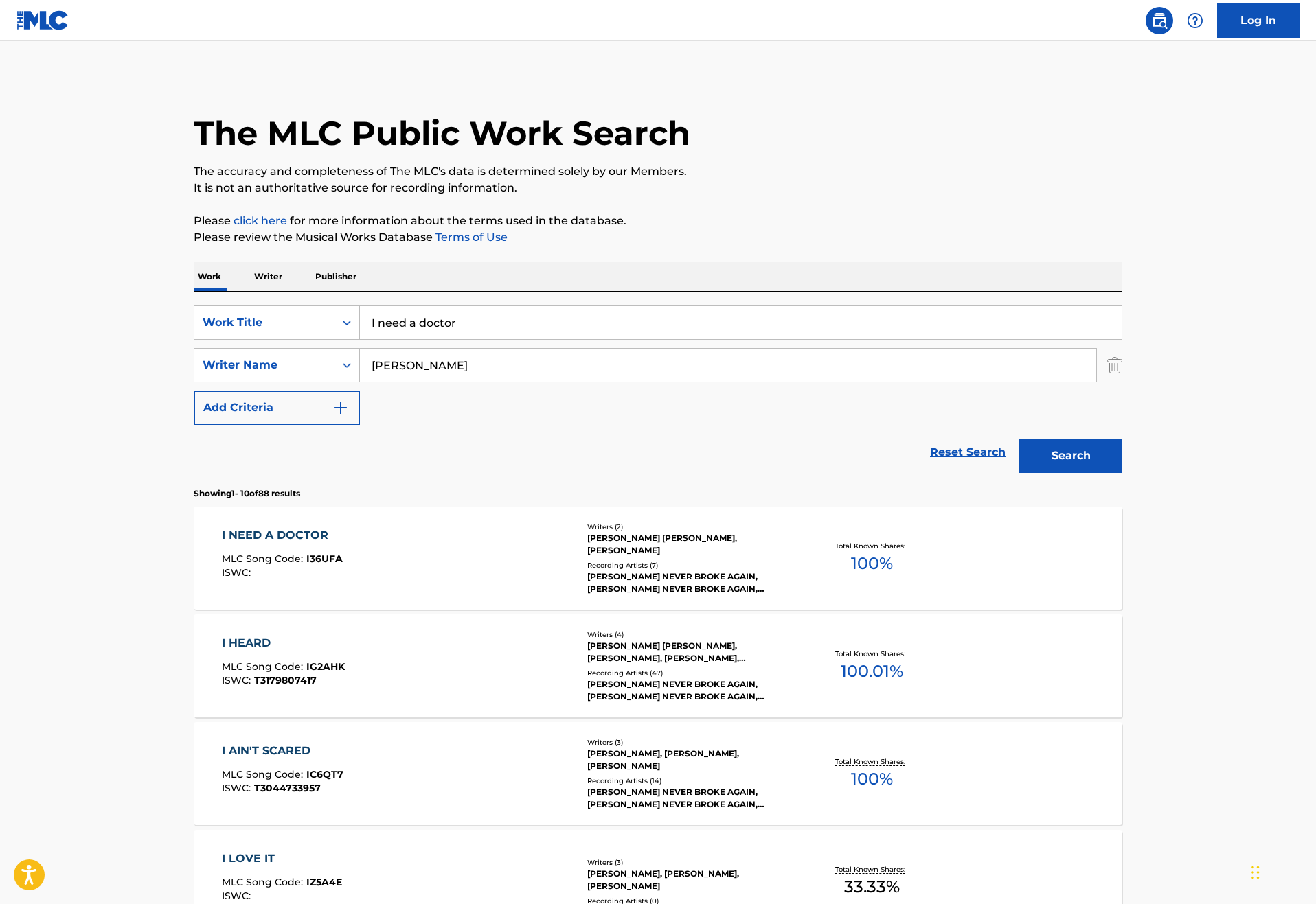
click at [286, 589] on div "I NEED A DOCTOR MLC Song Code : I36UFA ISWC :" at bounding box center [398, 558] width 353 height 62
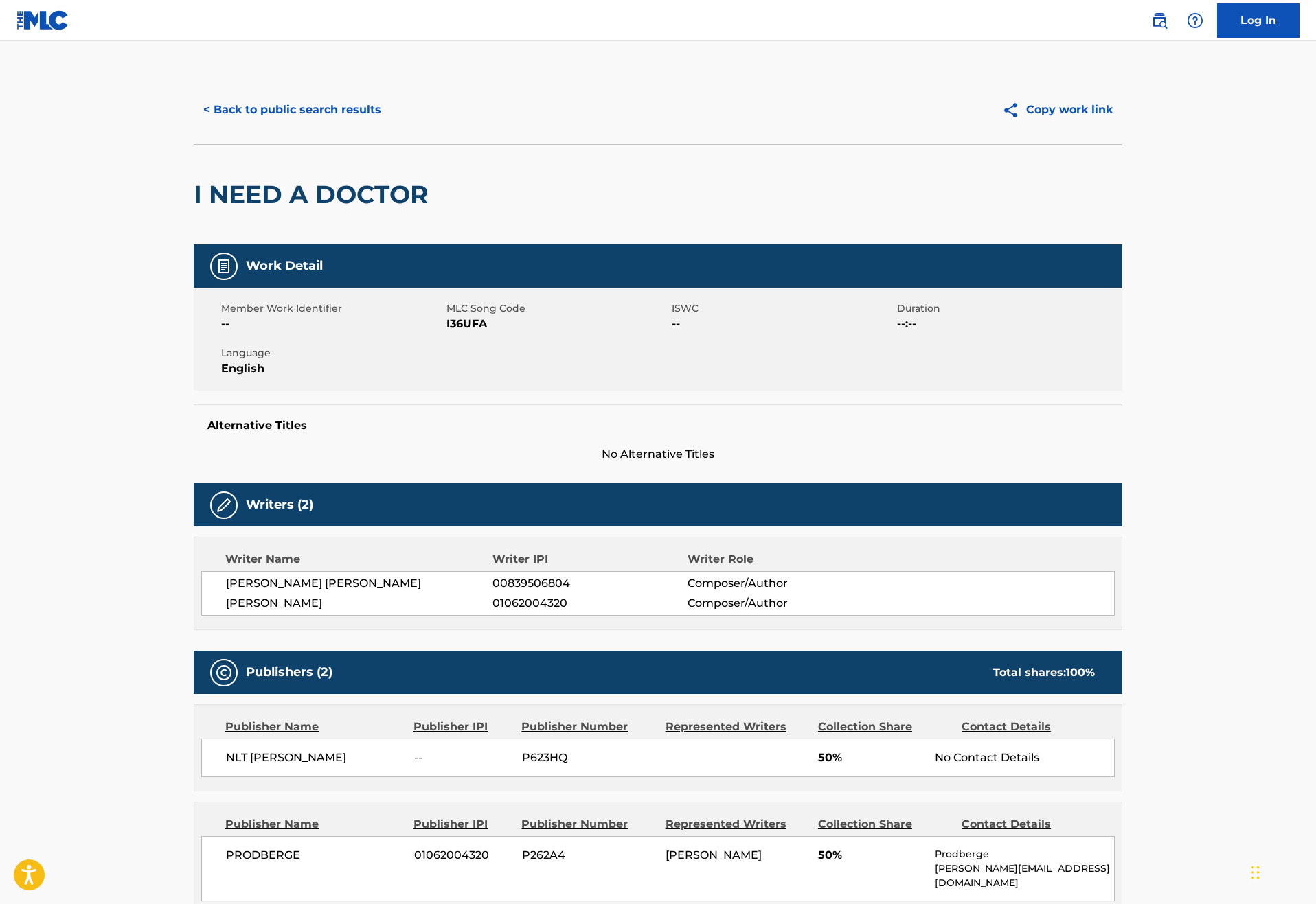
click at [193, 127] on button "< Back to public search results" at bounding box center [292, 110] width 197 height 34
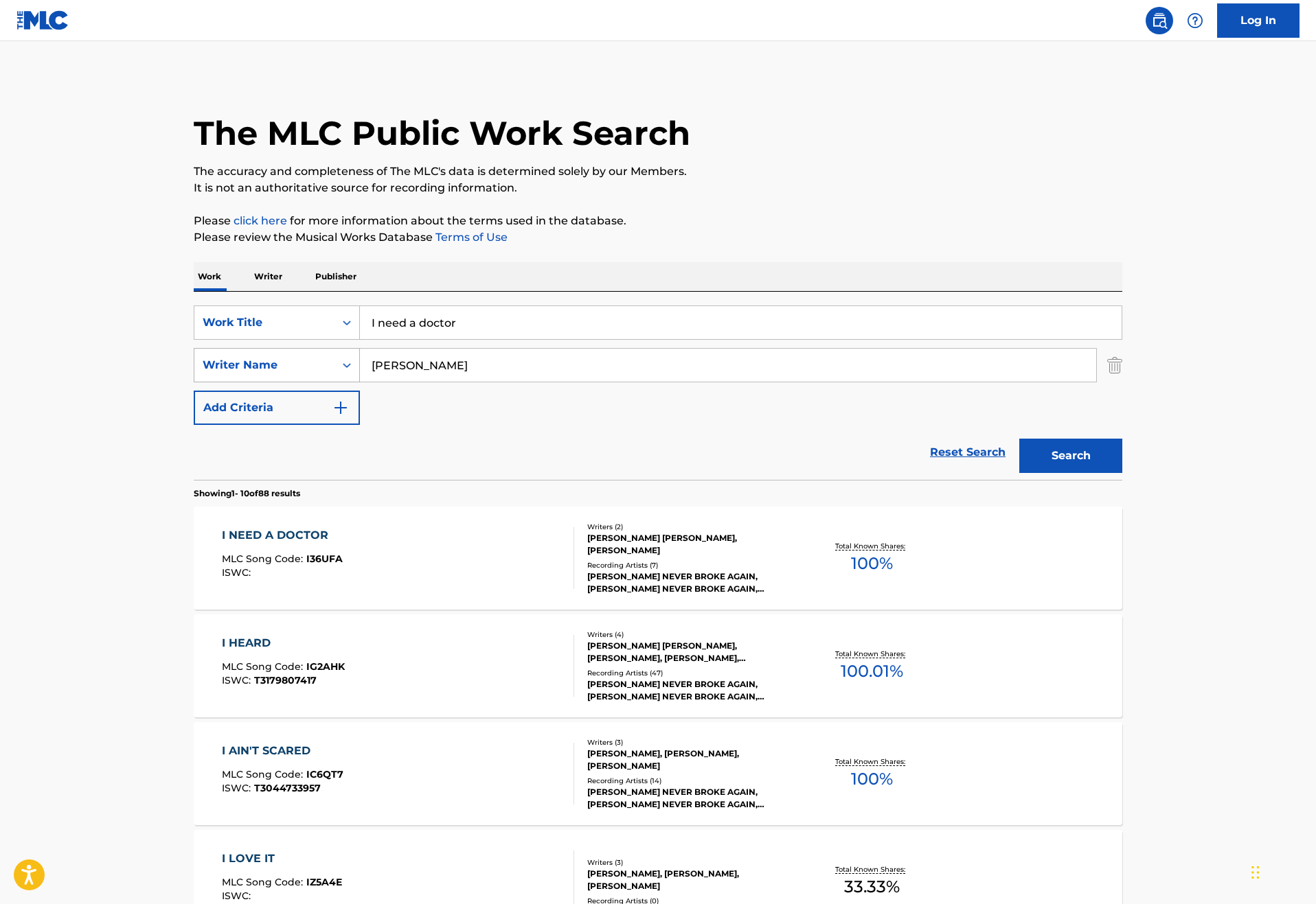
drag, startPoint x: 425, startPoint y: 417, endPoint x: 212, endPoint y: 411, distance: 213.1
click at [212, 382] on div "SearchWithCriteriae2cb194e-289c-4538-b456-f5f1c4c363c3 Writer Name [PERSON_NAME]" at bounding box center [658, 365] width 928 height 34
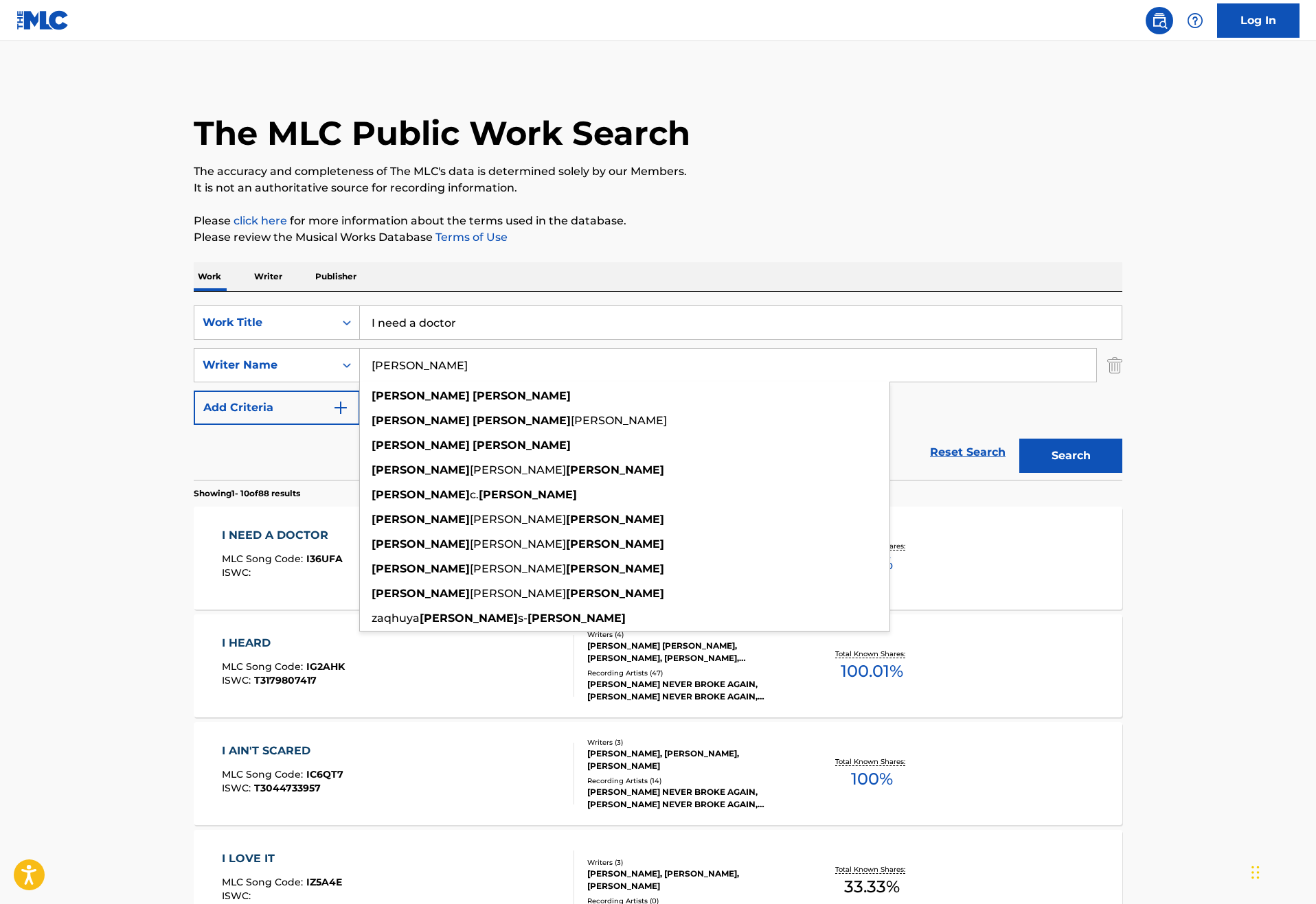
type input "[PERSON_NAME]"
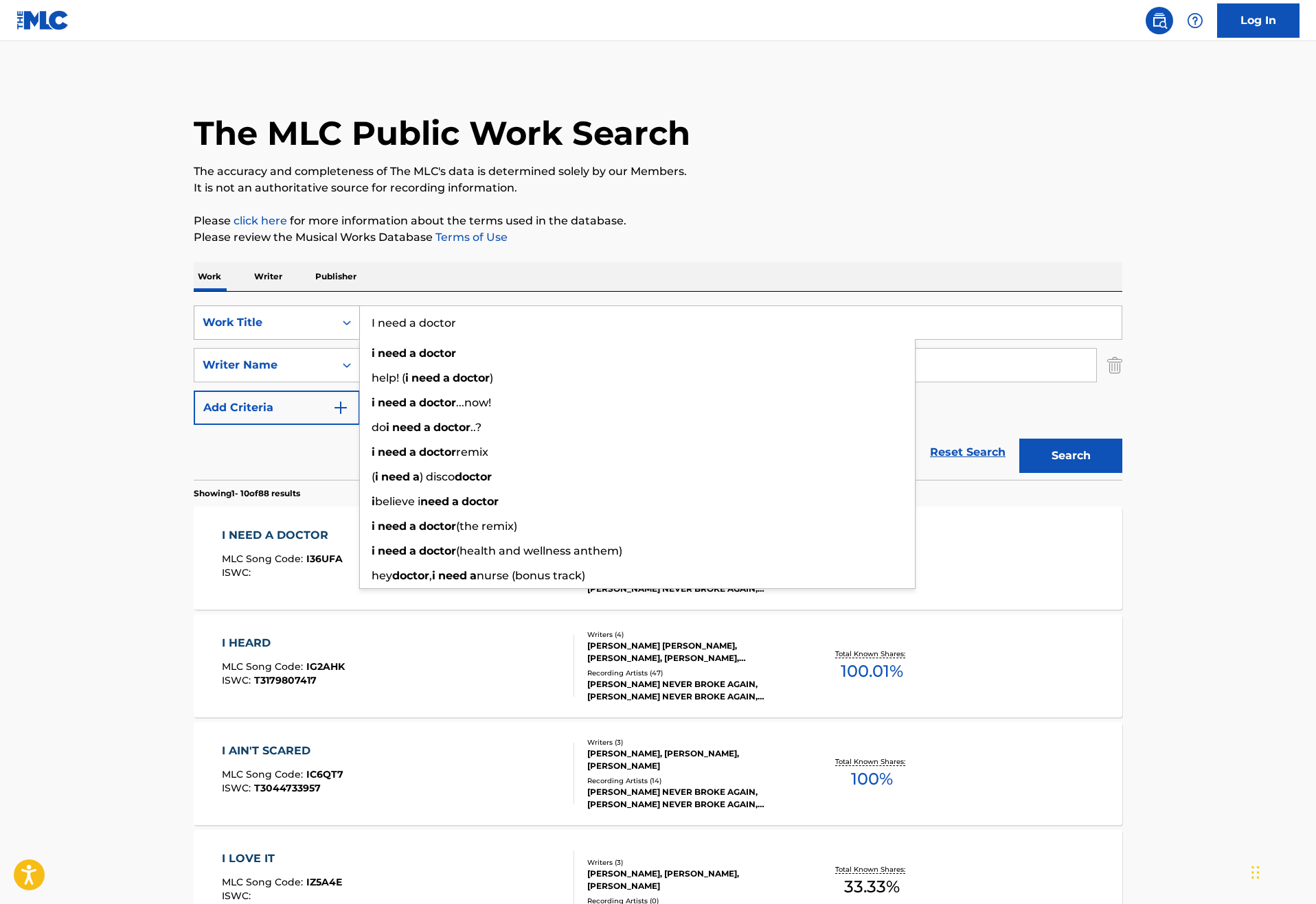
drag, startPoint x: 426, startPoint y: 360, endPoint x: 257, endPoint y: 350, distance: 169.3
click at [257, 340] on div "SearchWithCriteria46187c3e-a9b3-4f83-873c-cbaab20db670 Work Title I need a doct…" at bounding box center [658, 322] width 928 height 34
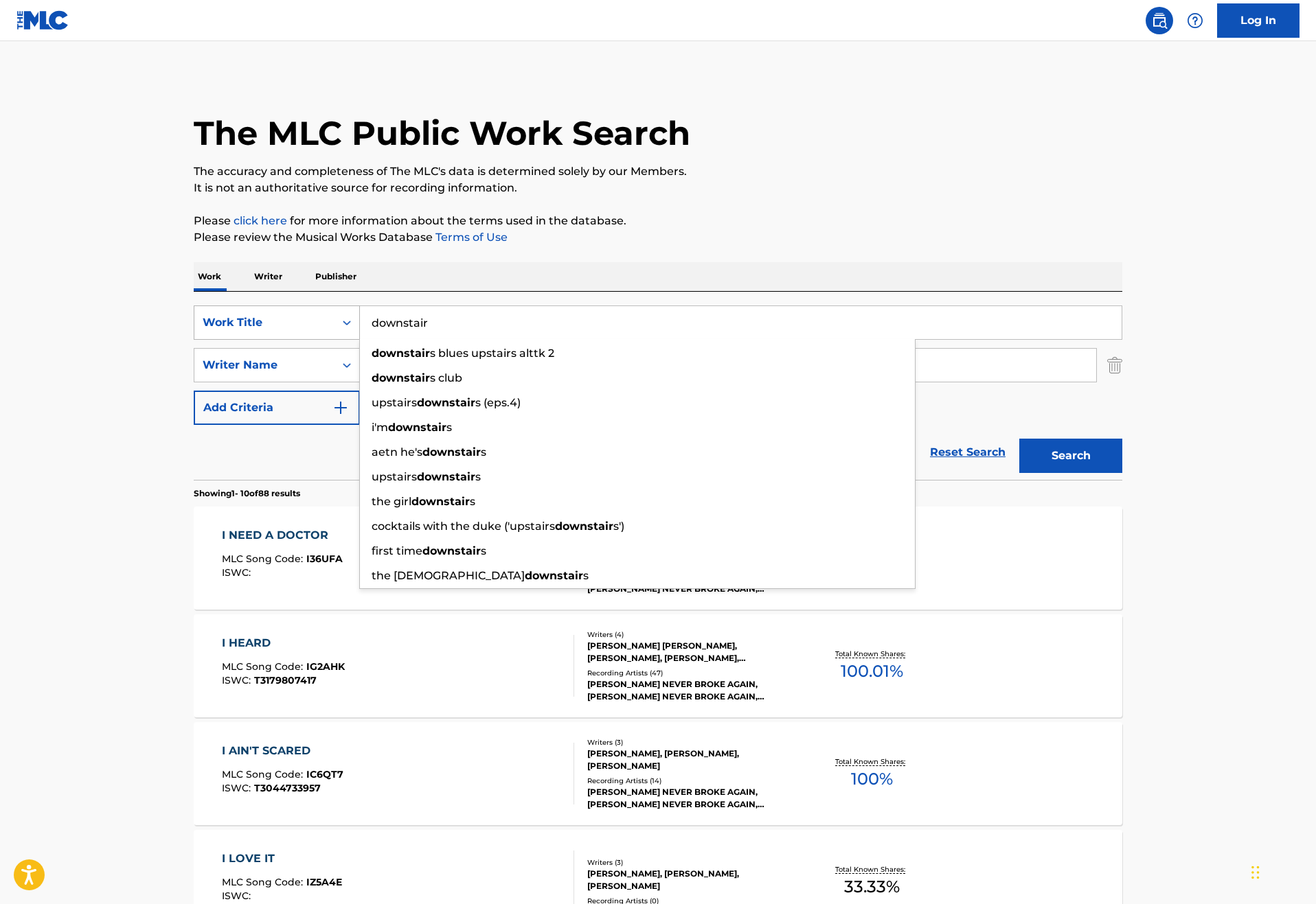
click at [1122, 473] on button "Search" at bounding box center [1070, 455] width 103 height 34
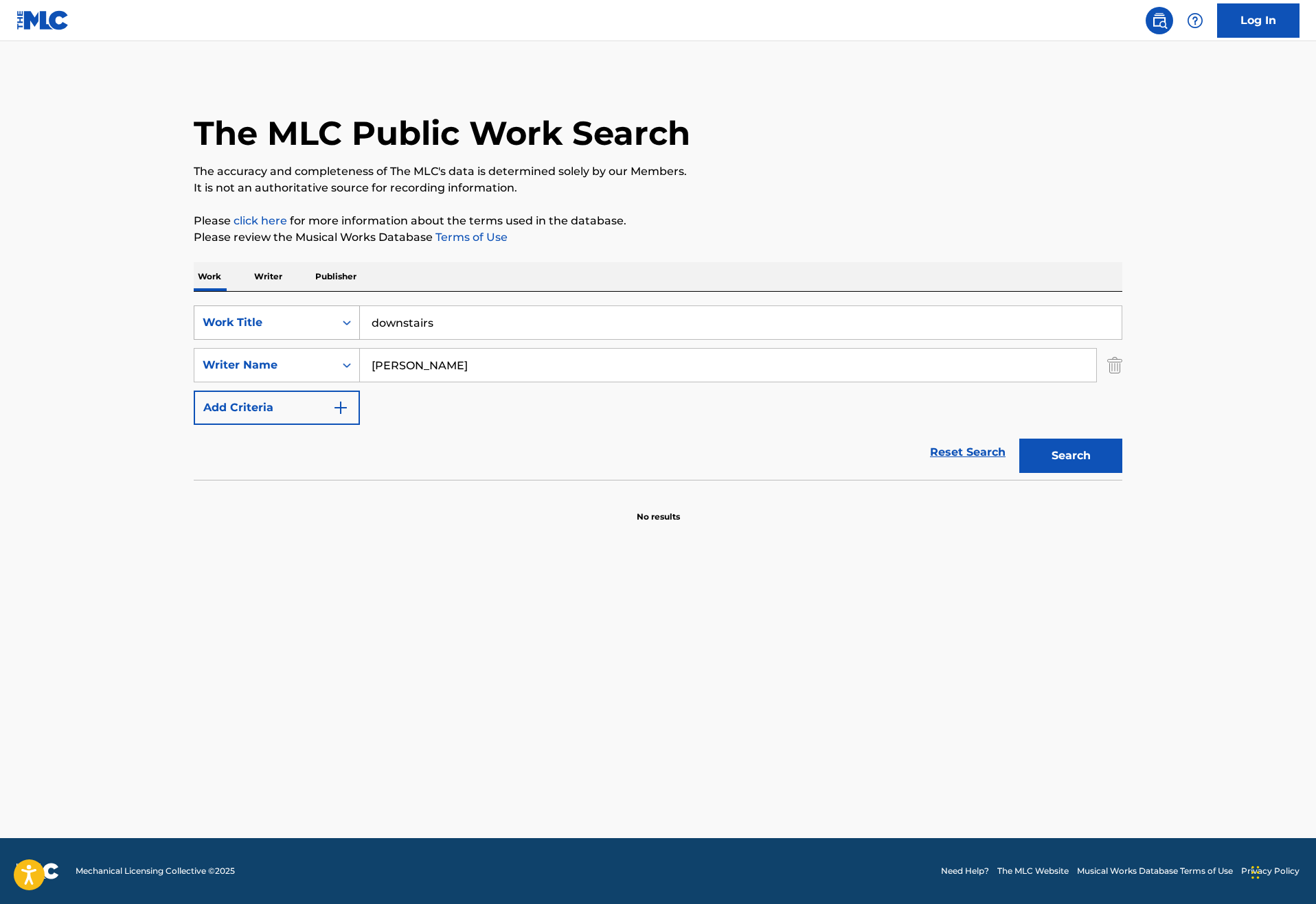
click at [1122, 473] on button "Search" at bounding box center [1070, 455] width 103 height 34
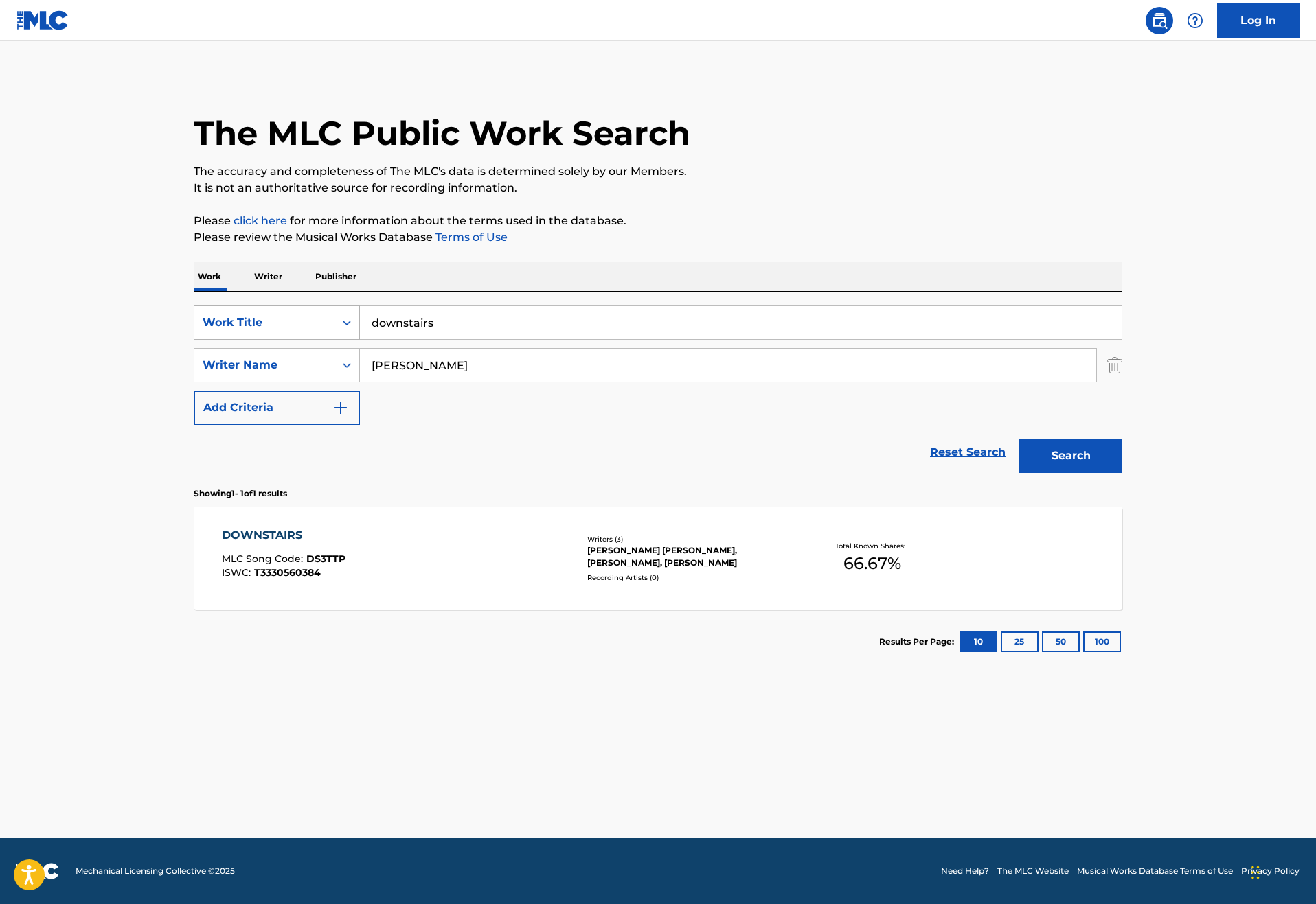
drag, startPoint x: 396, startPoint y: 363, endPoint x: 250, endPoint y: 363, distance: 146.0
click at [250, 340] on div "SearchWithCriteria46187c3e-a9b3-4f83-873c-cbaab20db670 Work Title downstairs" at bounding box center [658, 322] width 928 height 34
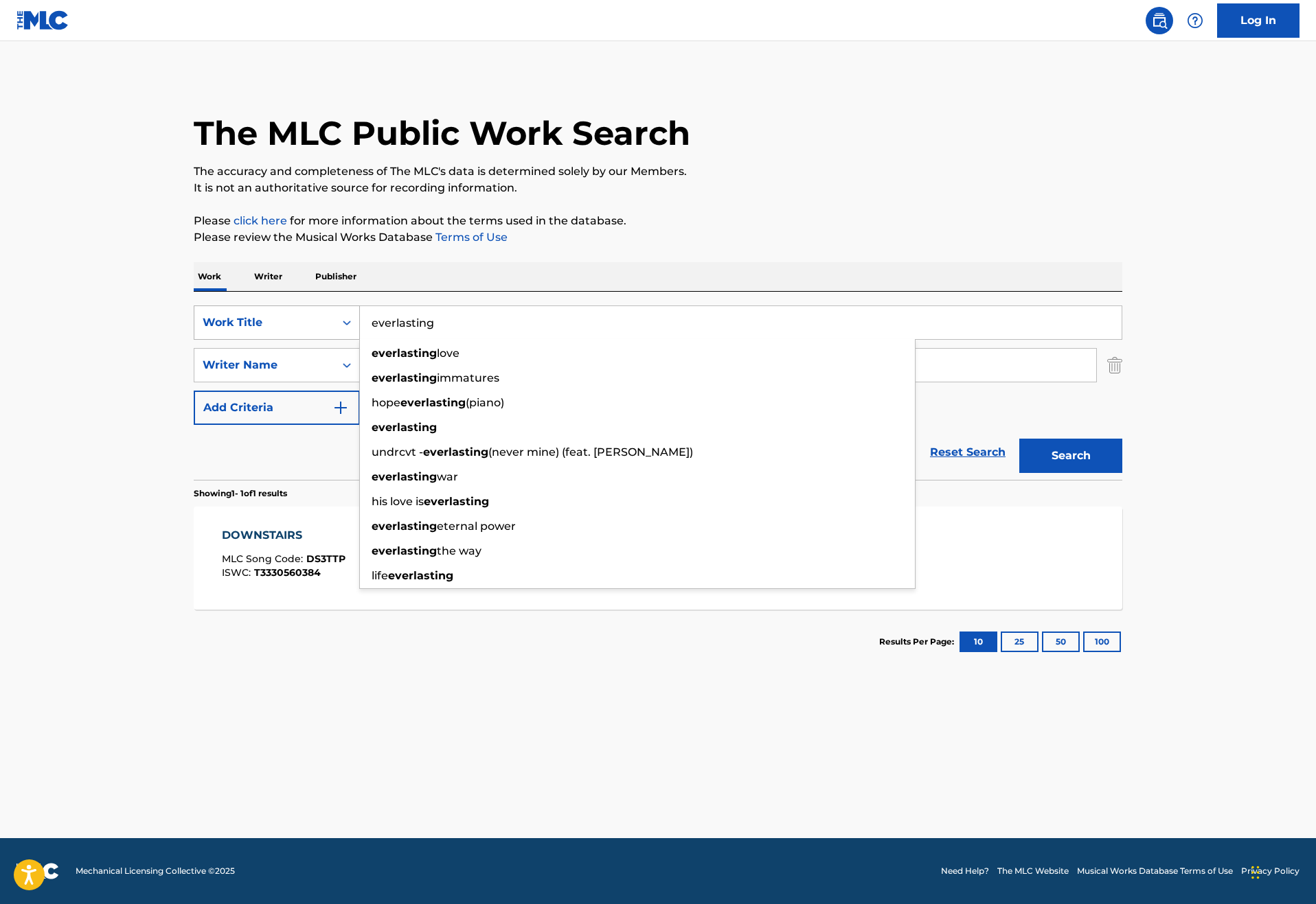
type input "everlasting"
click at [1122, 473] on button "Search" at bounding box center [1070, 455] width 103 height 34
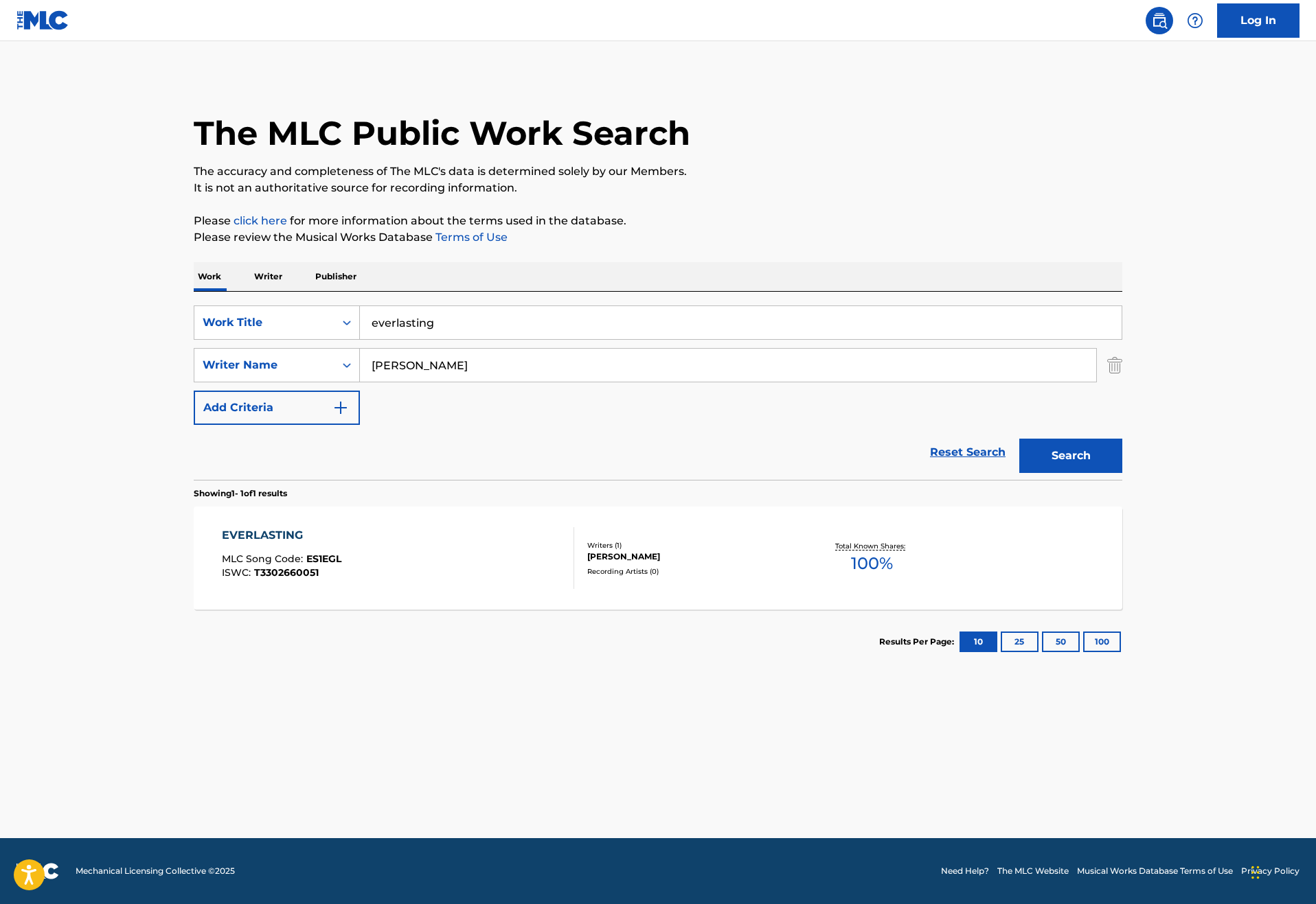
click at [222, 543] on div "EVERLASTING" at bounding box center [282, 536] width 120 height 17
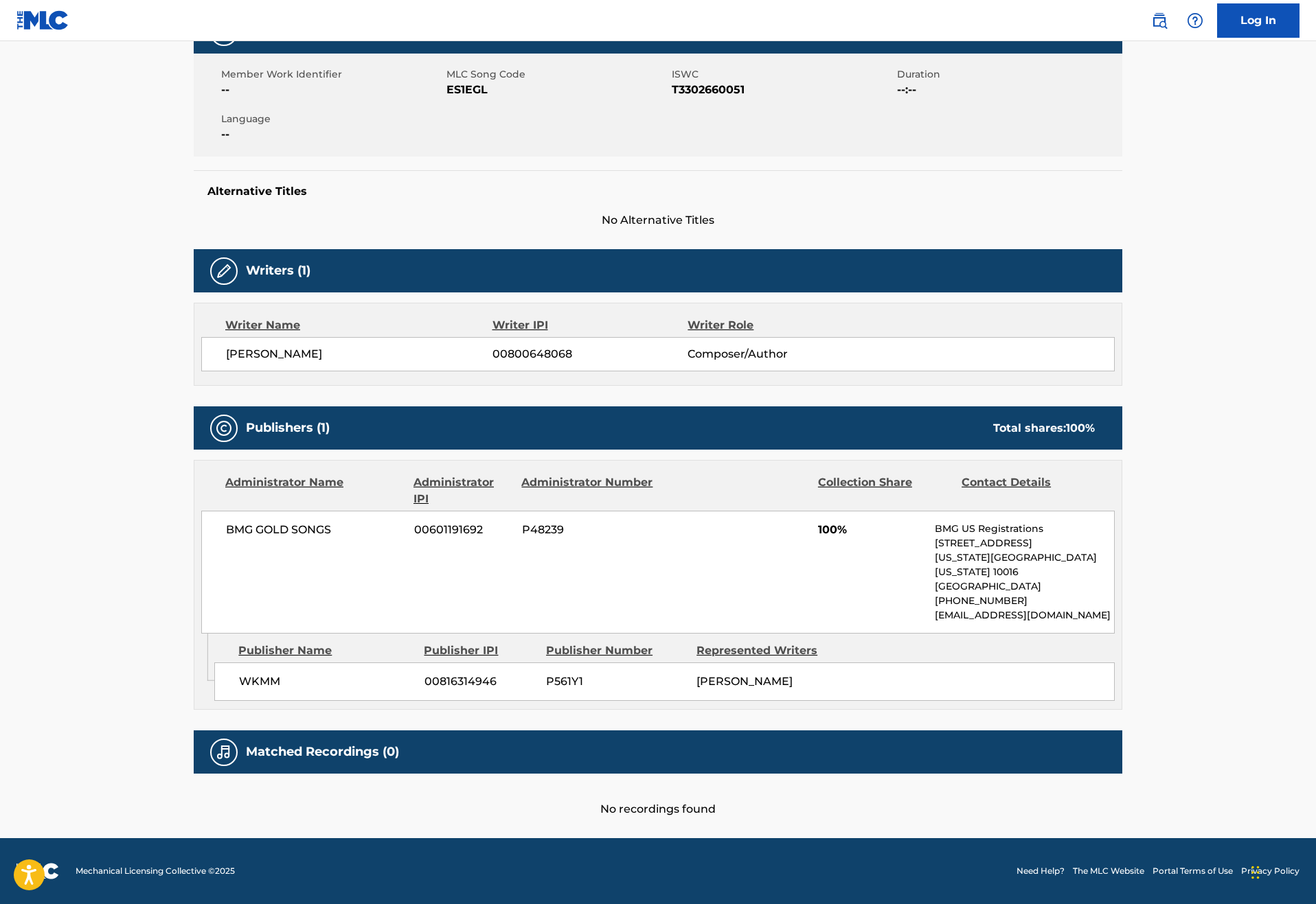
scroll to position [274, 0]
